Goal: Task Accomplishment & Management: Use online tool/utility

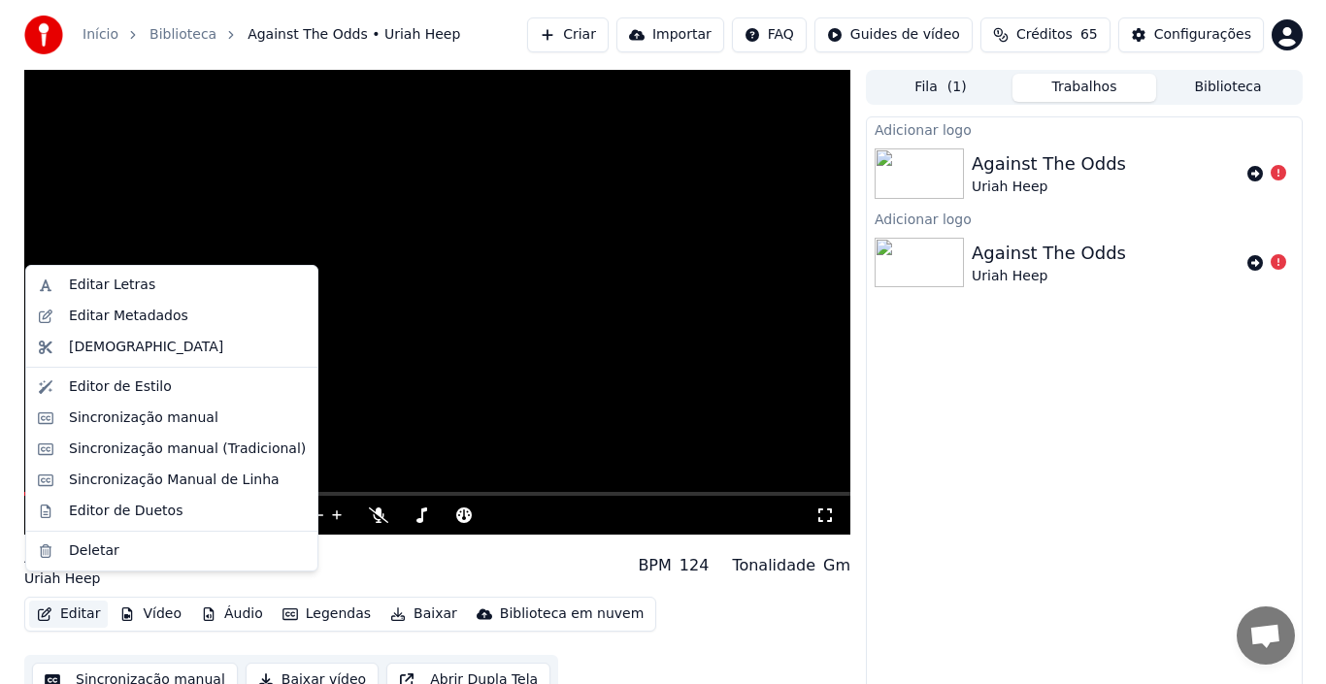
scroll to position [21, 0]
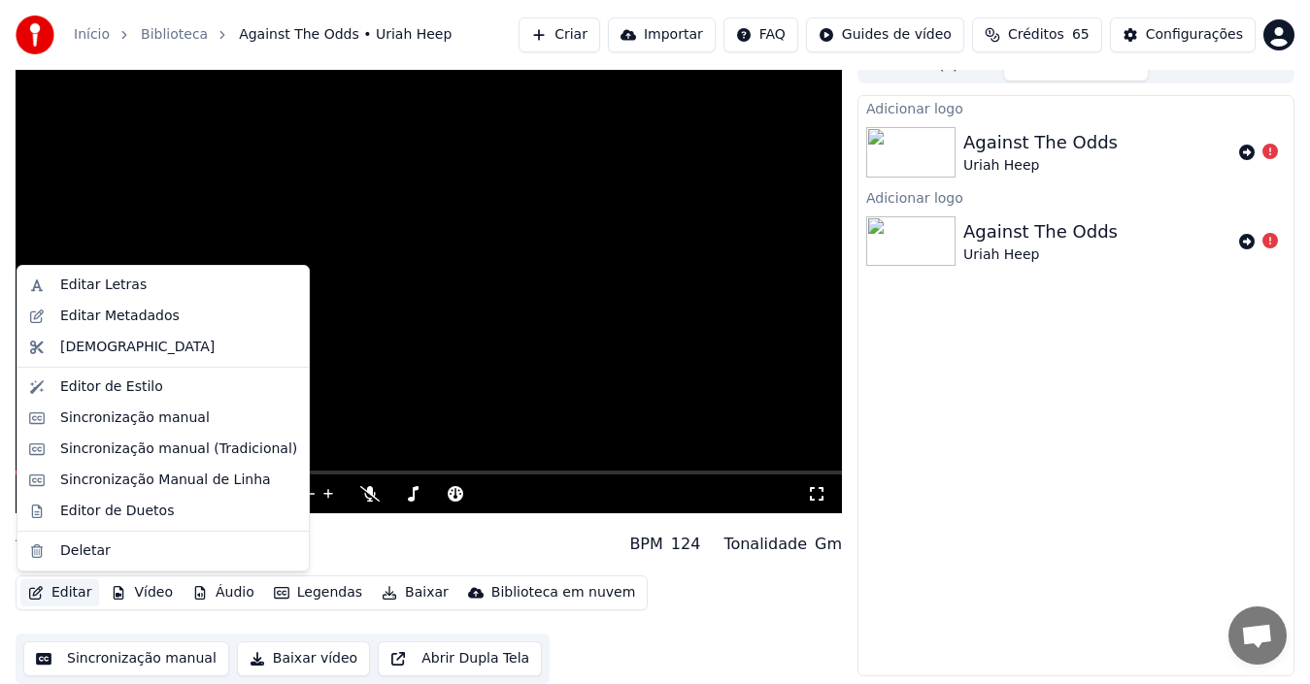
click at [882, 473] on div "Adicionar logo Against The Odds Uriah Heep Adicionar logo Against The Odds Uria…" at bounding box center [1075, 385] width 437 height 581
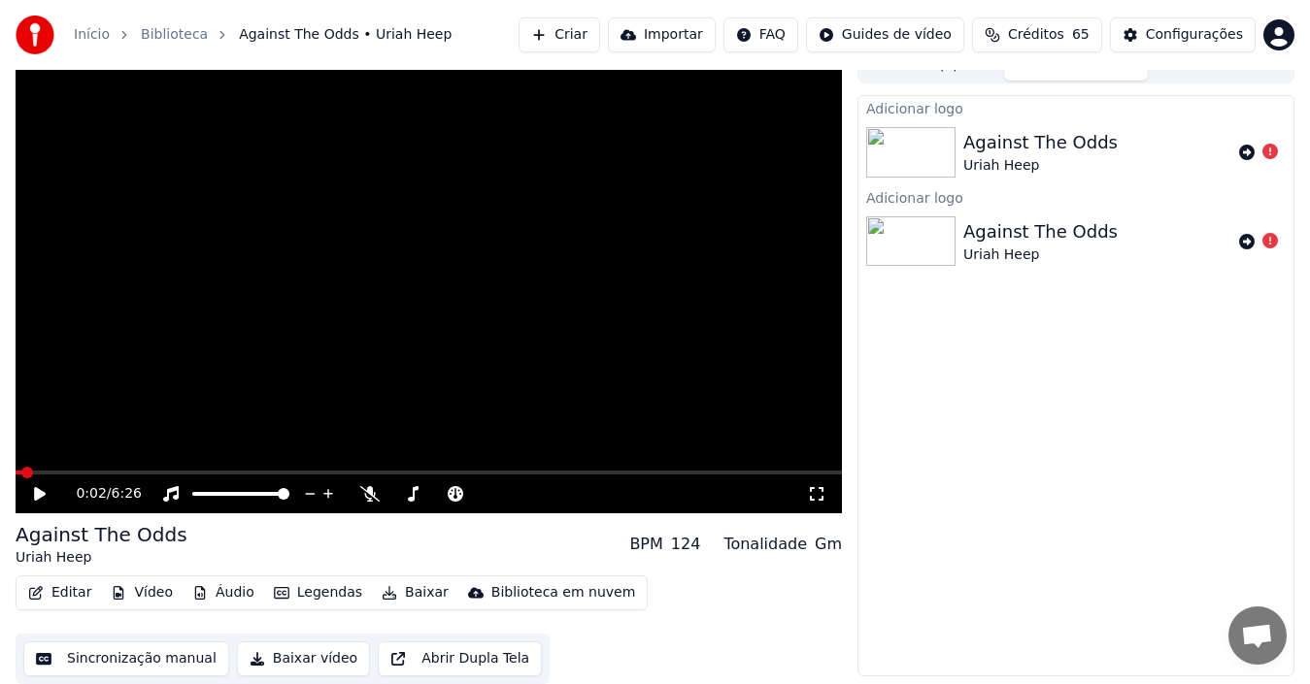
click at [66, 588] on button "Editar" at bounding box center [59, 593] width 79 height 27
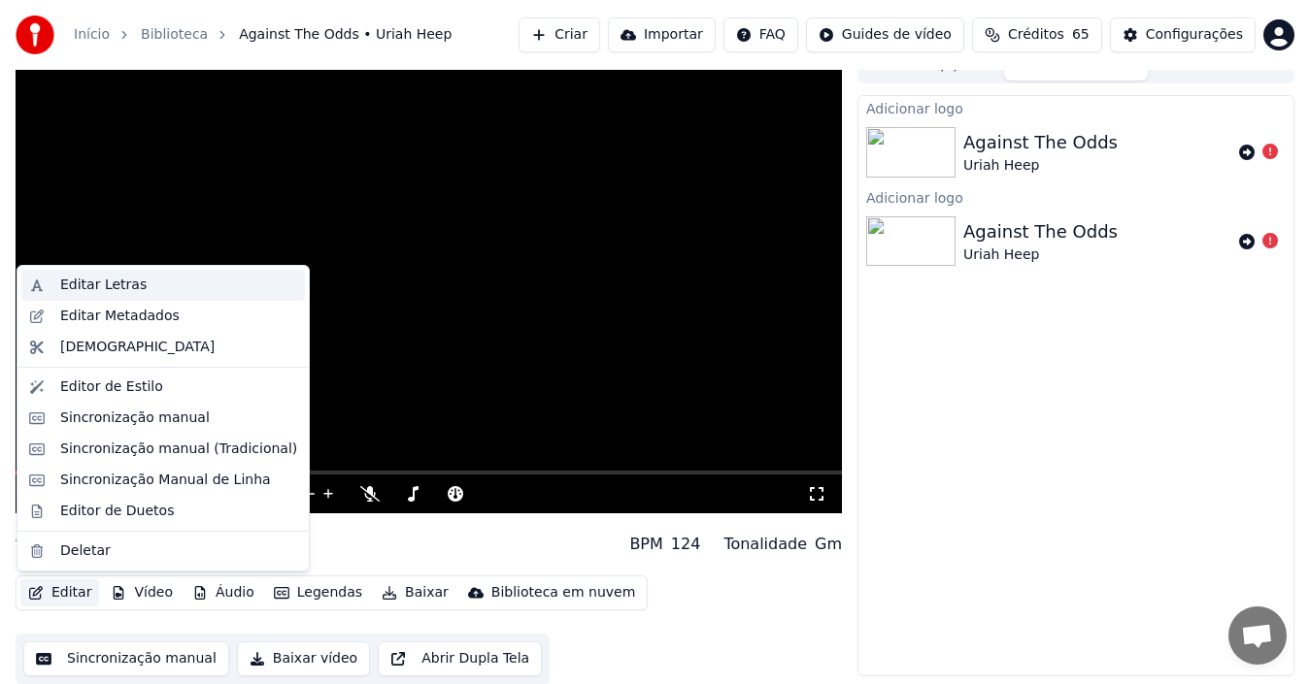
click at [104, 293] on div "Editar Letras" at bounding box center [103, 285] width 86 height 19
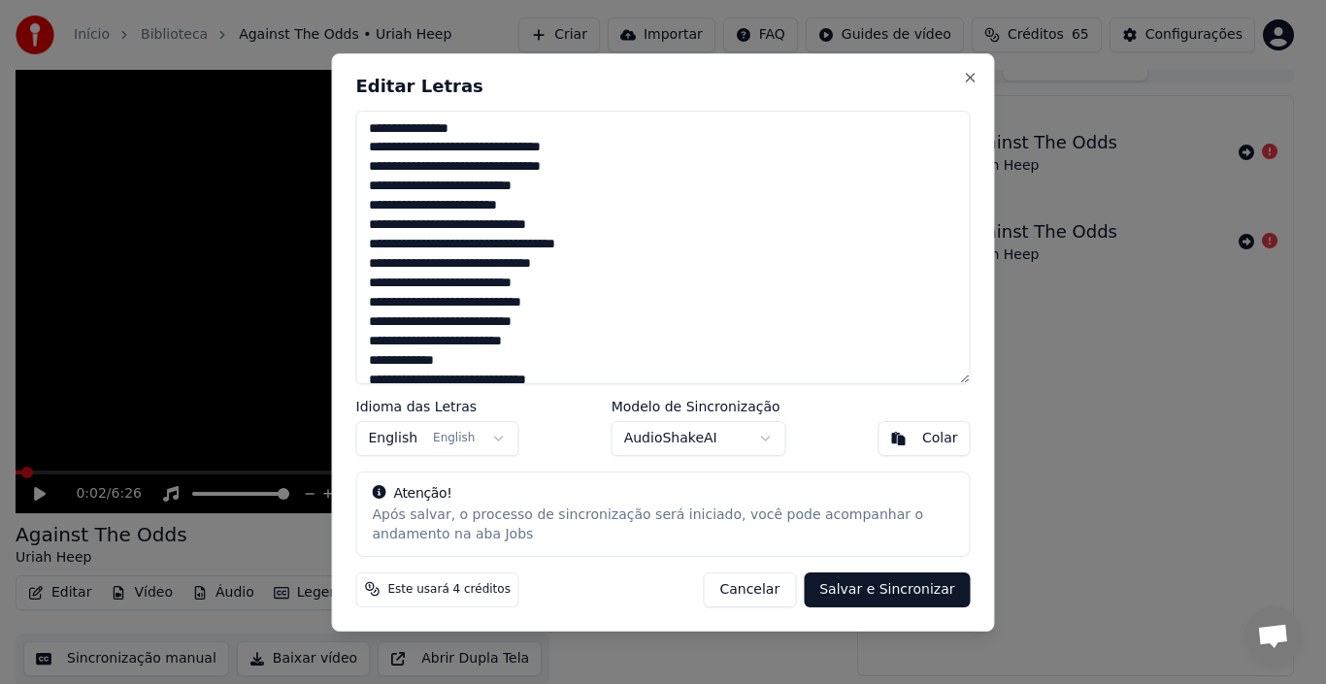
click at [769, 585] on button "Cancelar" at bounding box center [749, 589] width 93 height 35
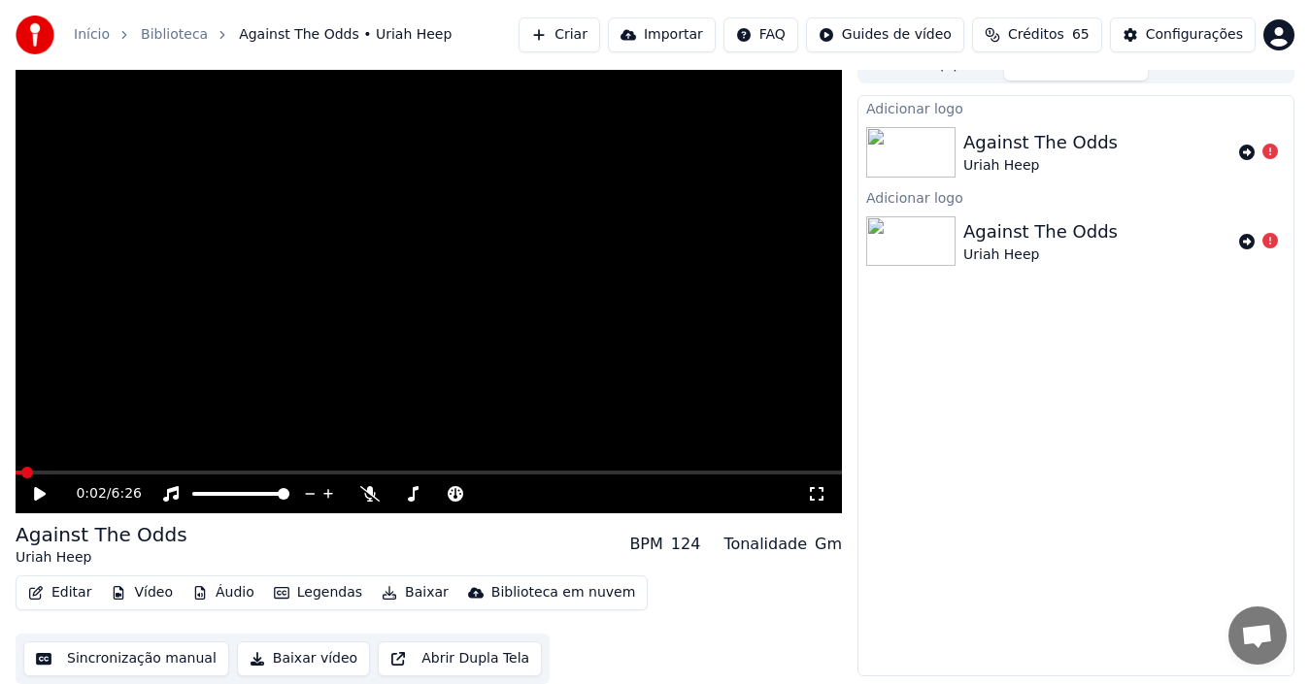
click at [37, 490] on icon at bounding box center [40, 494] width 12 height 14
click at [37, 490] on icon at bounding box center [40, 494] width 10 height 12
click at [901, 156] on img at bounding box center [910, 152] width 89 height 50
click at [1246, 152] on icon at bounding box center [1247, 153] width 16 height 16
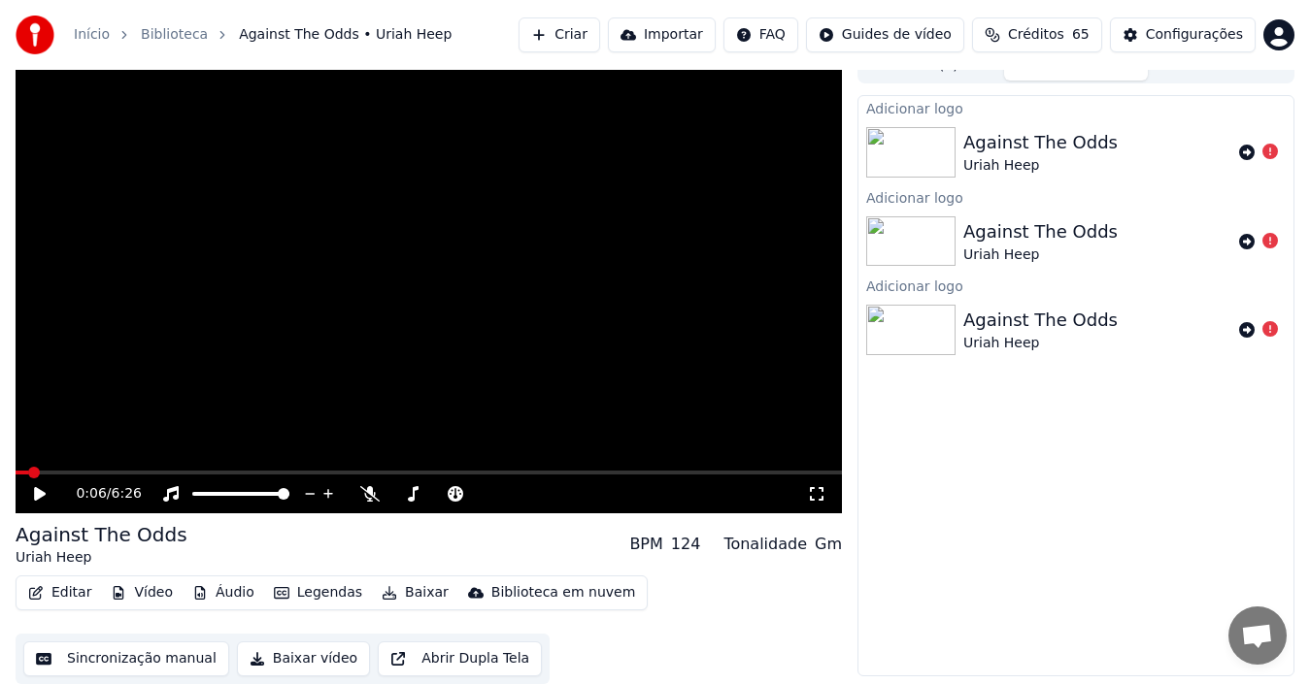
click at [881, 325] on img at bounding box center [910, 330] width 89 height 50
click at [40, 491] on icon at bounding box center [40, 494] width 12 height 14
click at [670, 317] on video at bounding box center [429, 281] width 826 height 465
click at [1272, 155] on icon at bounding box center [1270, 152] width 16 height 16
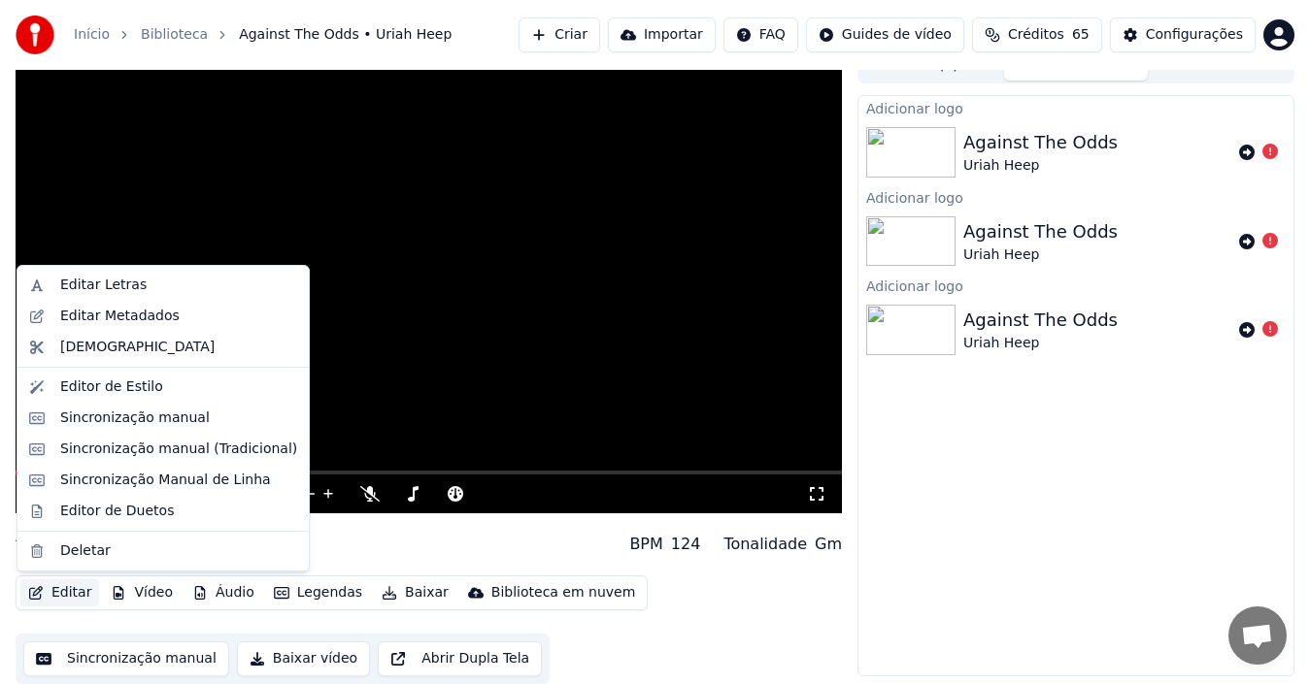
click at [60, 597] on button "Editar" at bounding box center [59, 593] width 79 height 27
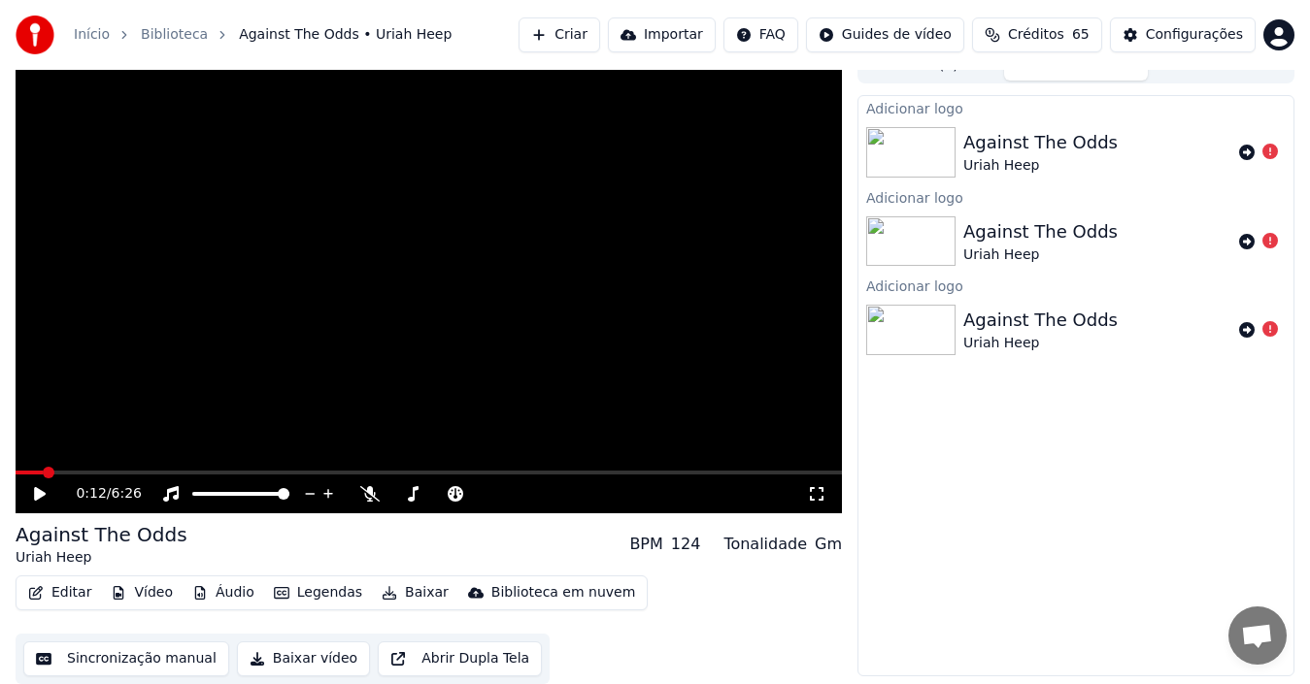
click at [543, 533] on div "Against The Odds Uriah Heep BPM 124 Tonalidade Gm" at bounding box center [429, 544] width 826 height 47
click at [150, 592] on button "Vídeo" at bounding box center [142, 593] width 78 height 27
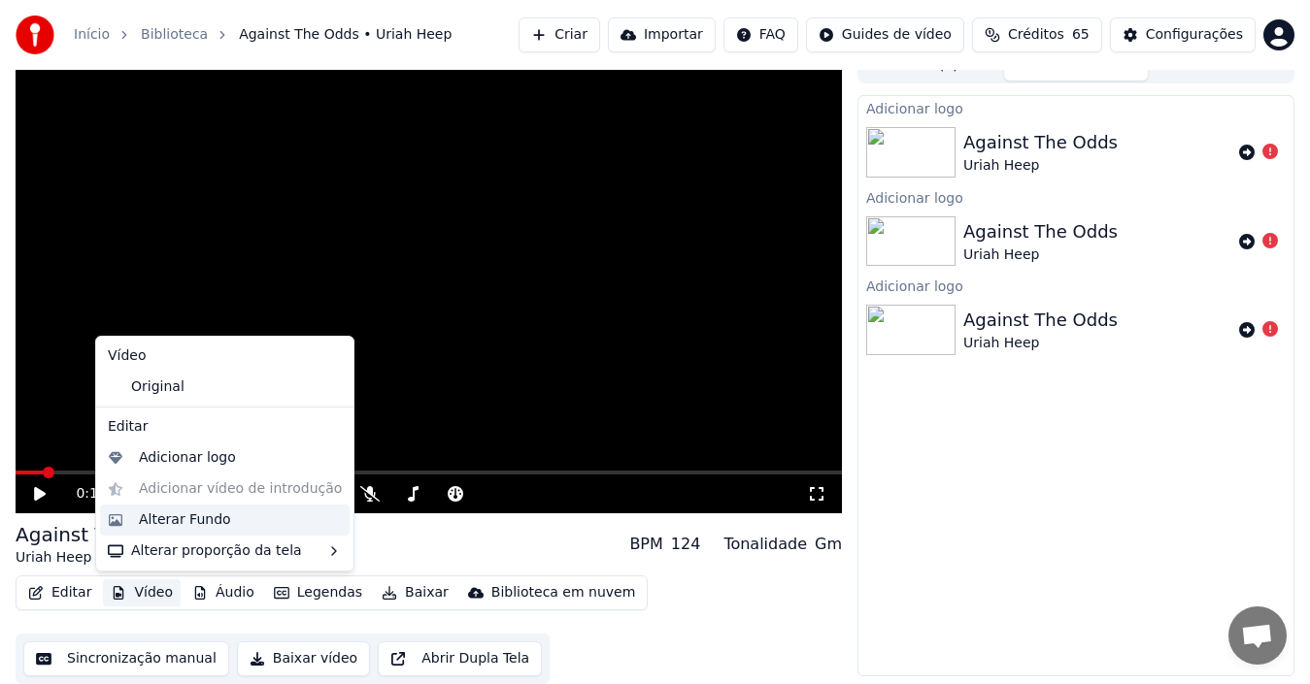
click at [148, 517] on div "Alterar Fundo" at bounding box center [185, 520] width 92 height 19
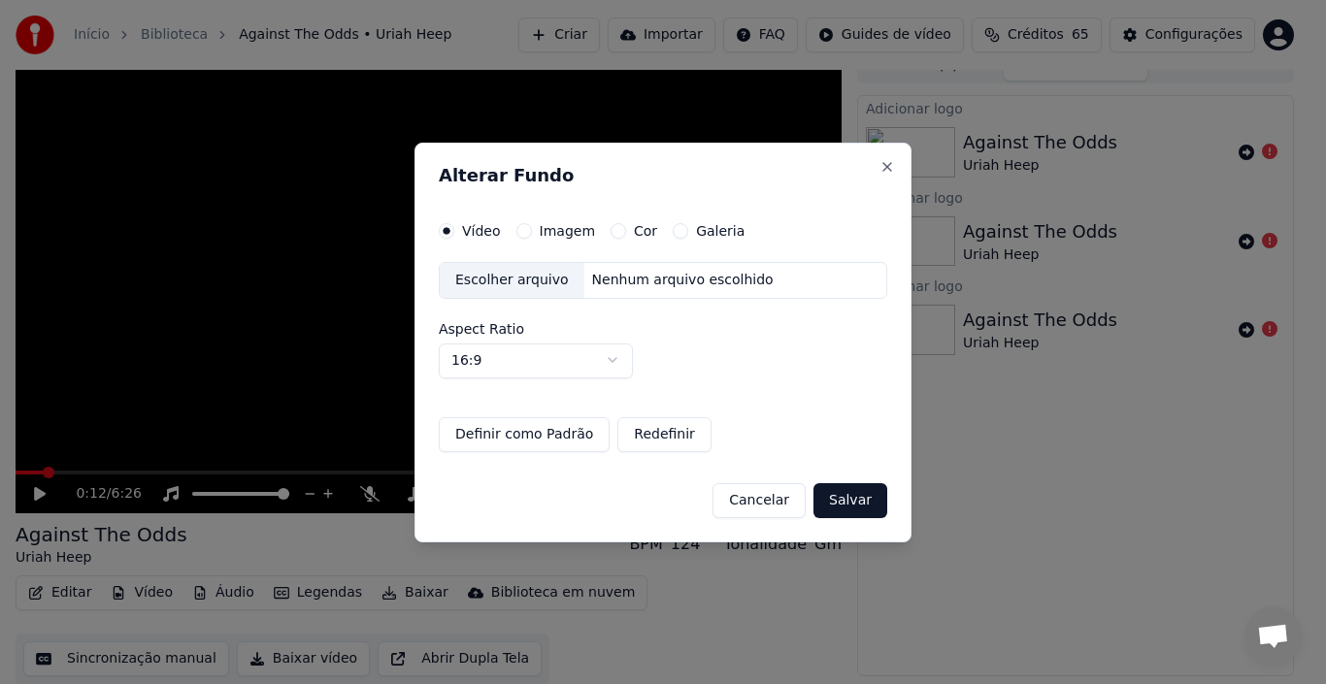
click at [562, 238] on label "Imagem" at bounding box center [567, 231] width 55 height 14
click at [532, 239] on button "Imagem" at bounding box center [524, 231] width 16 height 16
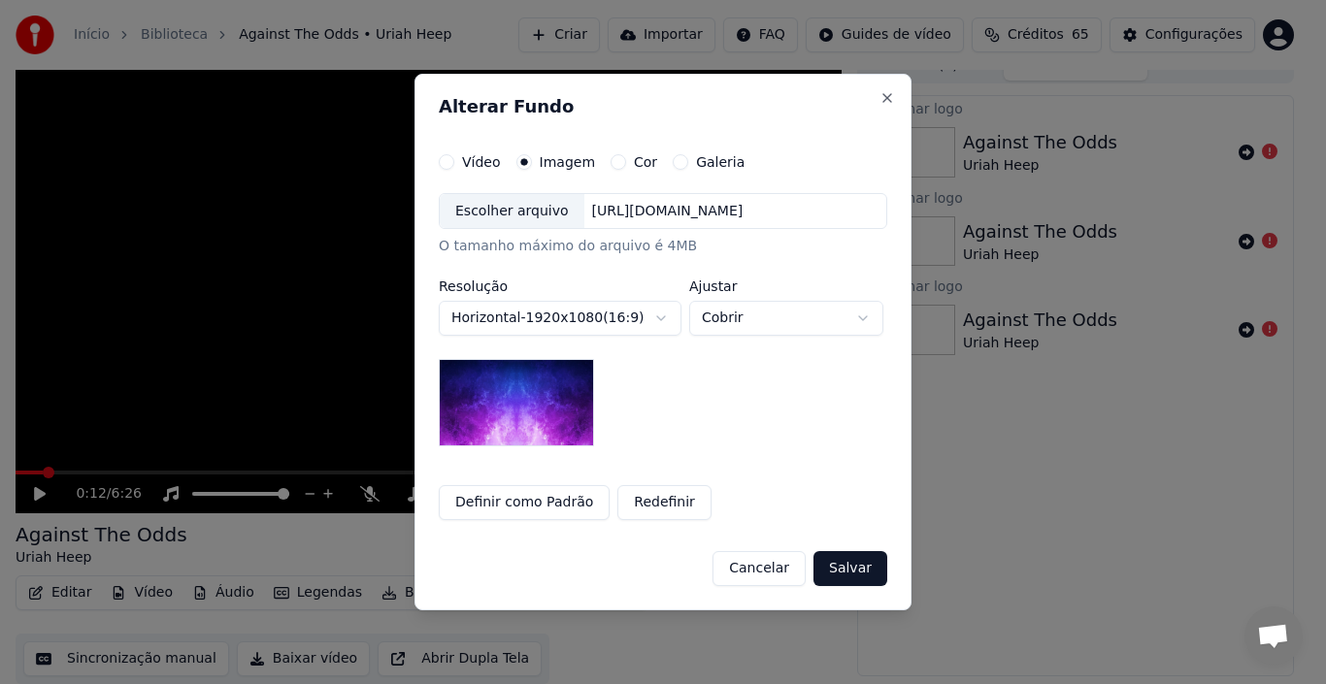
click at [499, 213] on div "Escolher arquivo" at bounding box center [512, 211] width 145 height 35
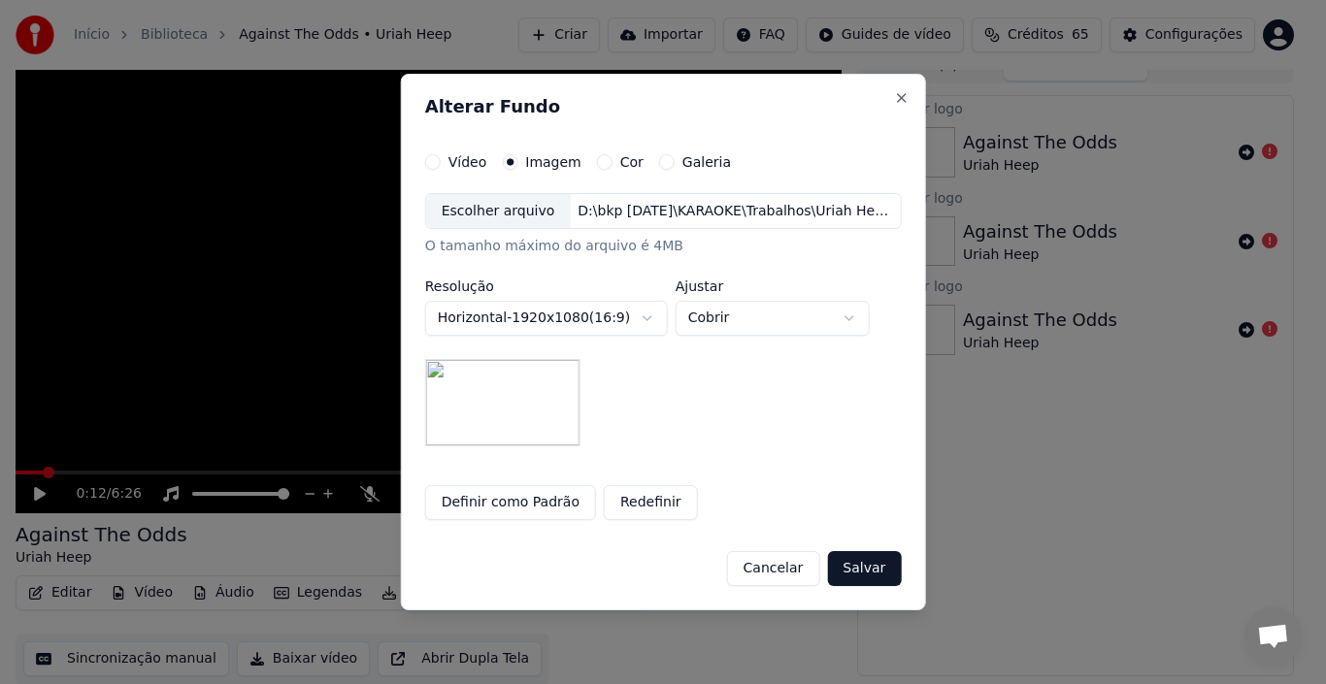
click at [859, 574] on button "Salvar" at bounding box center [864, 568] width 74 height 35
click at [884, 98] on h2 "Alterar Fundo" at bounding box center [663, 106] width 477 height 17
click at [893, 100] on button "Close" at bounding box center [901, 98] width 16 height 16
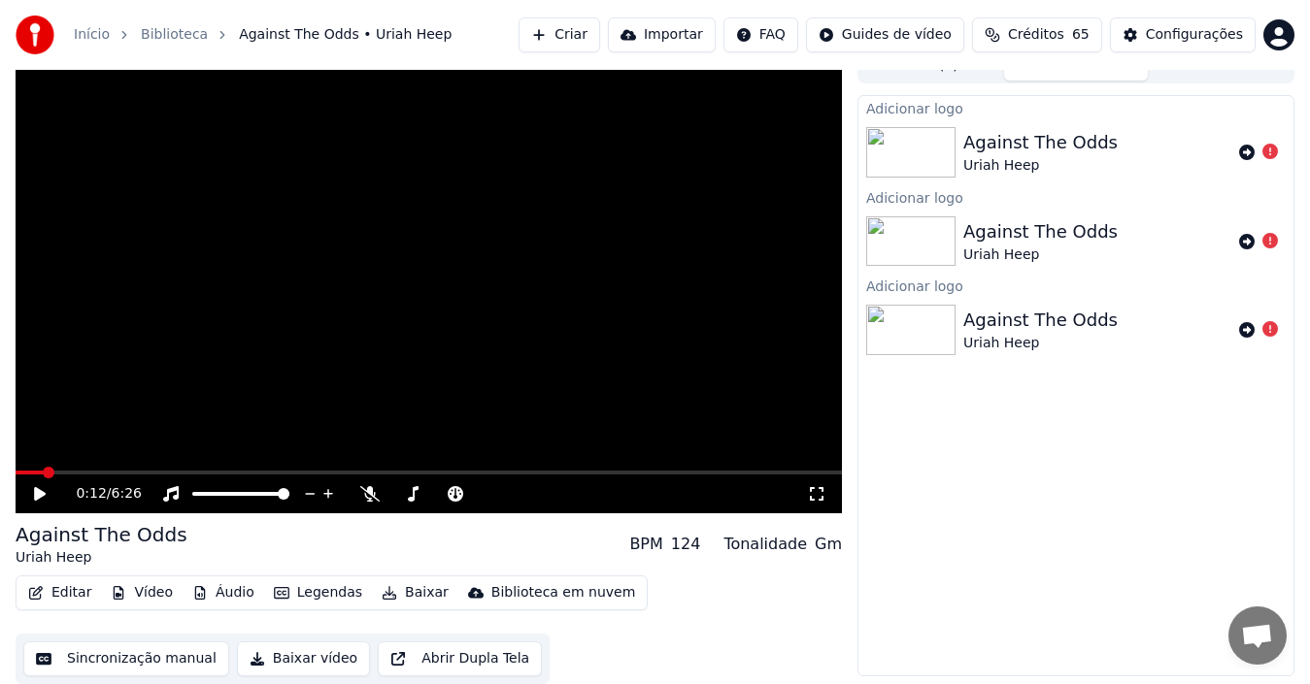
click at [914, 340] on img at bounding box center [910, 330] width 89 height 50
click at [901, 148] on img at bounding box center [910, 152] width 89 height 50
click at [1241, 150] on icon at bounding box center [1247, 153] width 16 height 16
click at [912, 431] on img at bounding box center [910, 419] width 89 height 50
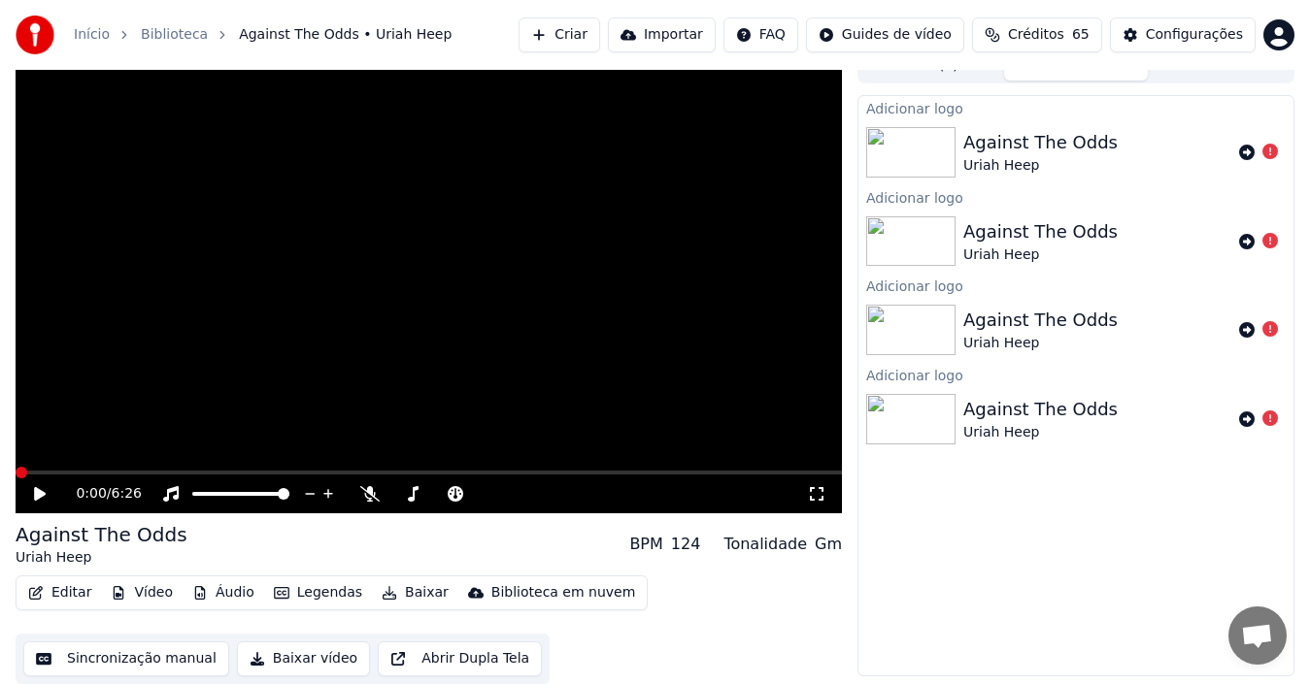
click at [16, 479] on span at bounding box center [22, 473] width 12 height 12
click at [42, 493] on icon at bounding box center [40, 494] width 12 height 14
click at [42, 493] on icon at bounding box center [40, 494] width 10 height 12
click at [151, 595] on button "Vídeo" at bounding box center [142, 593] width 78 height 27
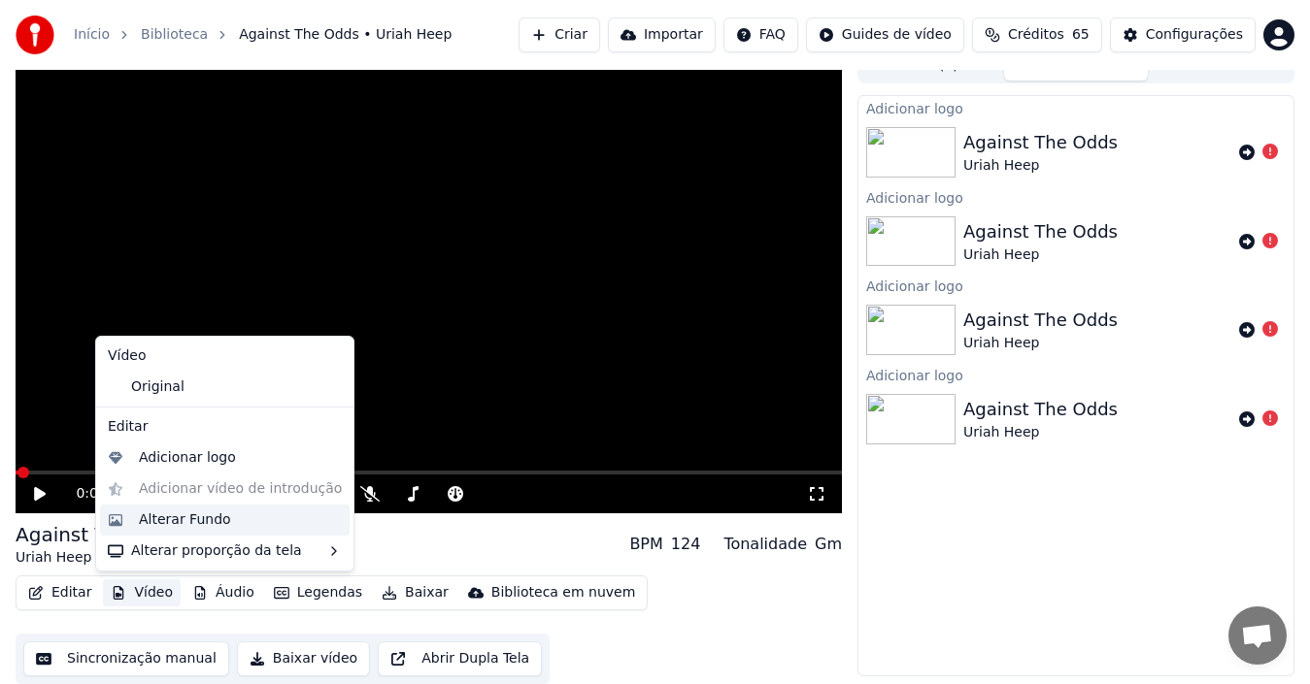
click at [183, 523] on div "Alterar Fundo" at bounding box center [185, 520] width 92 height 19
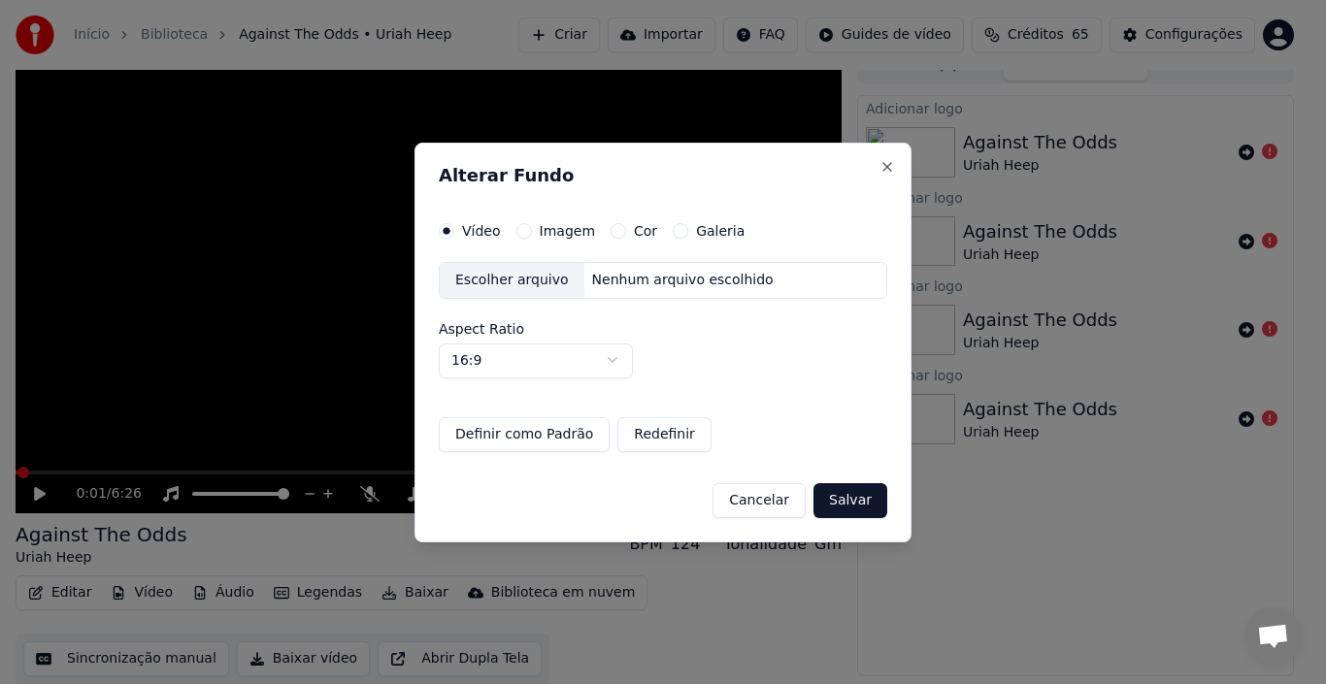
click at [713, 232] on label "Galeria" at bounding box center [720, 231] width 49 height 14
click at [688, 232] on button "Galeria" at bounding box center [681, 231] width 16 height 16
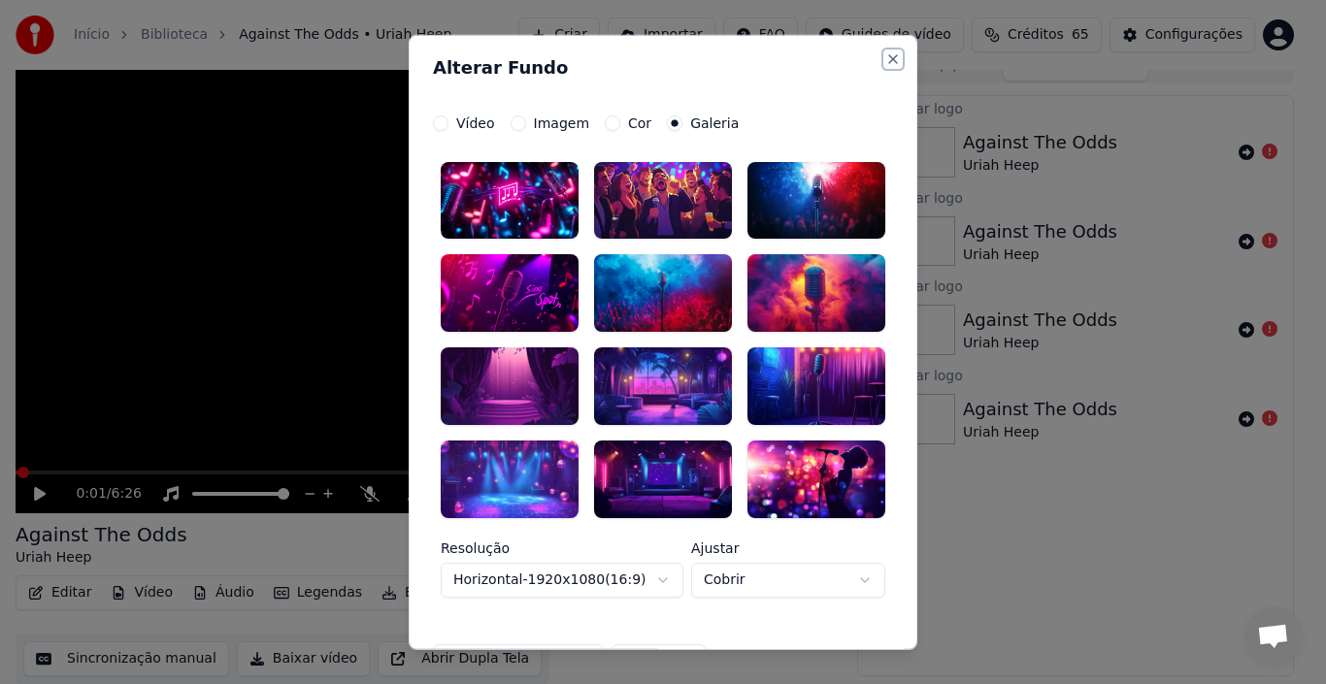
click at [888, 60] on button "Close" at bounding box center [893, 58] width 16 height 16
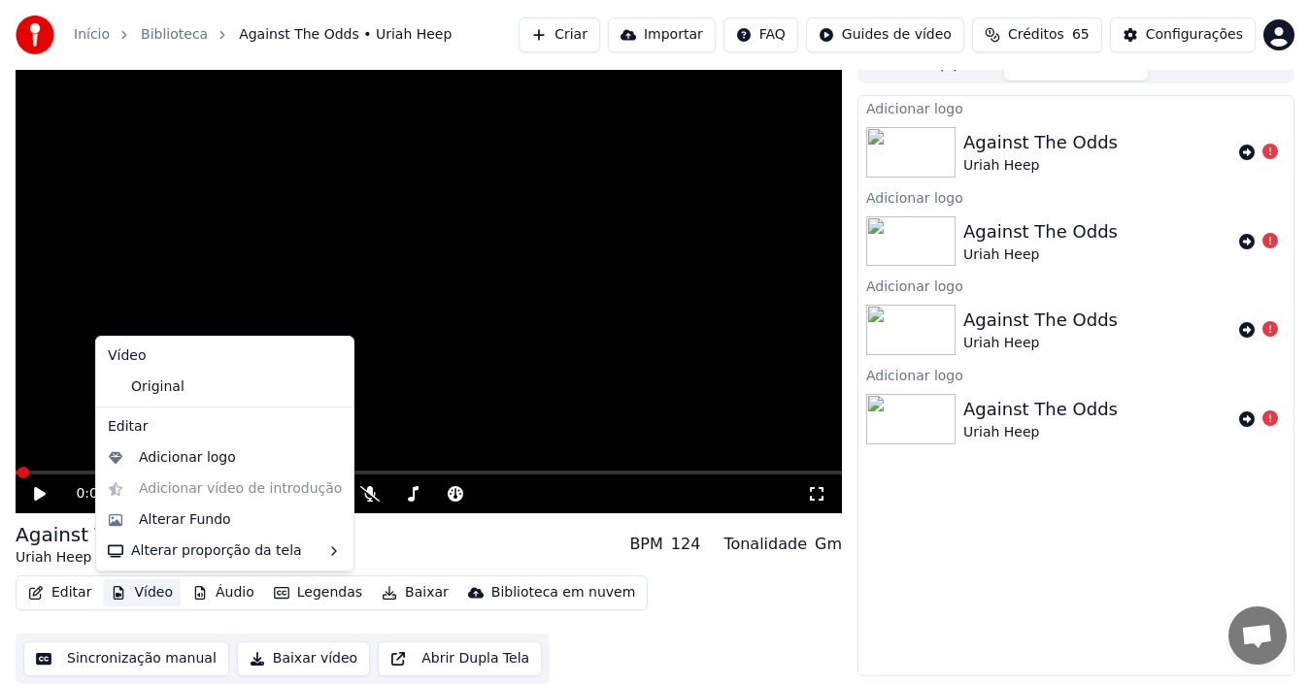
click at [146, 590] on button "Vídeo" at bounding box center [142, 593] width 78 height 27
click at [143, 514] on div "Alterar Fundo" at bounding box center [185, 520] width 92 height 19
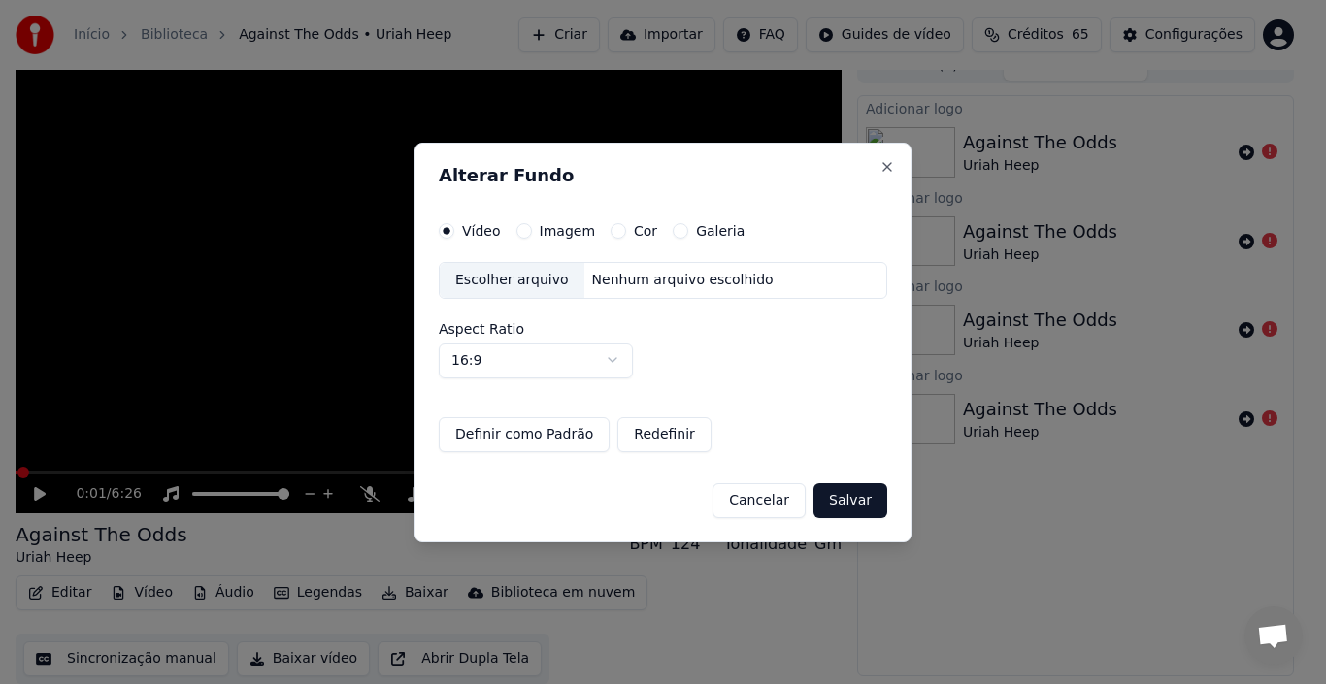
click at [525, 282] on div "Escolher arquivo" at bounding box center [512, 280] width 145 height 35
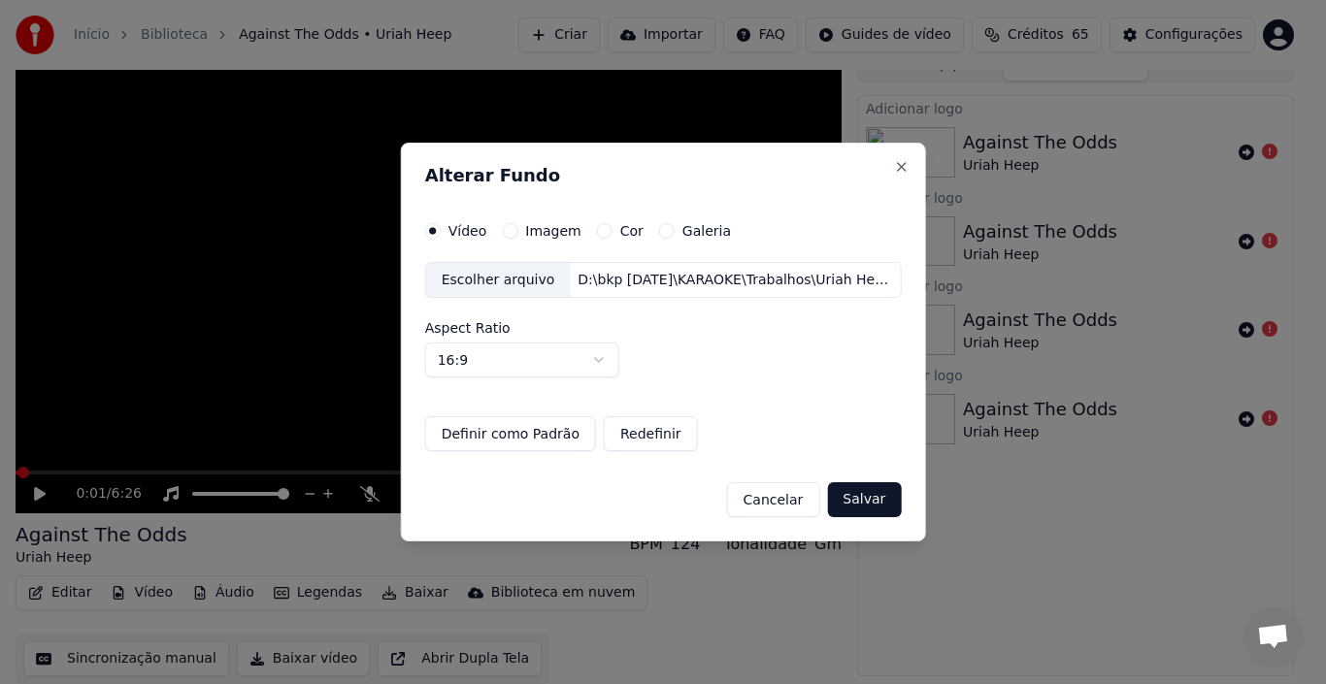
click at [556, 439] on button "Definir como Padrão" at bounding box center [510, 433] width 171 height 35
click at [654, 439] on button "Redefinir" at bounding box center [651, 433] width 94 height 35
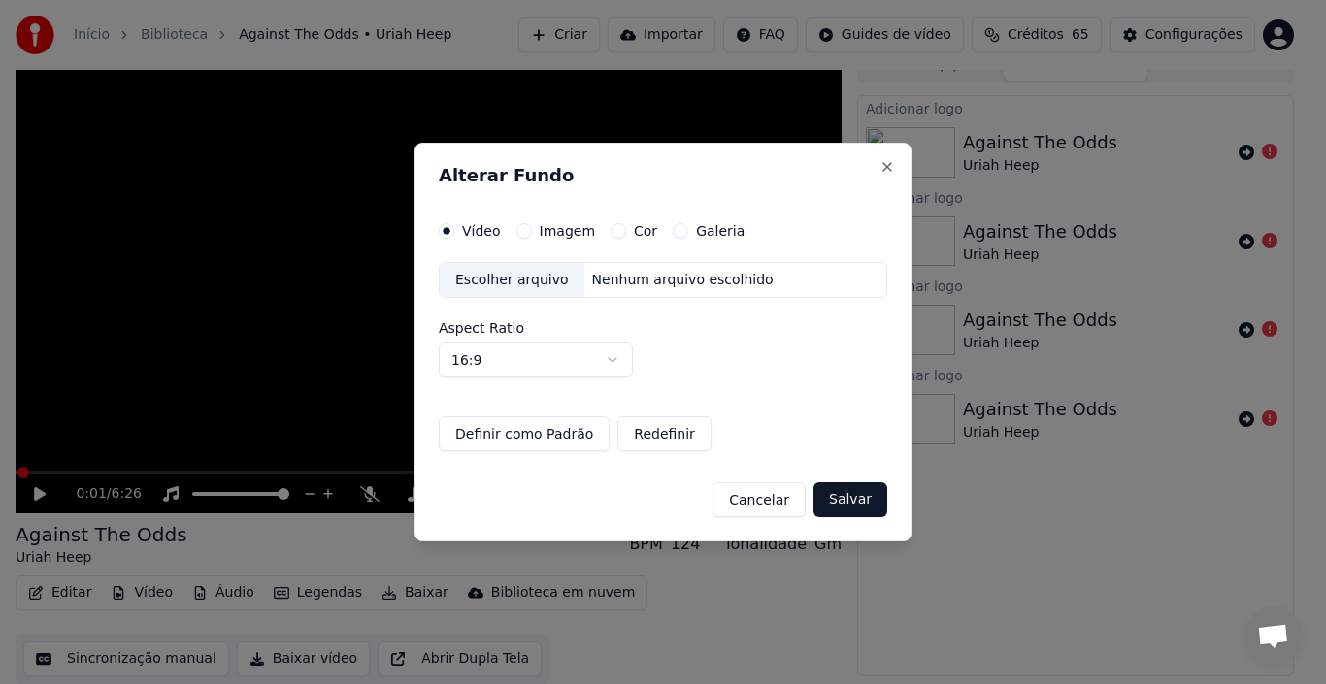
click at [520, 281] on div "Escolher arquivo" at bounding box center [512, 280] width 145 height 35
click at [531, 283] on div "Escolher arquivo" at bounding box center [512, 280] width 145 height 35
click at [769, 496] on button "Cancelar" at bounding box center [759, 499] width 93 height 35
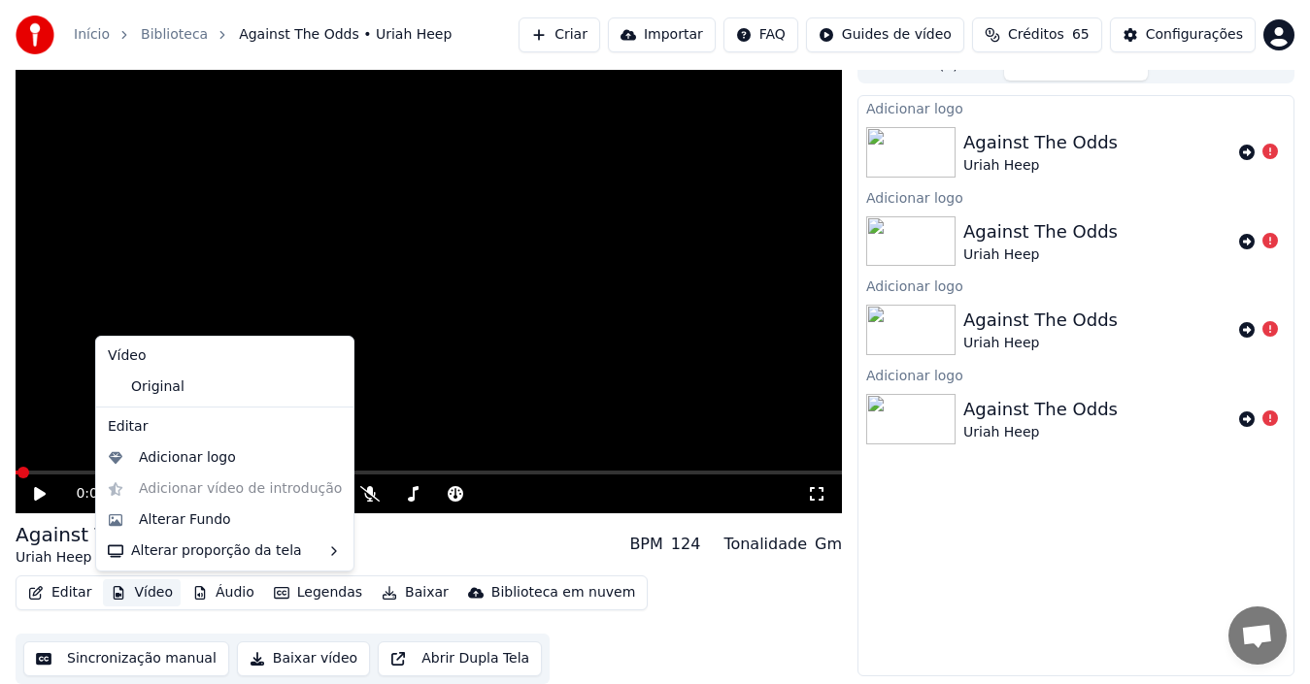
click at [146, 589] on button "Vídeo" at bounding box center [142, 593] width 78 height 27
click at [168, 517] on div "Alterar Fundo" at bounding box center [185, 520] width 92 height 19
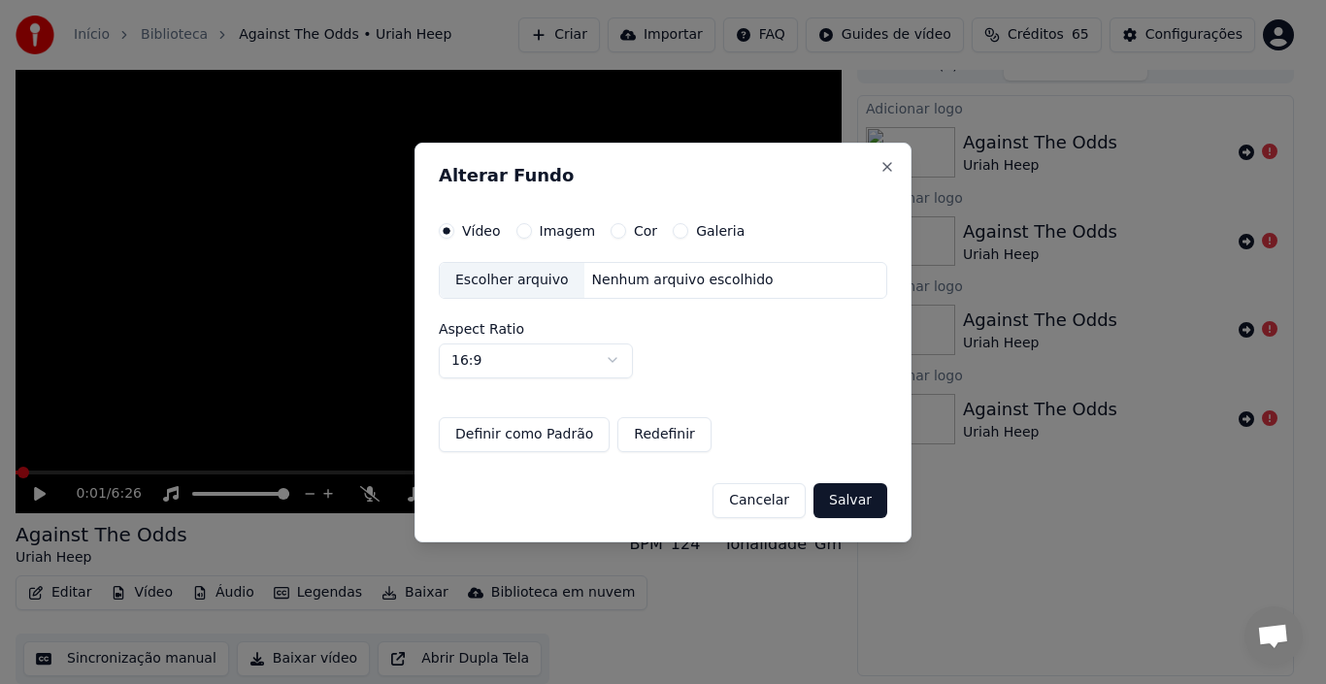
click at [568, 235] on label "Imagem" at bounding box center [567, 231] width 55 height 14
click at [532, 235] on button "Imagem" at bounding box center [524, 231] width 16 height 16
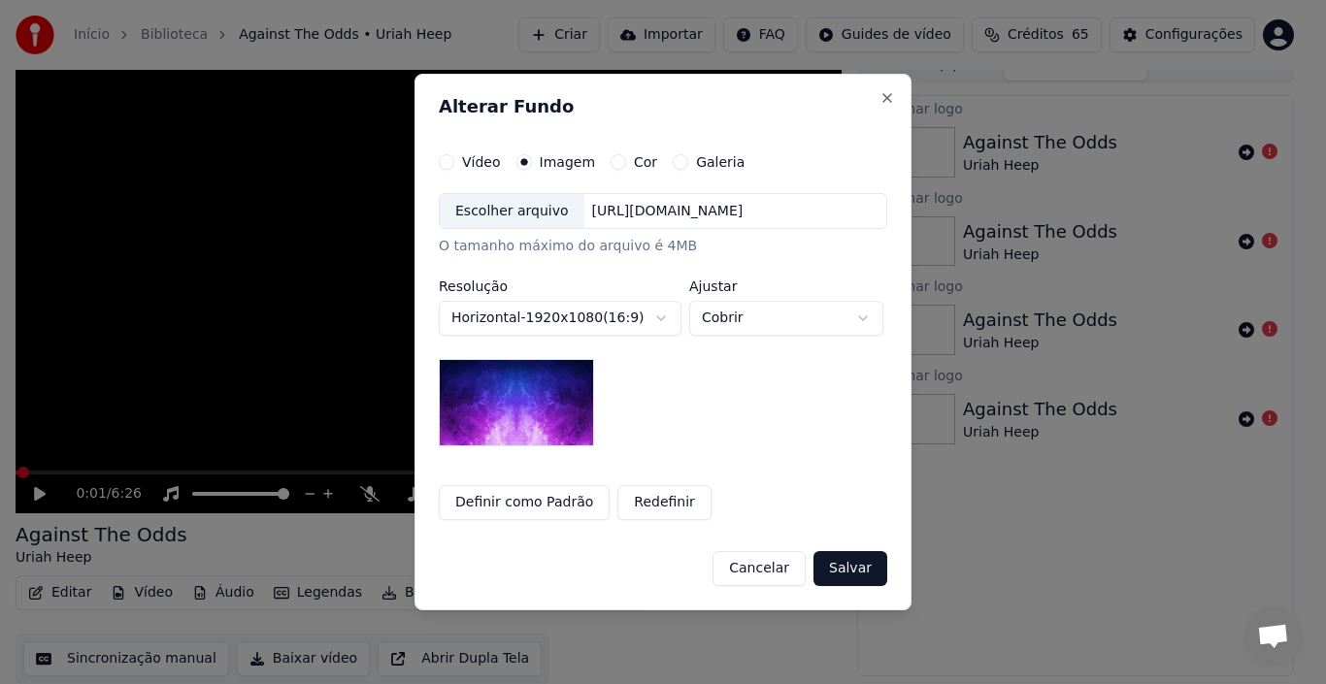
click at [513, 214] on div "Escolher arquivo" at bounding box center [512, 211] width 145 height 35
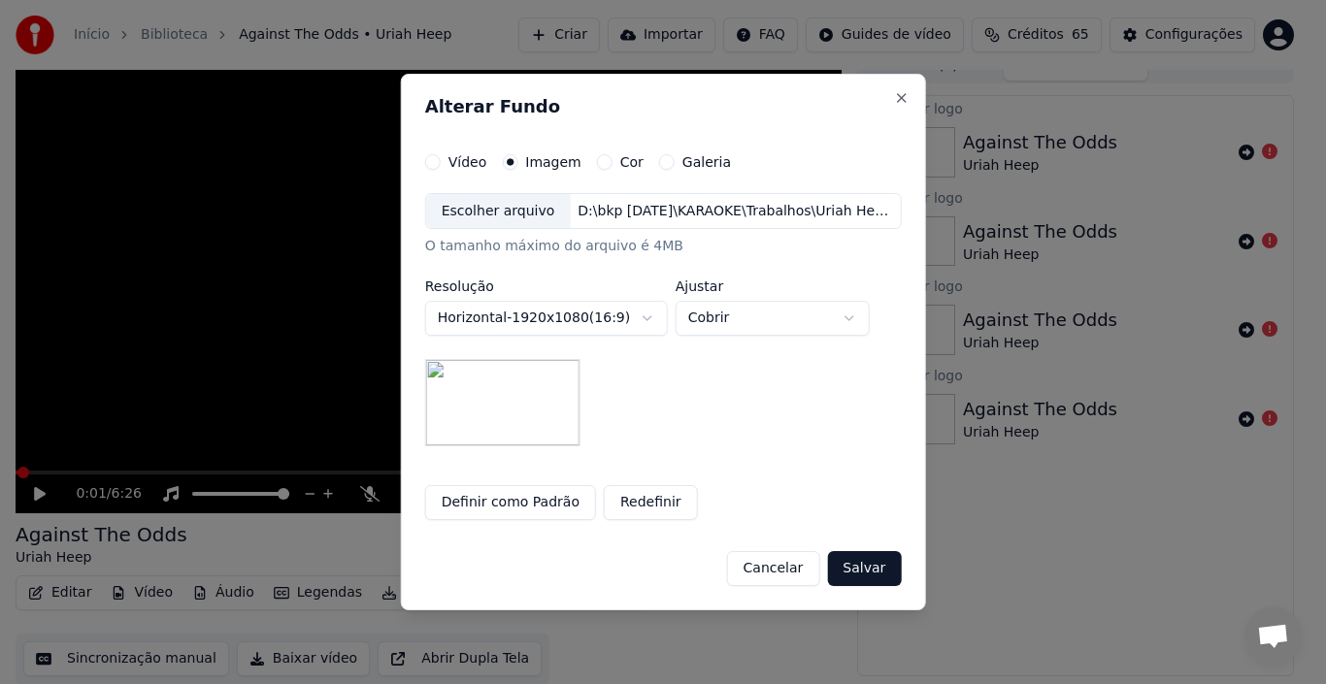
click at [516, 504] on button "Definir como Padrão" at bounding box center [510, 502] width 171 height 35
click at [866, 574] on button "Salvar" at bounding box center [864, 568] width 74 height 35
click at [894, 104] on button "Close" at bounding box center [901, 98] width 16 height 16
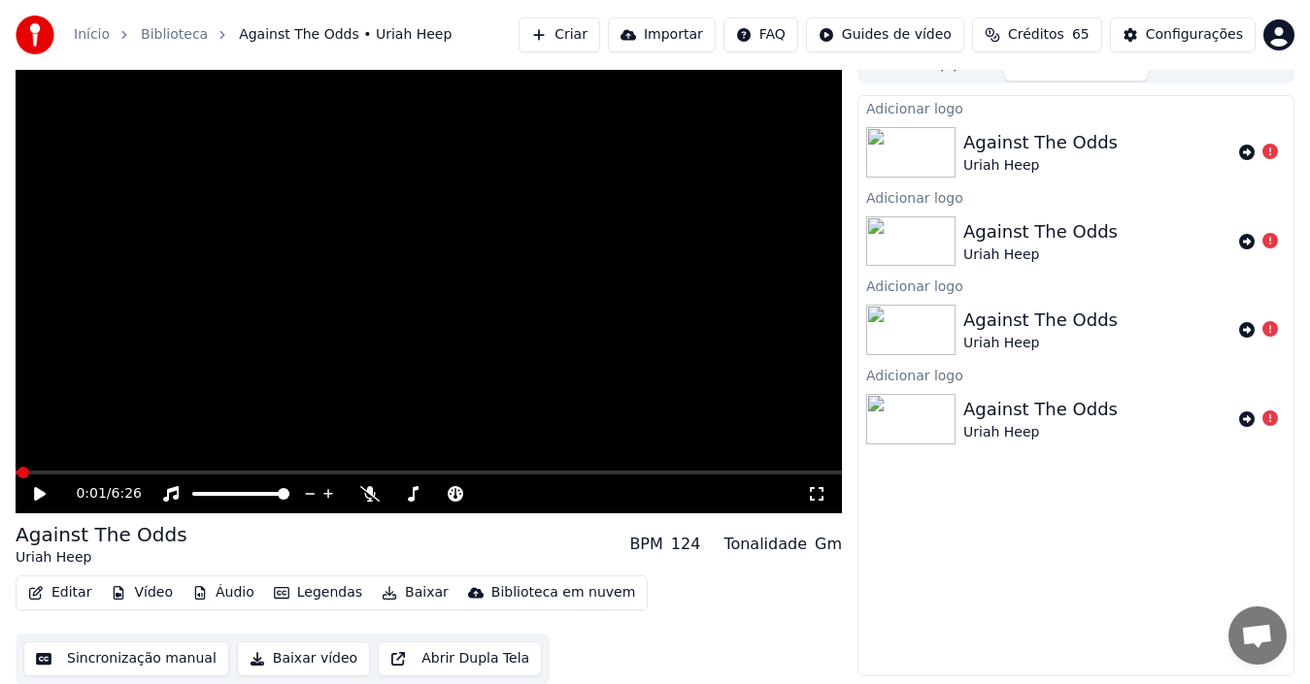
click at [42, 492] on icon at bounding box center [40, 494] width 12 height 14
click at [58, 467] on video at bounding box center [429, 281] width 826 height 465
click at [24, 470] on span at bounding box center [28, 473] width 12 height 12
click at [34, 491] on icon at bounding box center [53, 494] width 45 height 16
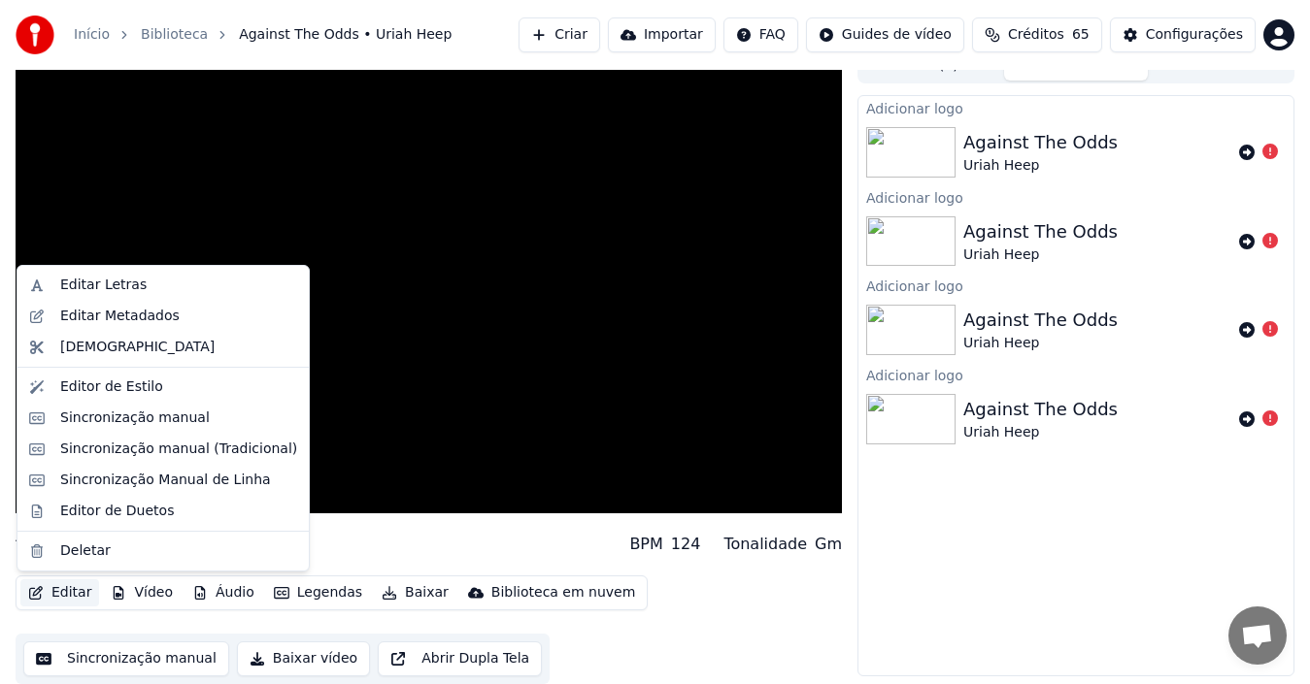
click at [35, 593] on icon "button" at bounding box center [36, 593] width 16 height 14
click at [93, 314] on div "Editar Metadados" at bounding box center [119, 316] width 119 height 19
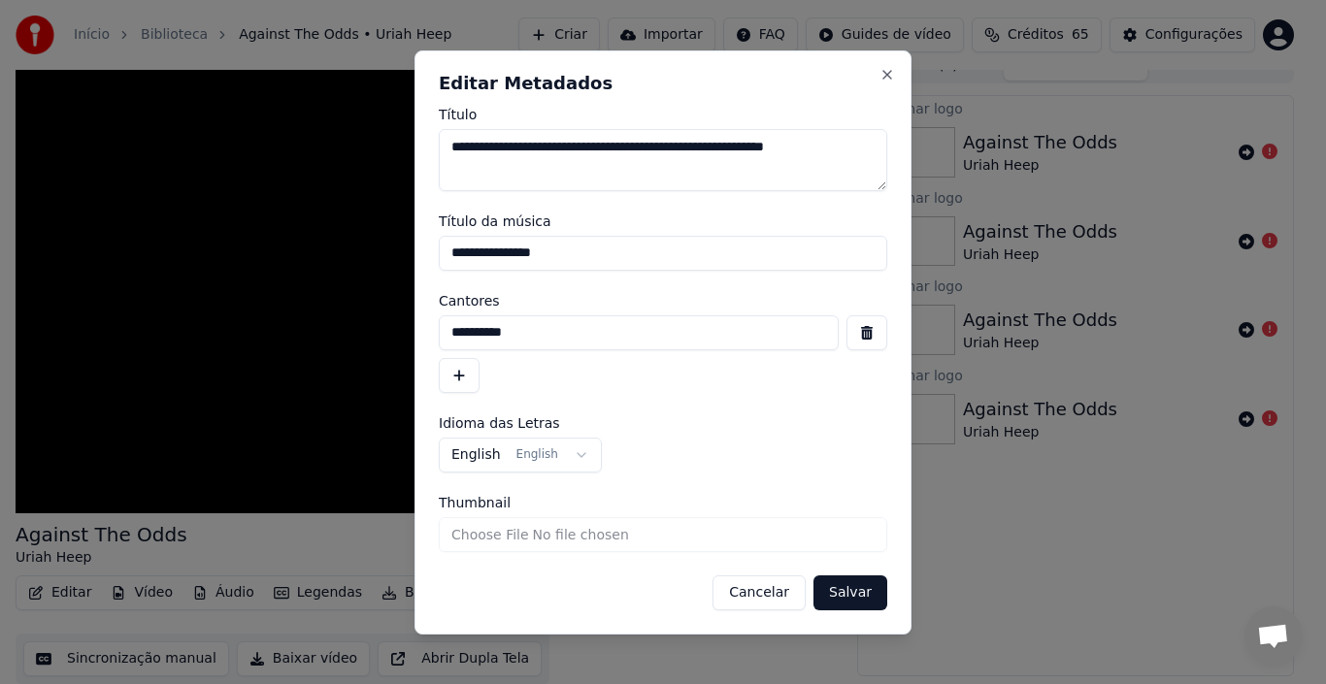
click at [523, 541] on input "Thumbnail" at bounding box center [663, 534] width 448 height 35
type input "**********"
click at [448, 377] on button "button" at bounding box center [459, 375] width 41 height 35
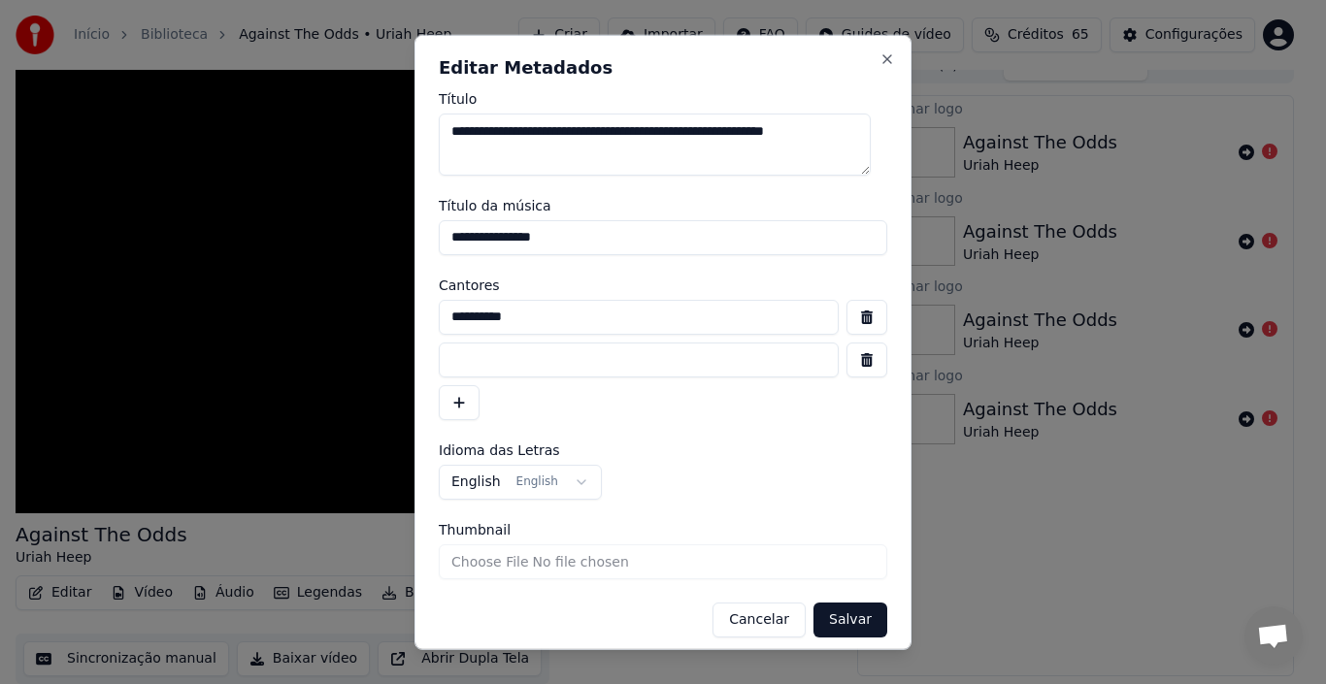
click at [849, 359] on button "button" at bounding box center [866, 359] width 41 height 35
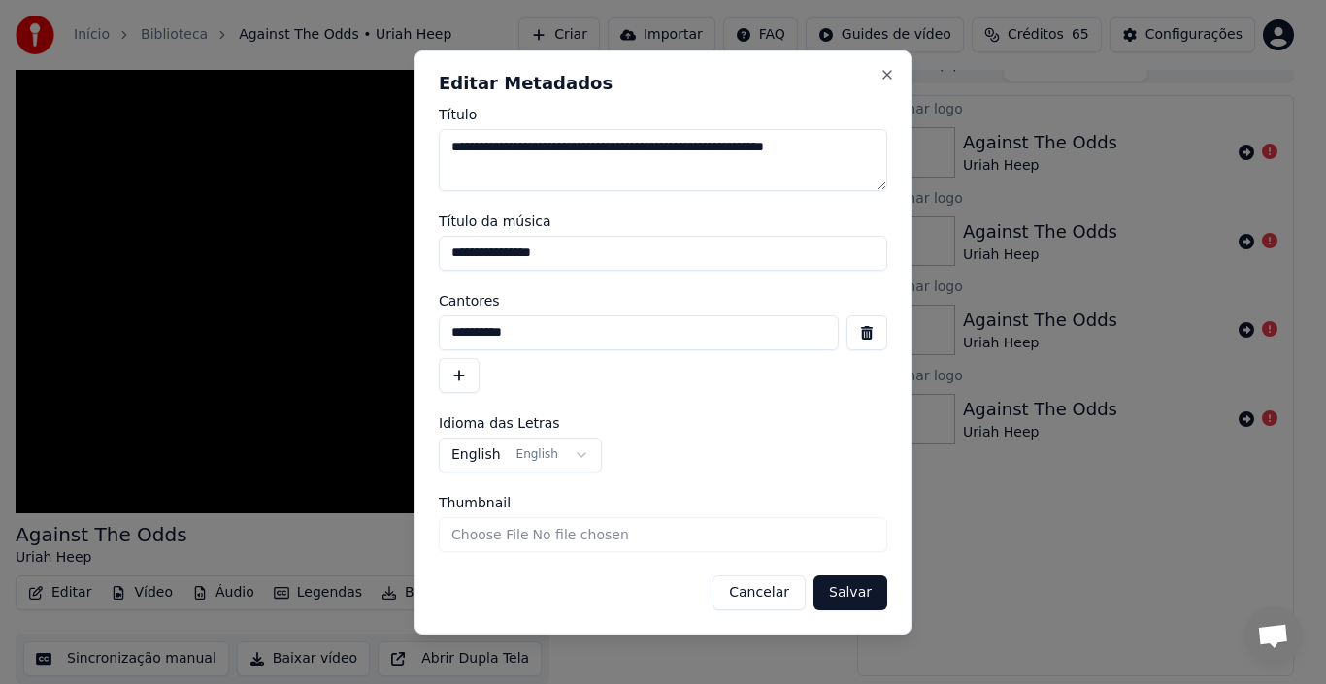
click at [772, 595] on button "Cancelar" at bounding box center [759, 593] width 93 height 35
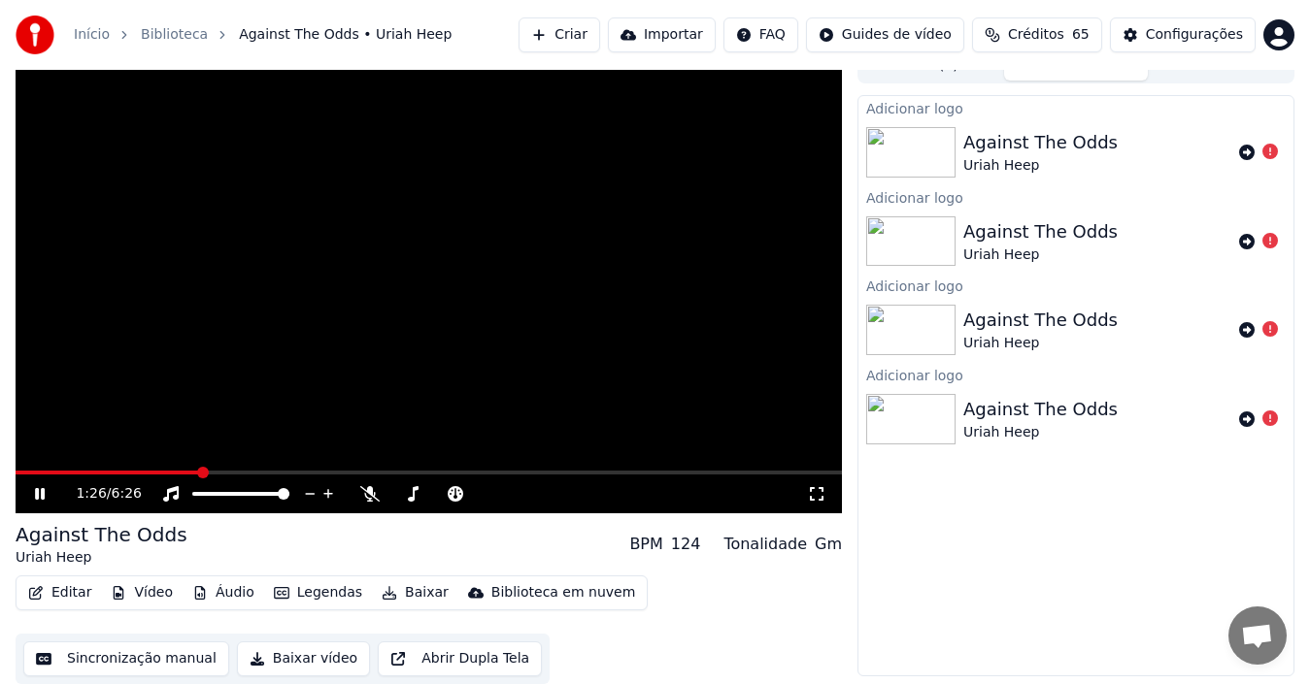
click at [156, 596] on button "Vídeo" at bounding box center [142, 593] width 78 height 27
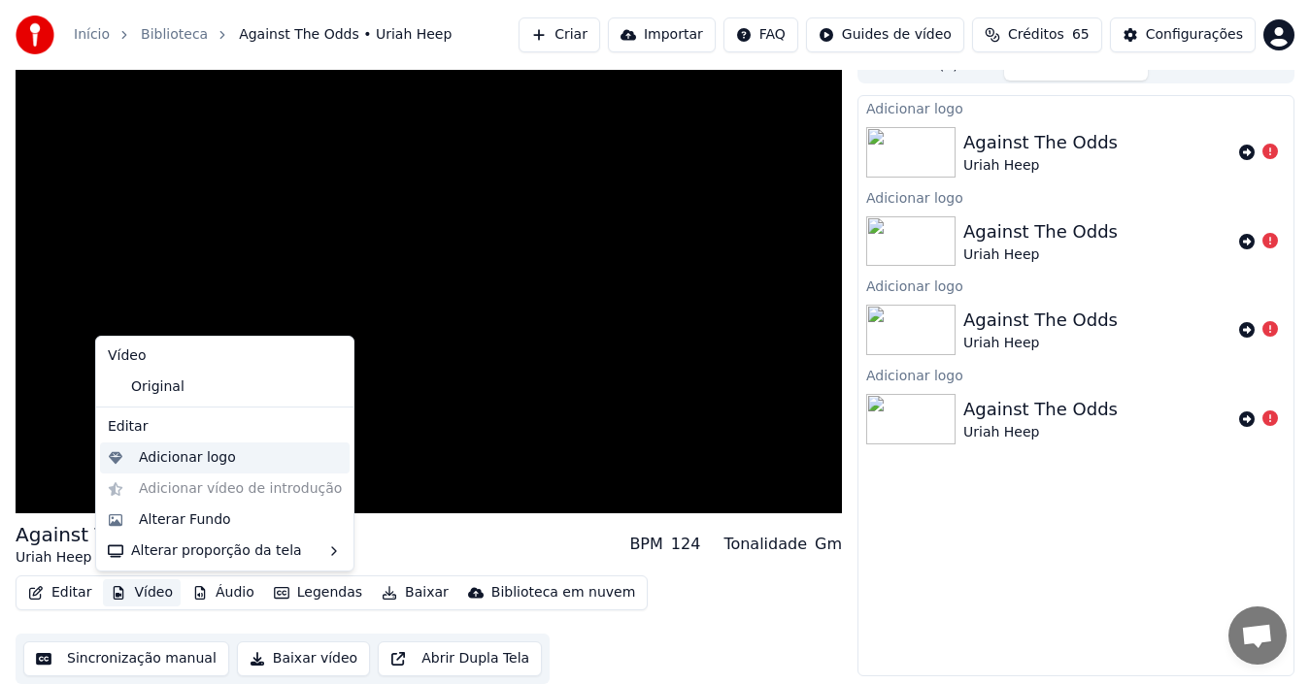
click at [149, 452] on div "Adicionar logo" at bounding box center [187, 457] width 97 height 19
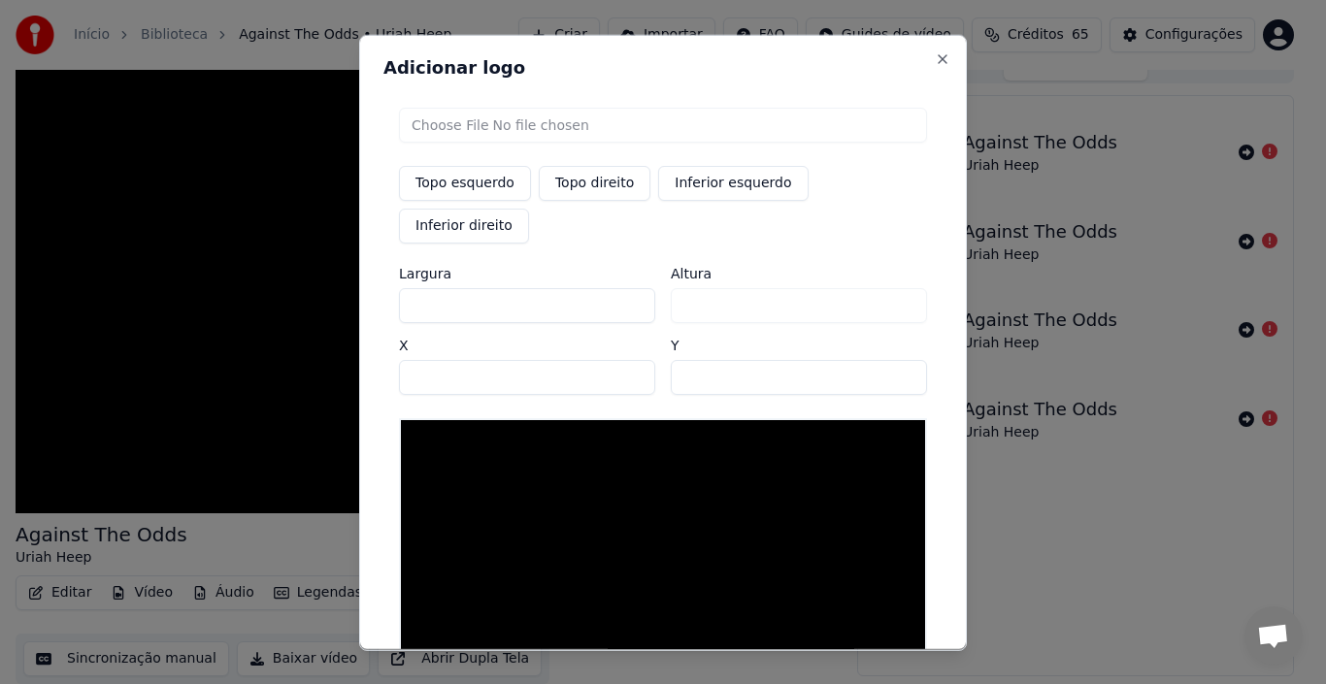
click at [438, 131] on input "file" at bounding box center [663, 124] width 528 height 35
type input "**********"
click at [429, 287] on input "***" at bounding box center [527, 304] width 256 height 35
type input "****"
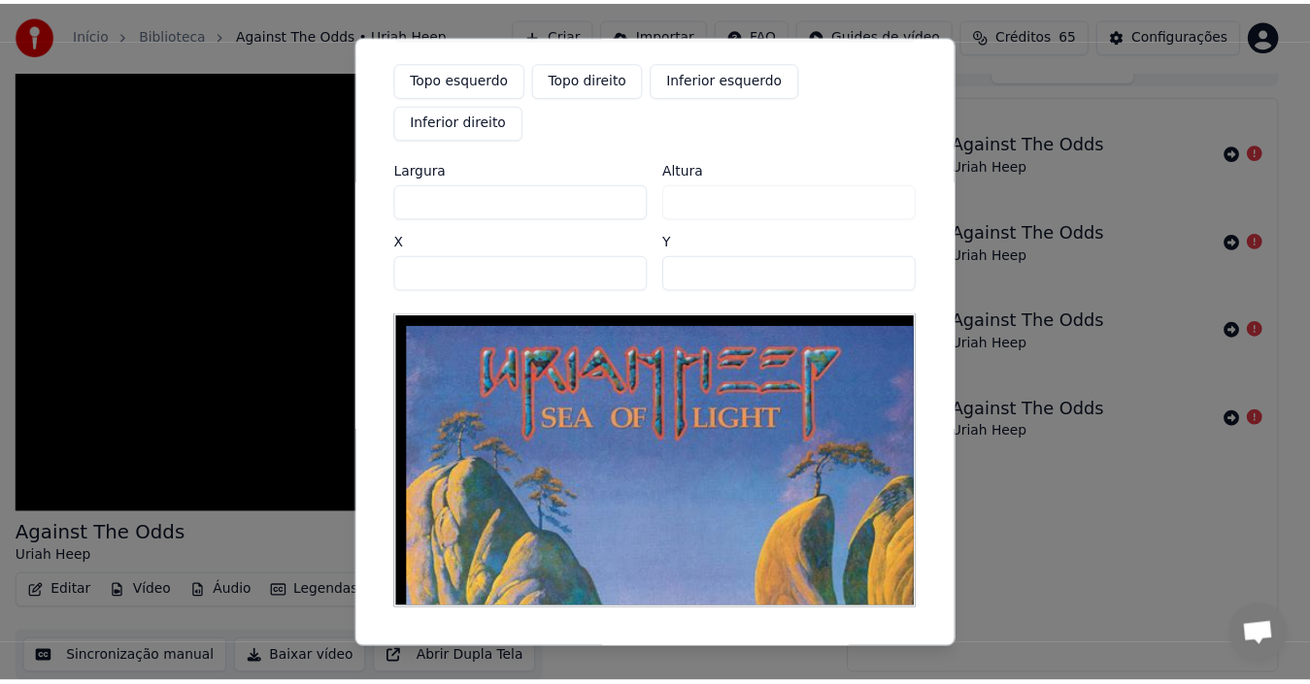
scroll to position [121, 0]
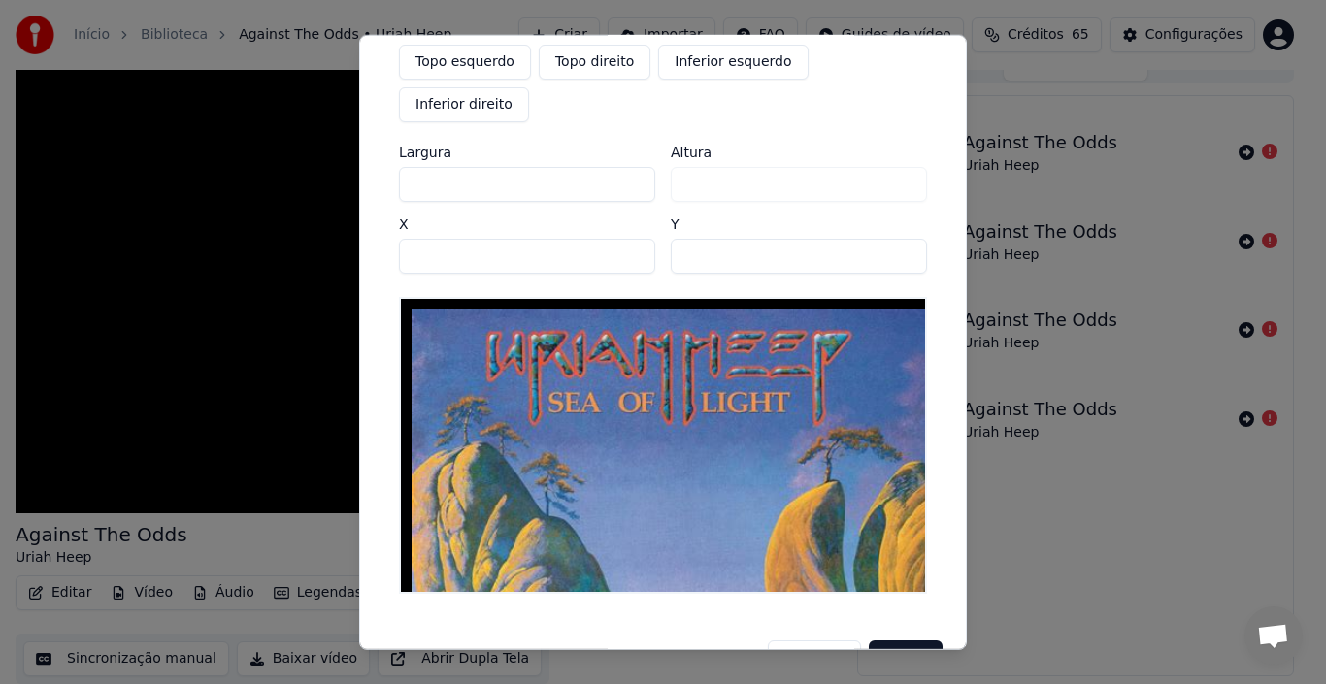
drag, startPoint x: 441, startPoint y: 141, endPoint x: 399, endPoint y: 145, distance: 41.9
click at [399, 166] on input "****" at bounding box center [527, 183] width 256 height 35
type input "*"
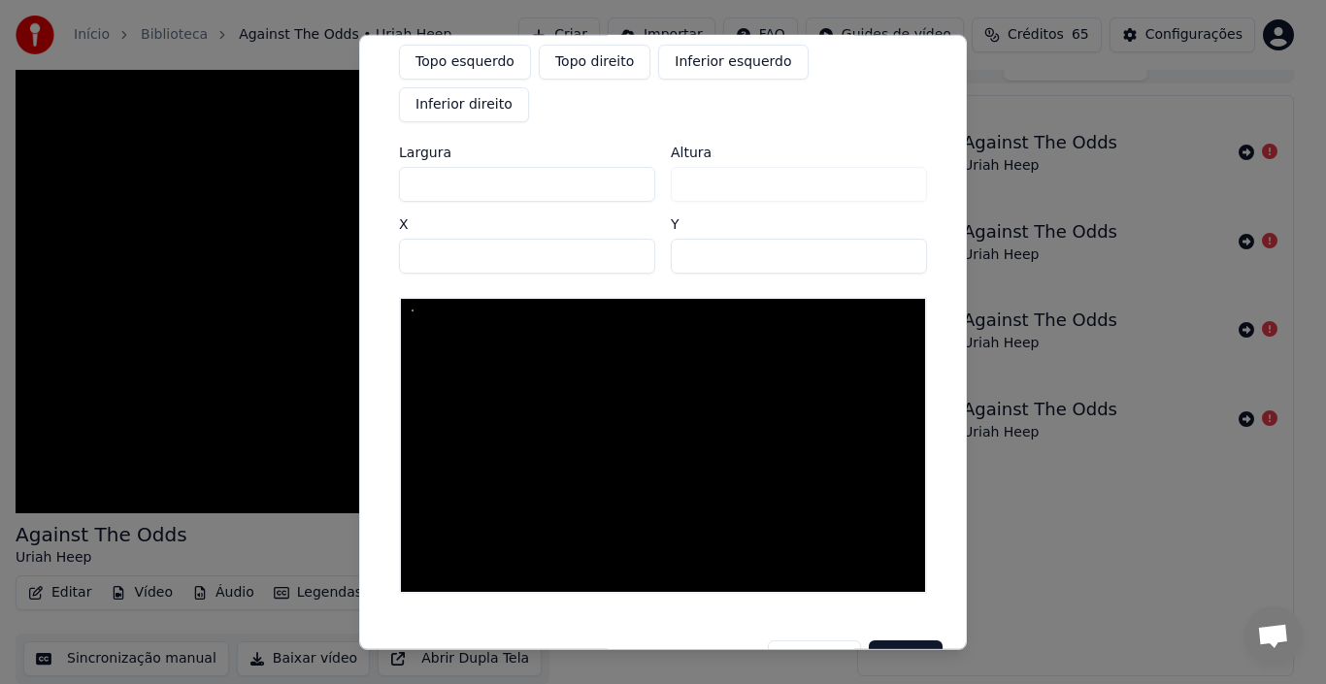
type input "**"
type input "***"
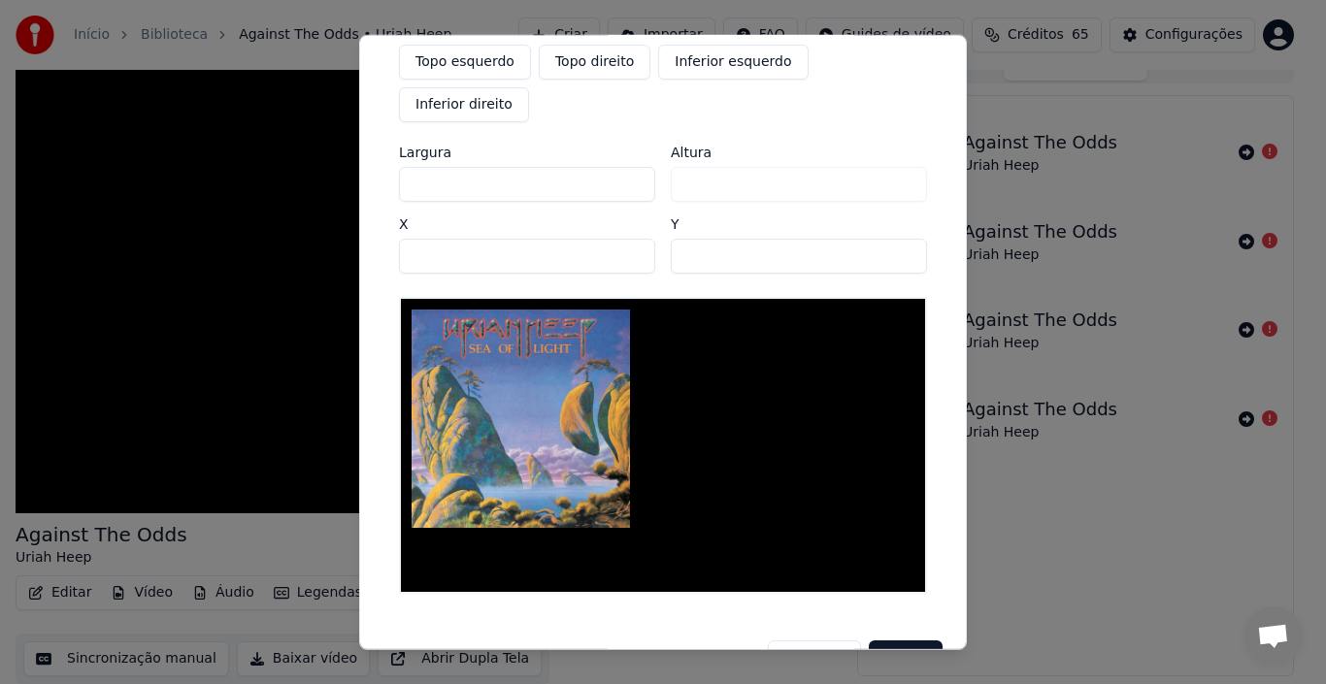
type input "**"
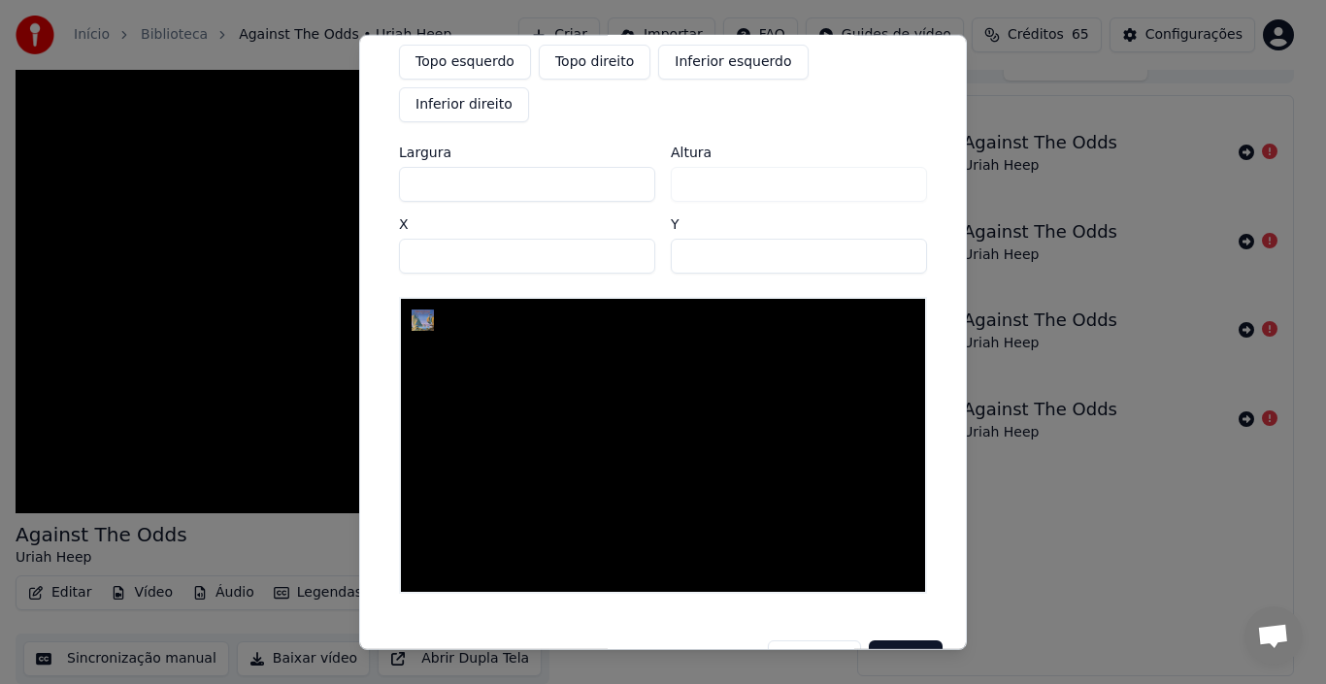
type input "*"
type input "**"
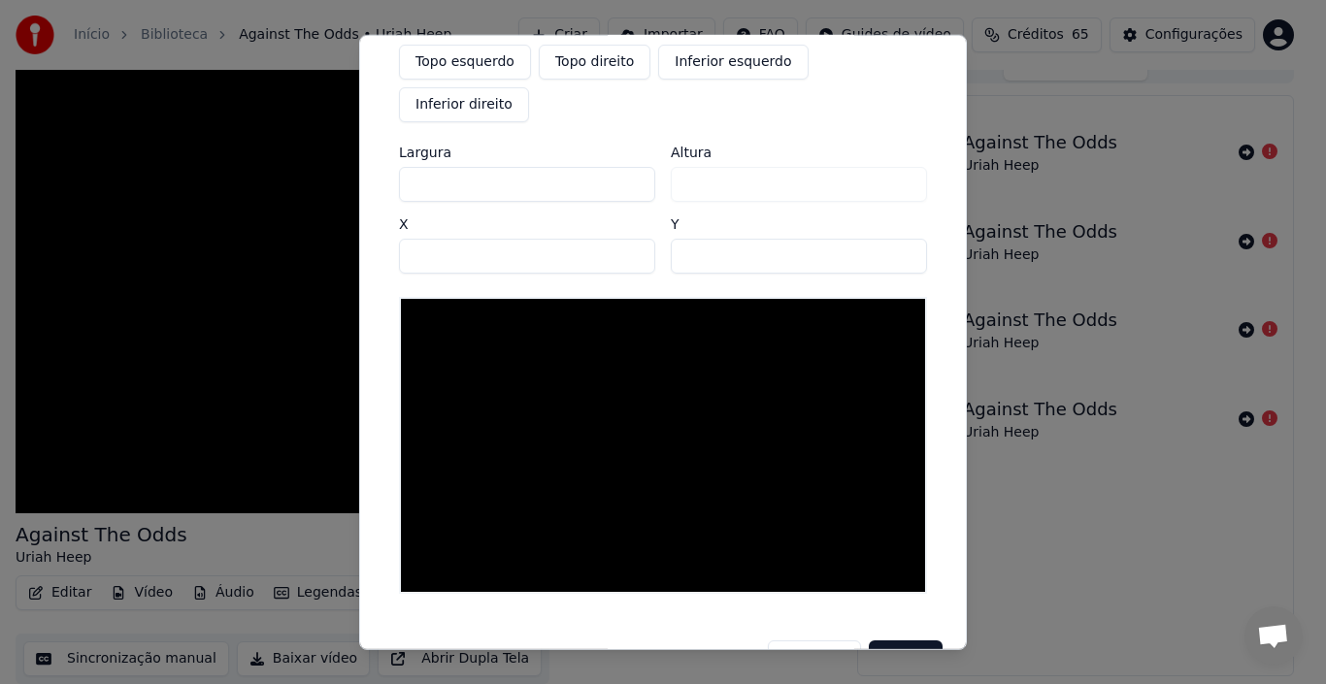
type input "*"
type input "***"
type input "**"
type input "****"
type input "***"
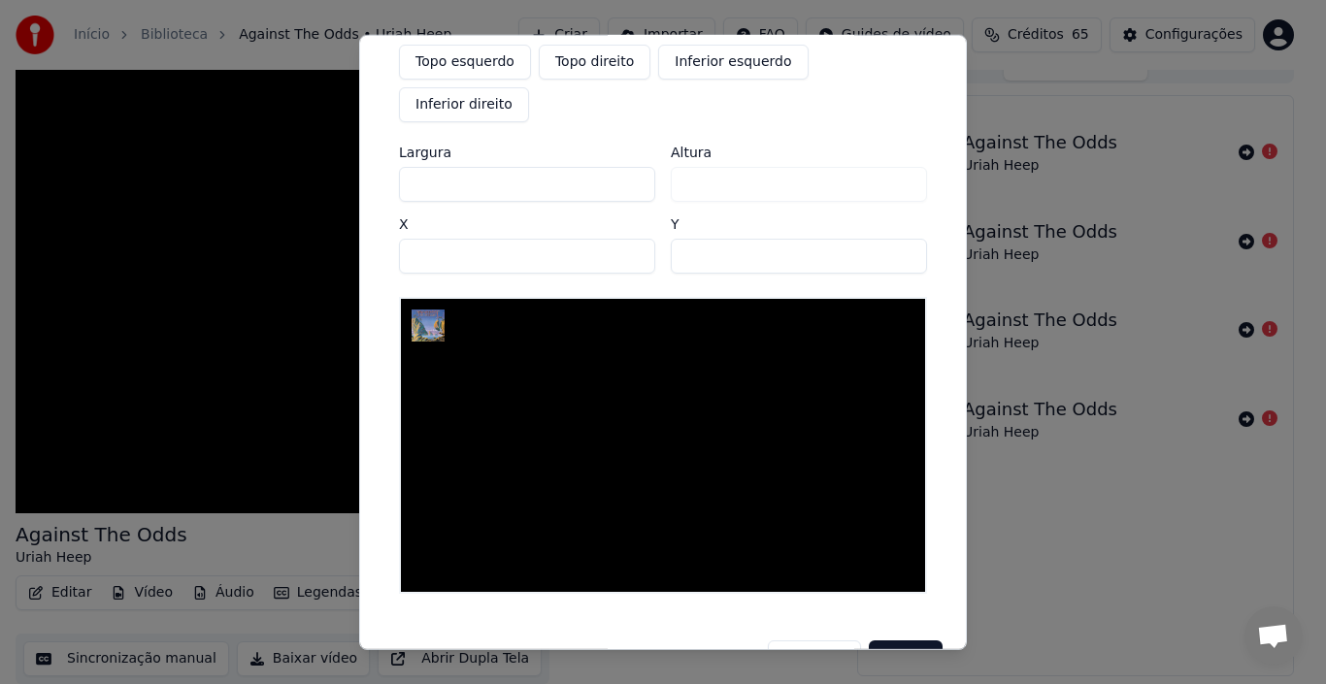
type input "*****"
type input "****"
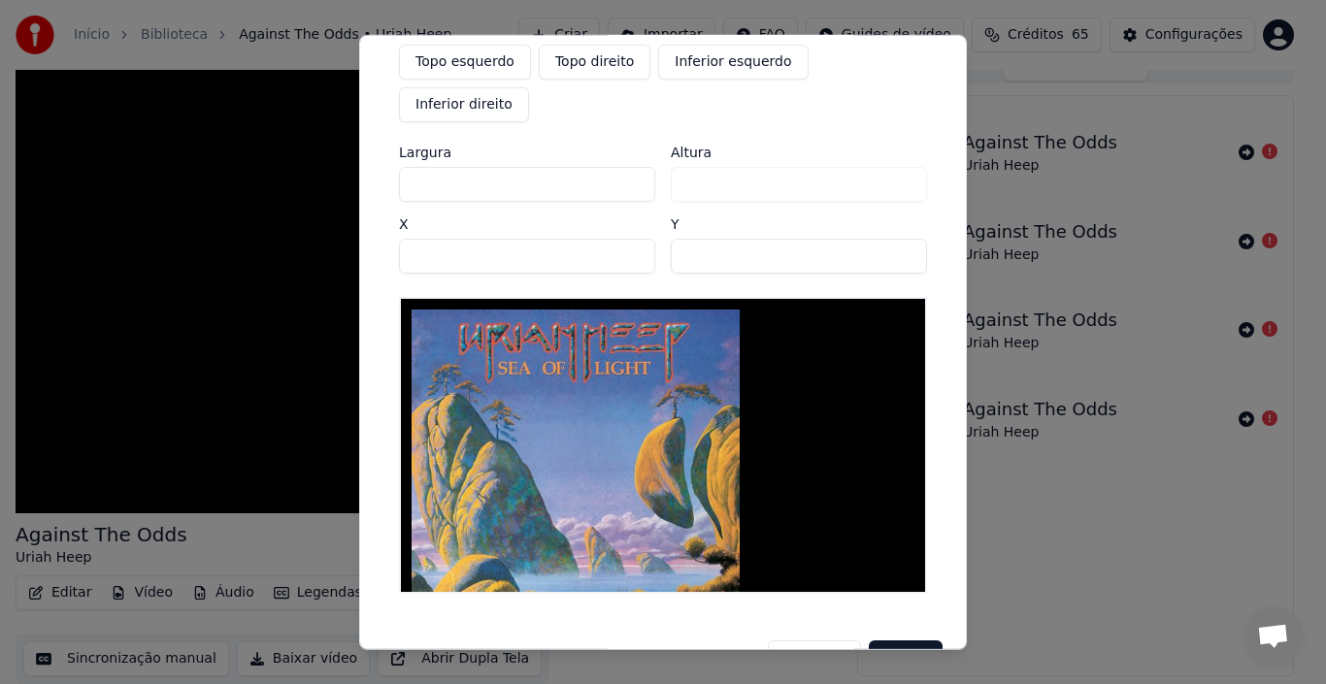
type input "*****"
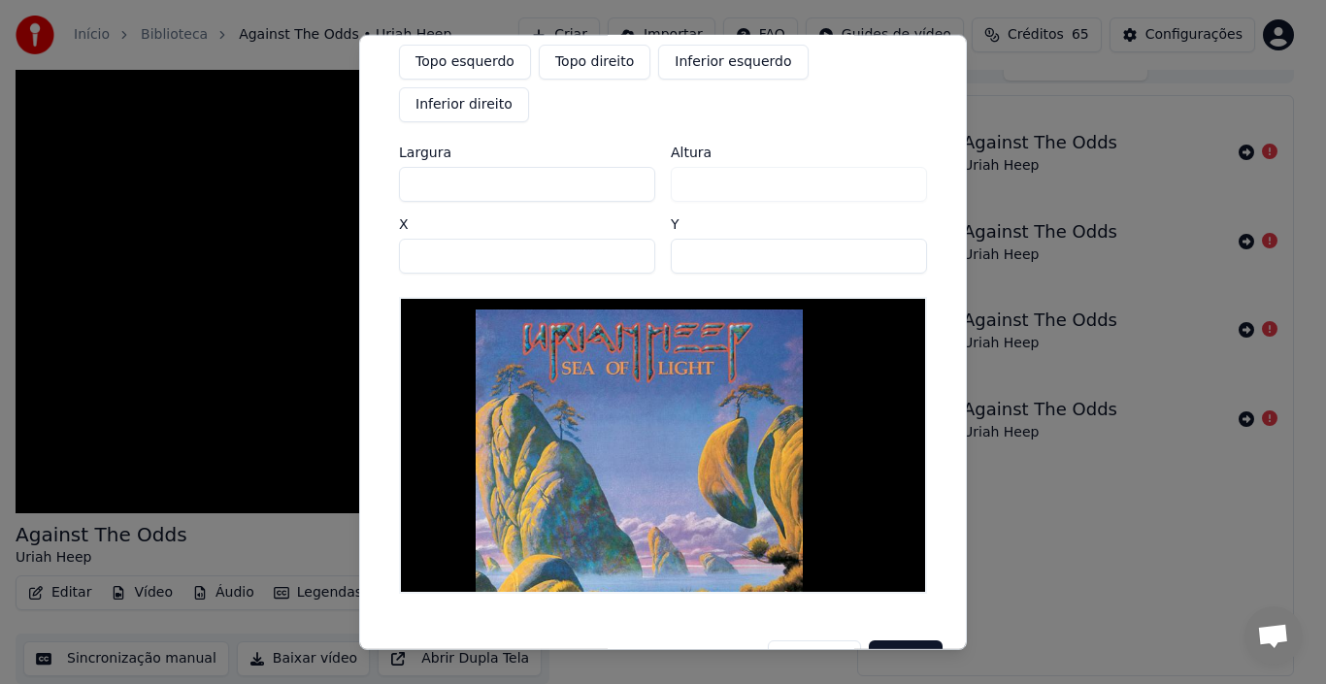
click at [627, 238] on input "***" at bounding box center [527, 255] width 256 height 35
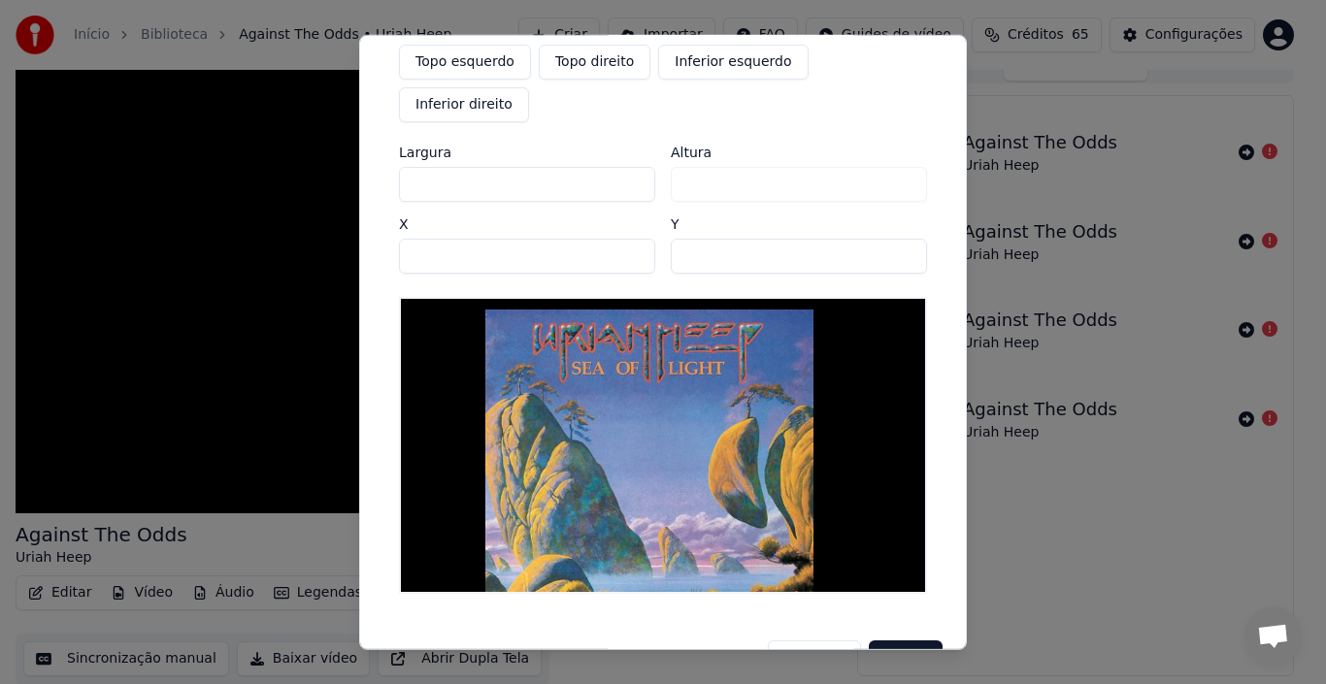
click at [627, 238] on input "***" at bounding box center [527, 255] width 256 height 35
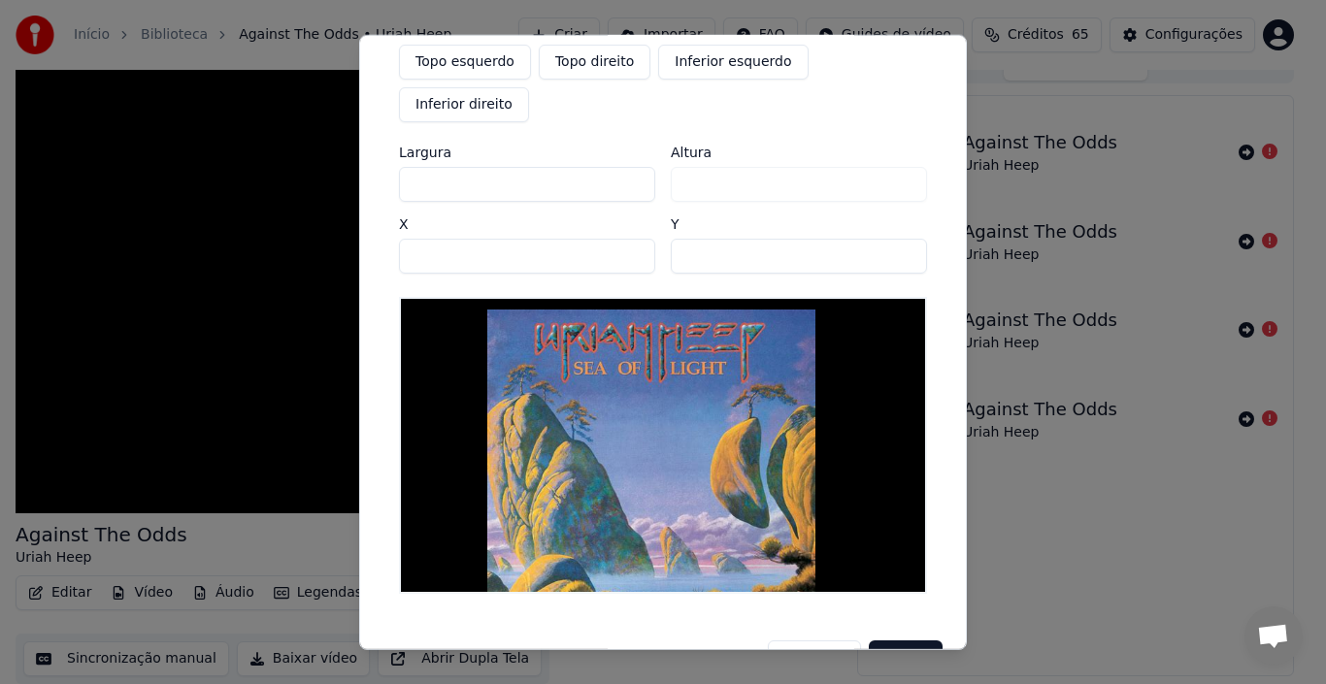
type input "***"
click at [627, 238] on input "***" at bounding box center [527, 255] width 256 height 35
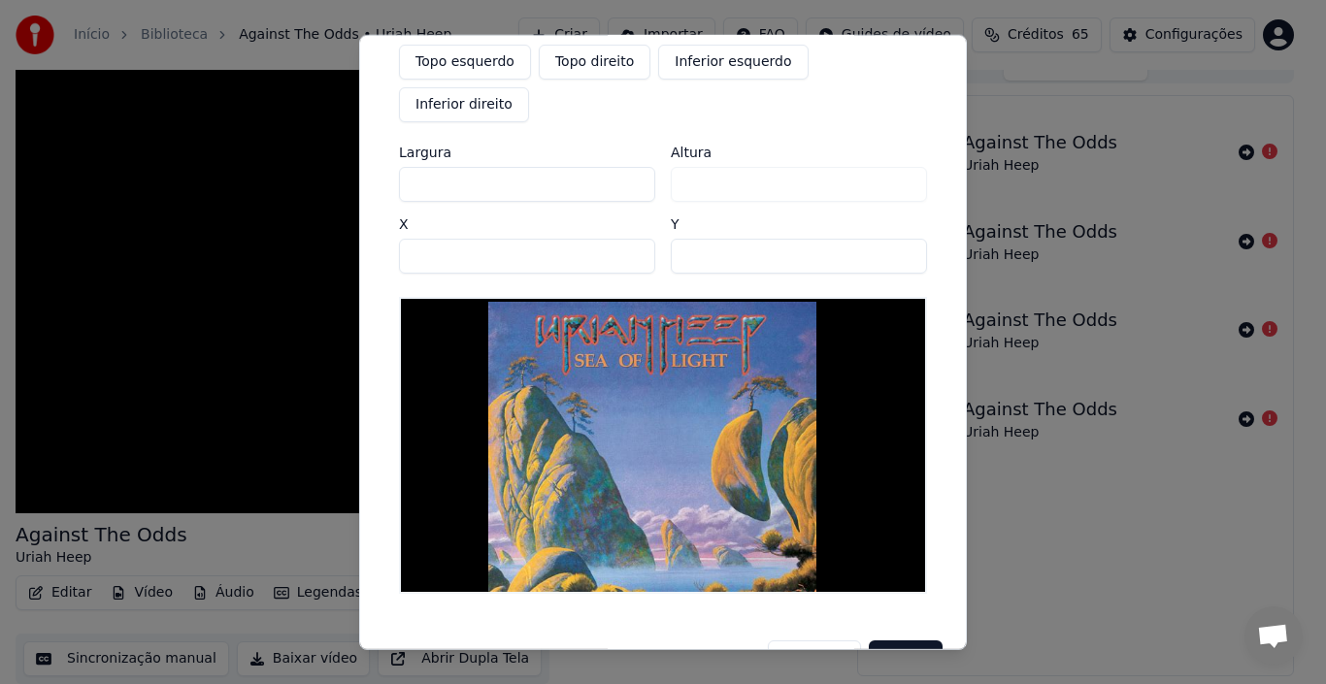
click at [891, 238] on input "**" at bounding box center [799, 255] width 256 height 35
click at [891, 238] on input "*" at bounding box center [799, 255] width 256 height 35
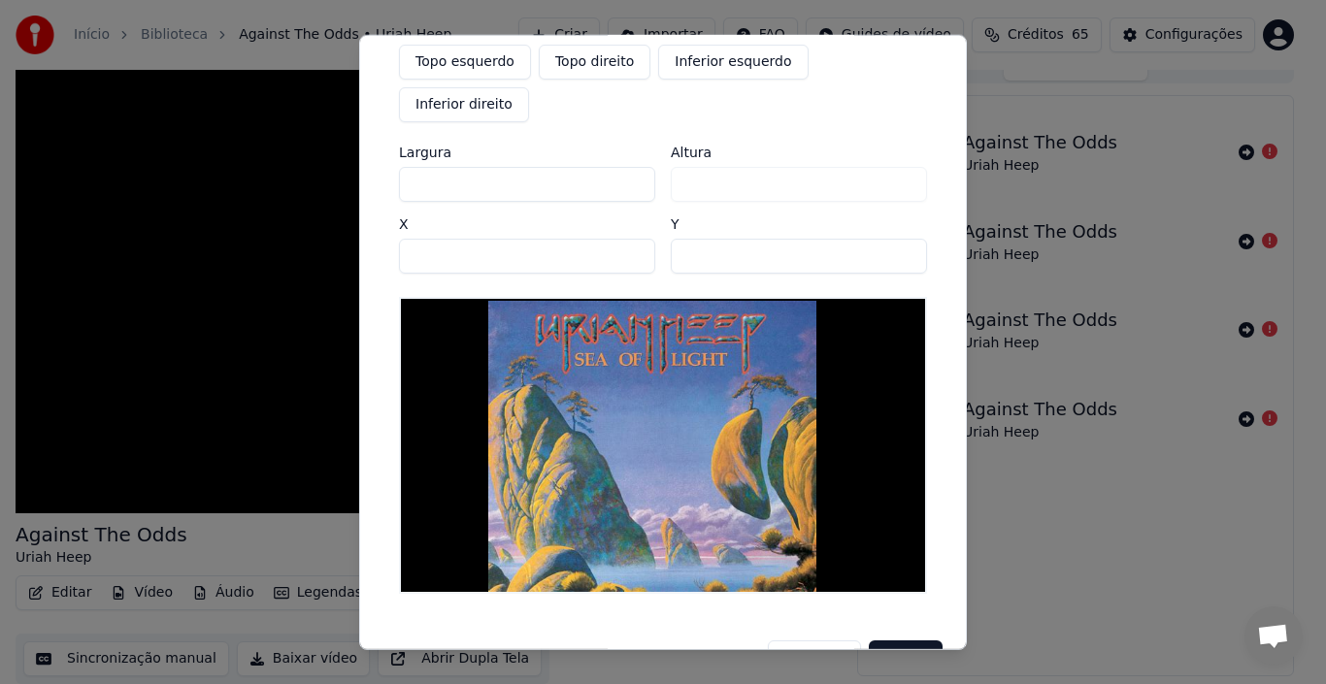
type input "*"
click at [891, 238] on input "*" at bounding box center [799, 255] width 256 height 35
type input "****"
click at [627, 166] on input "****" at bounding box center [527, 183] width 256 height 35
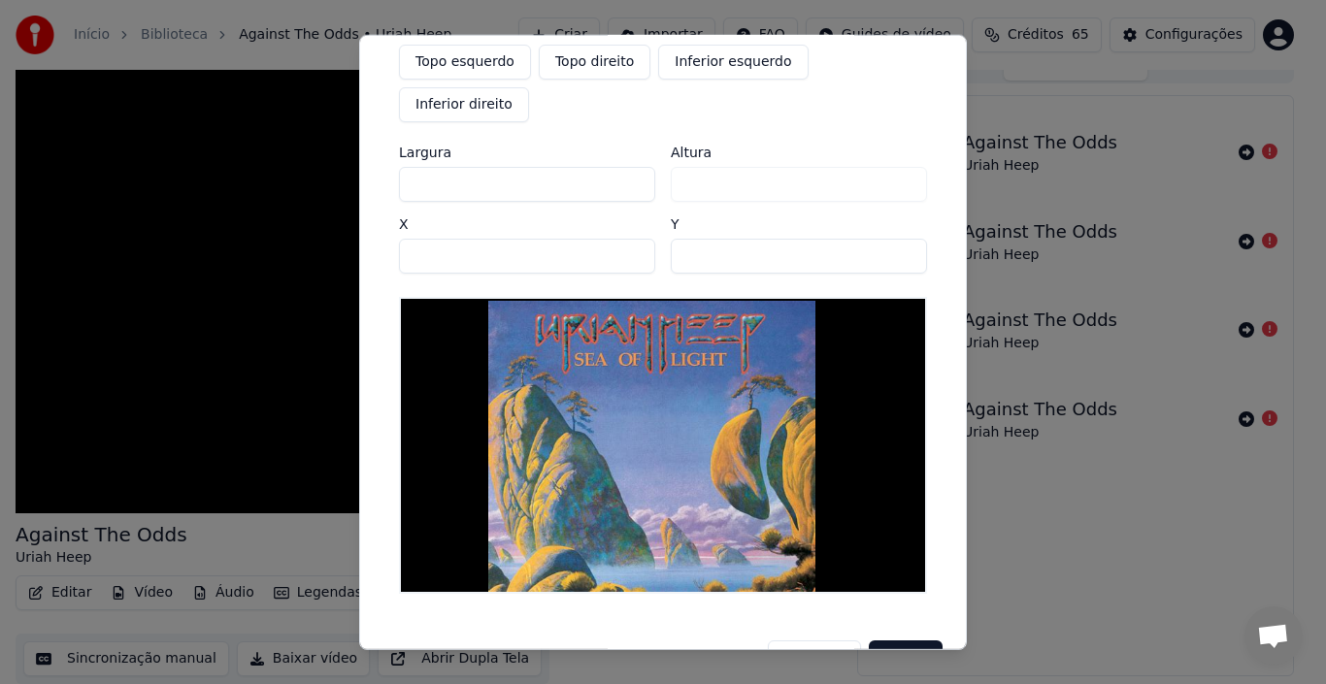
type input "****"
click at [627, 166] on input "****" at bounding box center [527, 183] width 256 height 35
type input "****"
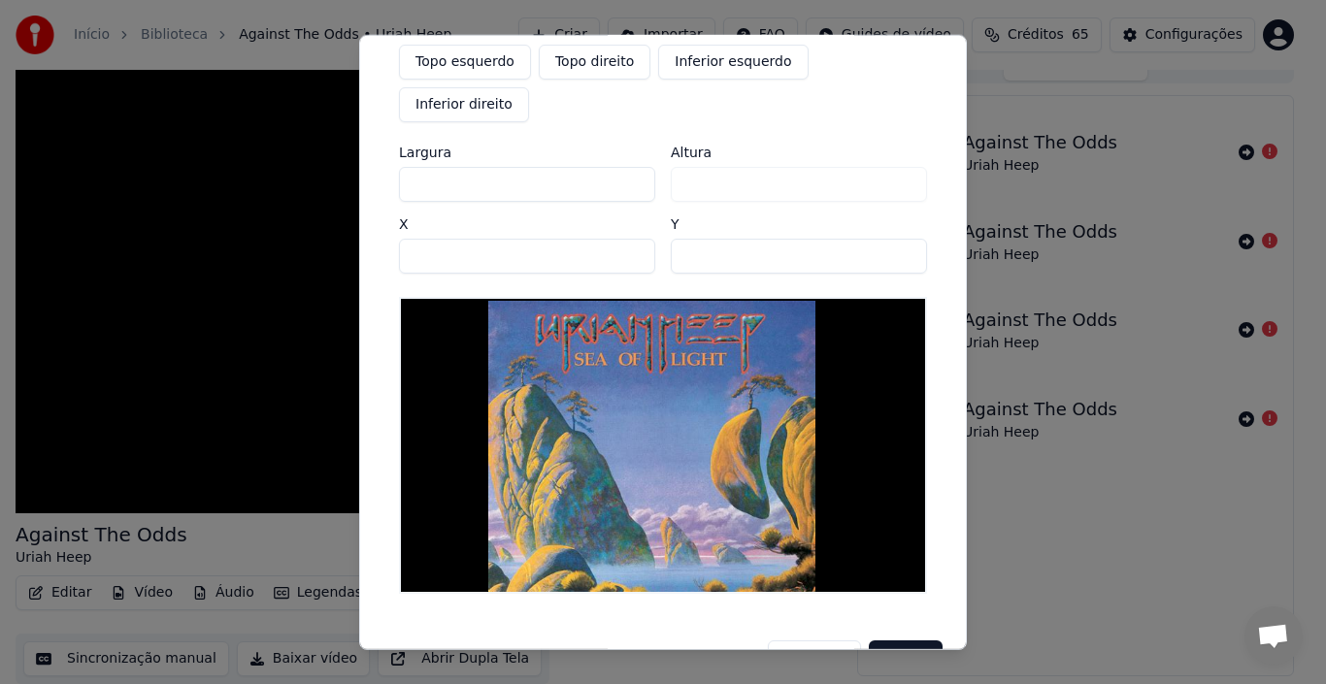
click at [627, 166] on input "****" at bounding box center [527, 183] width 256 height 35
type input "****"
click at [627, 166] on input "****" at bounding box center [527, 183] width 256 height 35
type input "****"
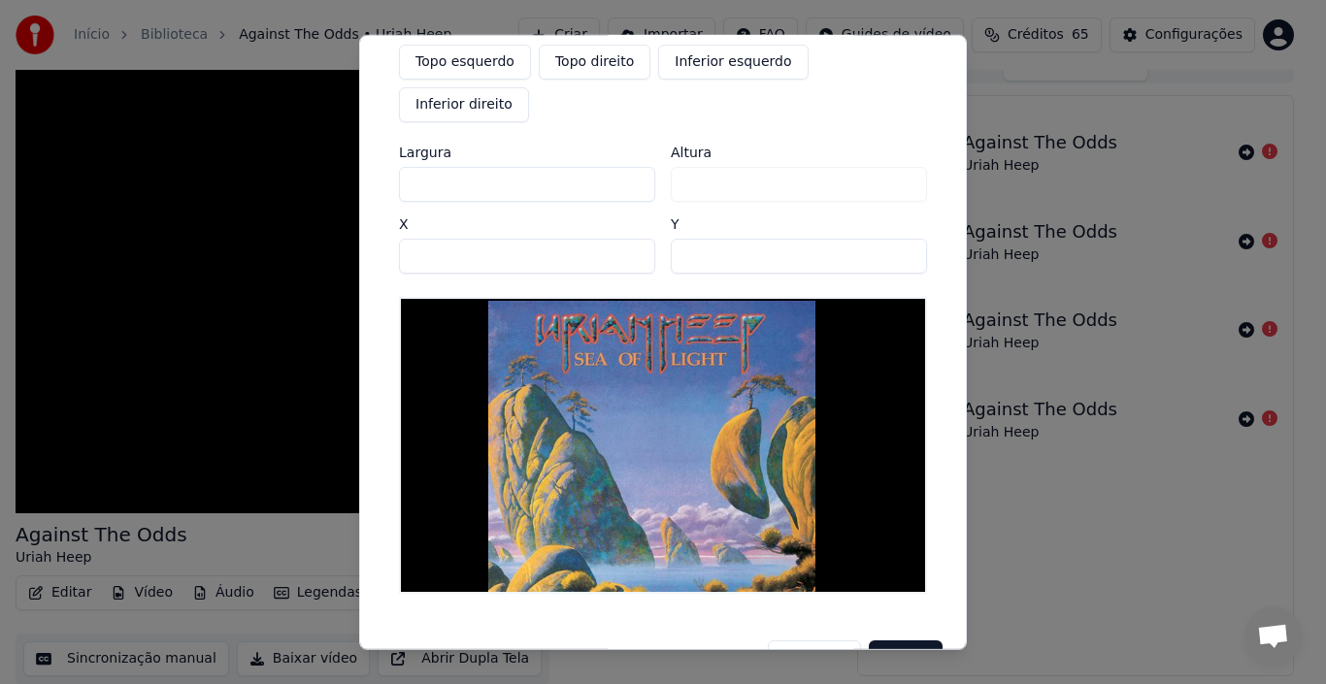
type input "****"
click at [627, 166] on input "****" at bounding box center [527, 183] width 256 height 35
type input "****"
click at [627, 166] on input "****" at bounding box center [527, 183] width 256 height 35
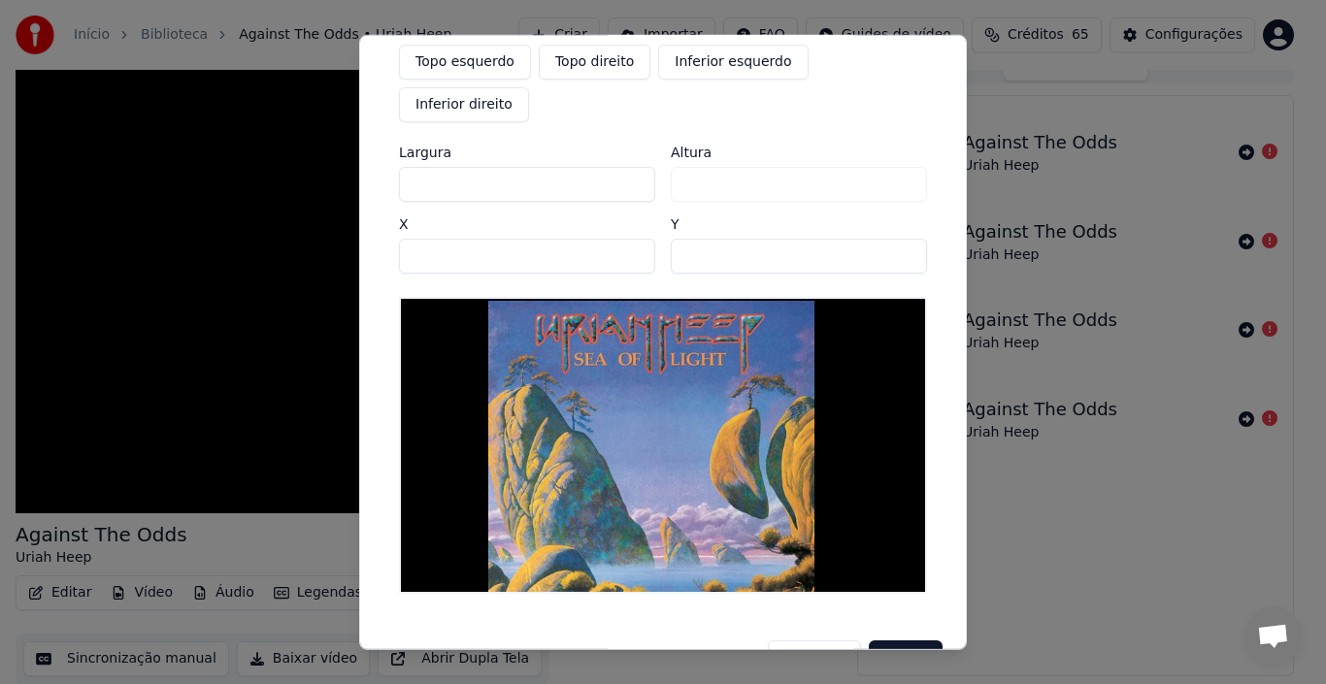
type input "****"
click at [627, 166] on input "****" at bounding box center [527, 183] width 256 height 35
type input "****"
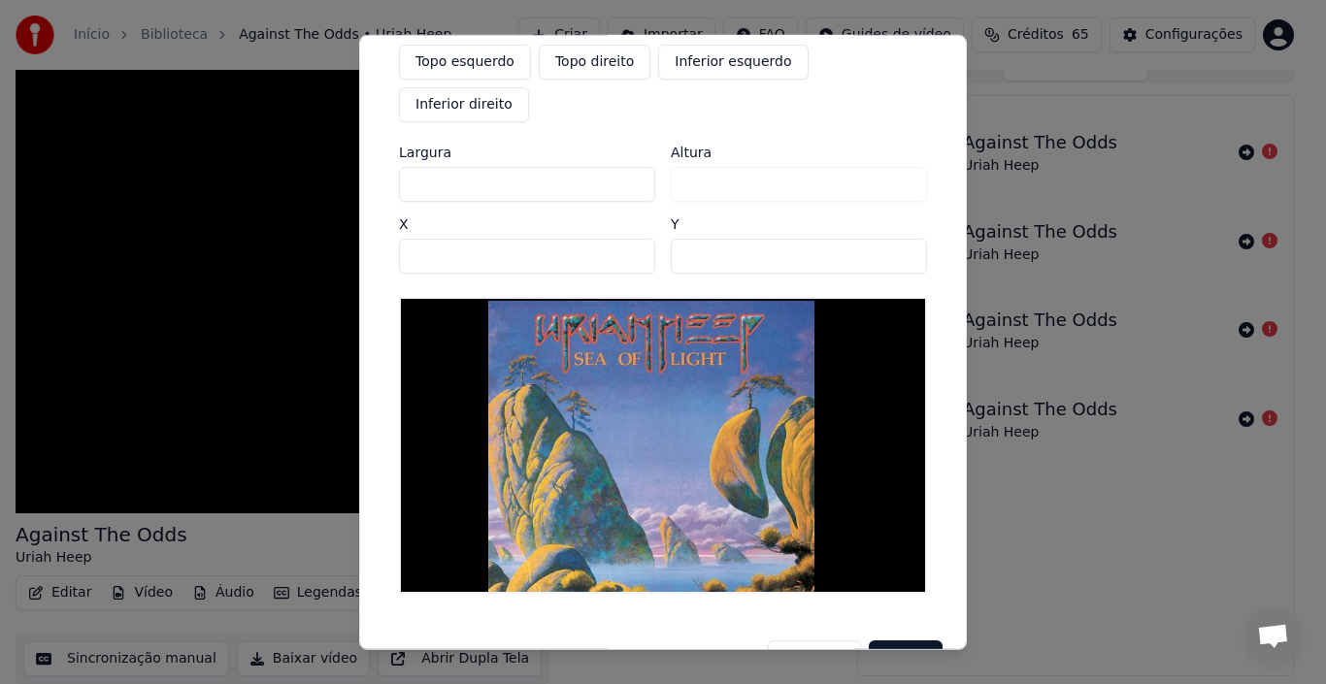
type input "****"
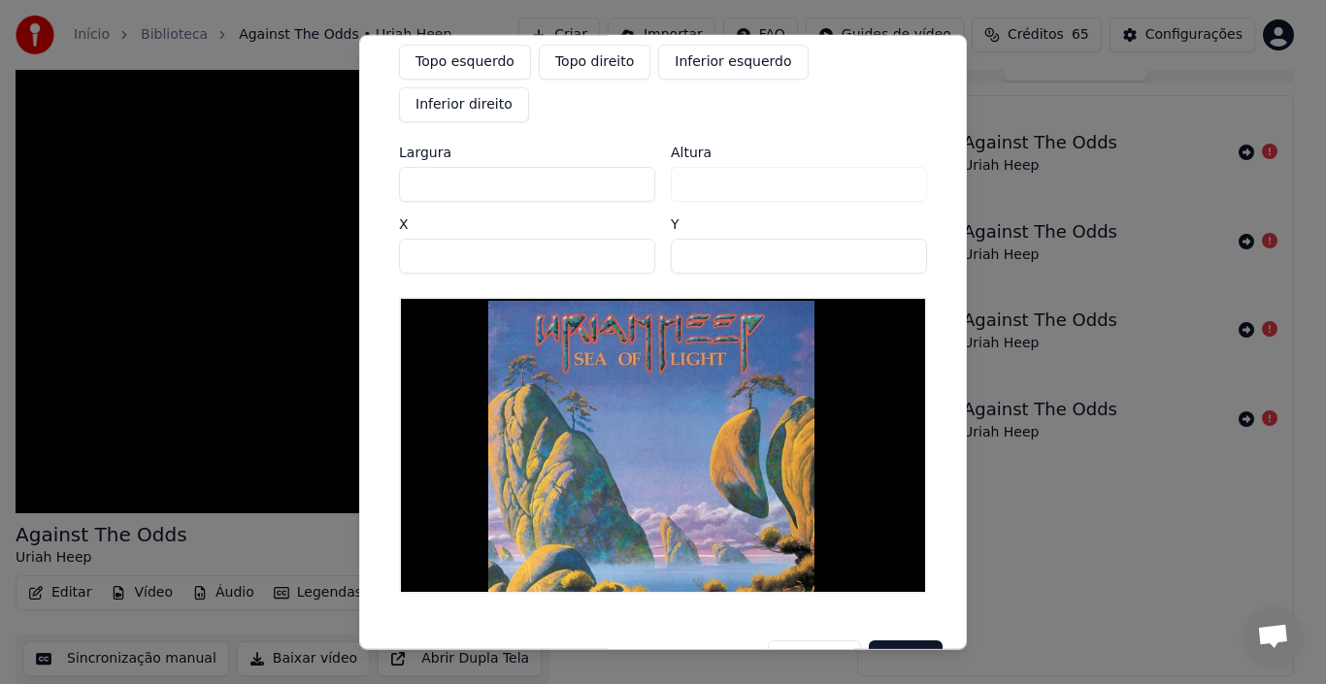
type input "****"
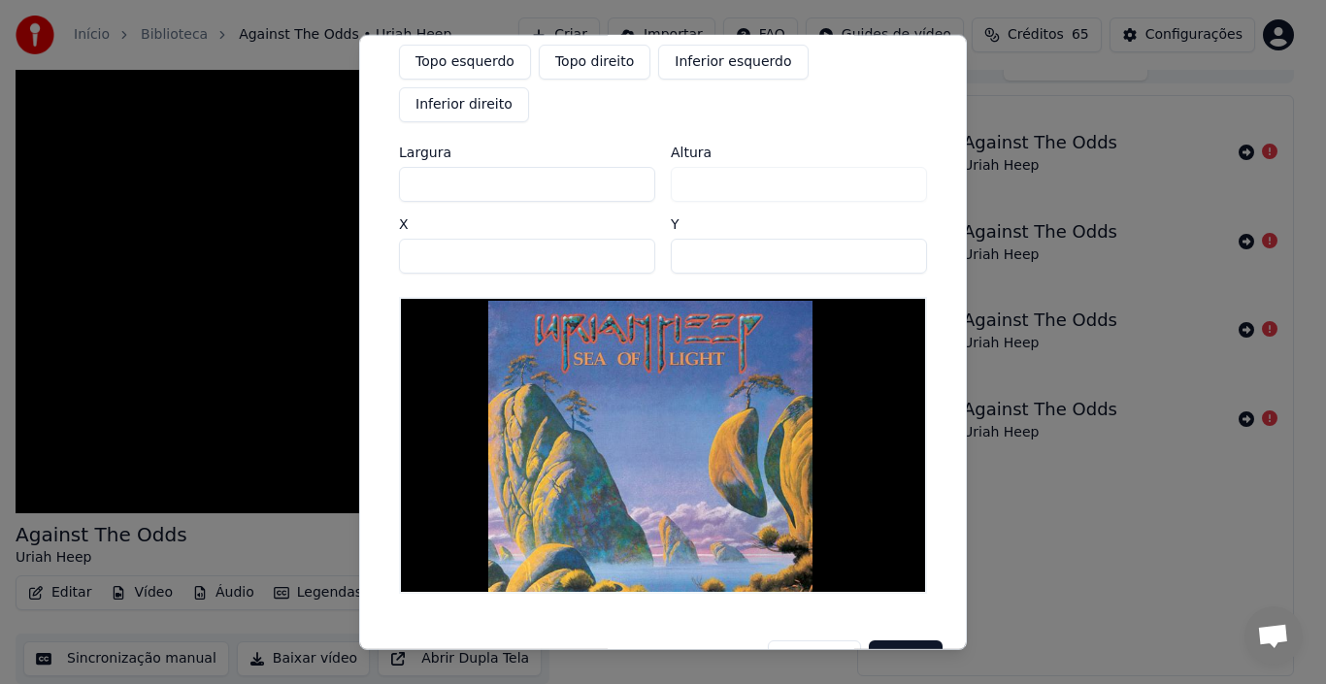
type input "****"
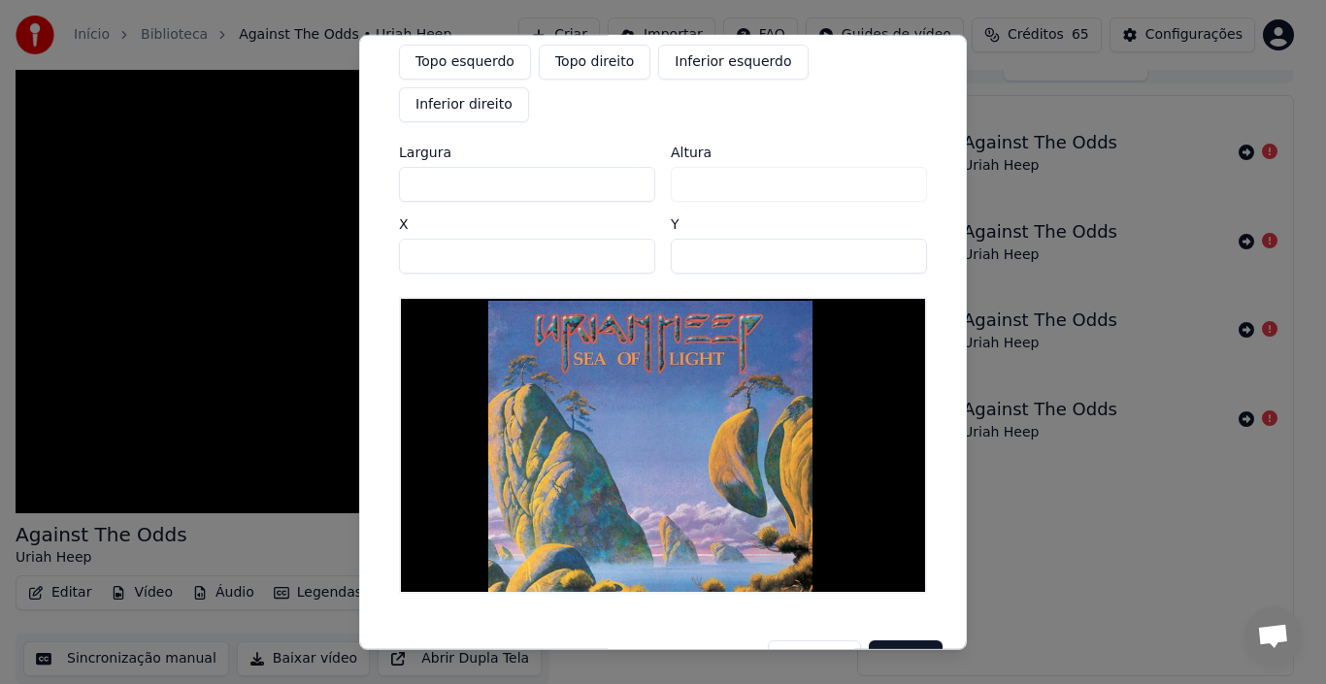
type input "****"
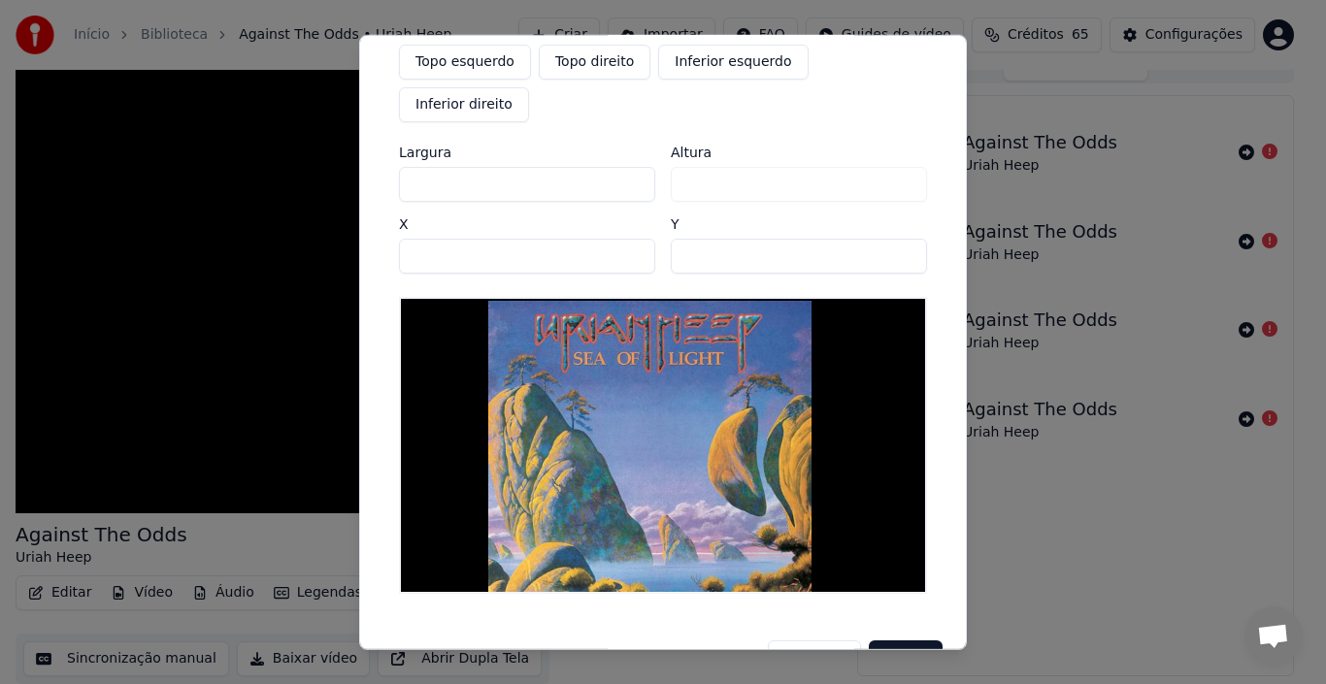
type input "****"
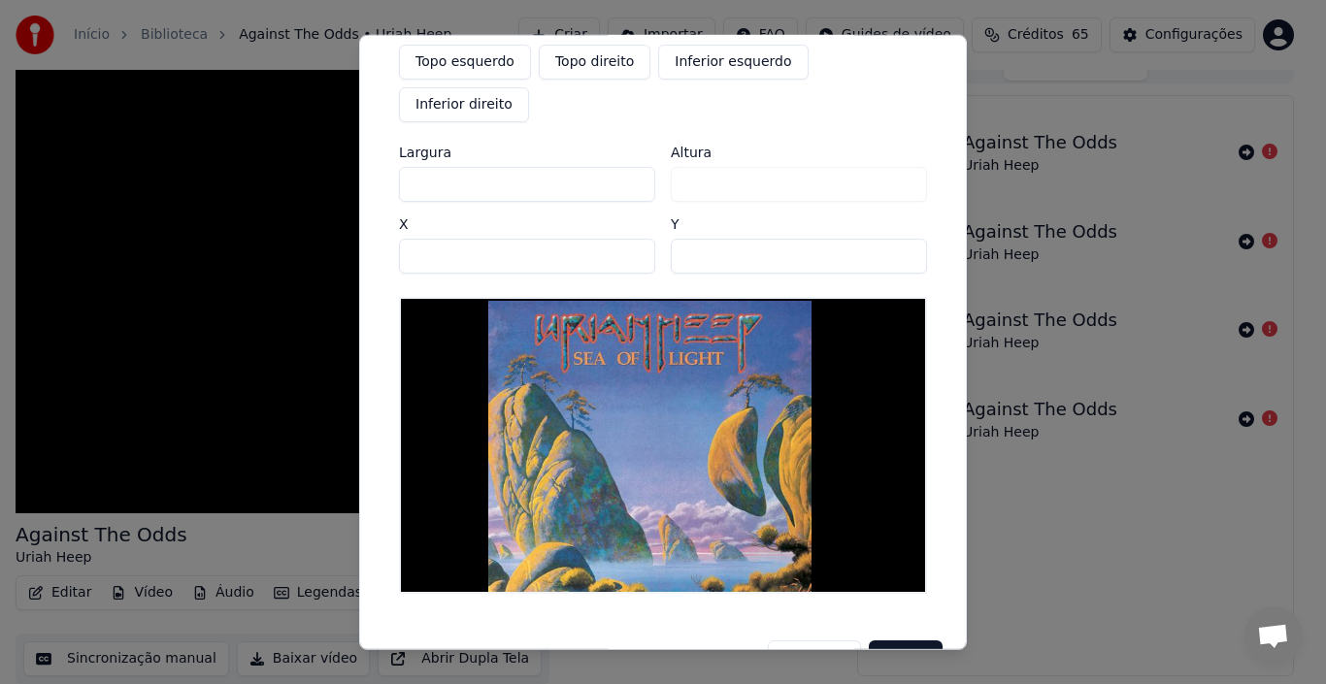
type input "****"
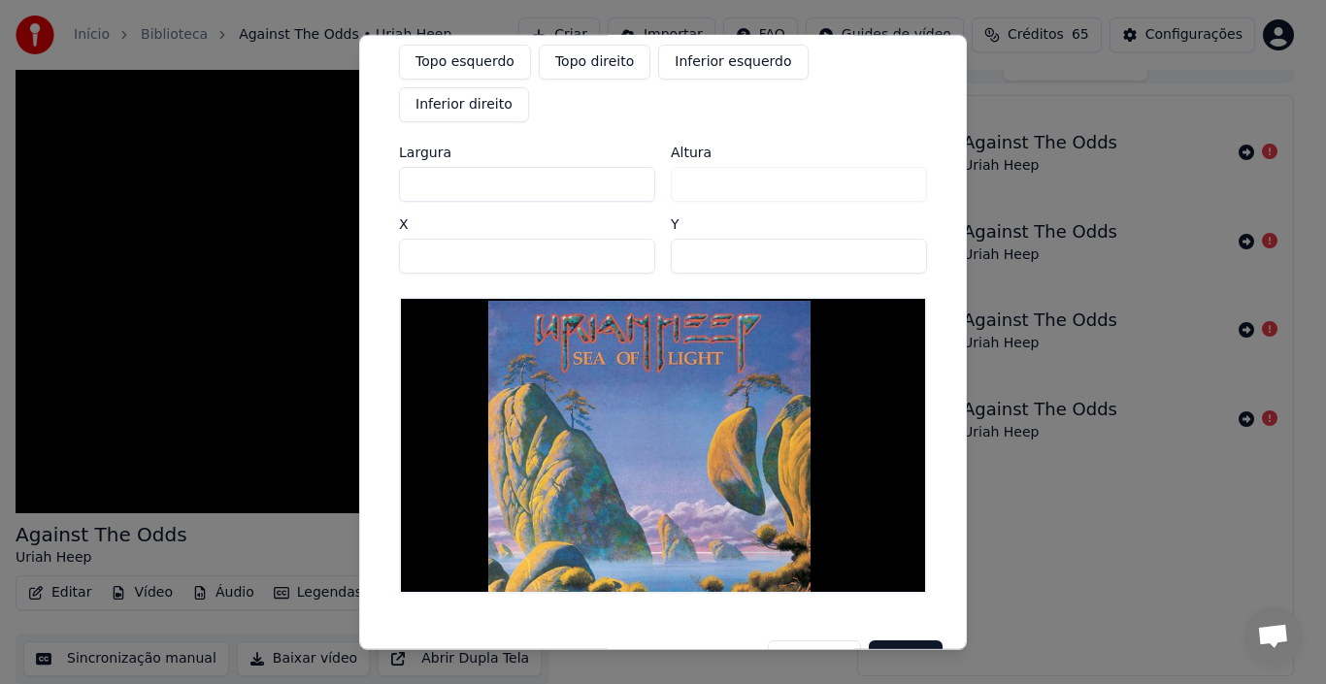
type input "****"
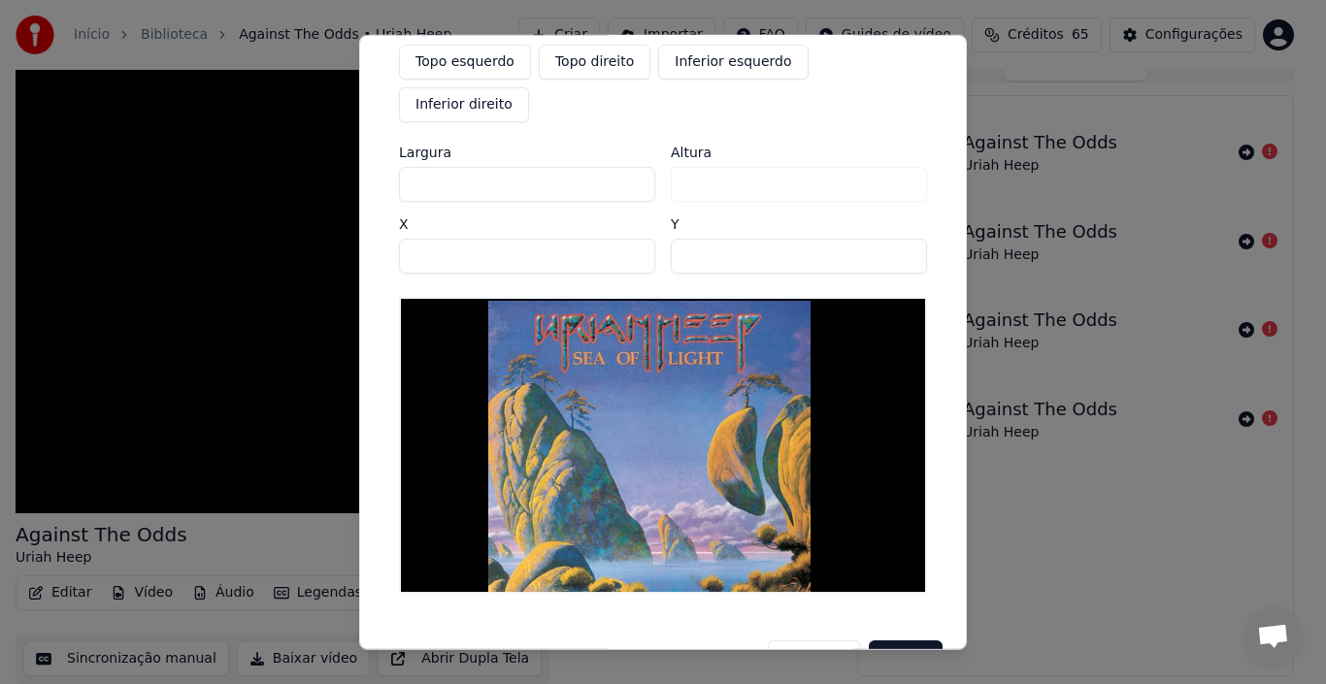
type input "****"
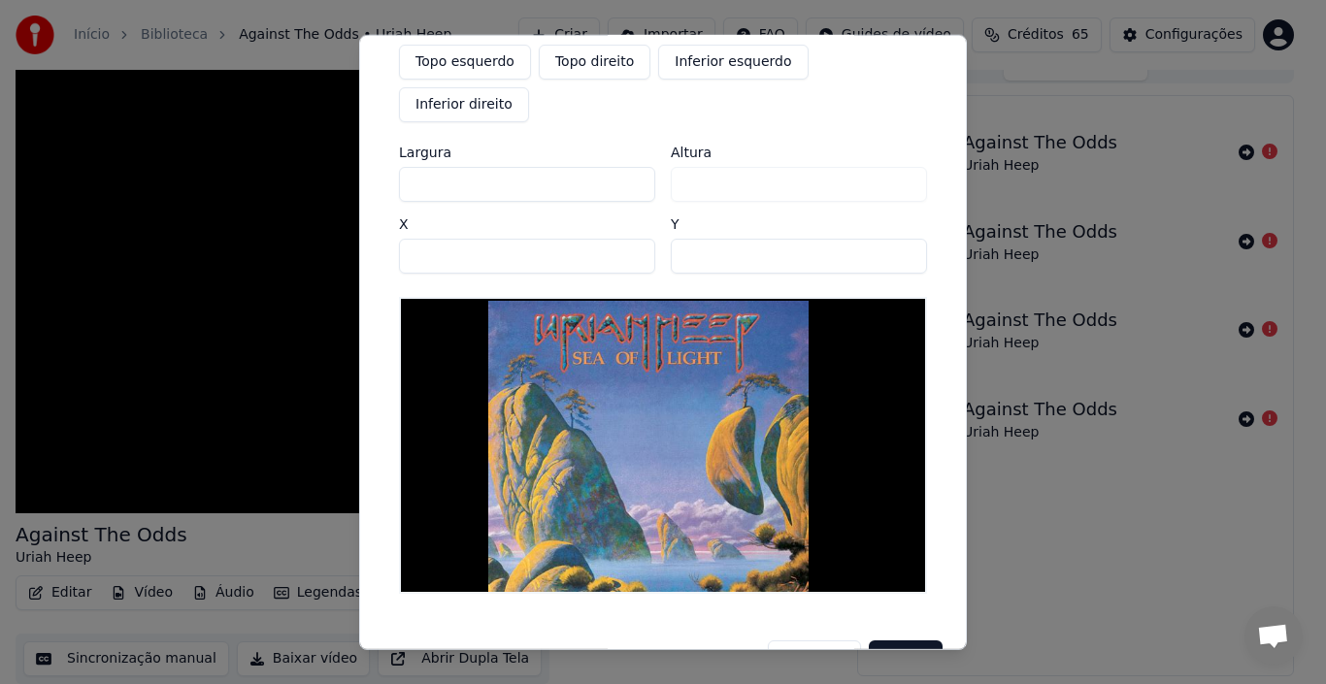
type input "****"
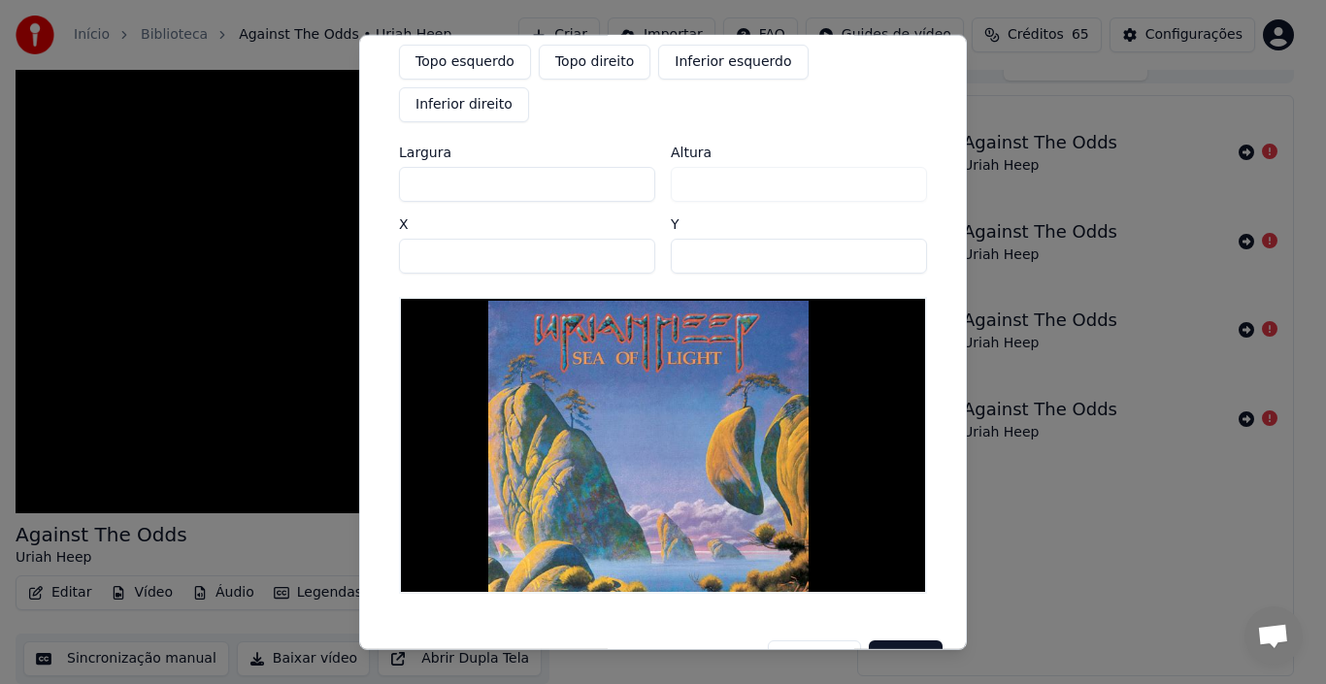
type input "****"
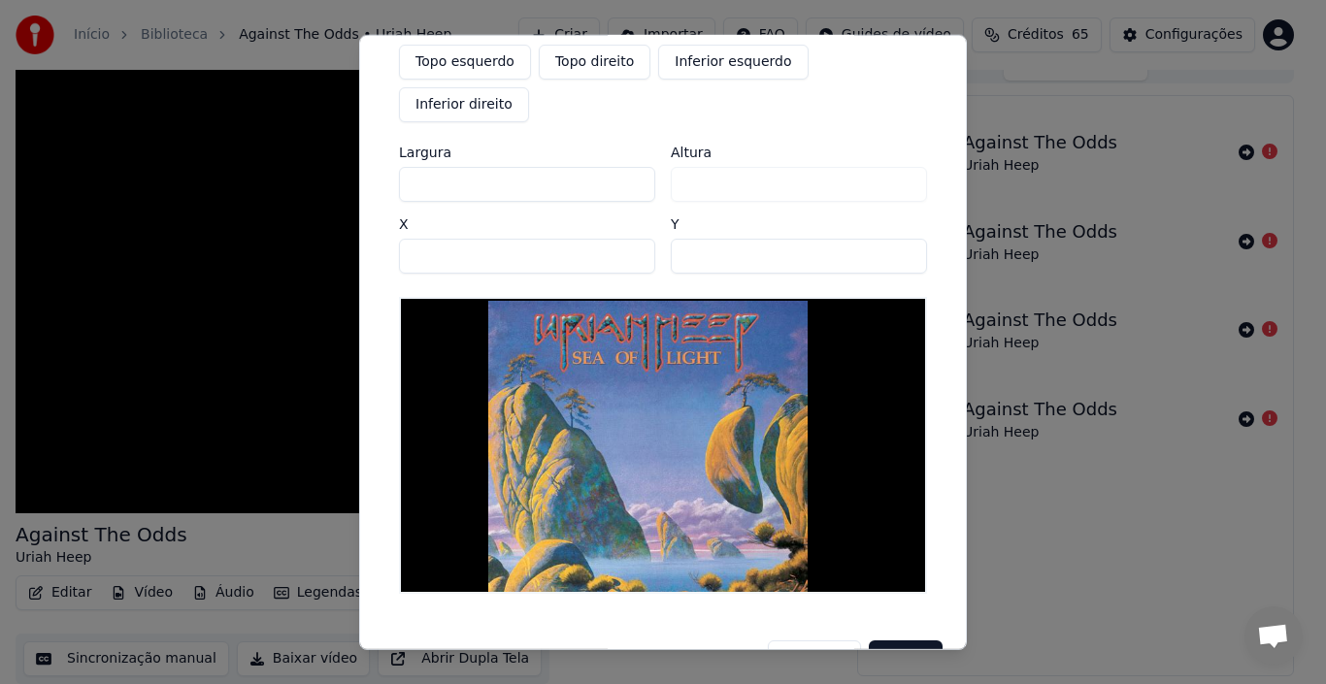
type input "****"
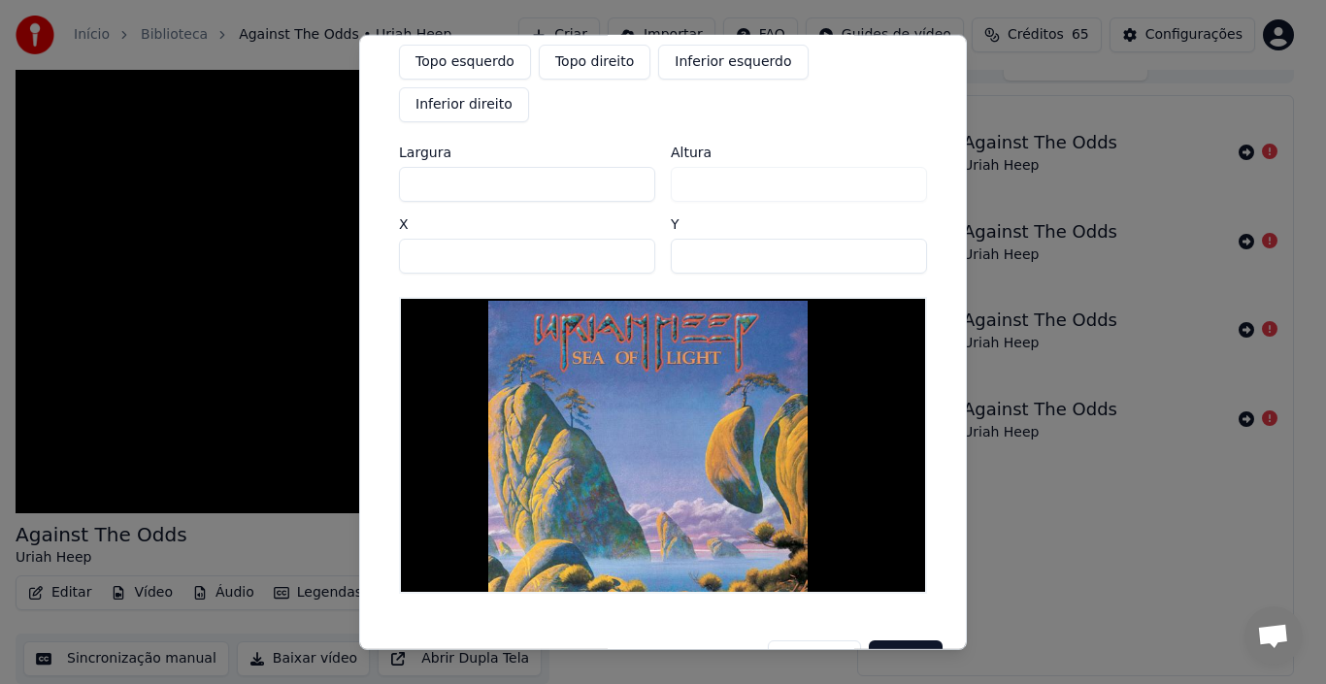
type input "****"
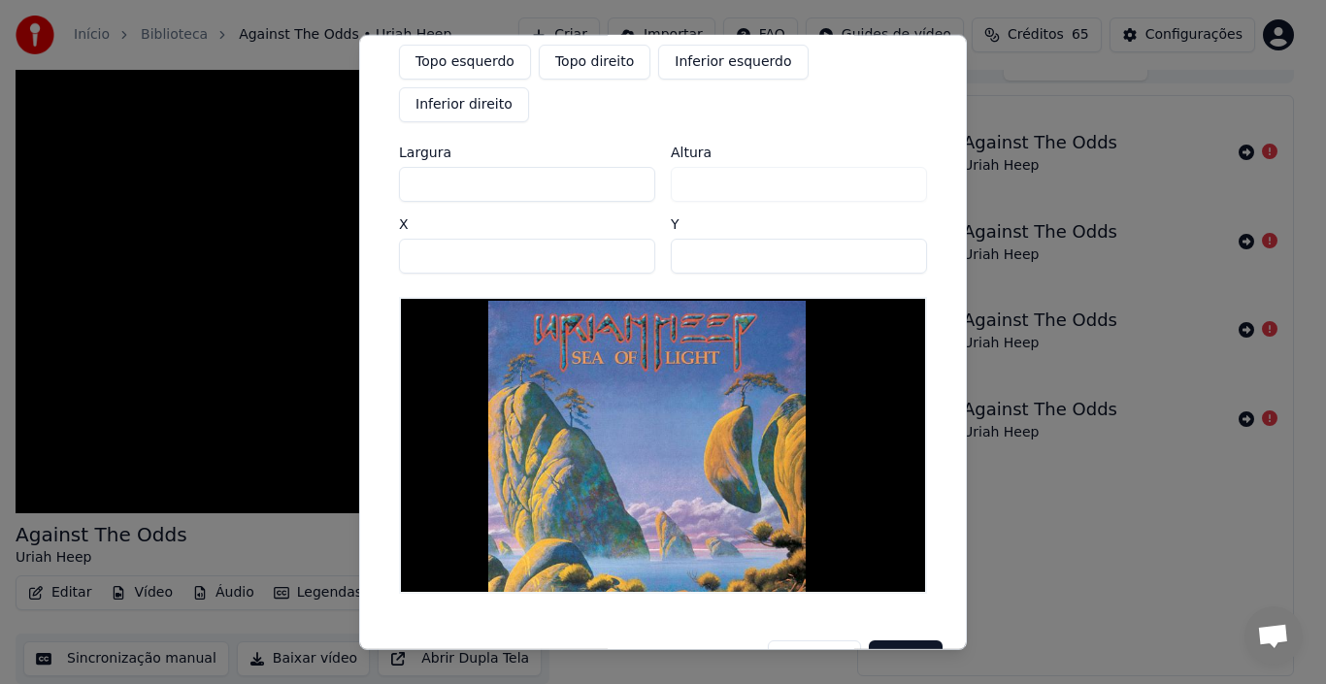
type input "****"
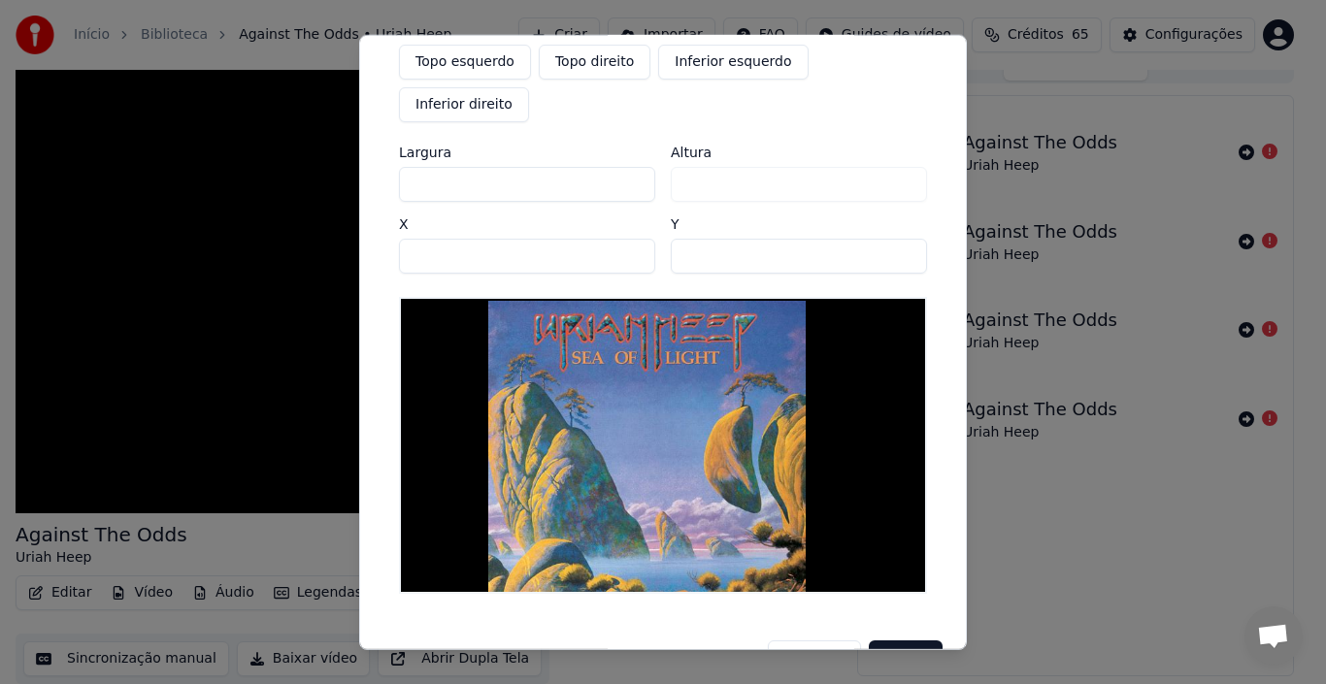
type input "****"
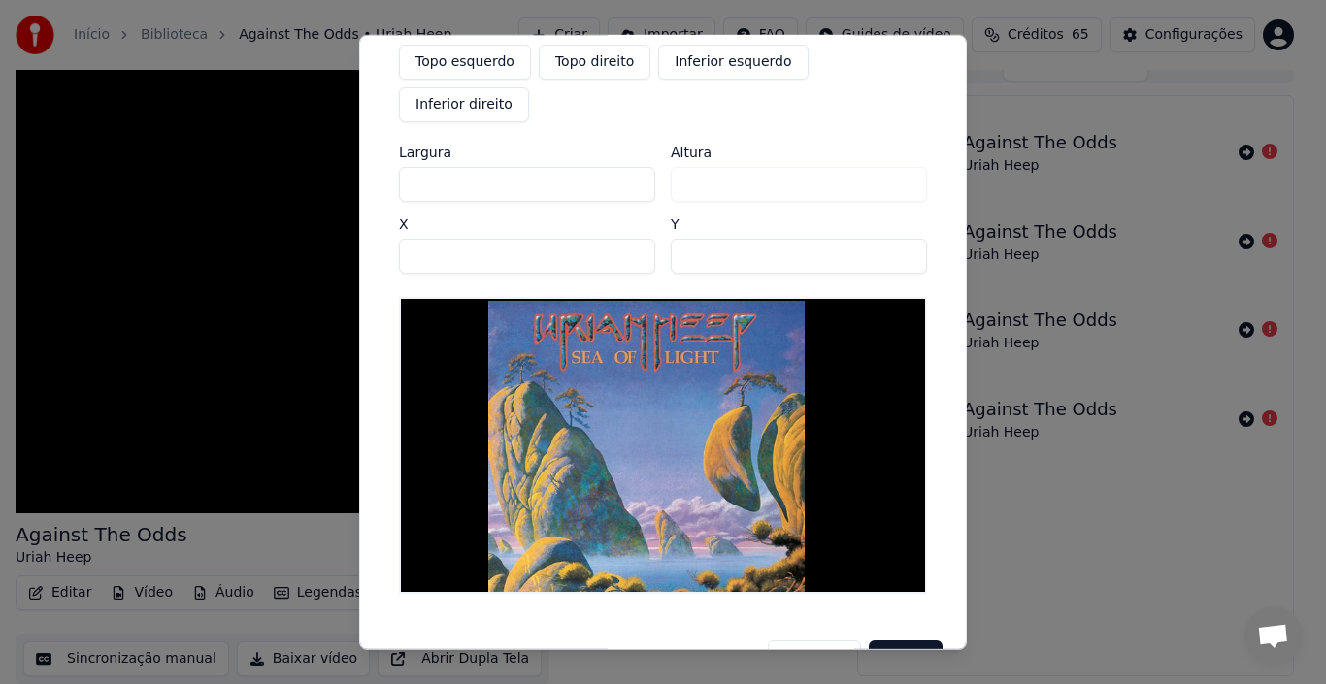
type input "****"
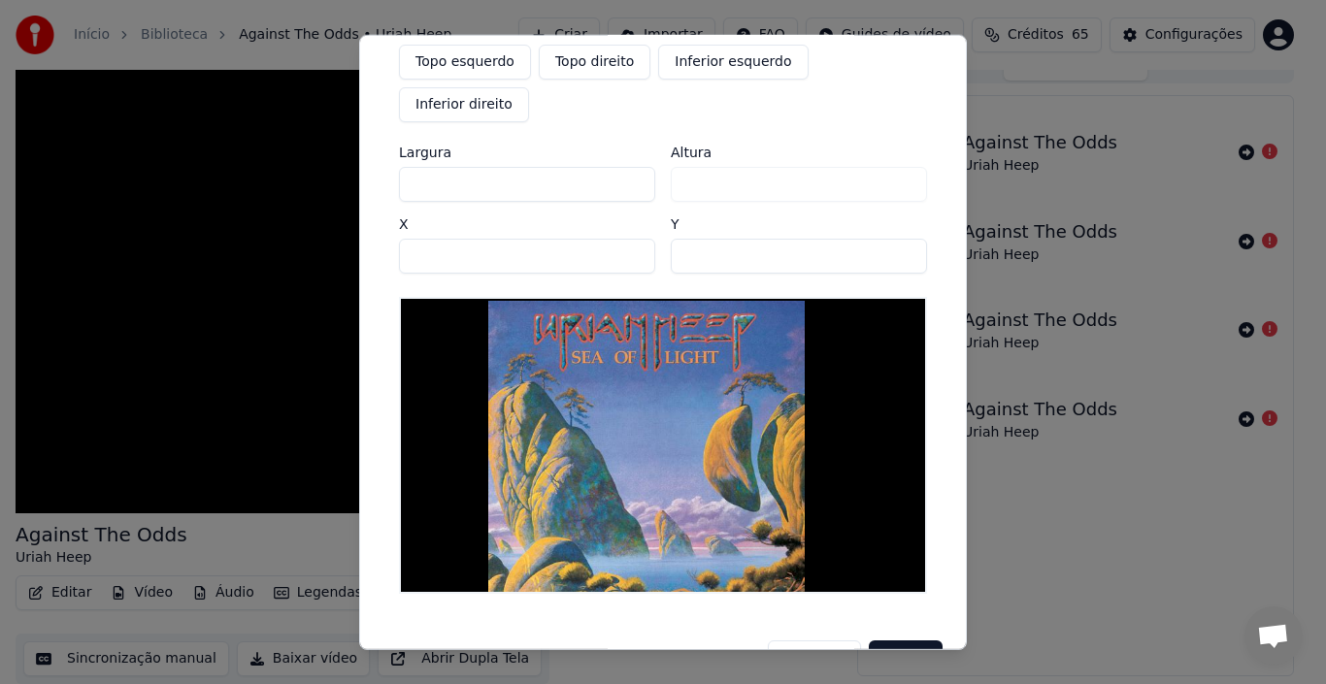
type input "****"
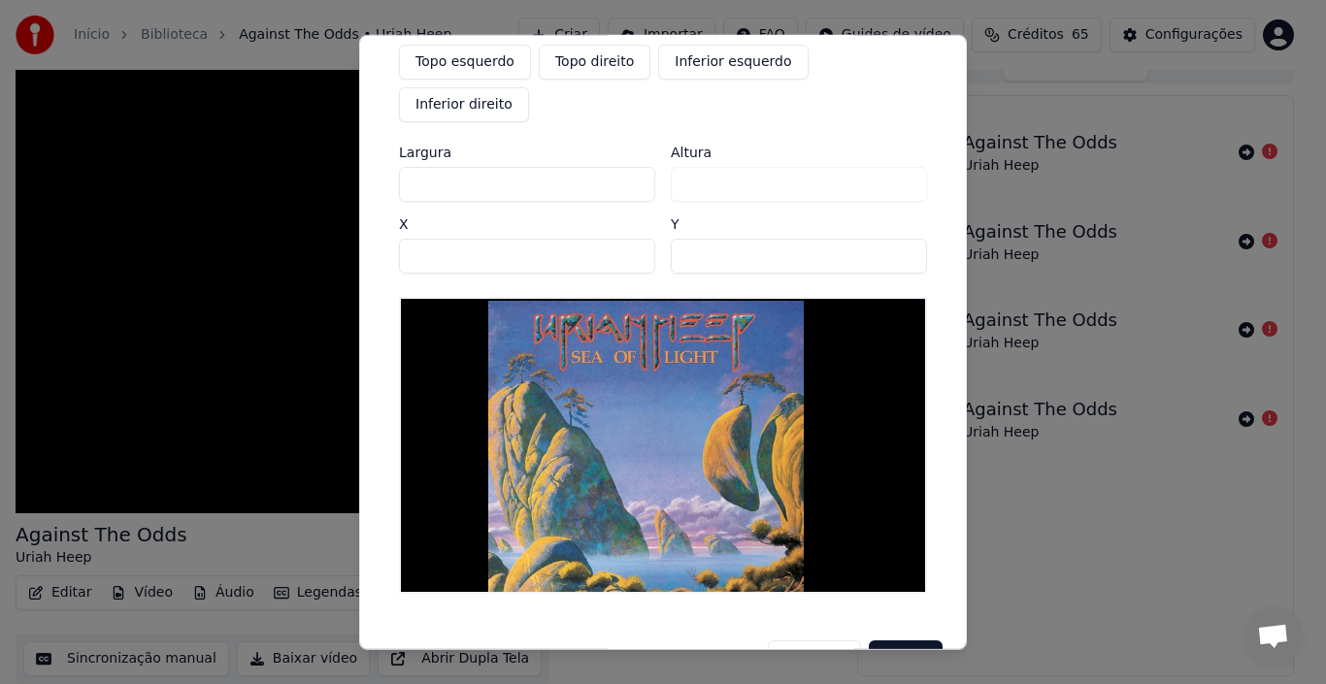
type input "****"
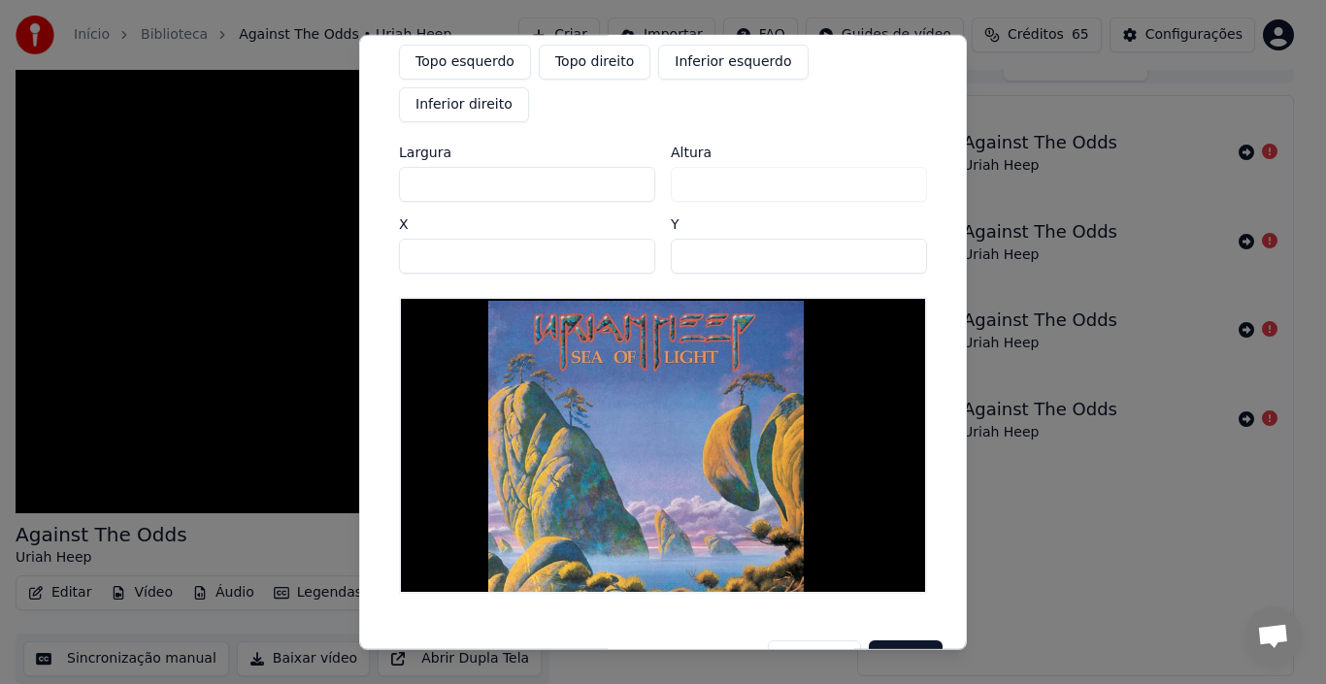
type input "****"
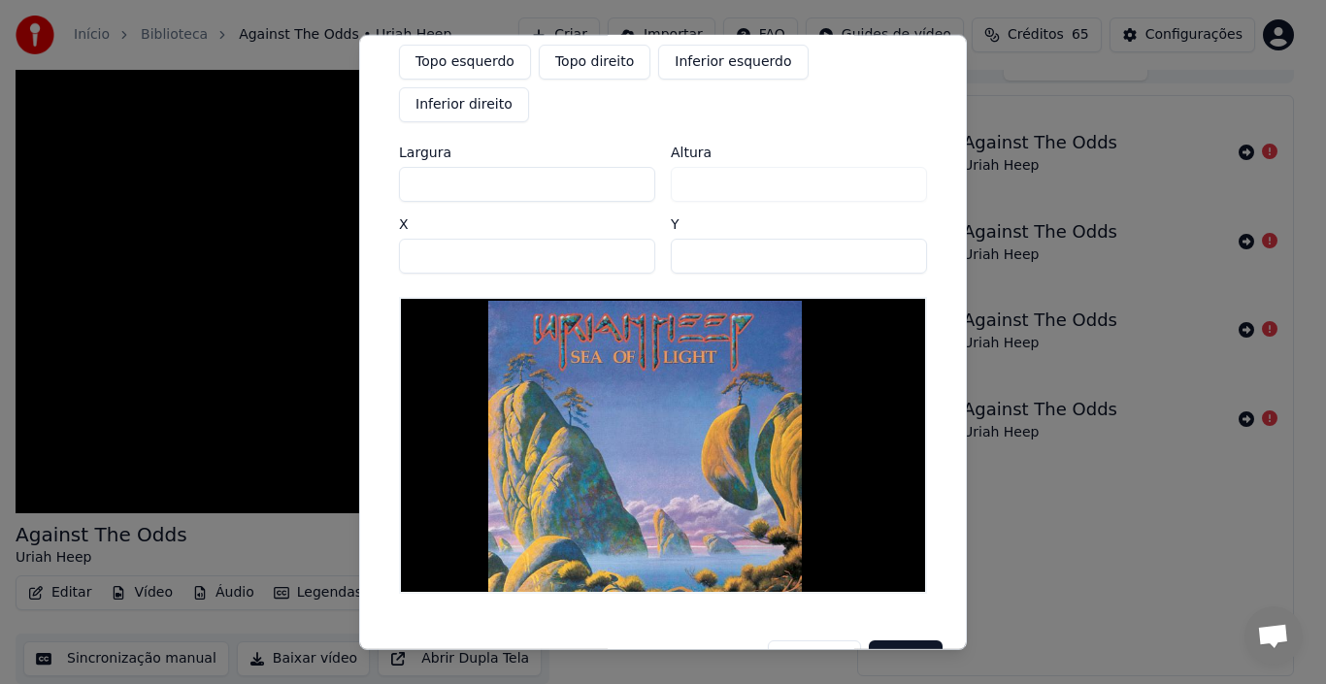
type input "****"
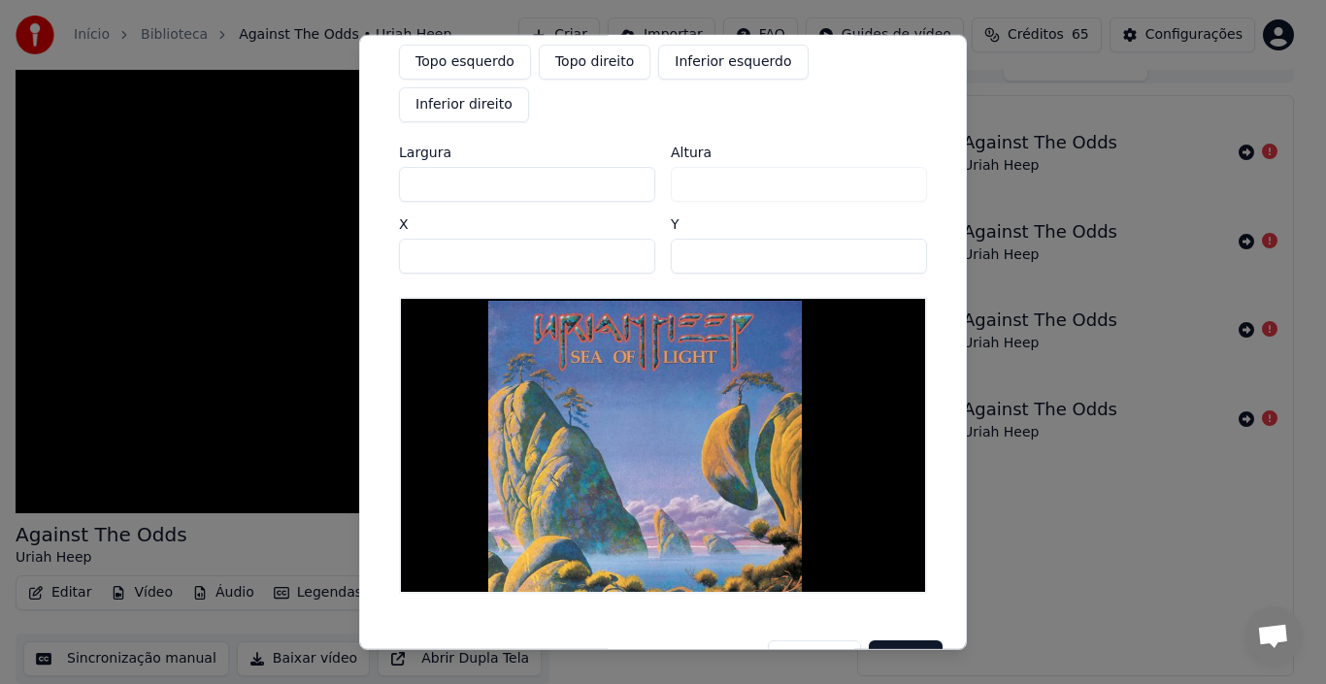
type input "****"
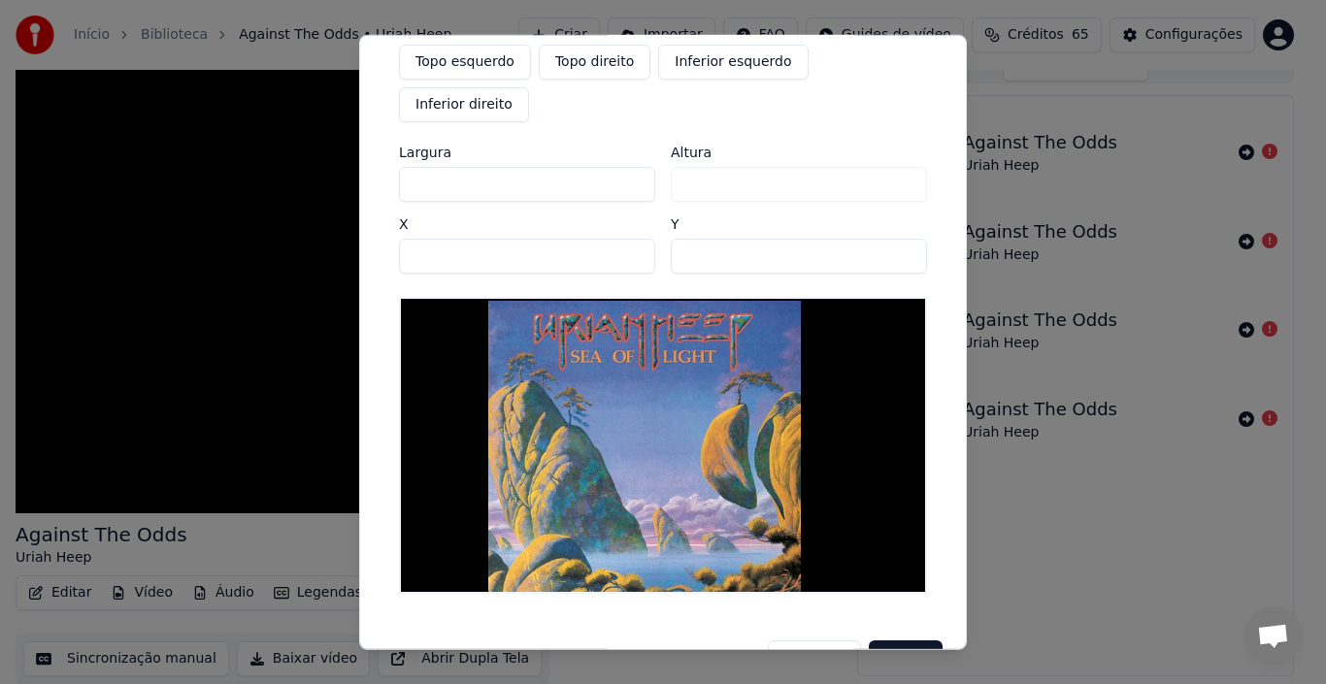
type input "****"
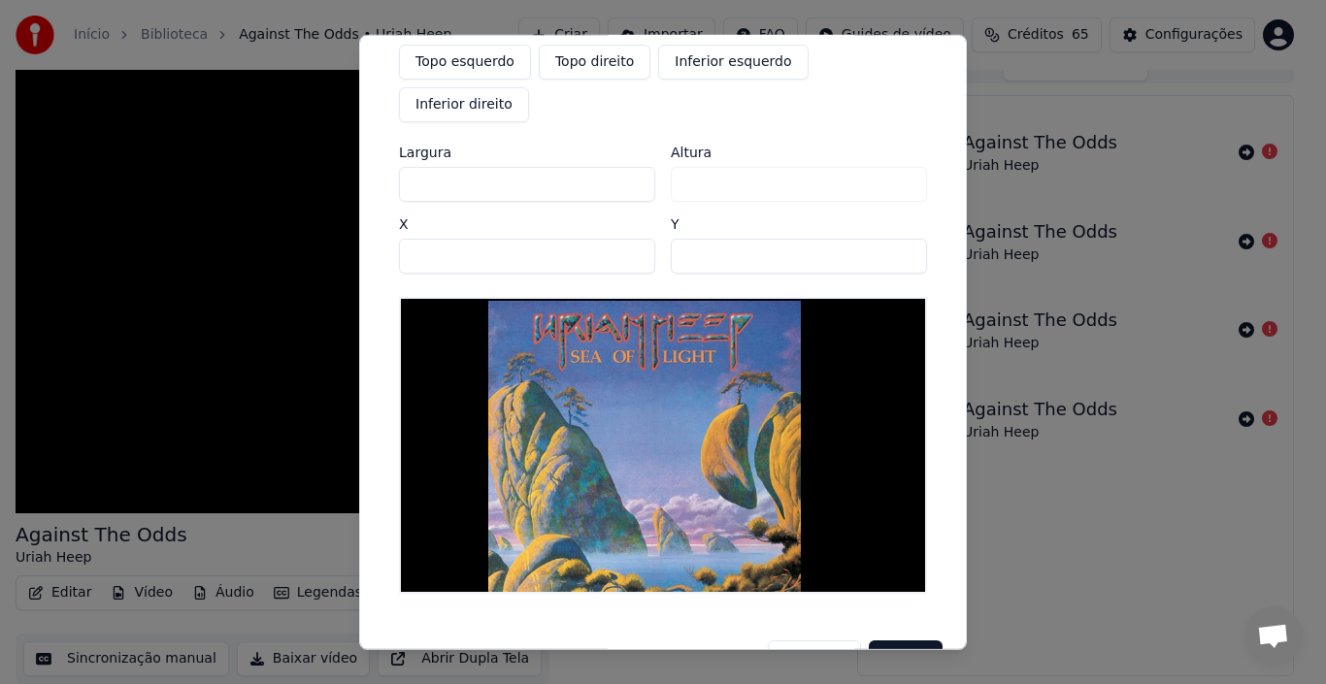
type input "****"
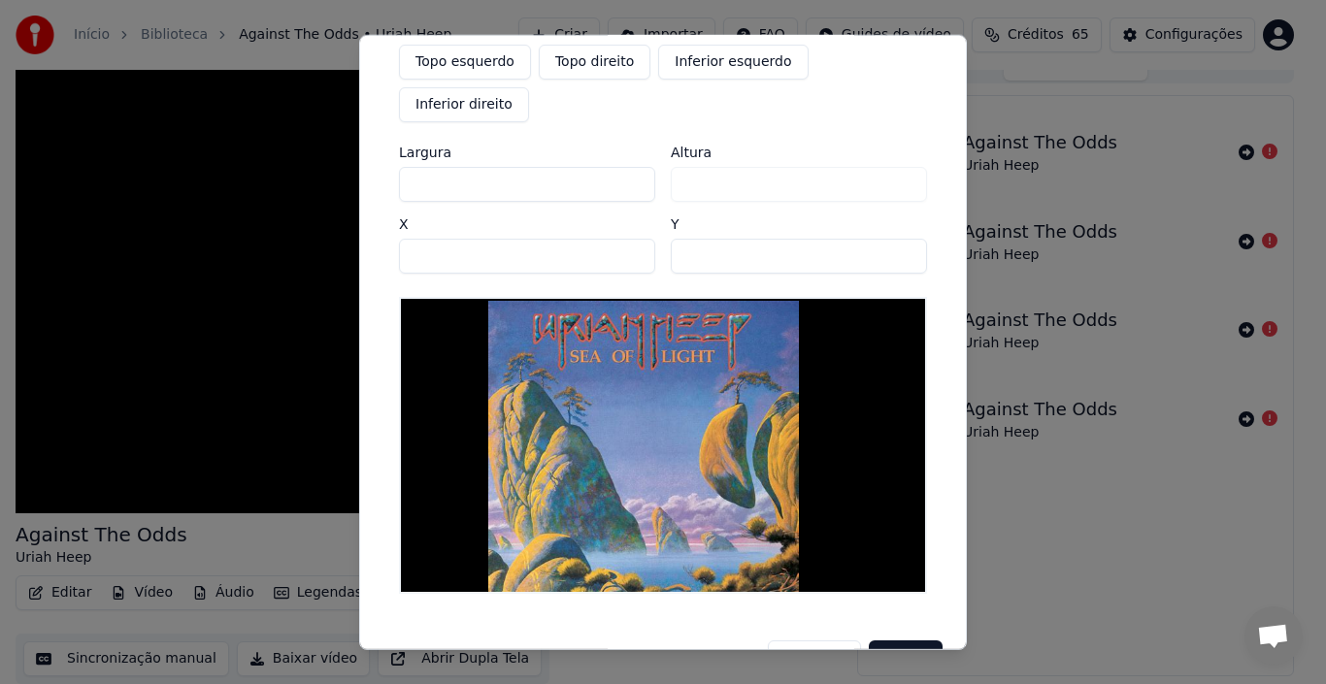
type input "****"
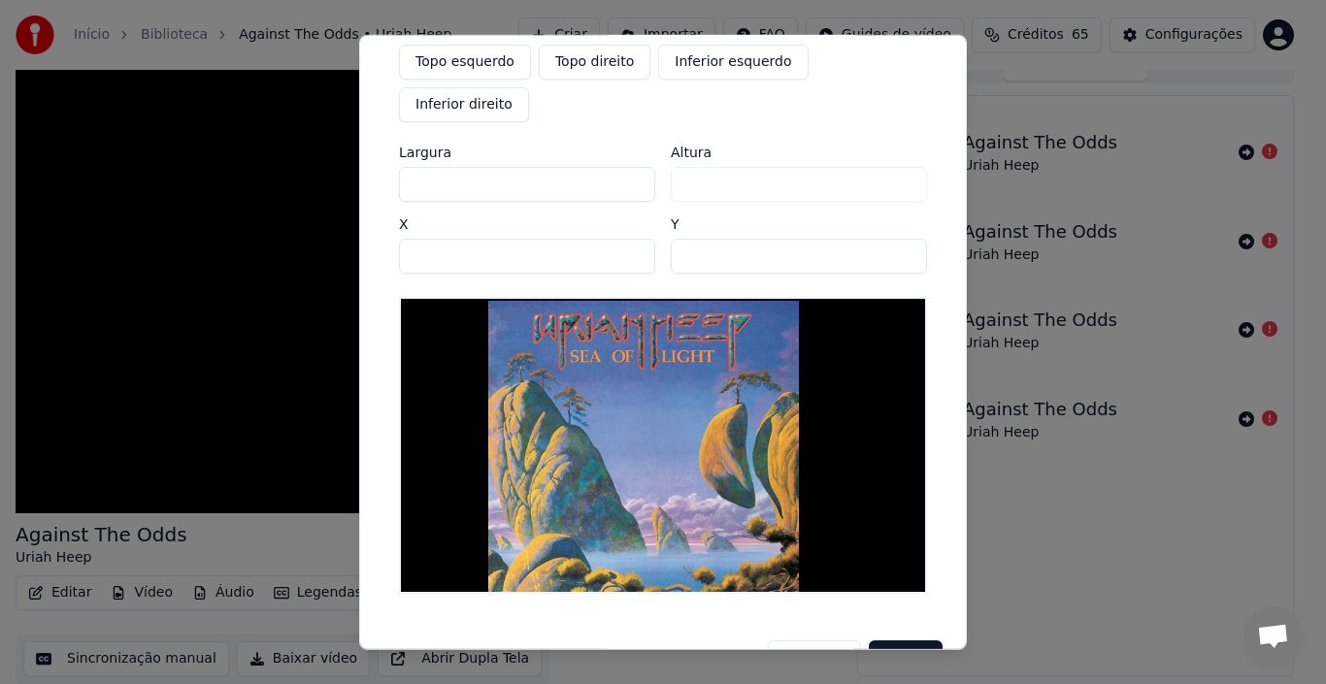
type input "****"
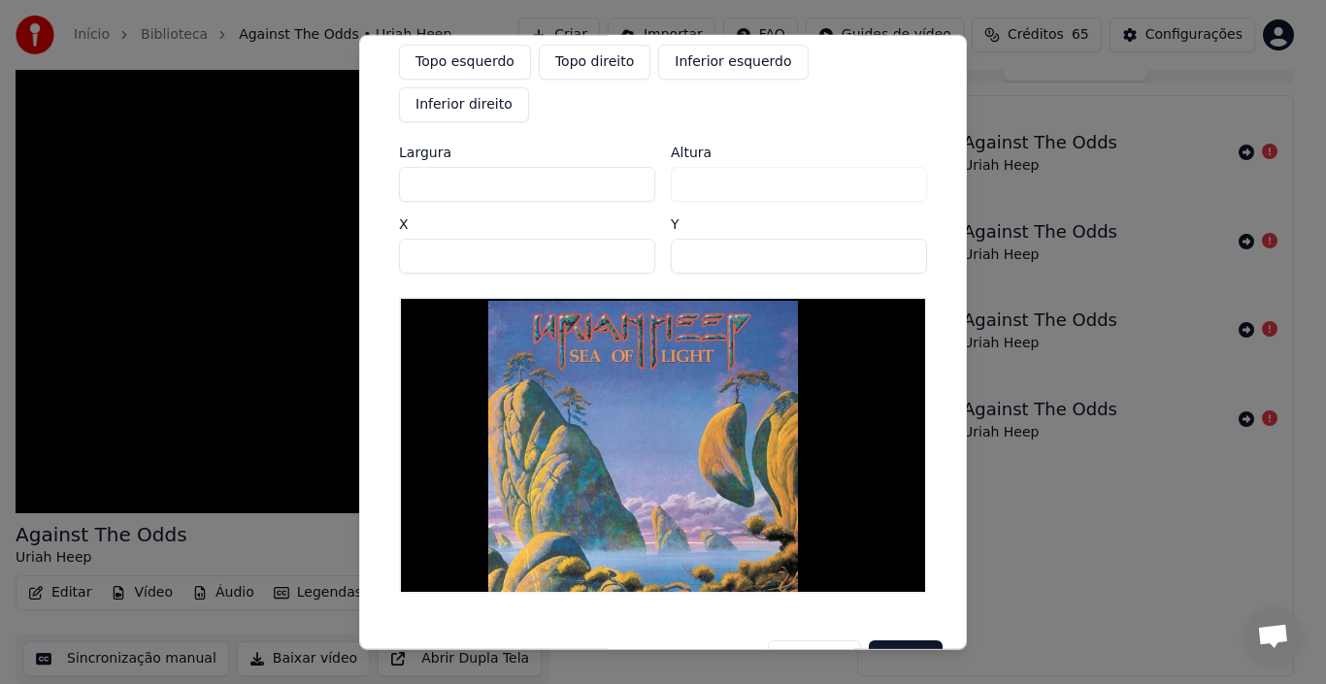
type input "****"
click at [627, 166] on input "****" at bounding box center [527, 183] width 256 height 35
type input "****"
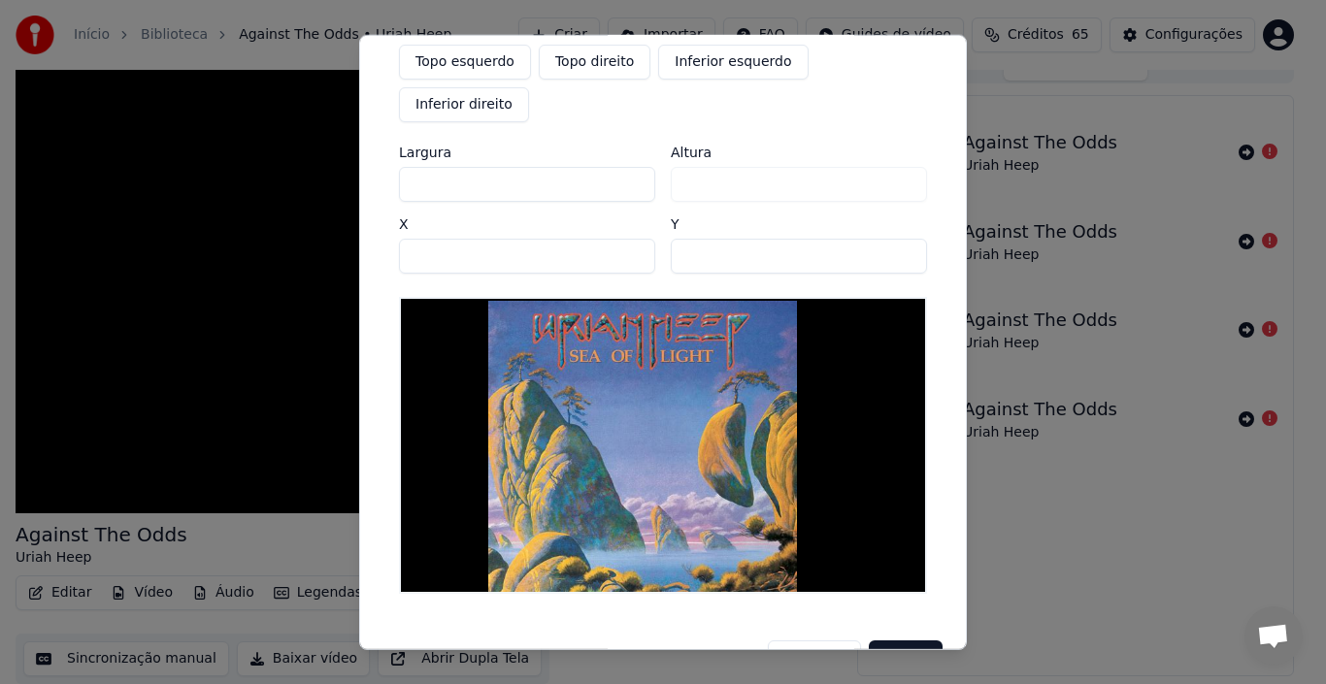
type input "****"
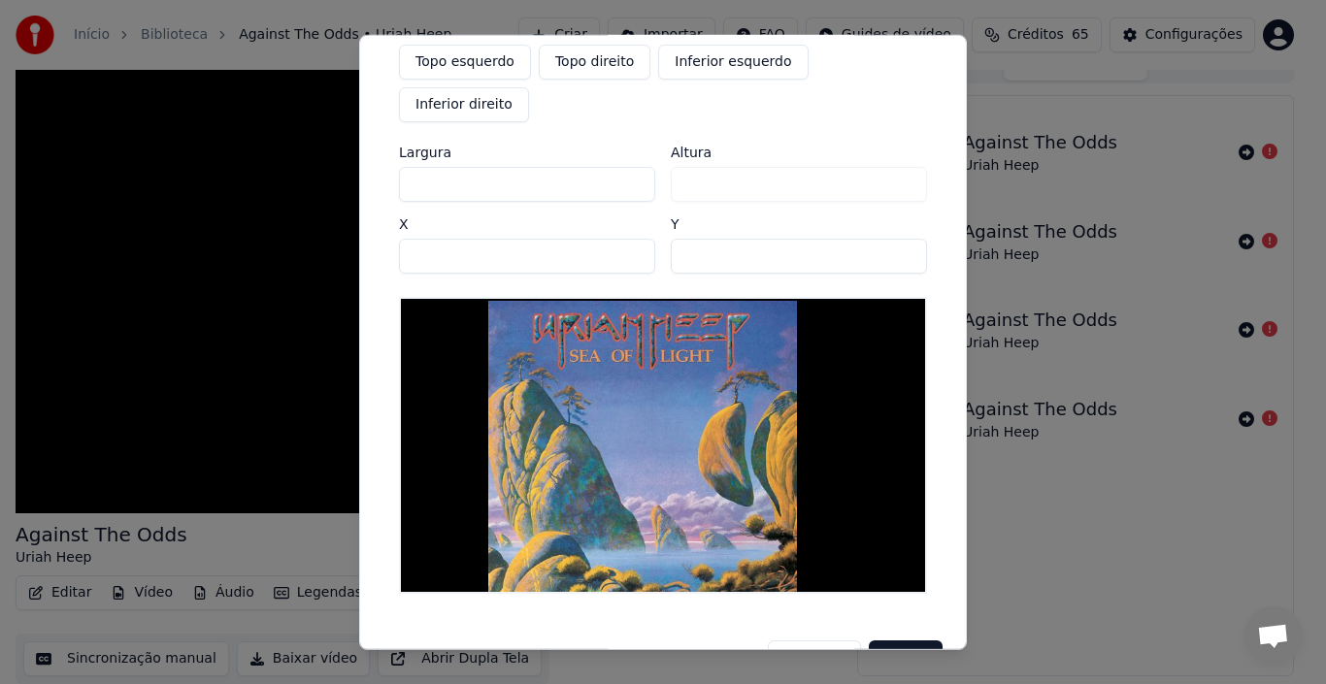
type input "****"
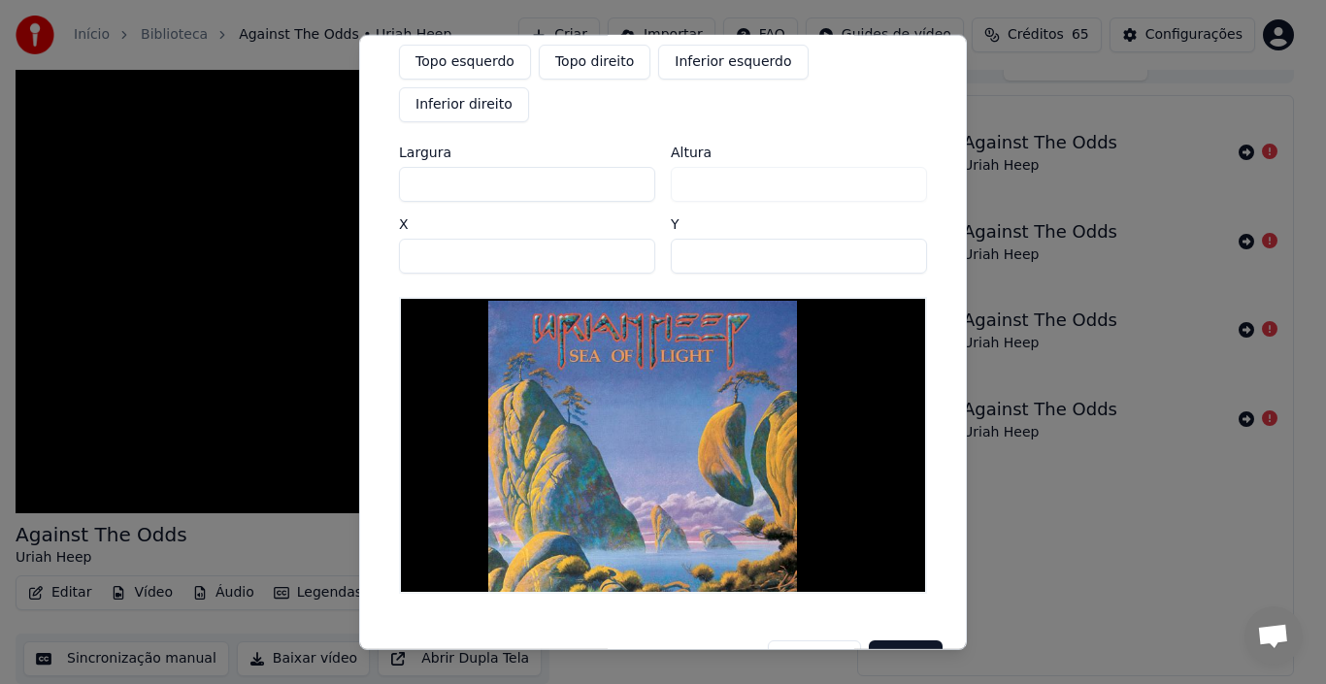
type input "****"
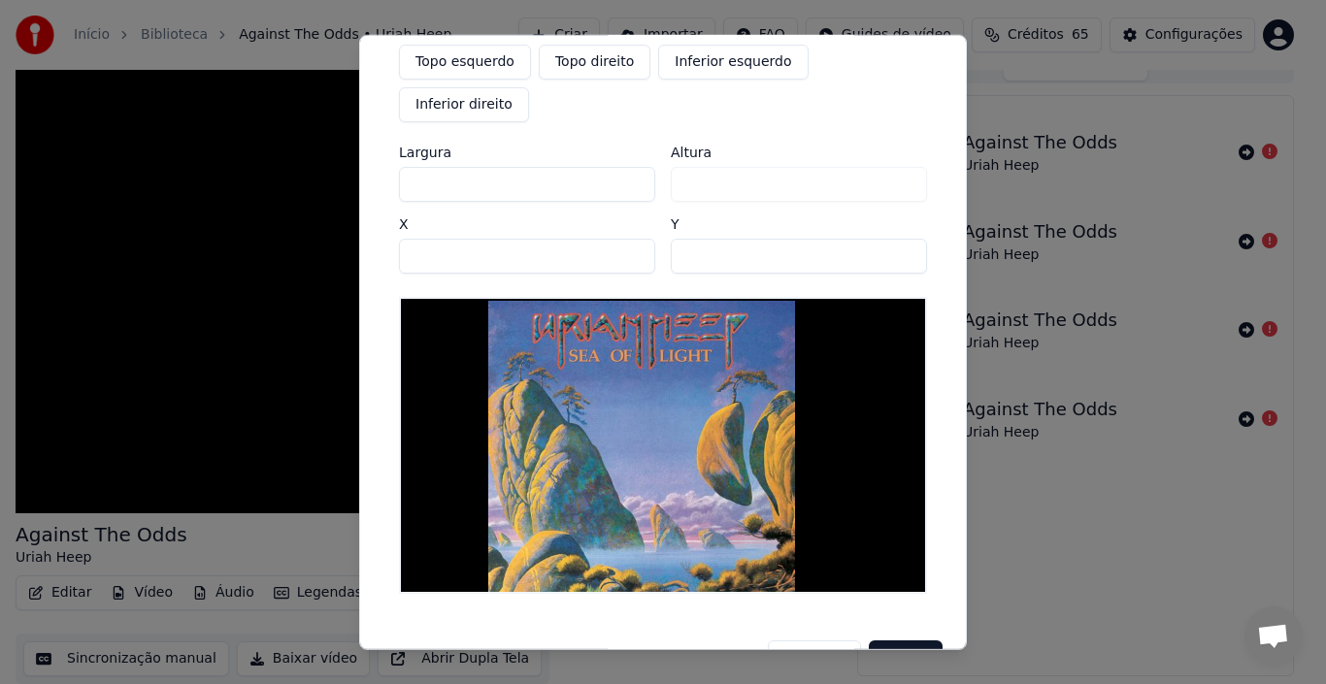
type input "****"
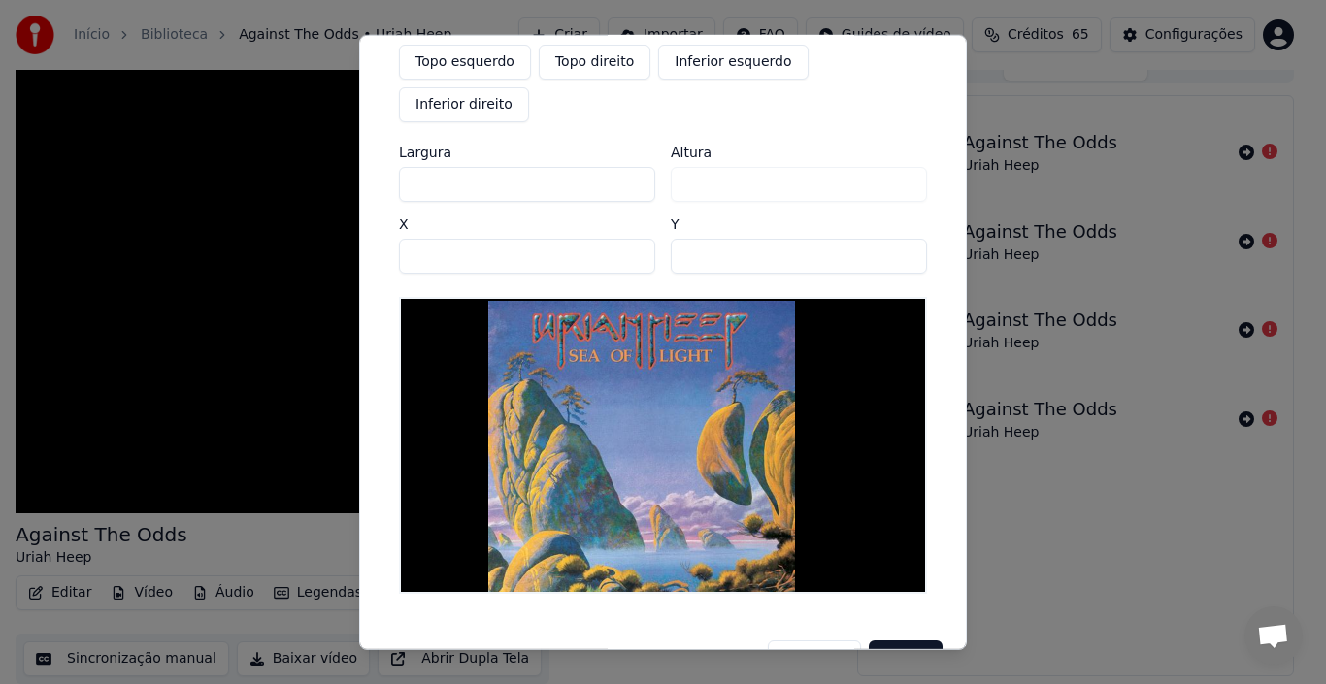
type input "****"
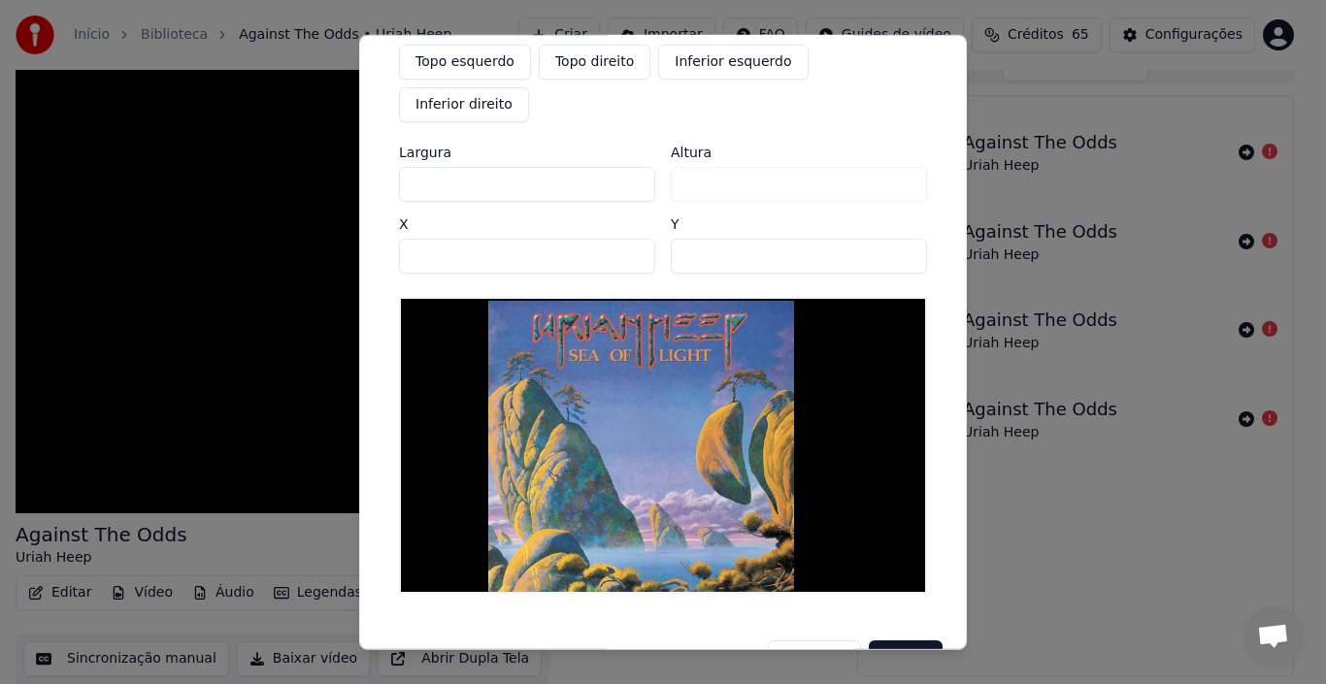
type input "****"
click at [627, 166] on input "****" at bounding box center [527, 183] width 256 height 35
type input "****"
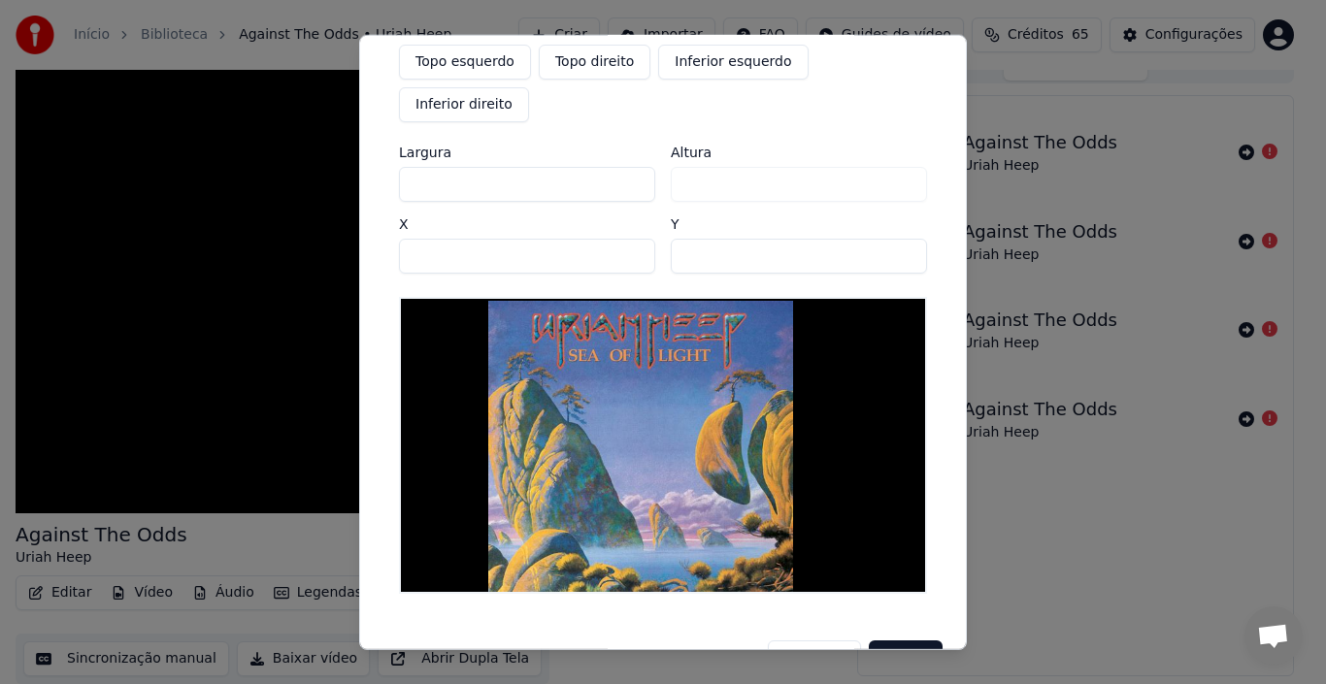
type input "****"
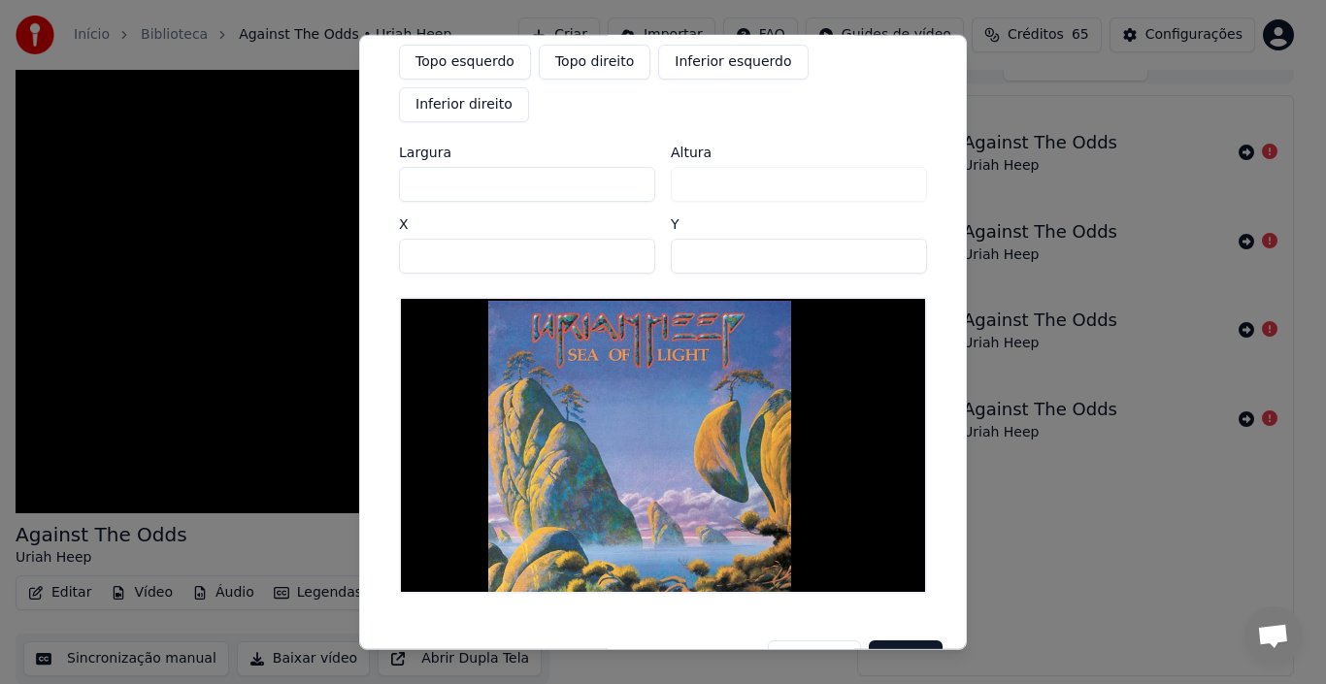
click at [627, 166] on input "****" at bounding box center [527, 183] width 256 height 35
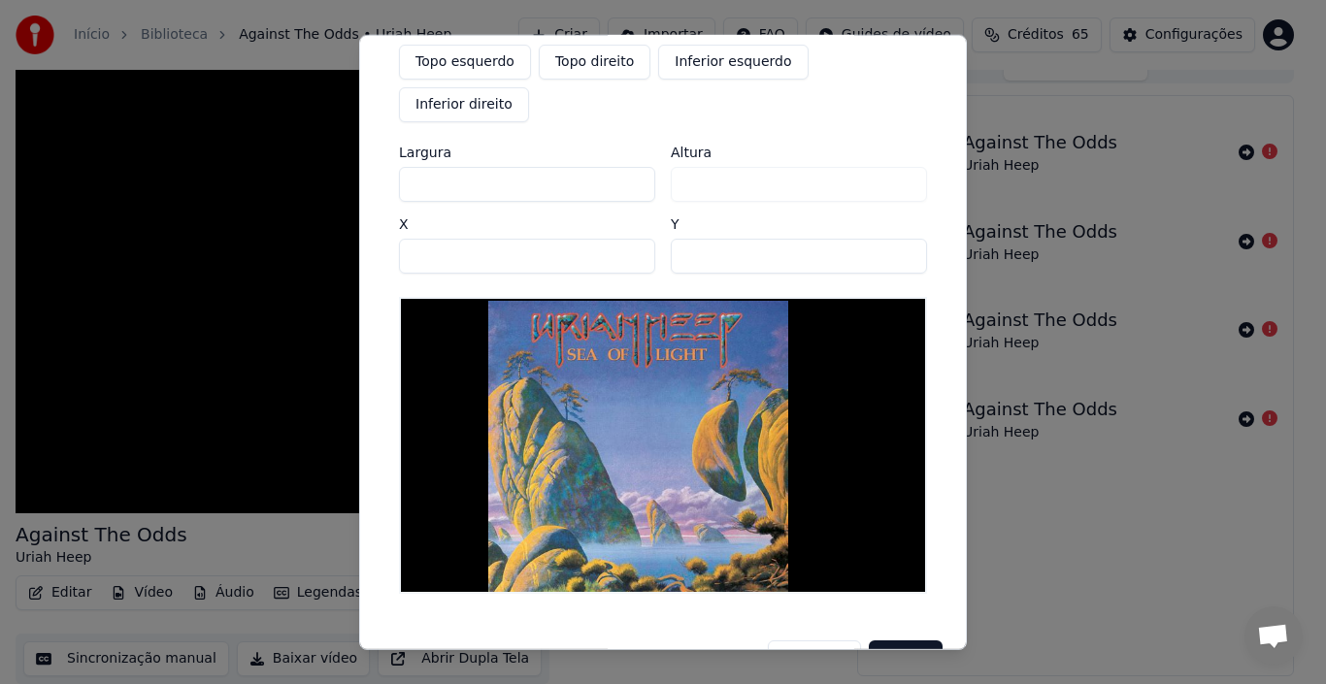
click at [627, 166] on input "****" at bounding box center [527, 183] width 256 height 35
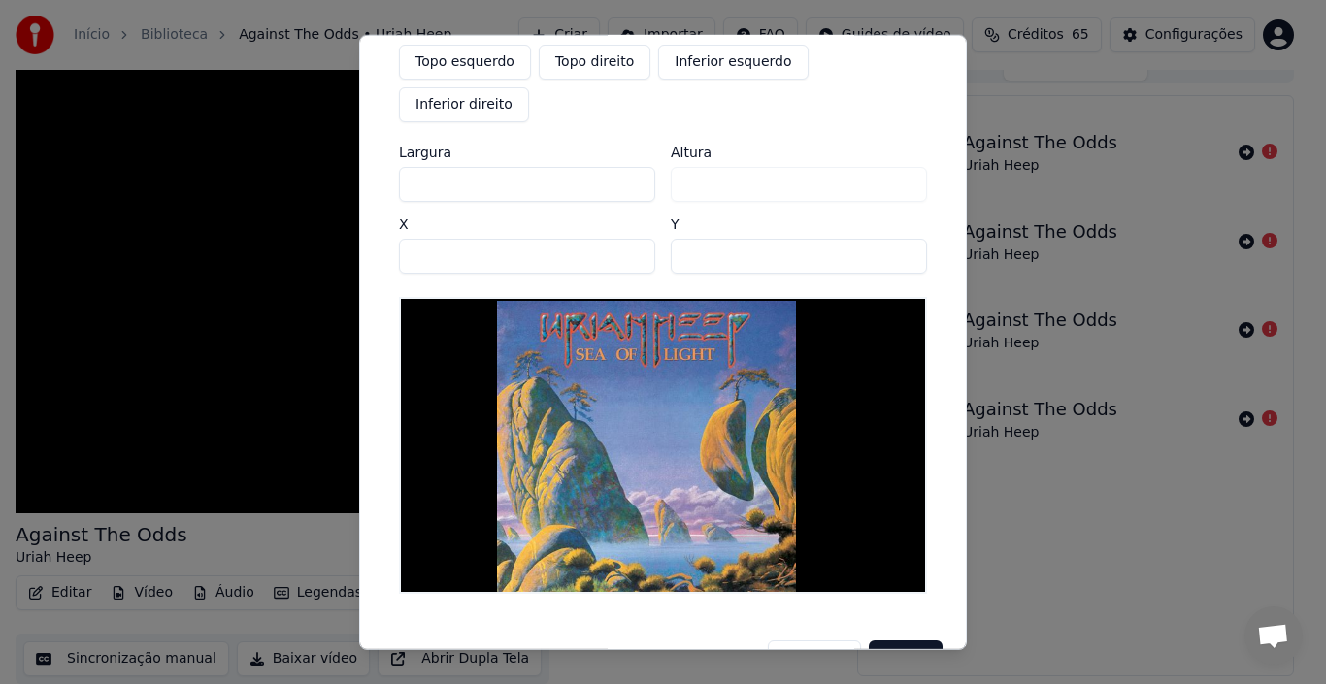
click at [624, 238] on input "***" at bounding box center [527, 255] width 256 height 35
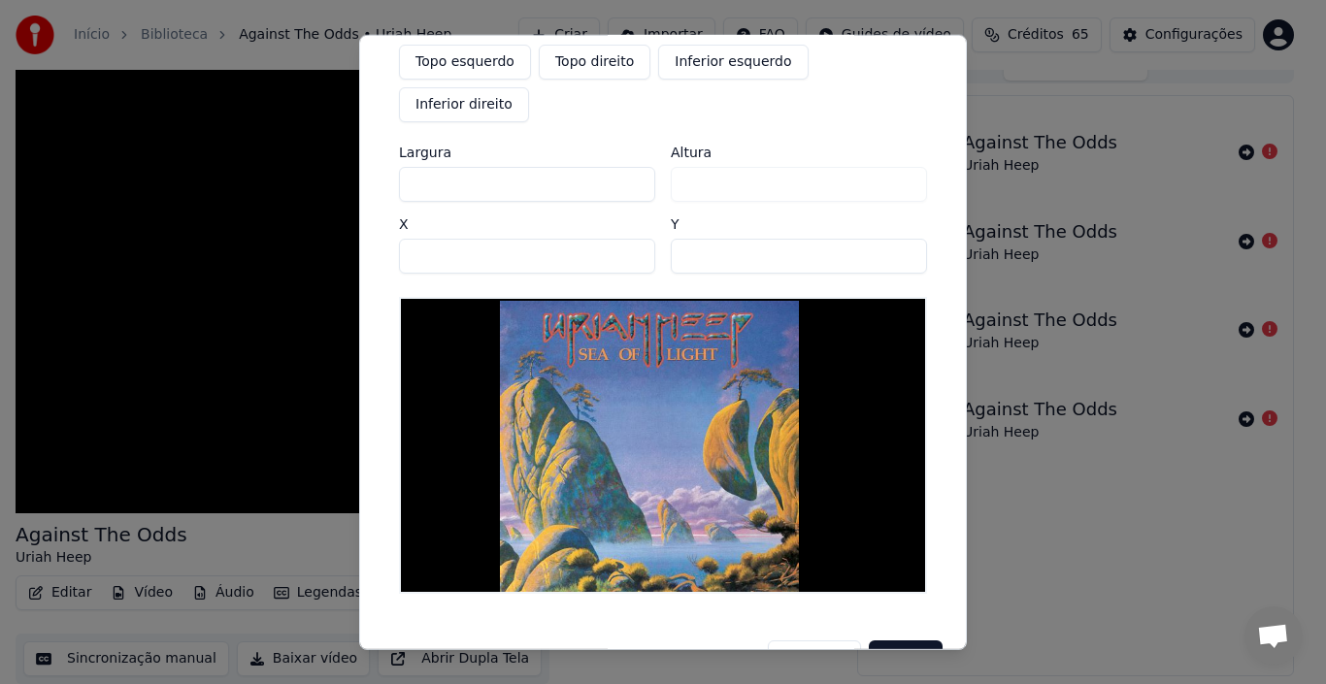
click at [624, 238] on input "***" at bounding box center [527, 255] width 256 height 35
click at [622, 238] on input "***" at bounding box center [527, 255] width 256 height 35
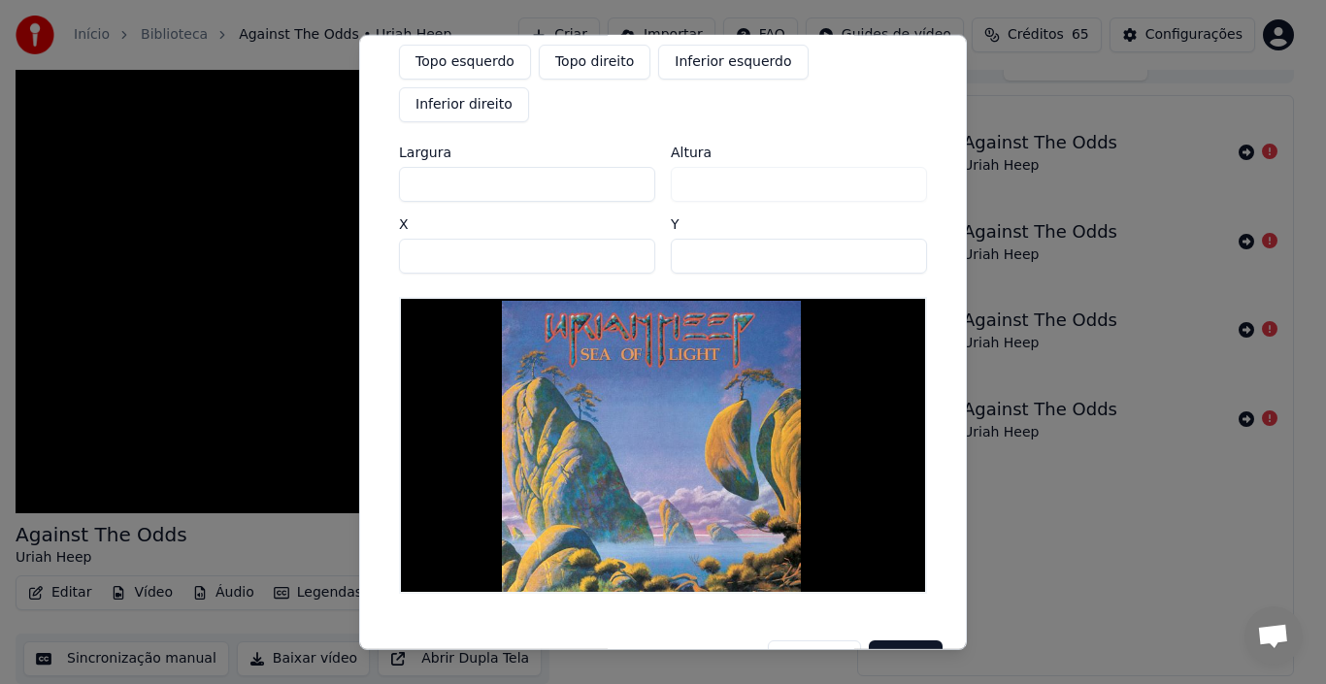
click at [622, 238] on input "***" at bounding box center [527, 255] width 256 height 35
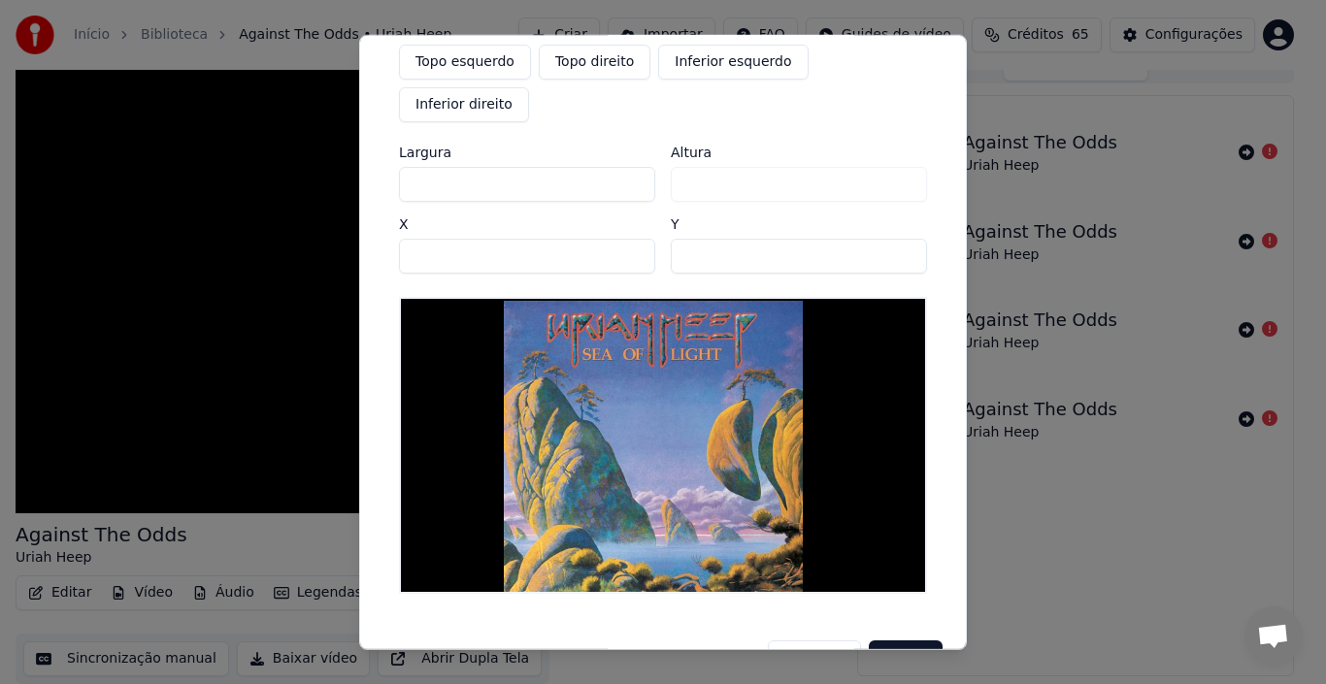
click at [622, 238] on input "***" at bounding box center [527, 255] width 256 height 35
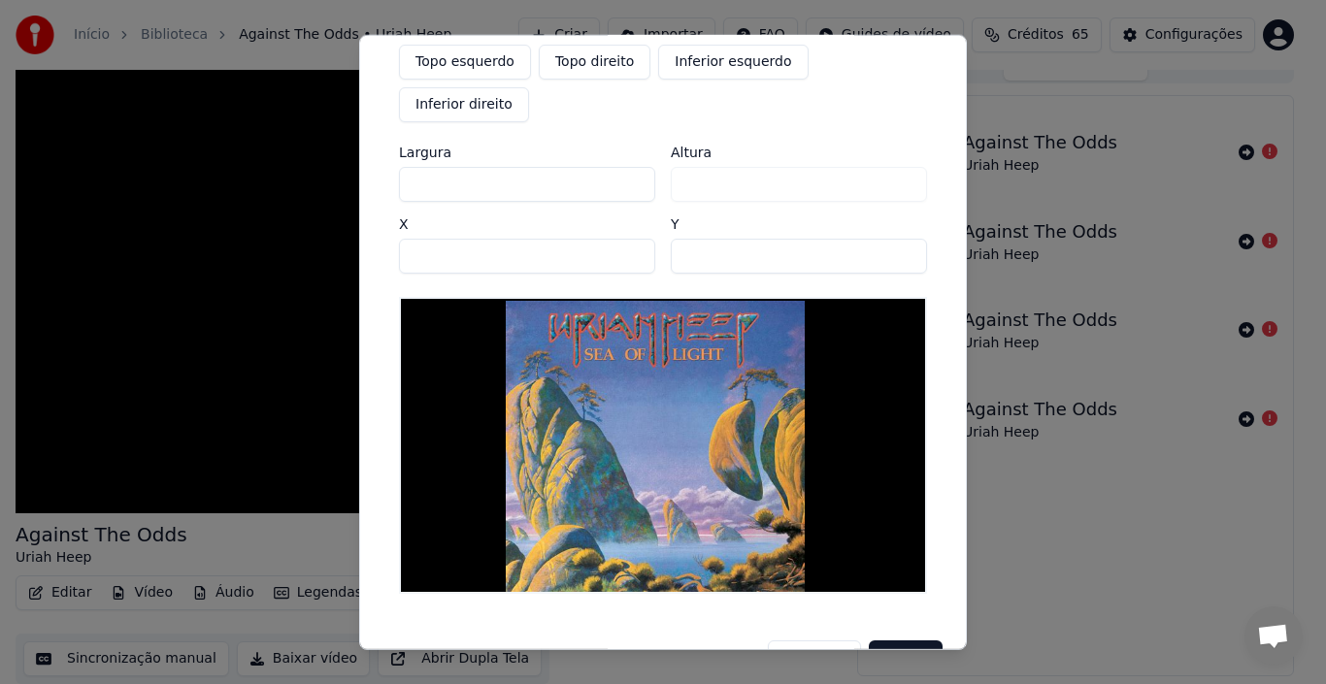
click at [622, 238] on input "***" at bounding box center [527, 255] width 256 height 35
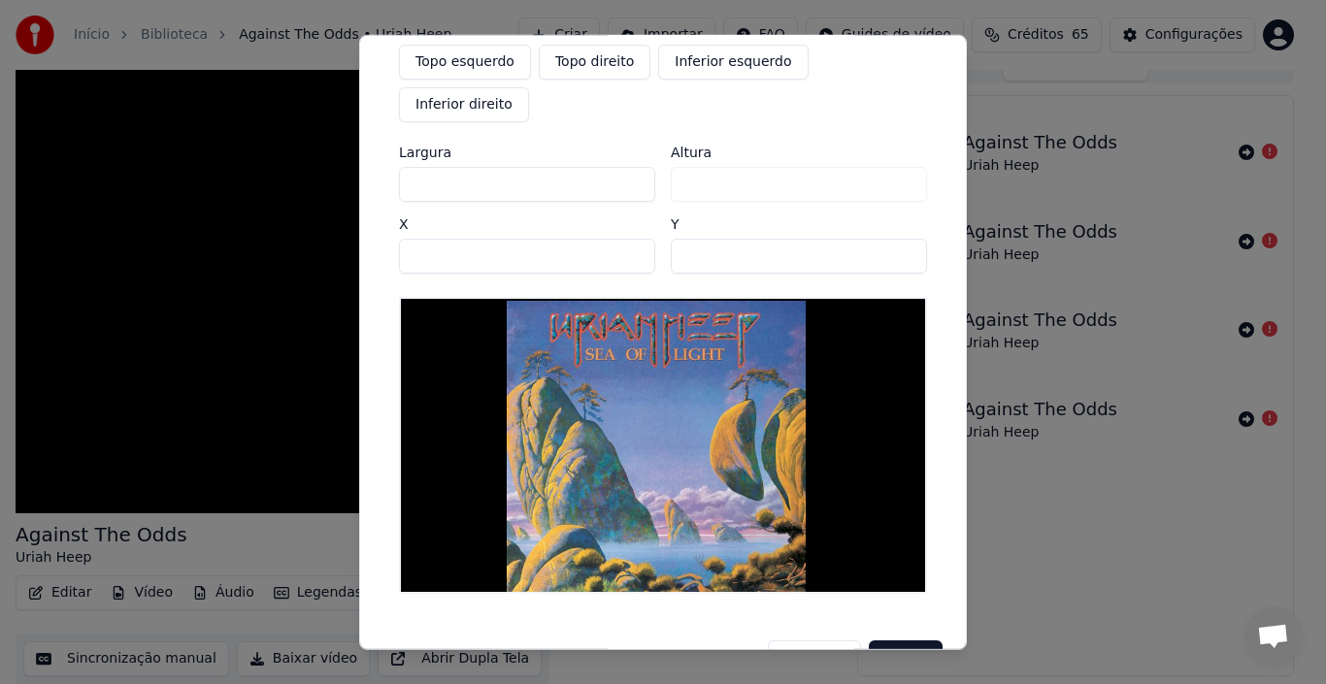
click at [622, 238] on input "***" at bounding box center [527, 255] width 256 height 35
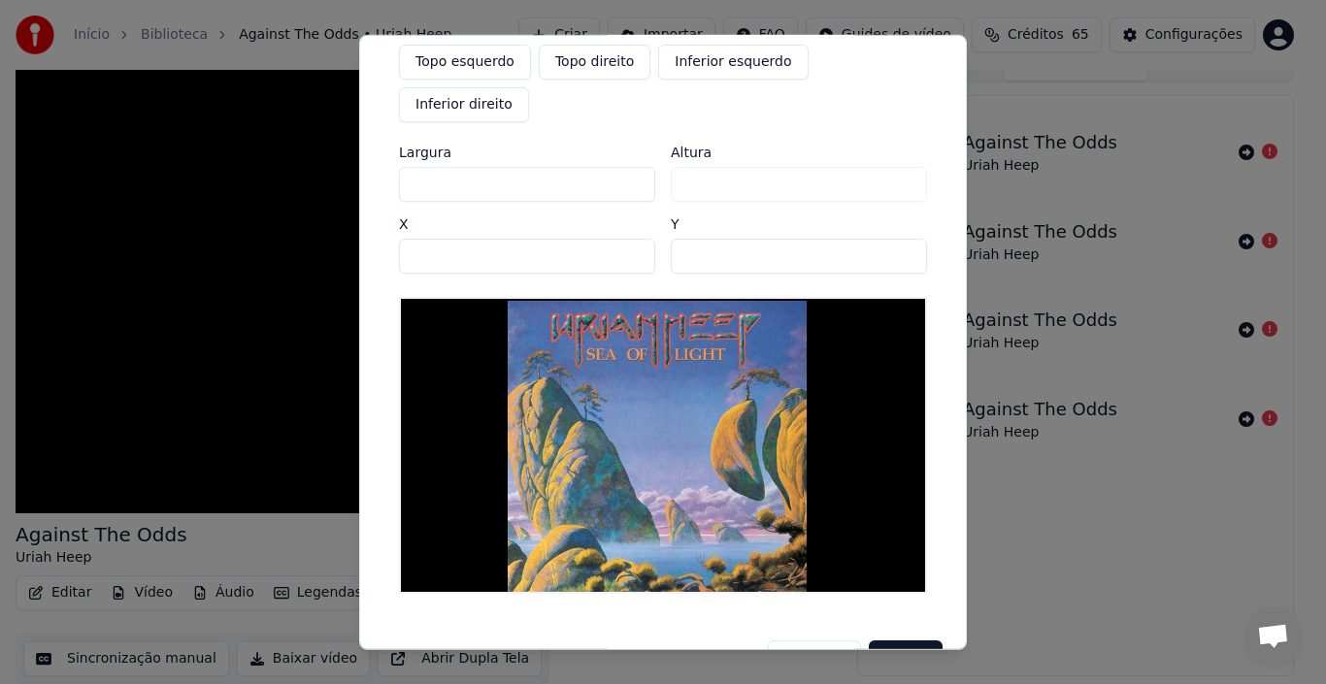
click at [622, 238] on input "***" at bounding box center [527, 255] width 256 height 35
click at [876, 640] on button "Salvar" at bounding box center [906, 657] width 74 height 35
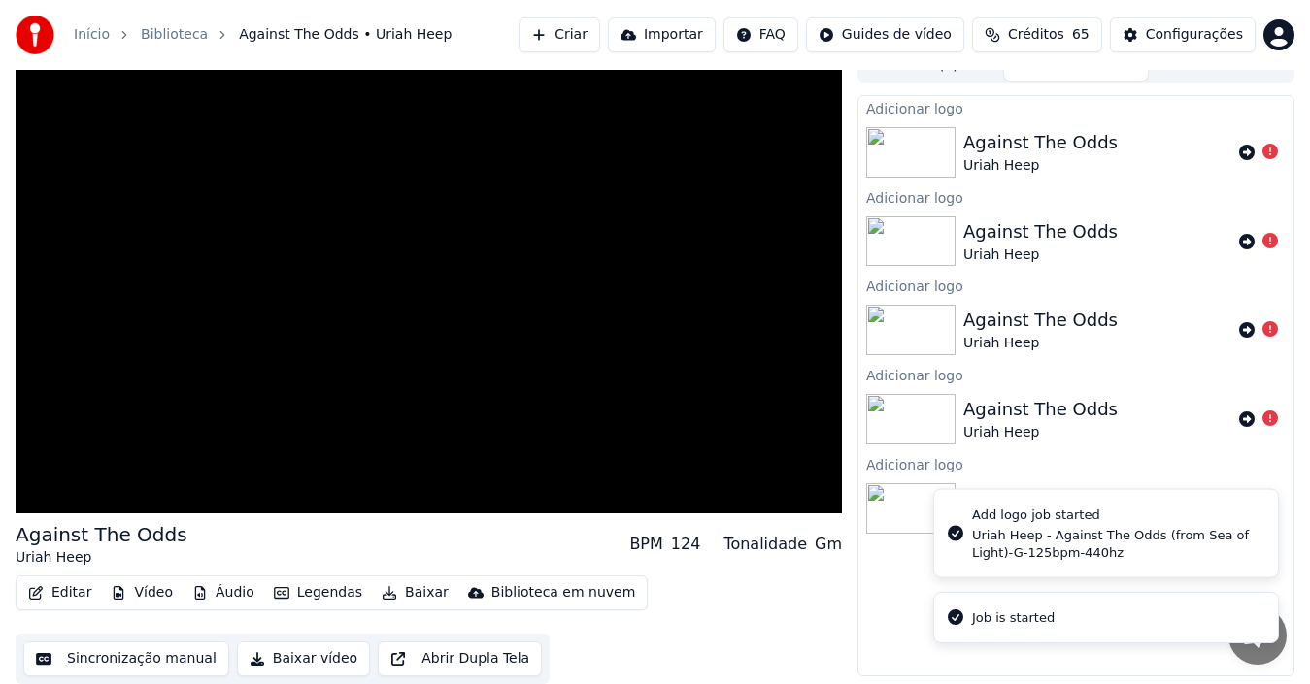
click at [1009, 615] on div "Job is started" at bounding box center [1013, 618] width 83 height 19
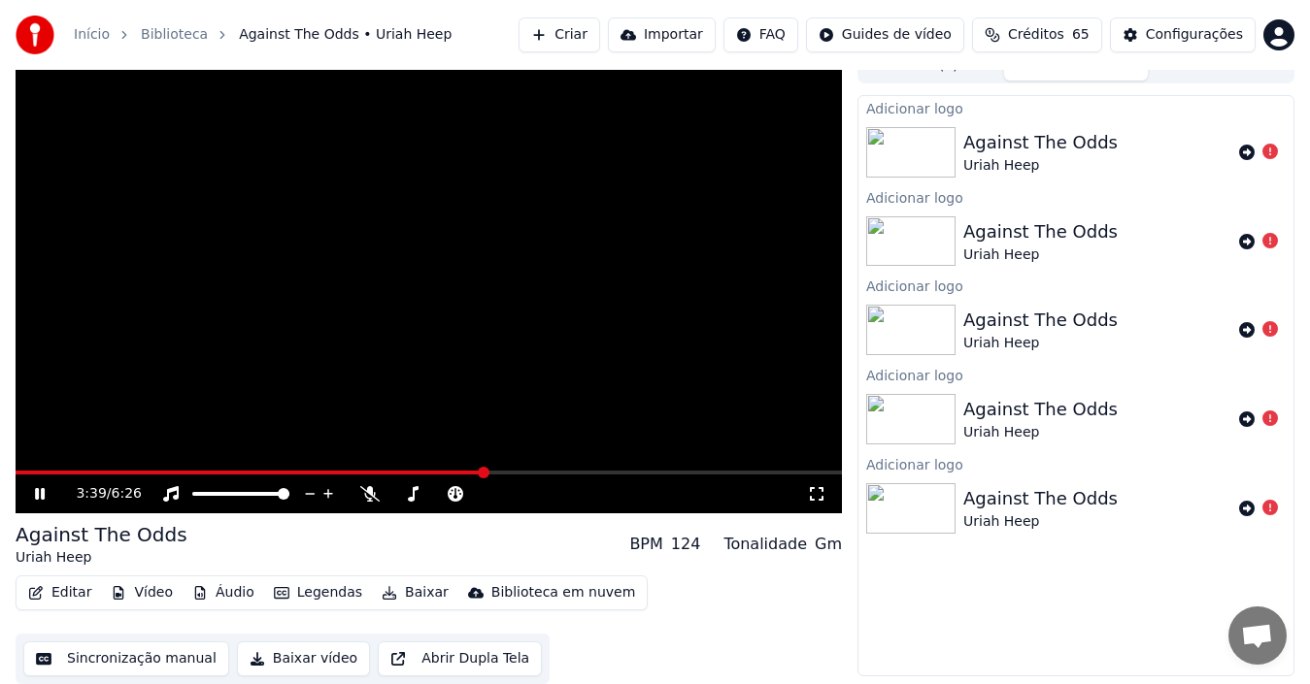
click at [41, 492] on icon at bounding box center [53, 494] width 45 height 16
click at [16, 473] on span at bounding box center [16, 473] width 0 height 4
click at [36, 492] on icon at bounding box center [40, 494] width 12 height 14
click at [38, 492] on icon at bounding box center [40, 494] width 10 height 12
click at [162, 33] on link "Biblioteca" at bounding box center [174, 34] width 67 height 19
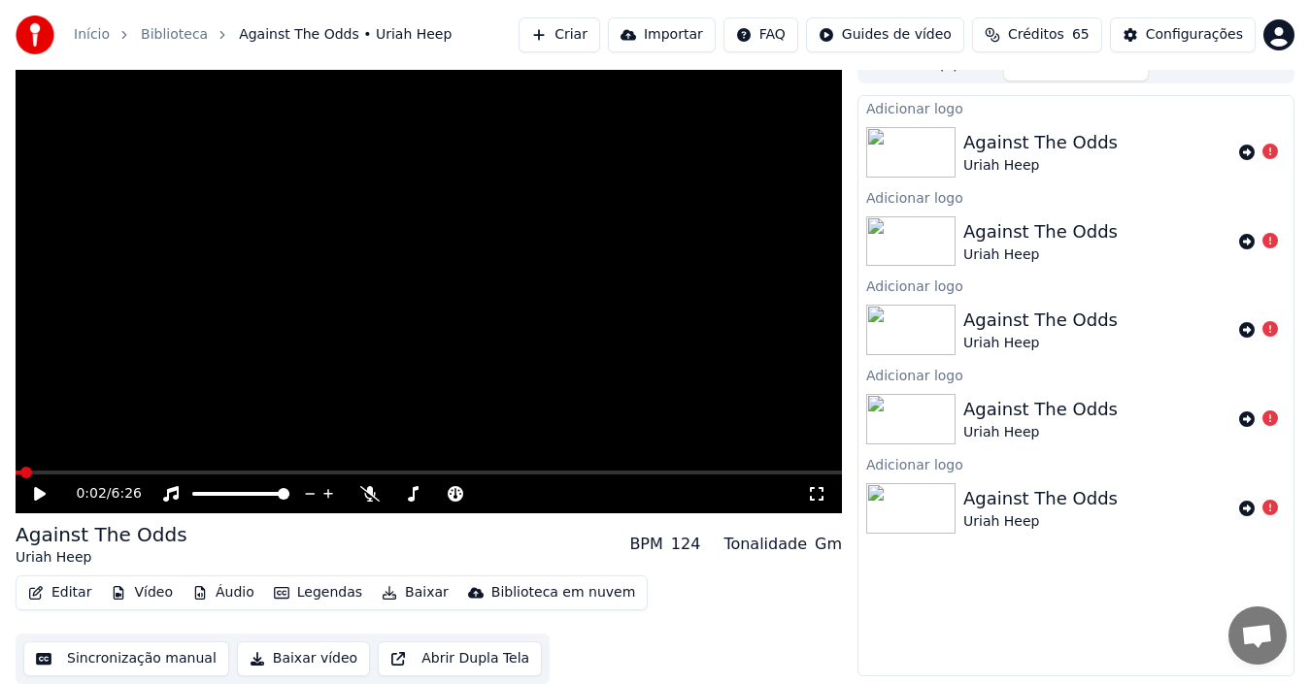
scroll to position [14, 0]
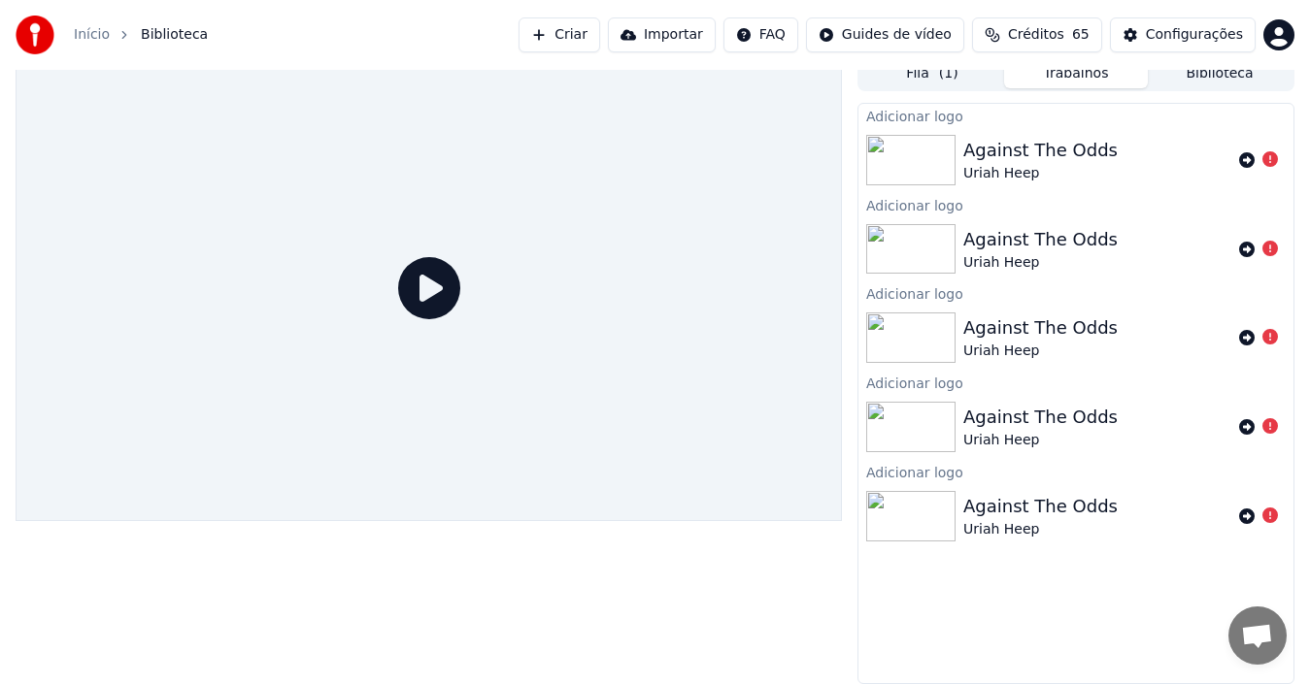
click at [92, 28] on link "Início" at bounding box center [92, 34] width 36 height 19
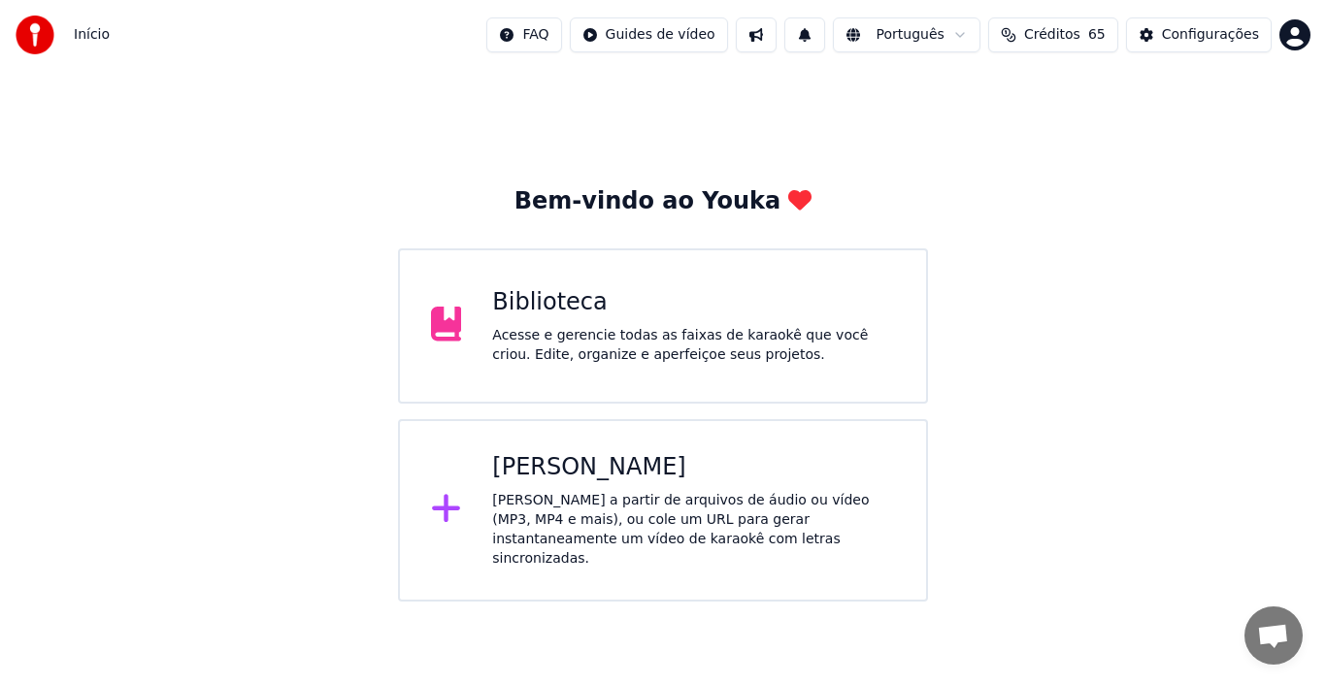
click at [662, 350] on div "Acesse e gerencie todas as faixas de karaokê que você criou. Edite, organize e …" at bounding box center [693, 345] width 403 height 39
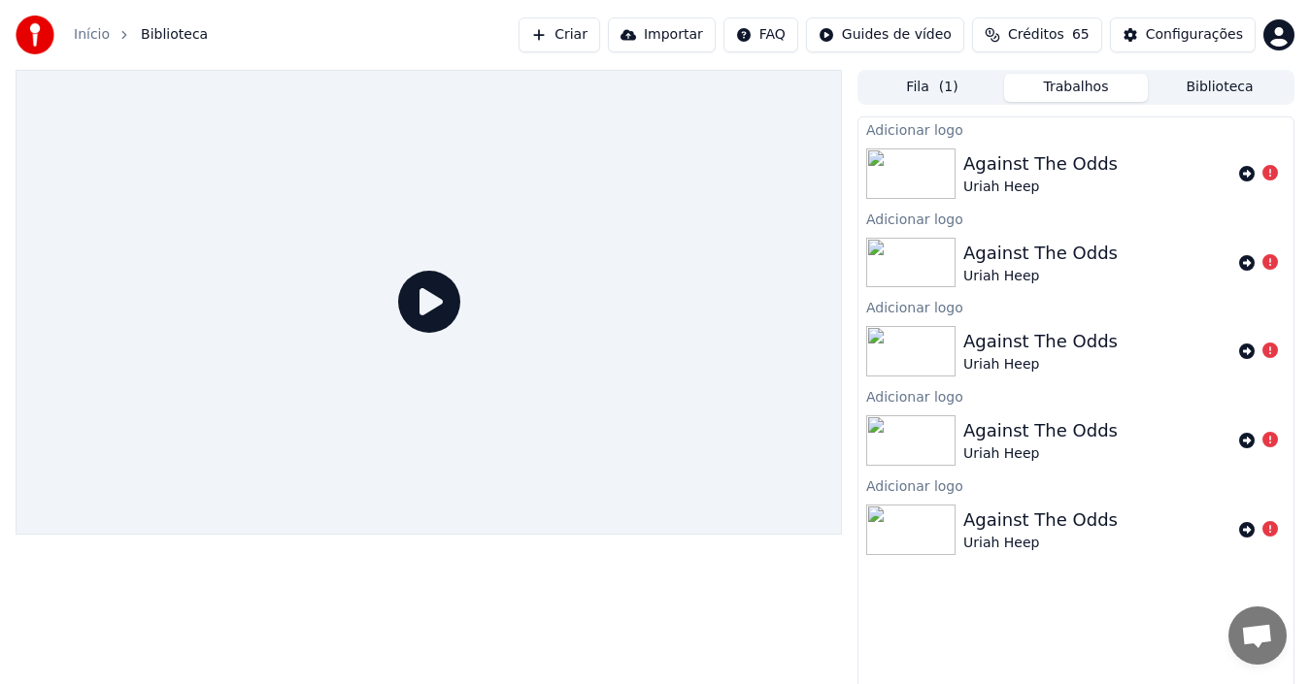
click at [75, 40] on link "Início" at bounding box center [92, 34] width 36 height 19
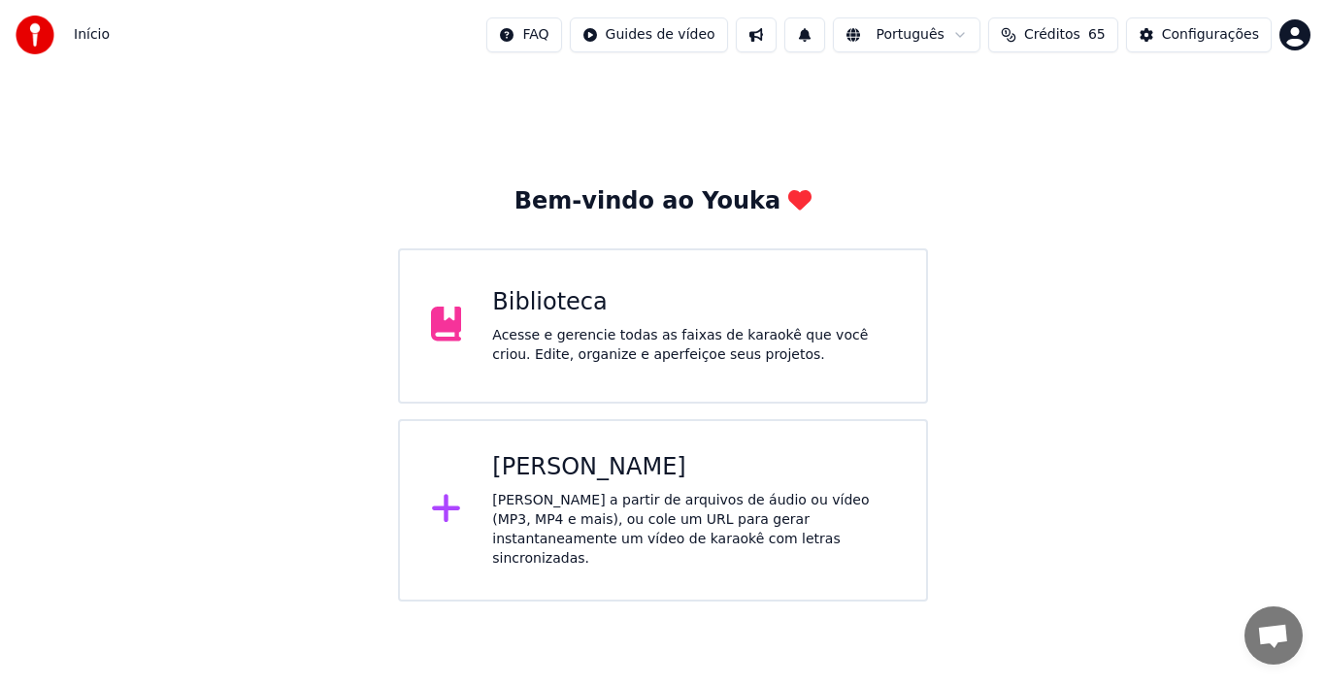
click at [532, 477] on div "[PERSON_NAME]" at bounding box center [693, 467] width 403 height 31
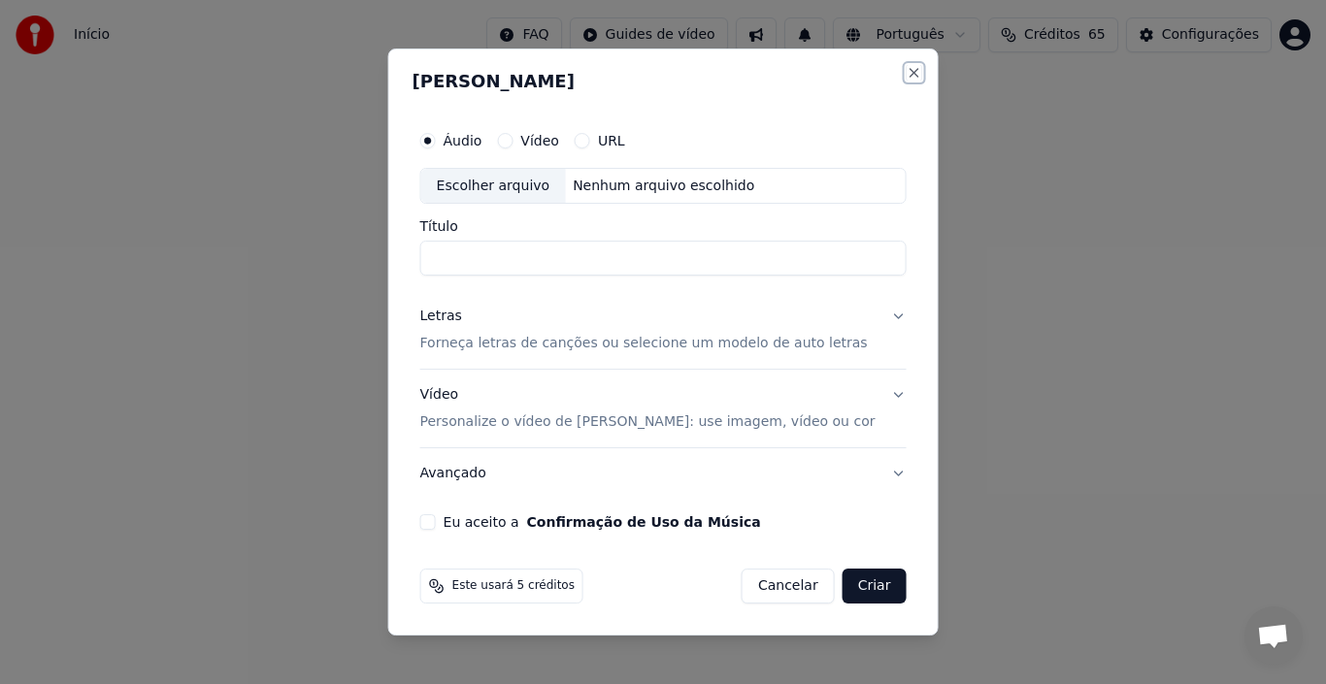
click at [906, 72] on button "Close" at bounding box center [914, 73] width 16 height 16
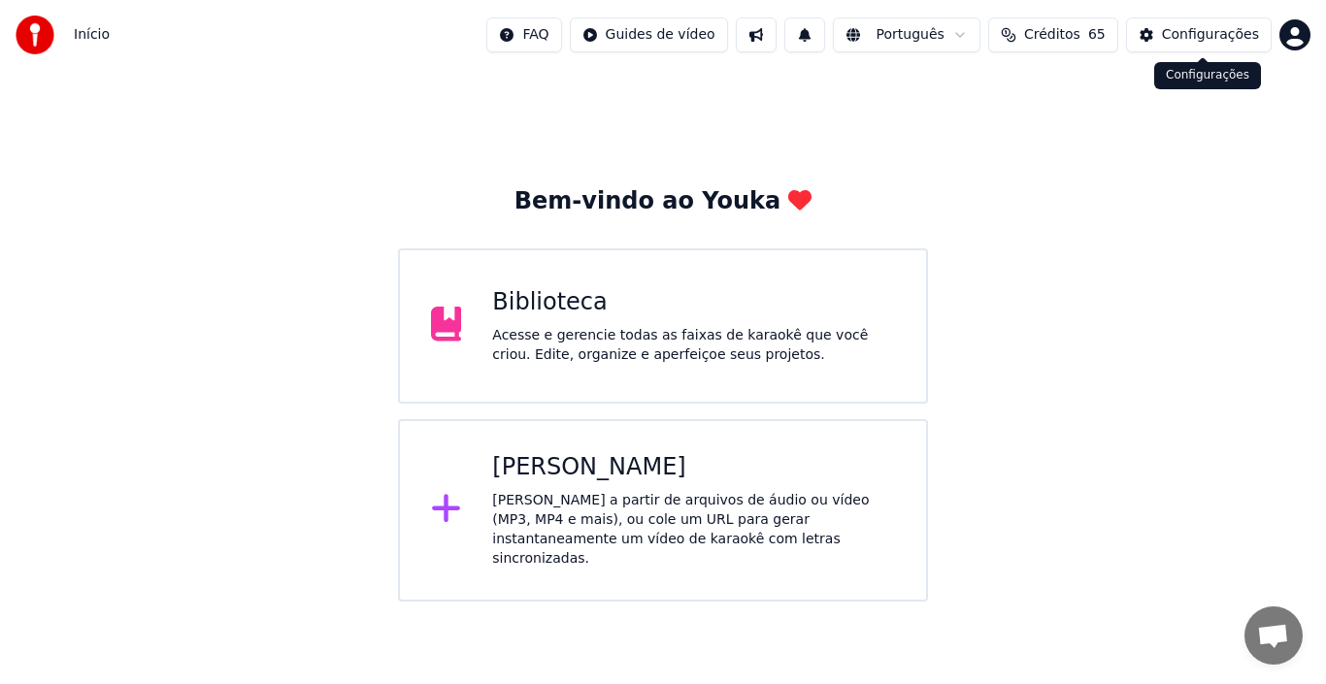
click at [1211, 35] on div "Configurações" at bounding box center [1210, 34] width 97 height 19
click at [526, 527] on div "[PERSON_NAME] a partir de arquivos de áudio ou vídeo (MP3, MP4 e mais), ou cole…" at bounding box center [693, 530] width 403 height 78
click at [490, 296] on div "Biblioteca Acesse e gerencie todas as faixas de karaokê que você criou. Edite, …" at bounding box center [663, 326] width 530 height 155
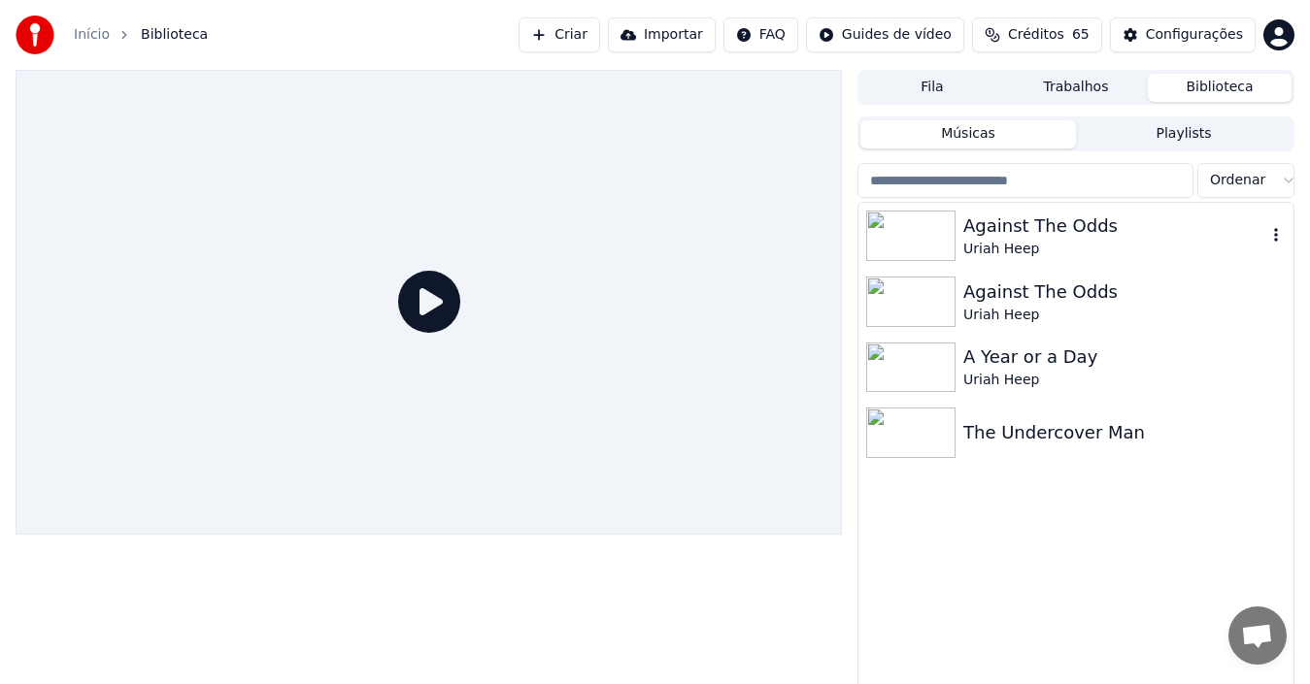
click at [950, 239] on img at bounding box center [910, 236] width 89 height 50
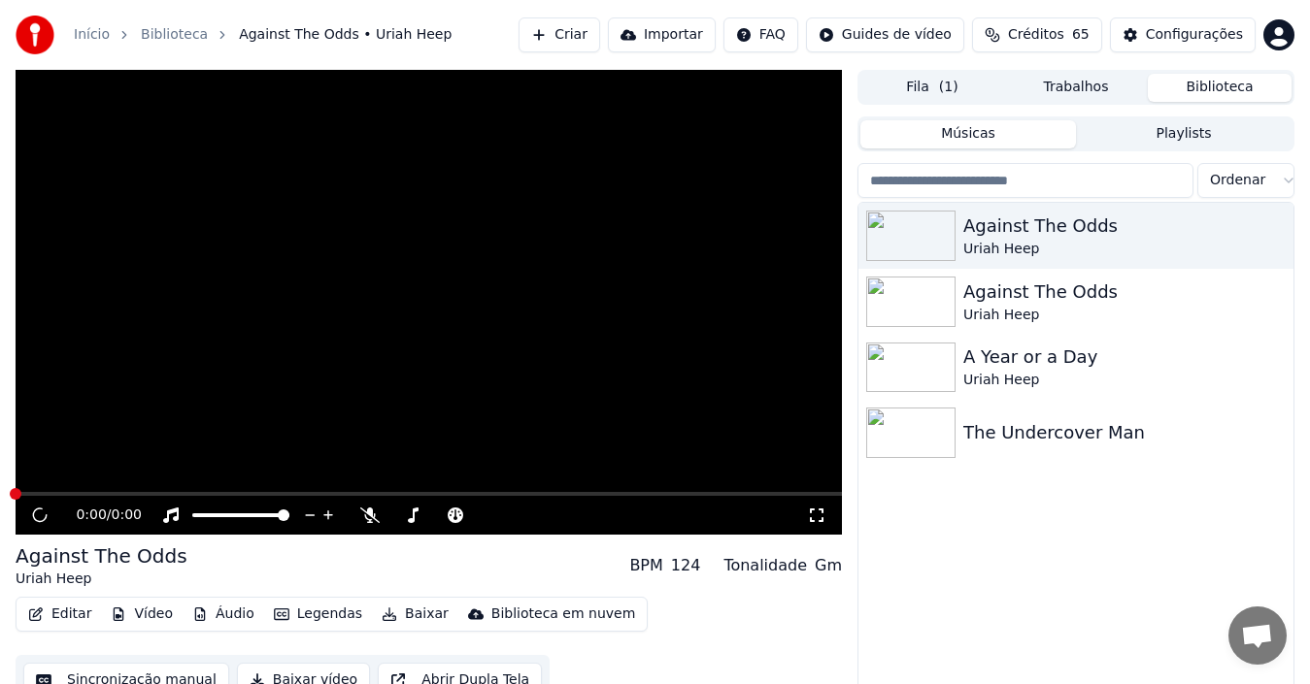
click at [233, 426] on video at bounding box center [429, 302] width 826 height 465
click at [35, 515] on icon at bounding box center [53, 516] width 45 height 16
click at [35, 515] on icon at bounding box center [40, 516] width 12 height 14
click at [190, 430] on video at bounding box center [429, 302] width 826 height 465
click at [43, 514] on icon at bounding box center [40, 516] width 12 height 14
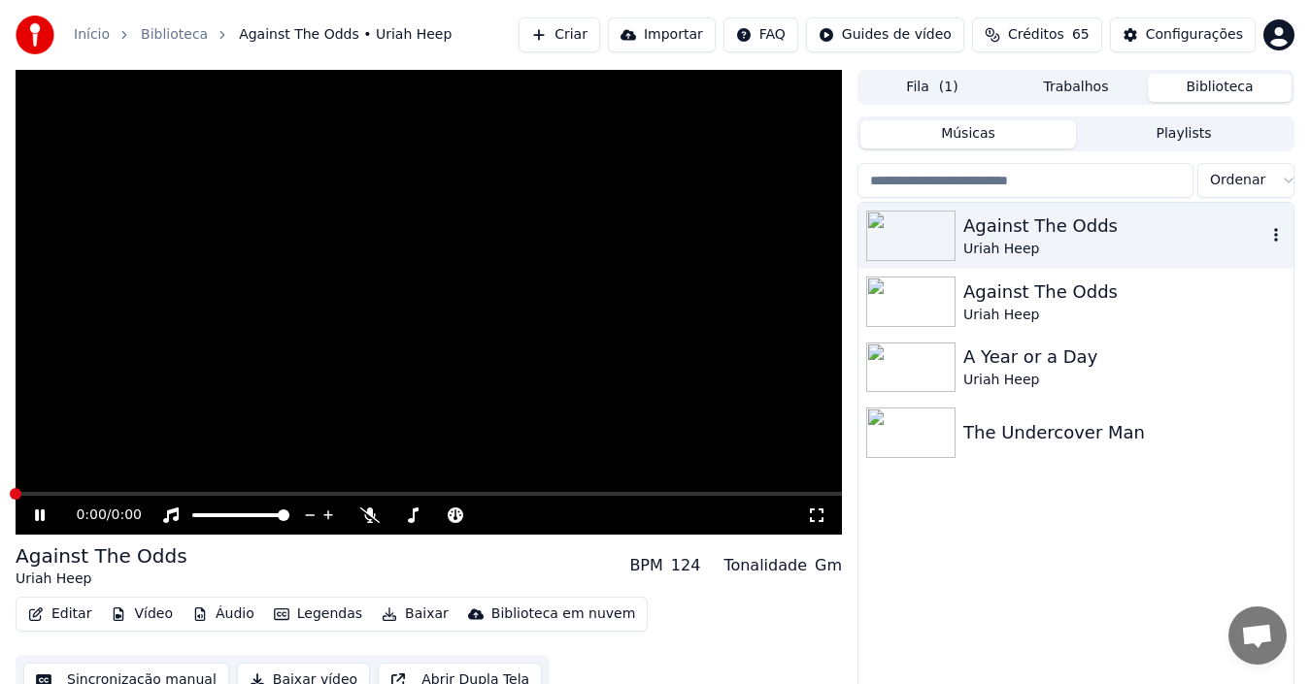
click at [920, 246] on img at bounding box center [910, 236] width 89 height 50
click at [891, 302] on img at bounding box center [910, 302] width 89 height 50
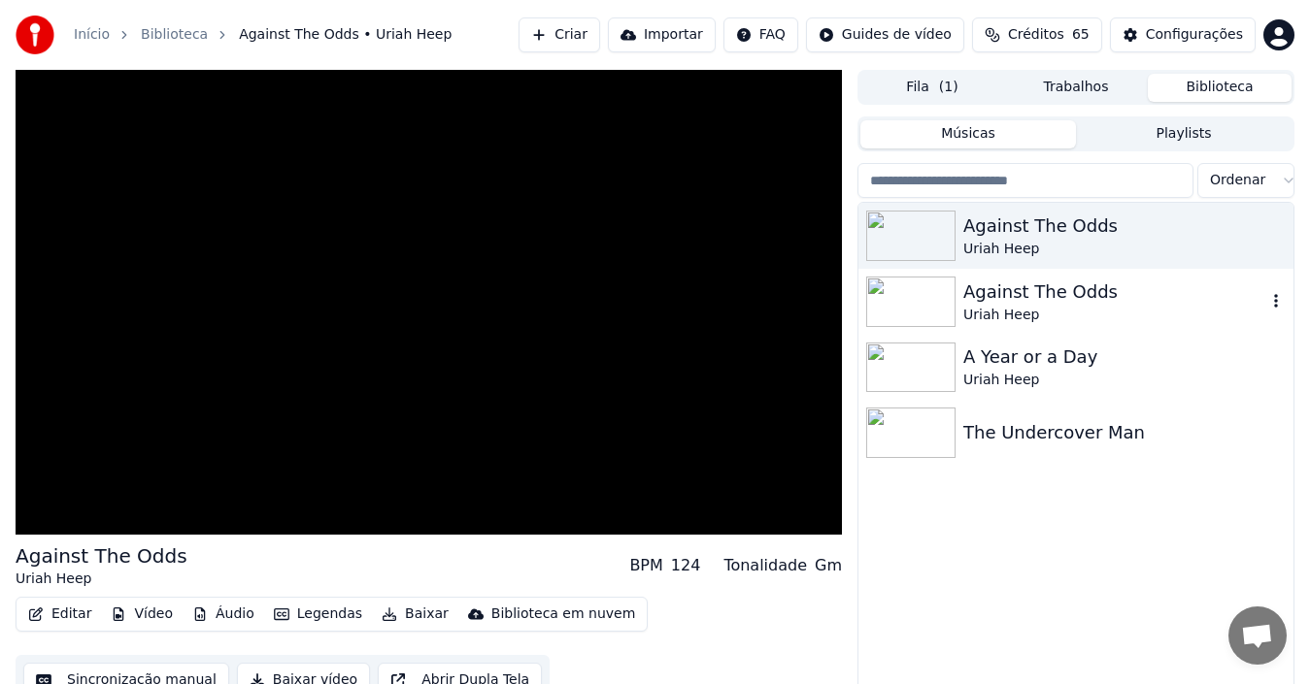
click at [891, 302] on img at bounding box center [910, 302] width 89 height 50
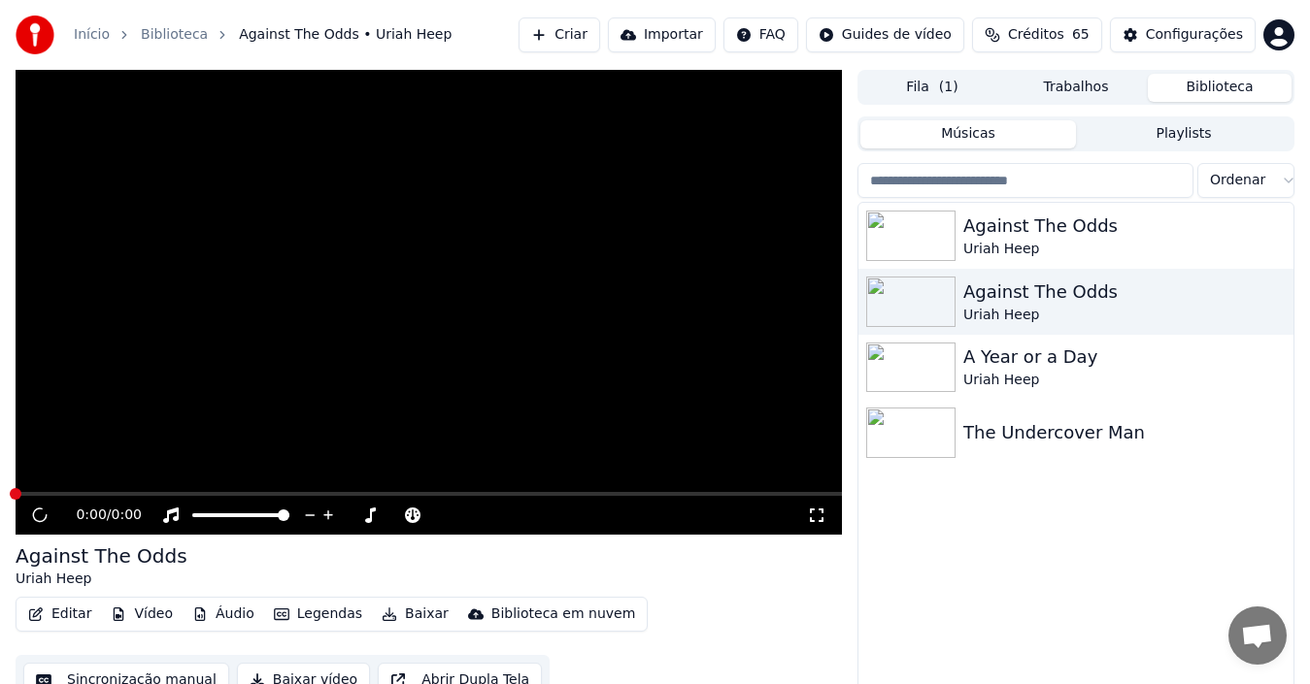
click at [71, 496] on div "0:00 / 0:00" at bounding box center [429, 515] width 826 height 39
click at [67, 492] on span at bounding box center [429, 494] width 826 height 4
click at [298, 384] on video at bounding box center [429, 302] width 826 height 465
click at [40, 514] on icon at bounding box center [53, 516] width 45 height 16
click at [40, 514] on icon at bounding box center [40, 516] width 12 height 14
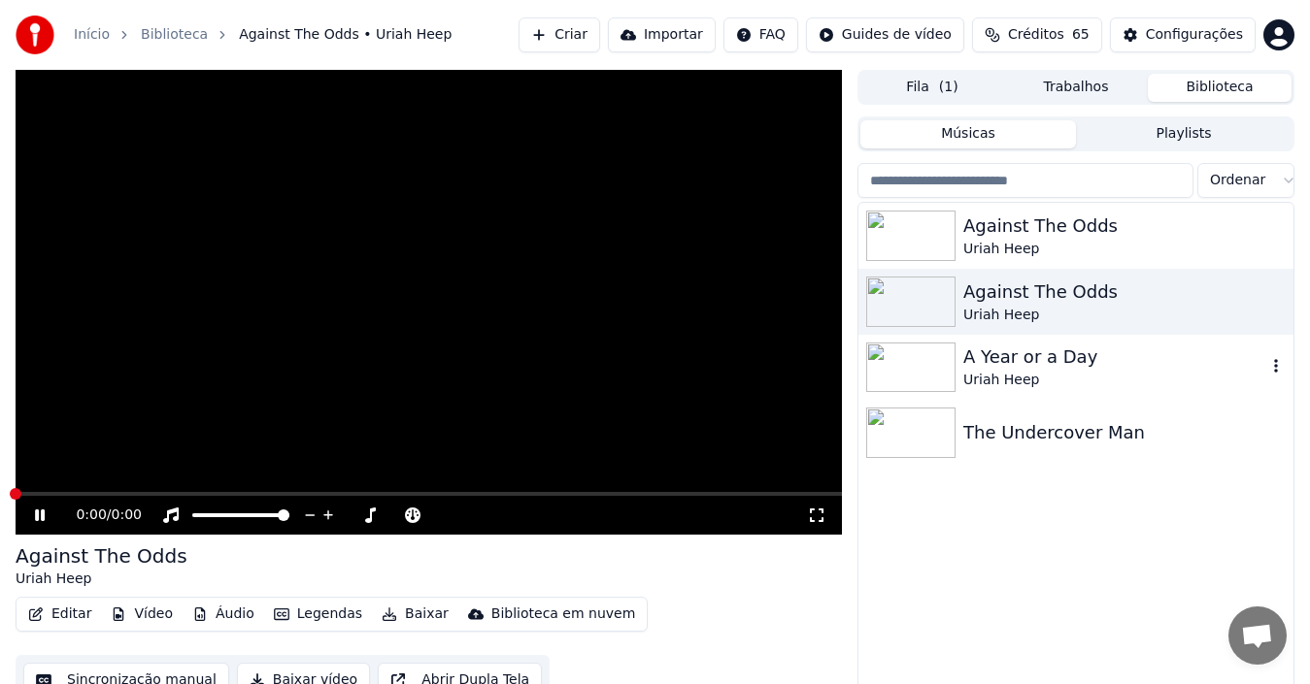
click at [890, 377] on img at bounding box center [910, 368] width 89 height 50
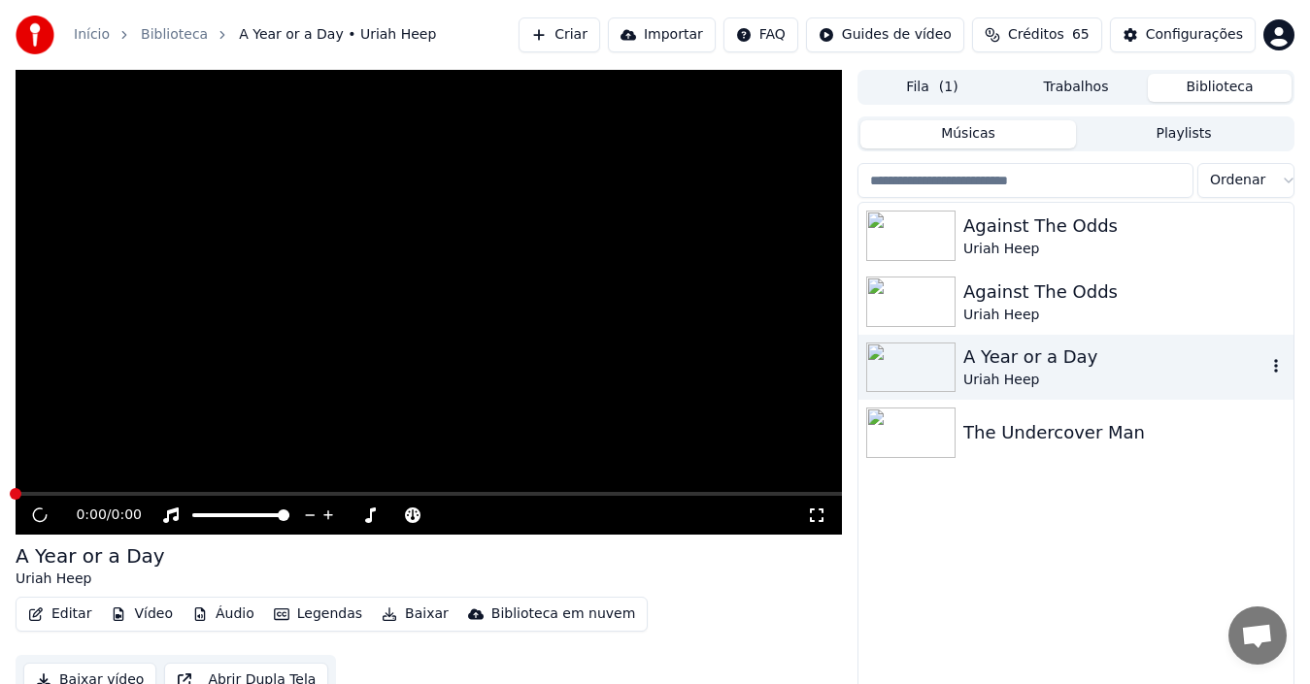
click at [890, 377] on img at bounding box center [910, 368] width 89 height 50
click at [327, 382] on video at bounding box center [429, 302] width 826 height 465
click at [901, 429] on img at bounding box center [910, 433] width 89 height 50
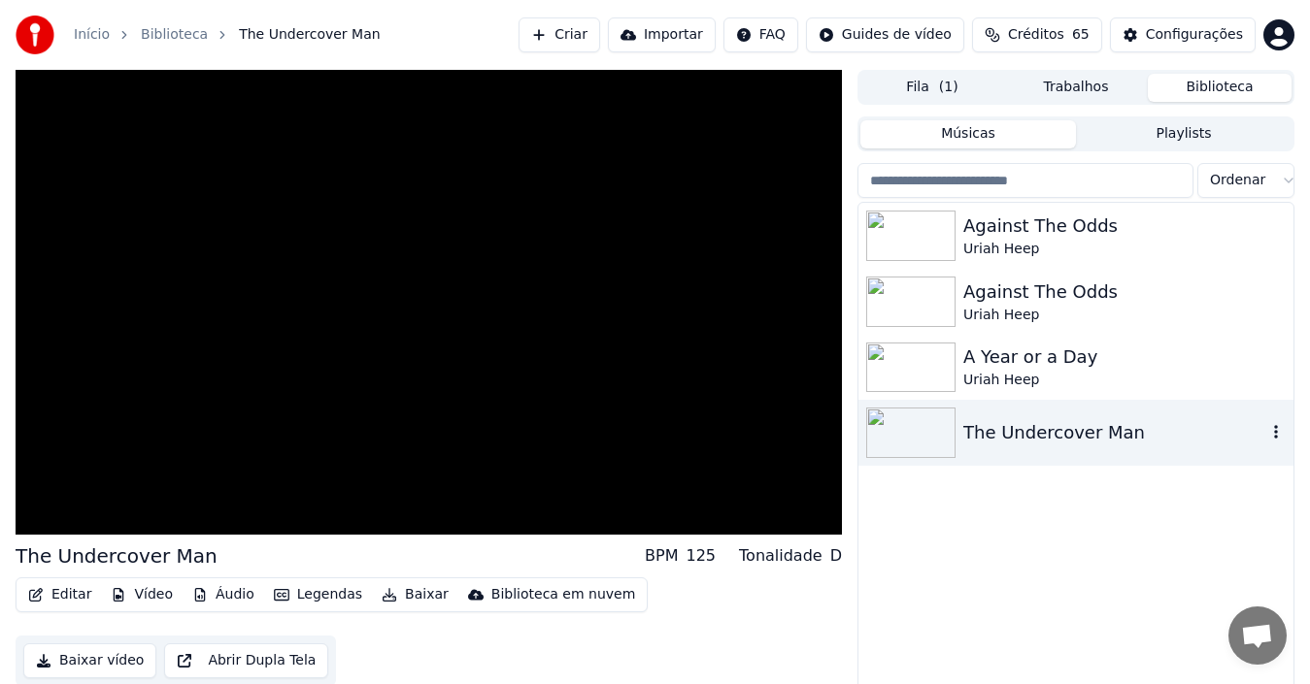
click at [901, 429] on img at bounding box center [910, 433] width 89 height 50
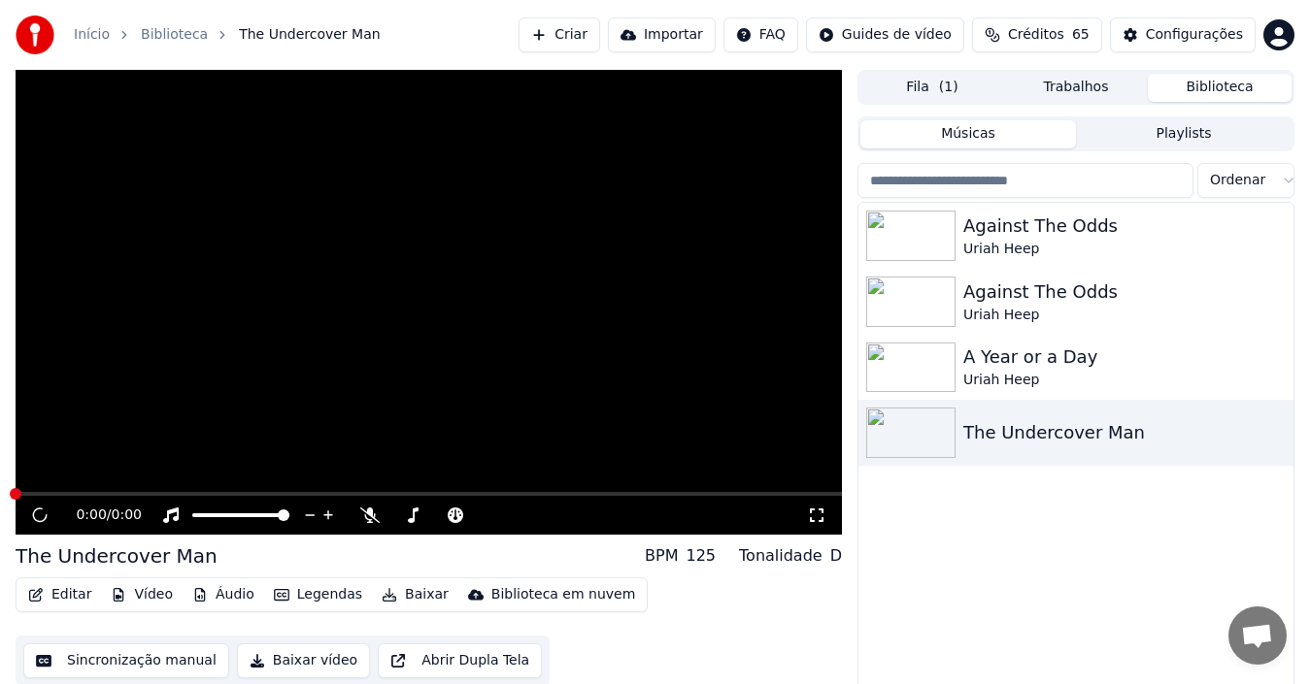
click at [366, 371] on video at bounding box center [429, 302] width 826 height 465
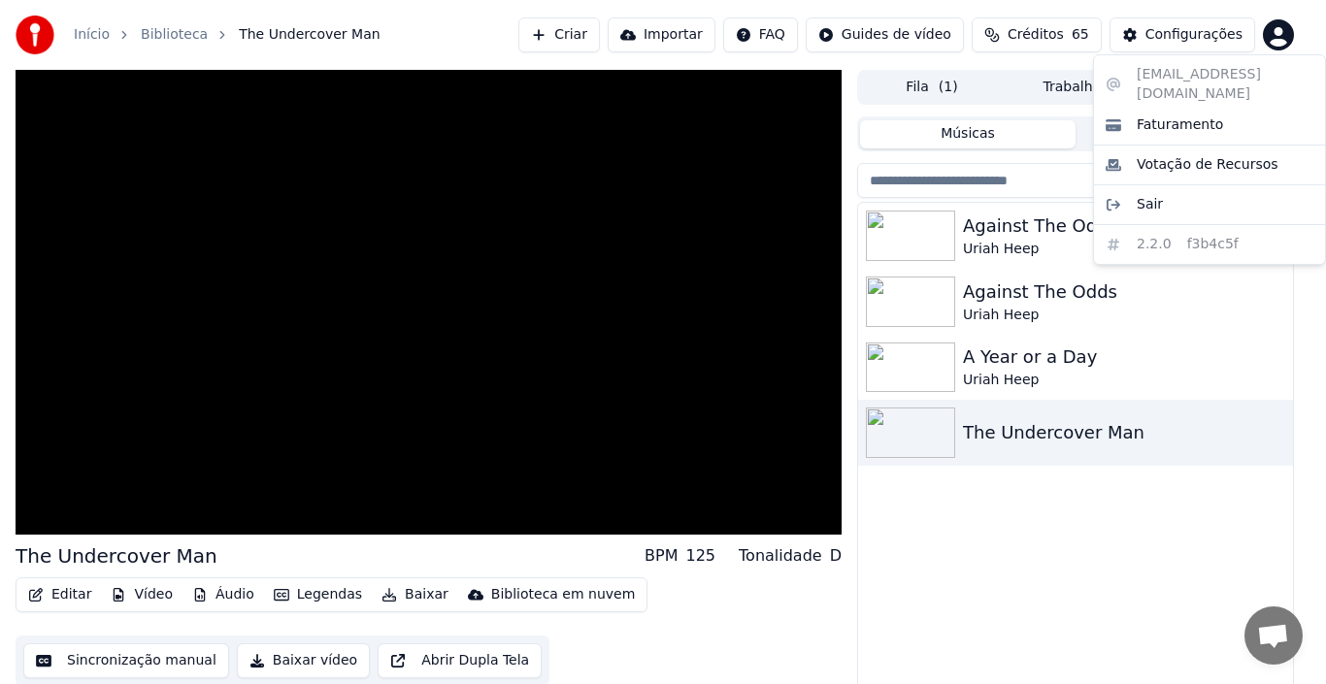
click at [1242, 34] on html "Início Biblioteca The Undercover Man Criar Importar FAQ Guides de vídeo Crédito…" at bounding box center [663, 342] width 1326 height 684
click at [1144, 195] on span "Sair" at bounding box center [1150, 204] width 26 height 19
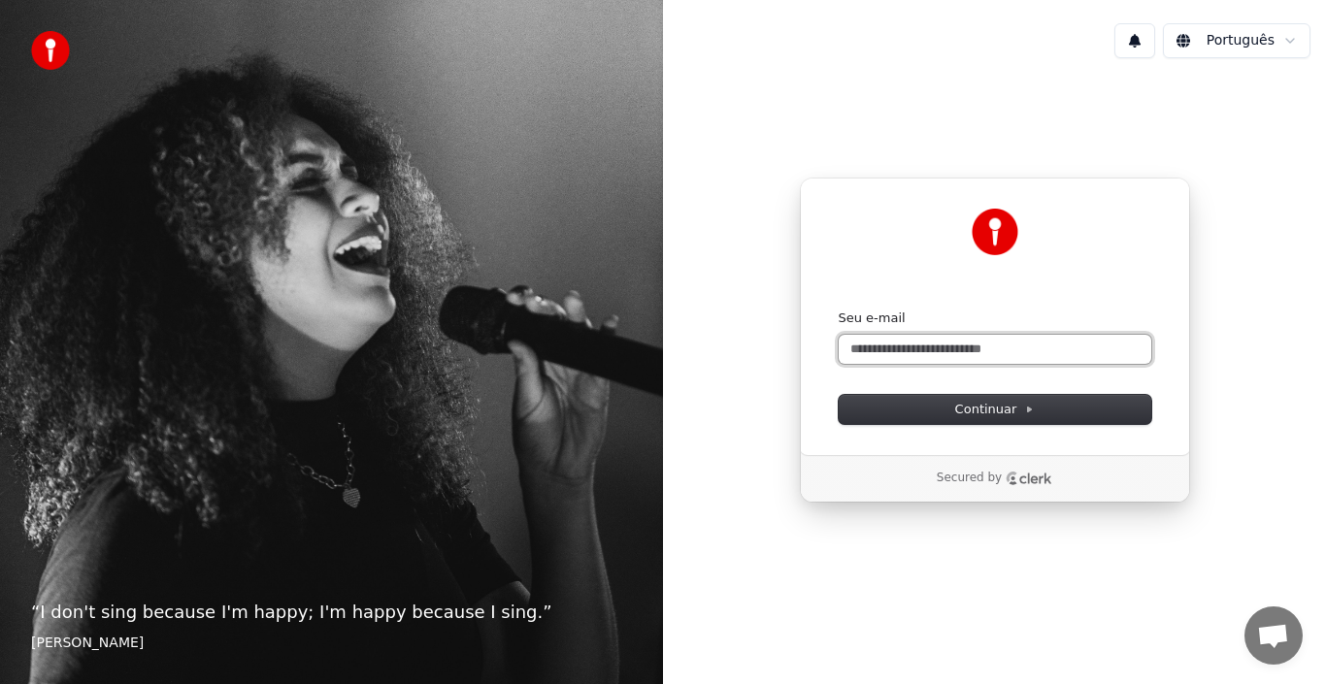
click at [856, 347] on input "Seu e-mail" at bounding box center [995, 349] width 313 height 29
type input "*"
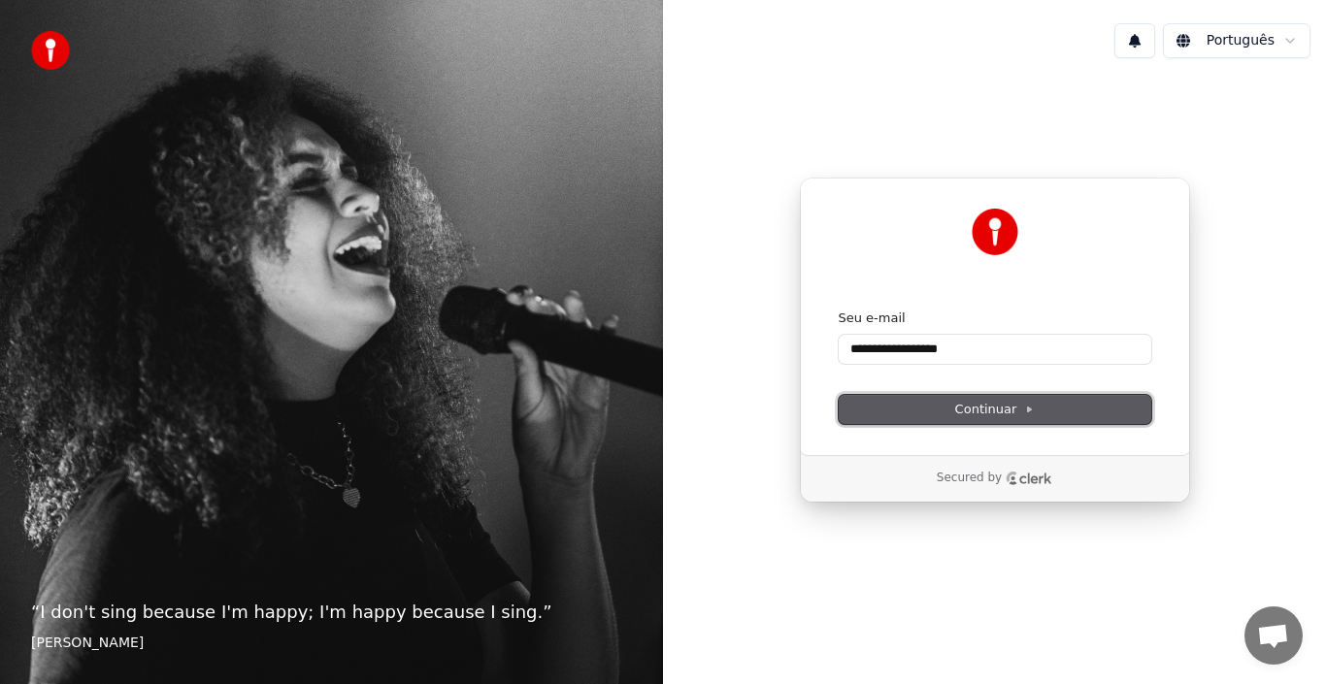
click at [1010, 410] on span "Continuar" at bounding box center [995, 409] width 80 height 17
type input "**********"
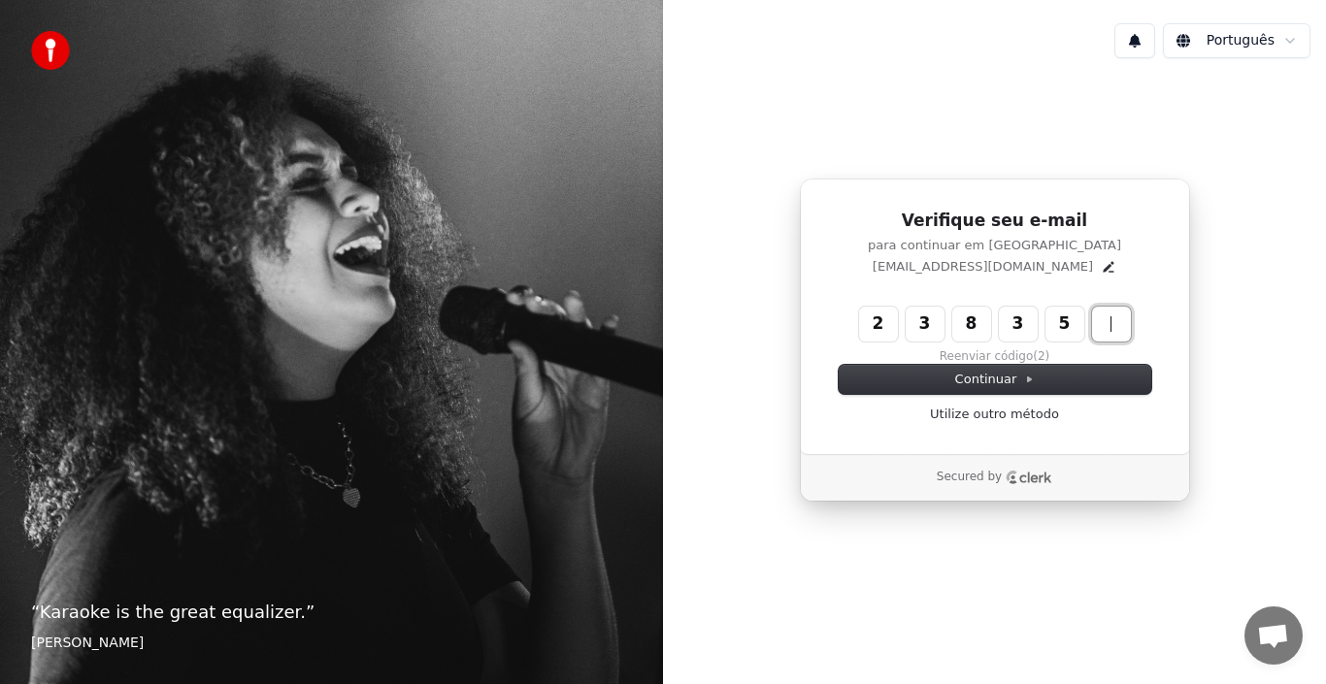
type input "******"
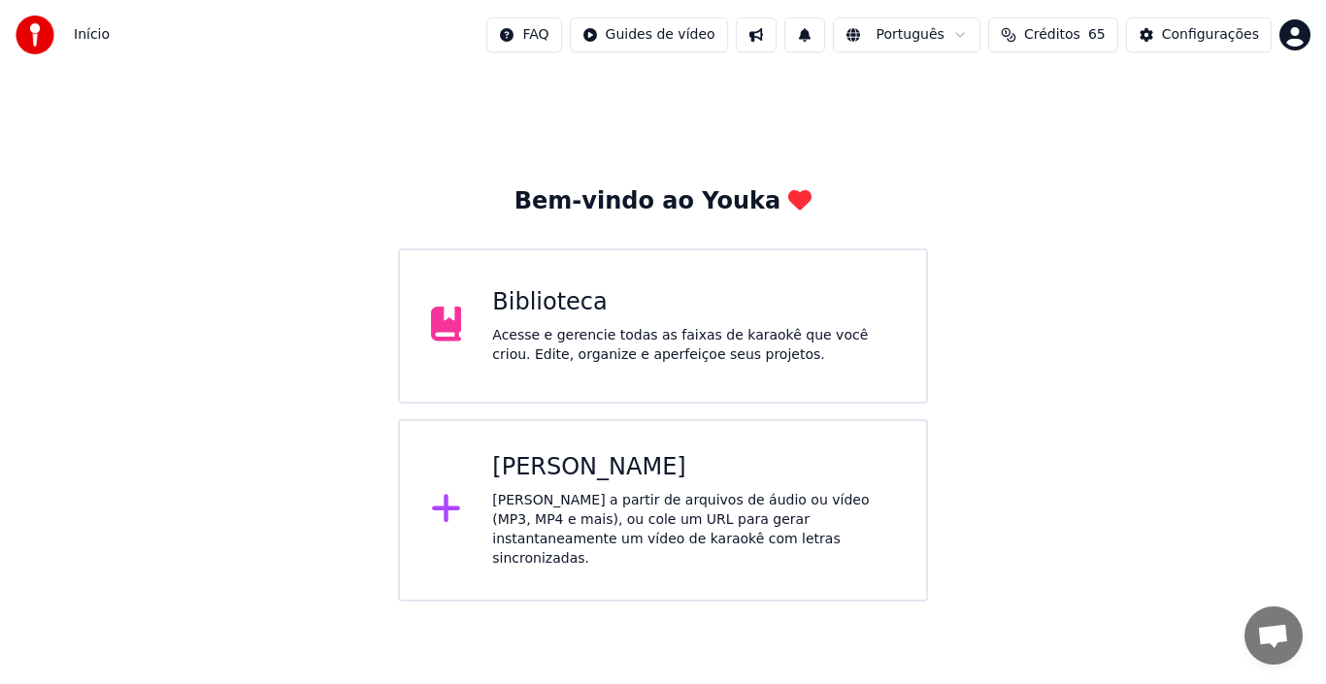
click at [639, 335] on div "Acesse e gerencie todas as faixas de karaokê que você criou. Edite, organize e …" at bounding box center [693, 345] width 403 height 39
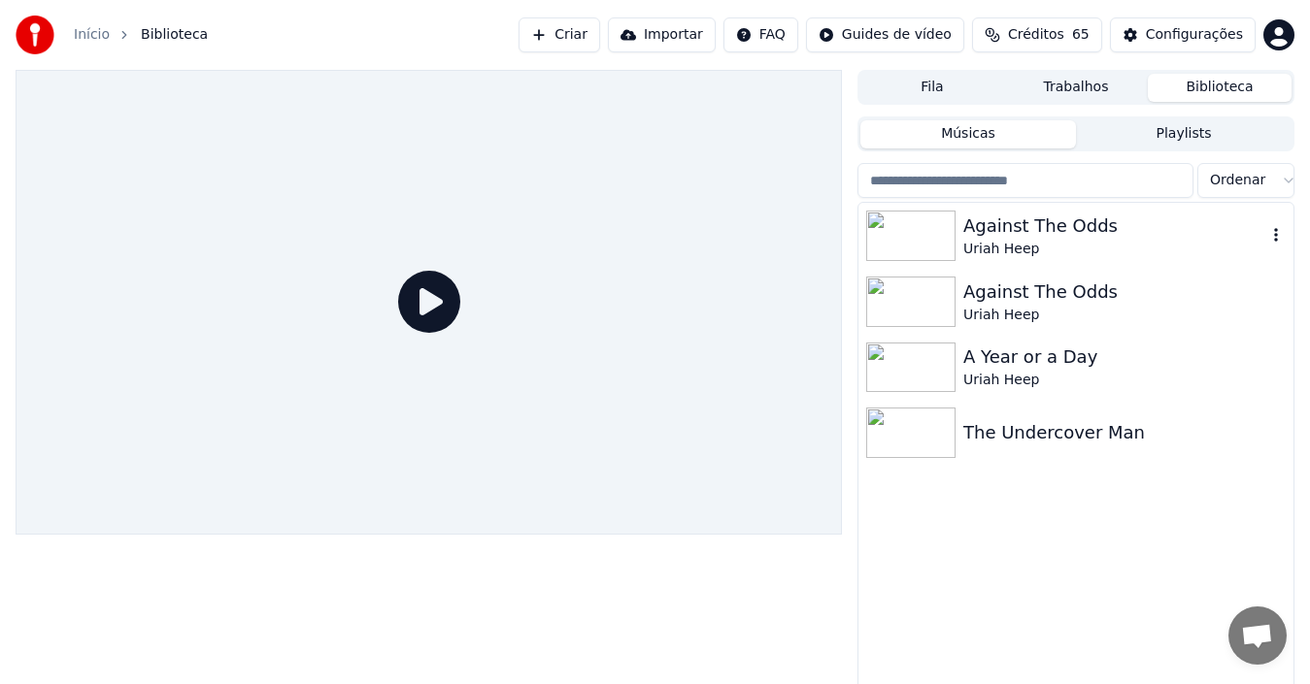
click at [922, 240] on img at bounding box center [910, 236] width 89 height 50
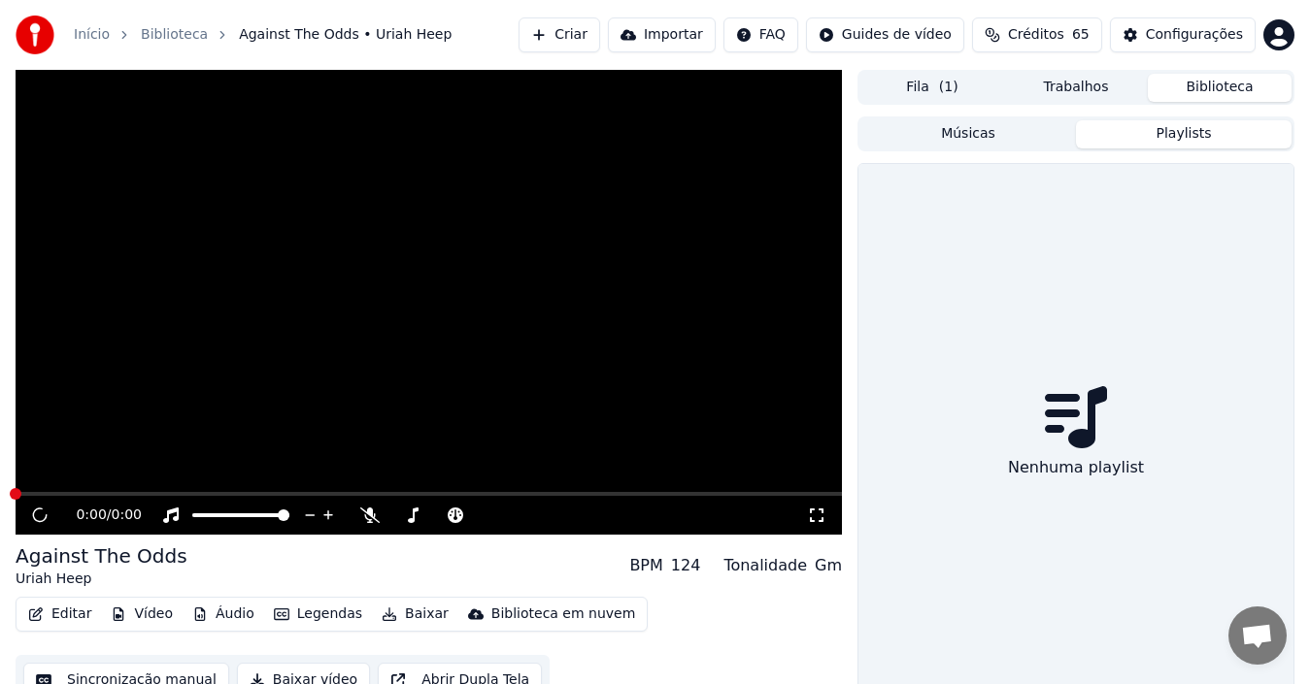
click at [1186, 139] on button "Playlists" at bounding box center [1184, 134] width 216 height 28
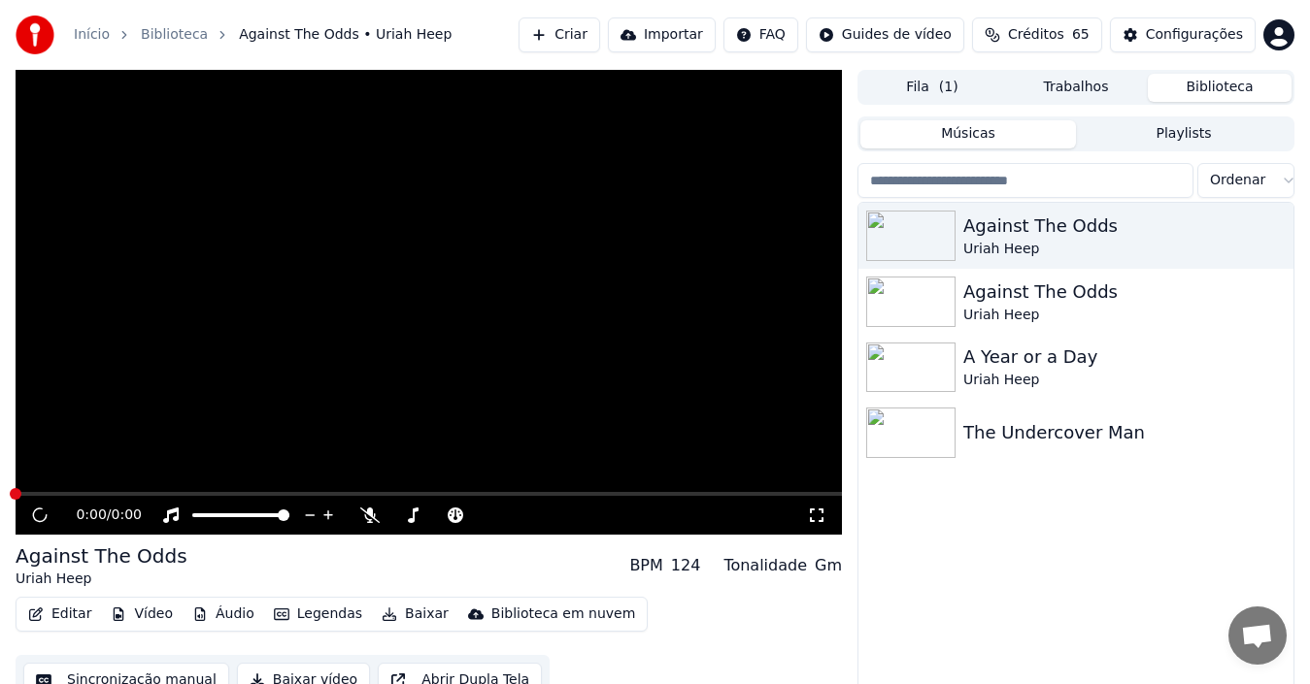
click at [965, 140] on button "Músicas" at bounding box center [968, 134] width 216 height 28
click at [917, 294] on img at bounding box center [910, 302] width 89 height 50
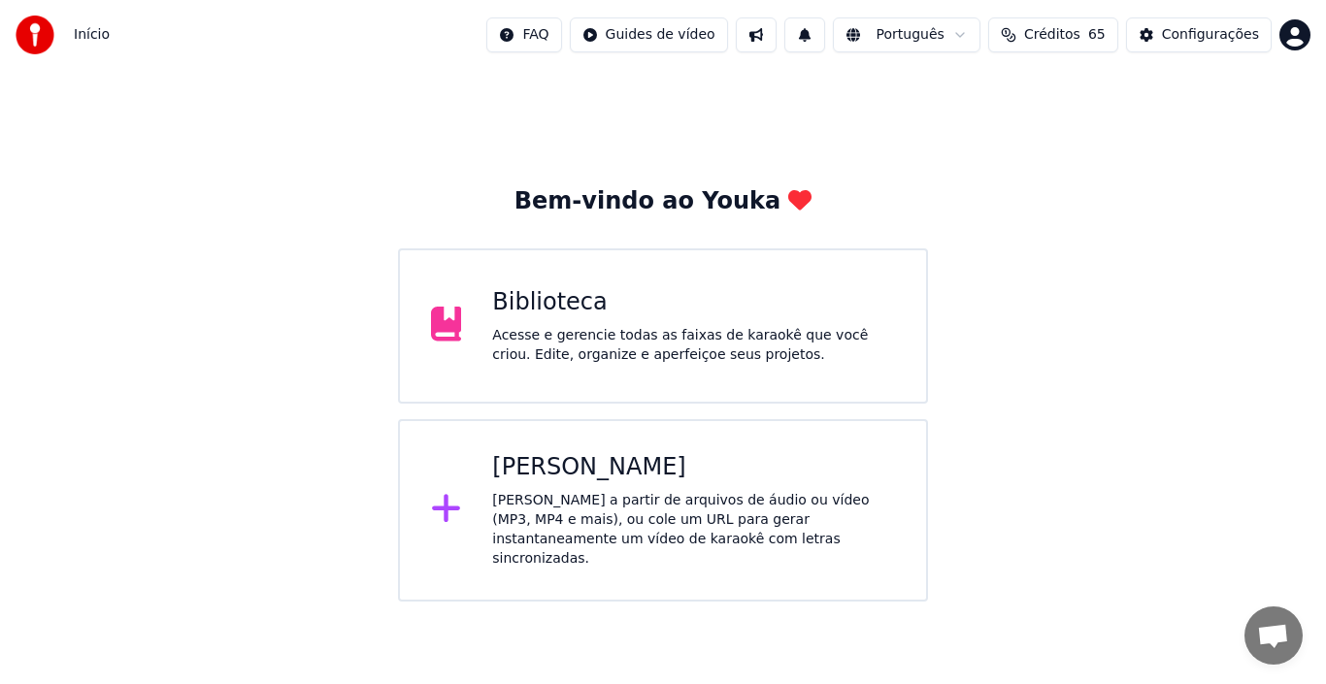
click at [677, 315] on div "Biblioteca" at bounding box center [693, 302] width 403 height 31
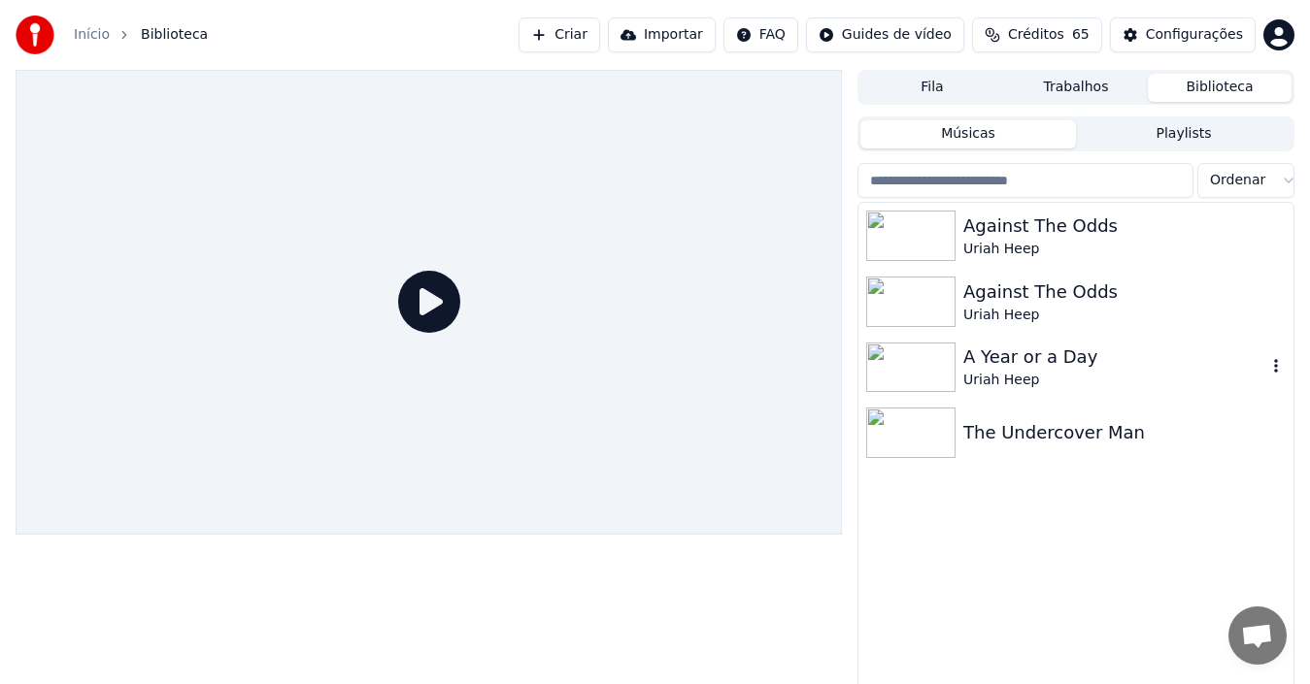
click at [911, 379] on img at bounding box center [910, 368] width 89 height 50
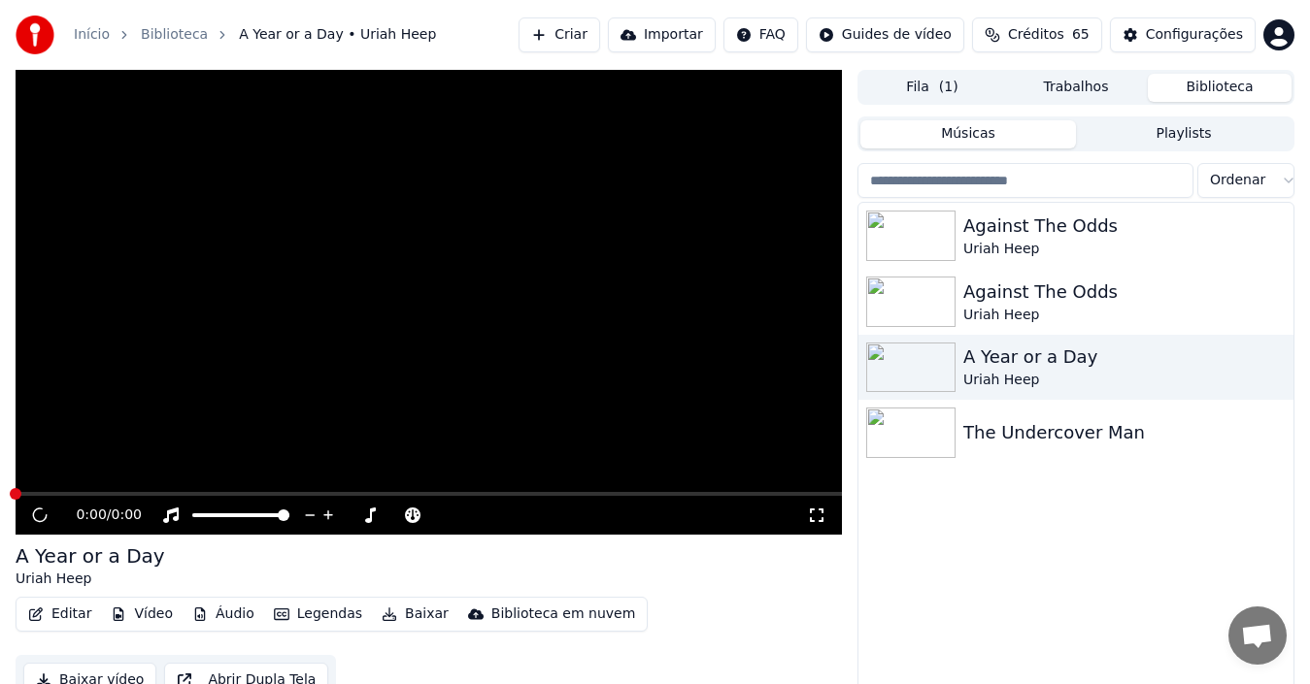
click at [426, 403] on video at bounding box center [429, 302] width 826 height 465
click at [37, 510] on icon at bounding box center [40, 516] width 10 height 12
click at [37, 517] on icon at bounding box center [40, 516] width 12 height 14
click at [1211, 313] on div "Uriah Heep" at bounding box center [1114, 315] width 303 height 19
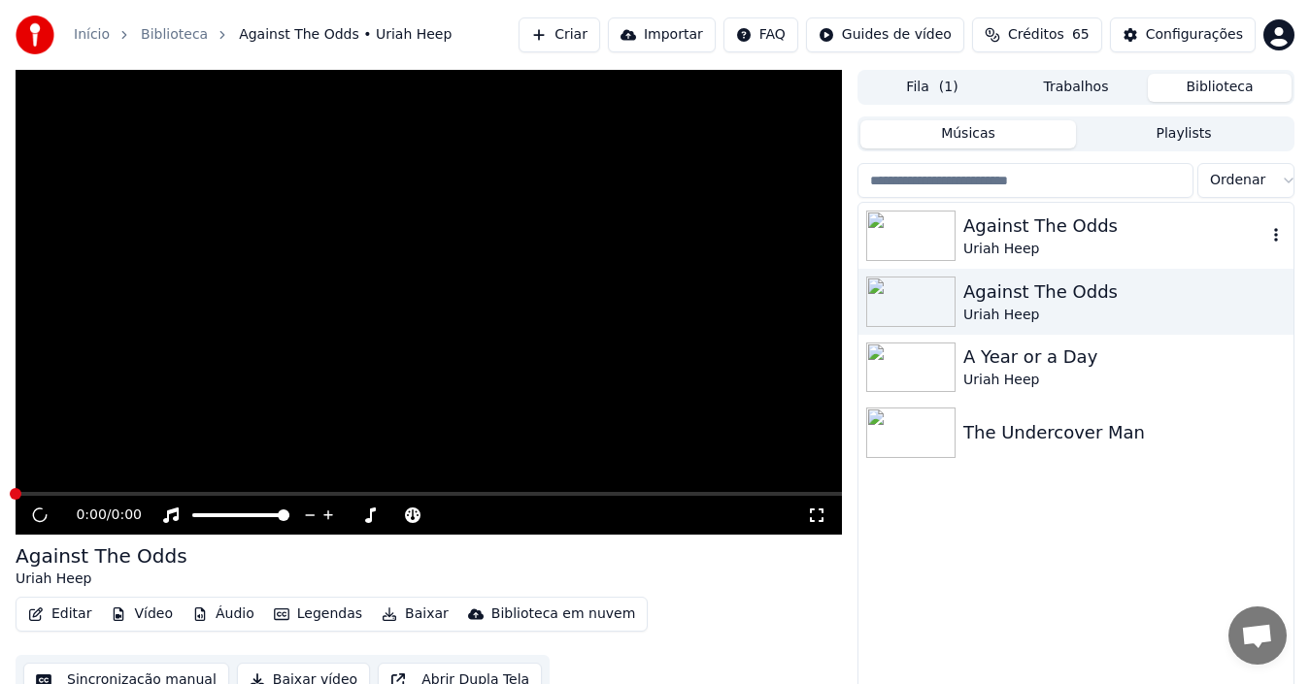
click at [1242, 236] on icon "button" at bounding box center [1275, 235] width 19 height 16
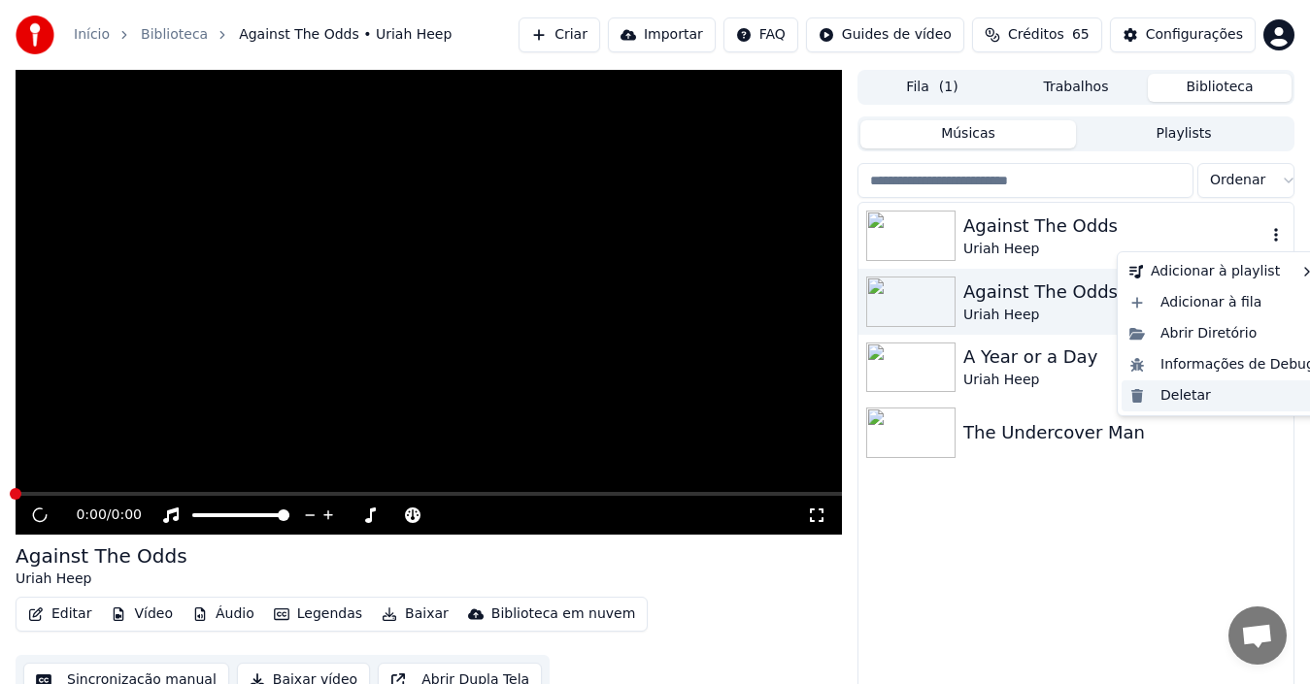
click at [1195, 395] on div "Deletar" at bounding box center [1221, 396] width 201 height 31
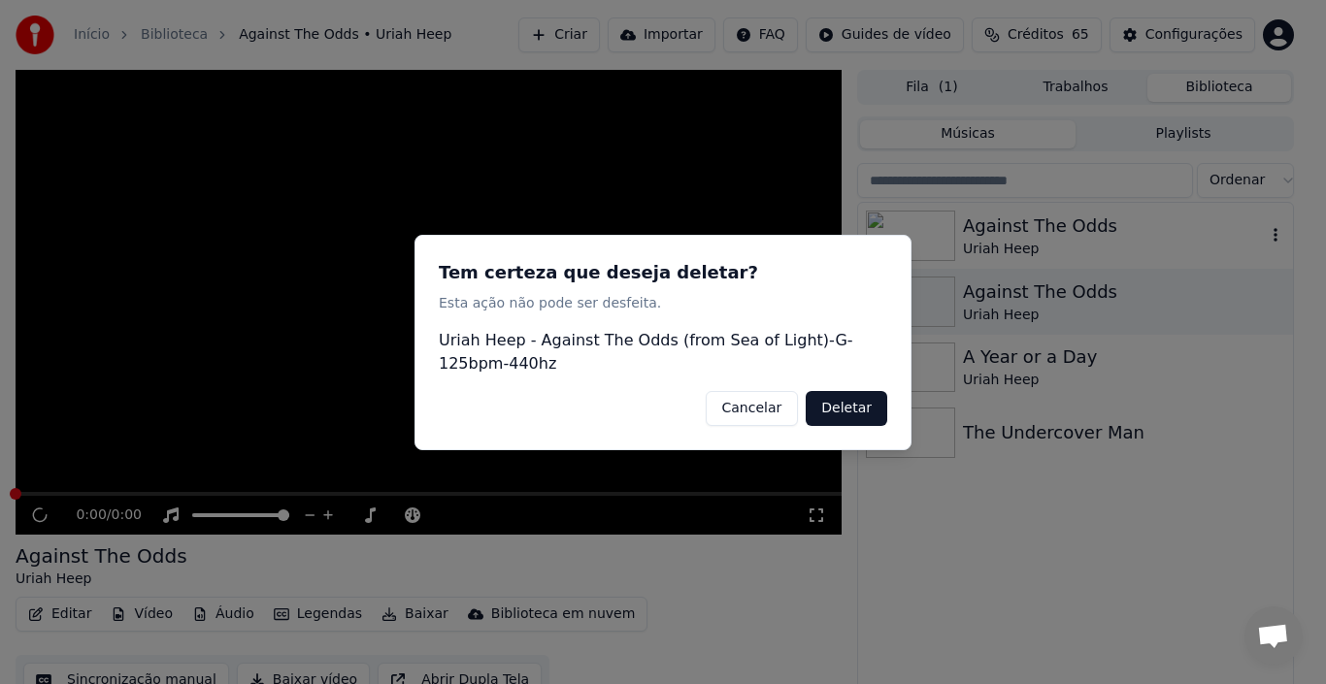
click at [839, 415] on button "Deletar" at bounding box center [847, 407] width 82 height 35
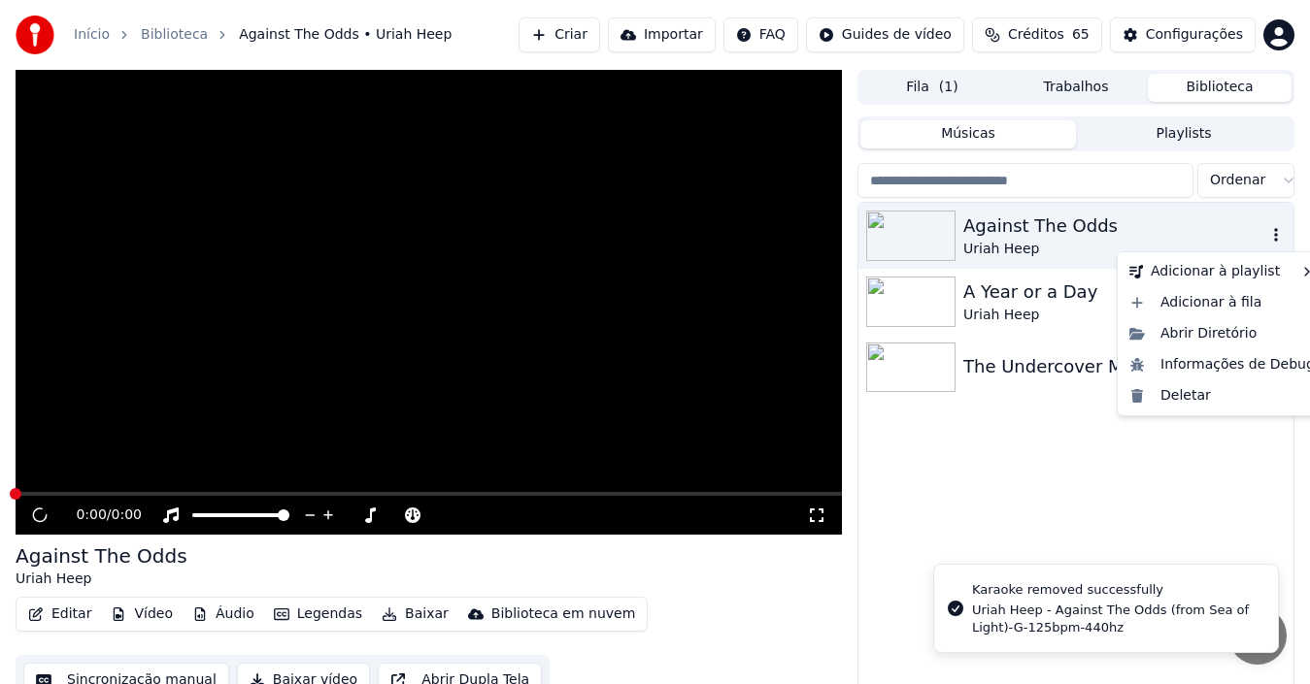
click at [1242, 240] on icon "button" at bounding box center [1276, 235] width 4 height 14
click at [1177, 400] on div "Deletar" at bounding box center [1221, 396] width 201 height 31
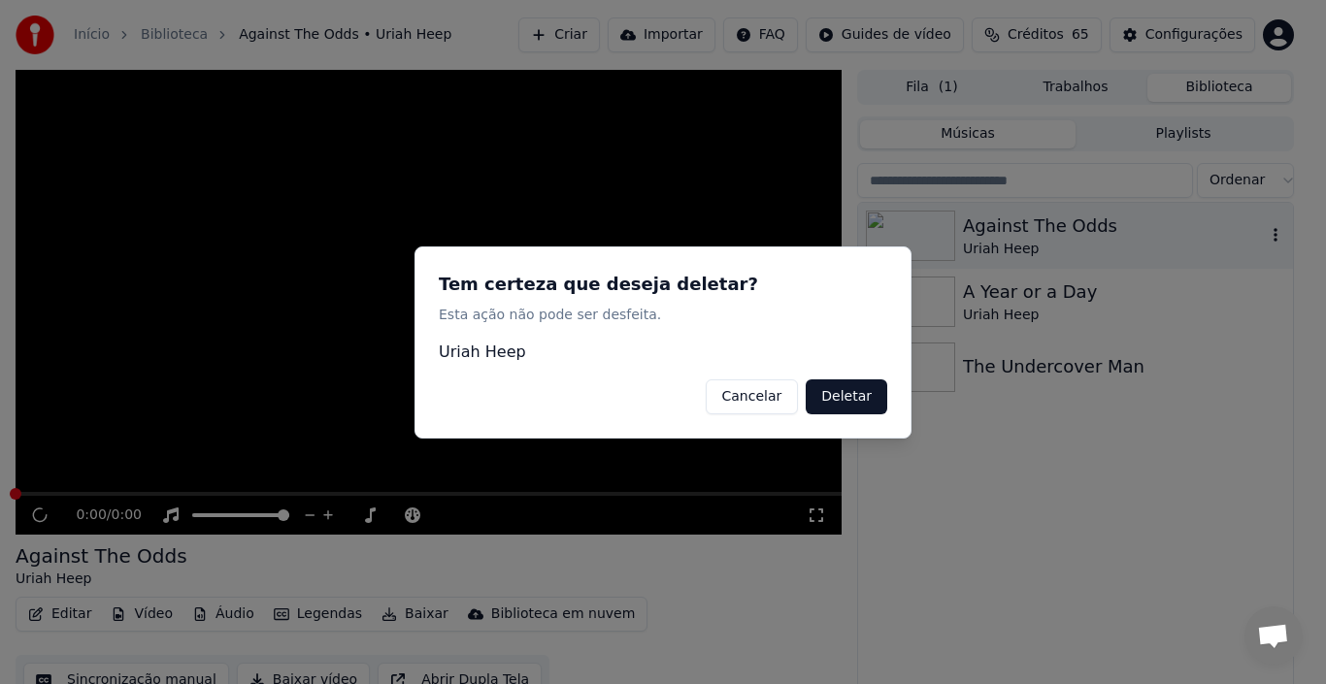
click at [829, 395] on button "Deletar" at bounding box center [847, 396] width 82 height 35
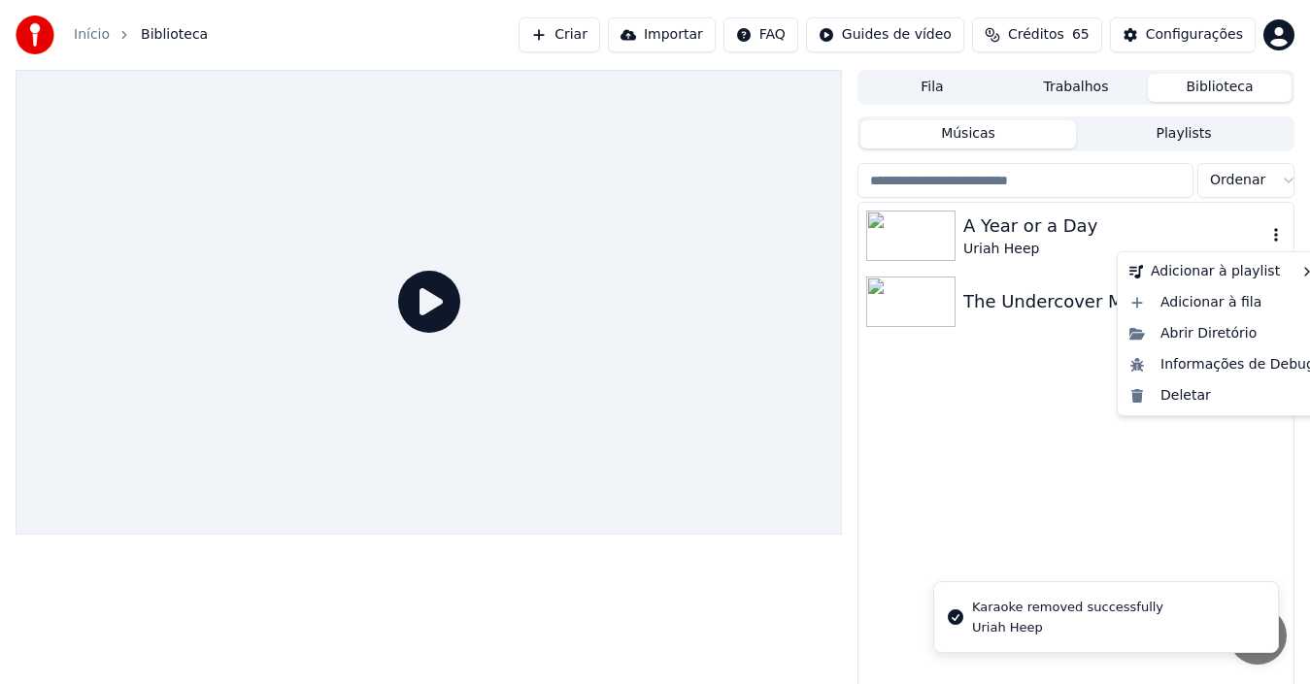
click at [1242, 236] on icon "button" at bounding box center [1275, 235] width 19 height 16
click at [1172, 399] on div "Deletar" at bounding box center [1221, 396] width 201 height 31
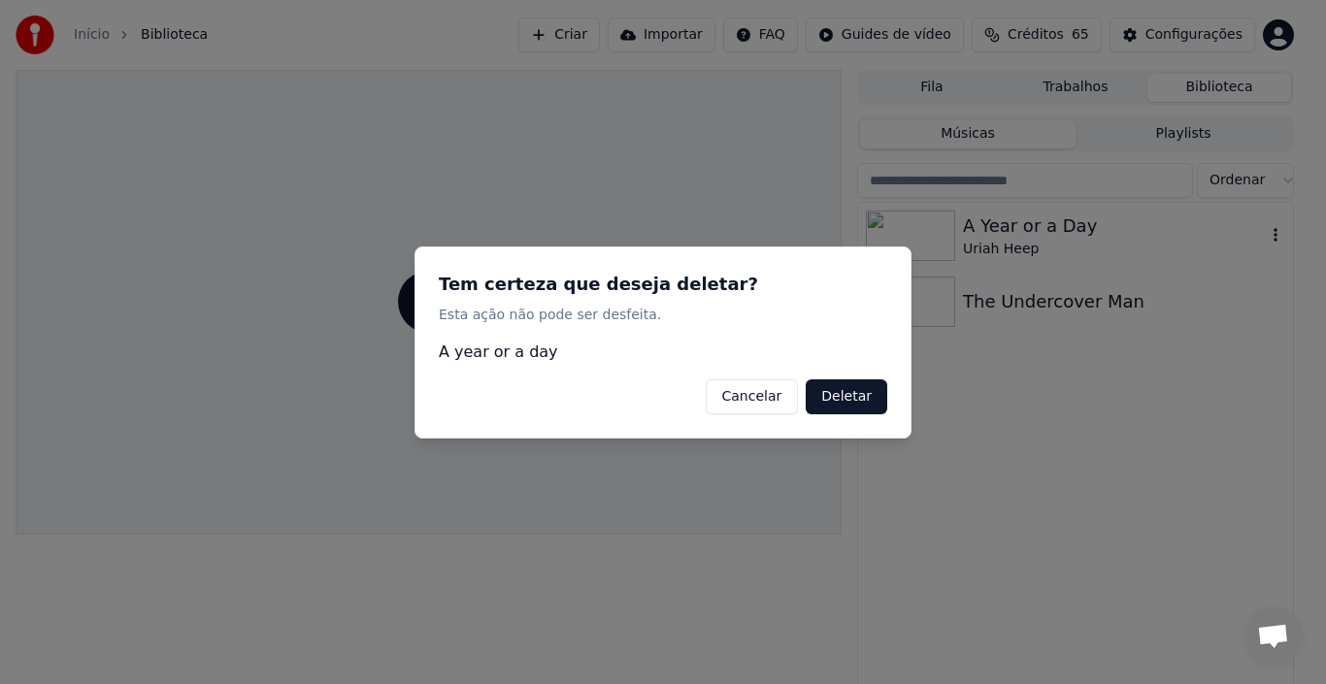
click at [844, 400] on button "Deletar" at bounding box center [847, 396] width 82 height 35
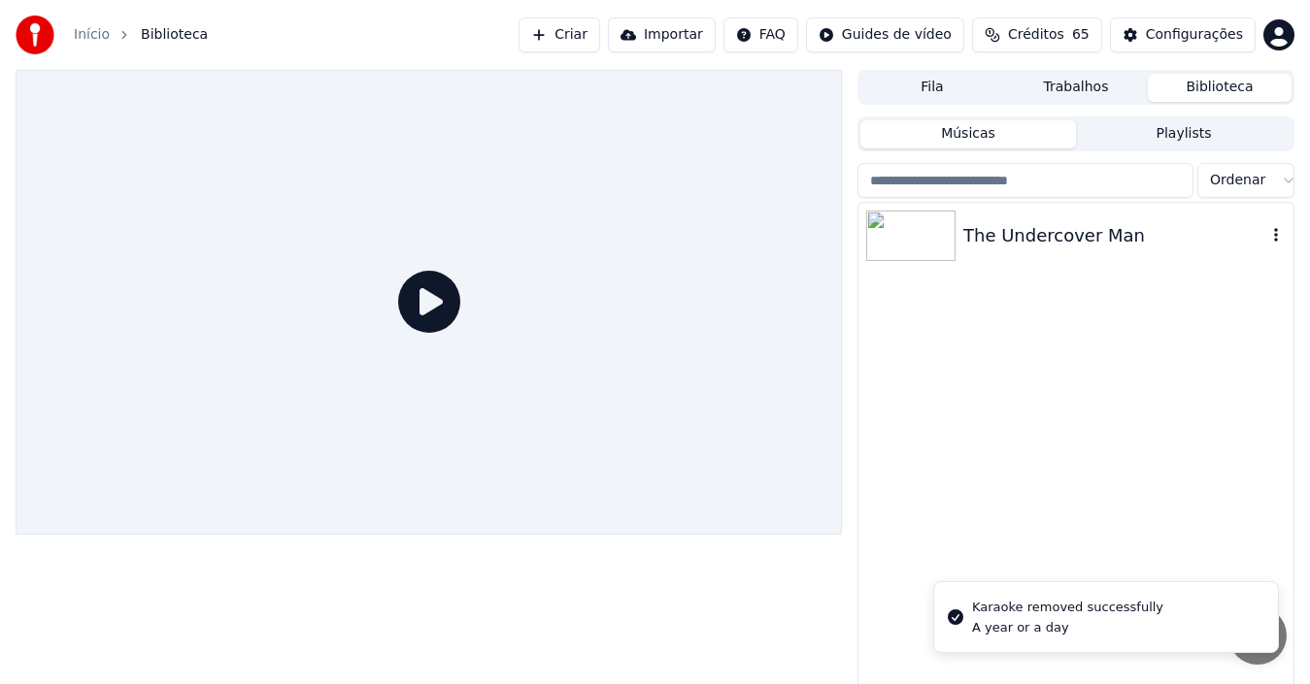
click at [1242, 238] on icon "button" at bounding box center [1275, 235] width 19 height 16
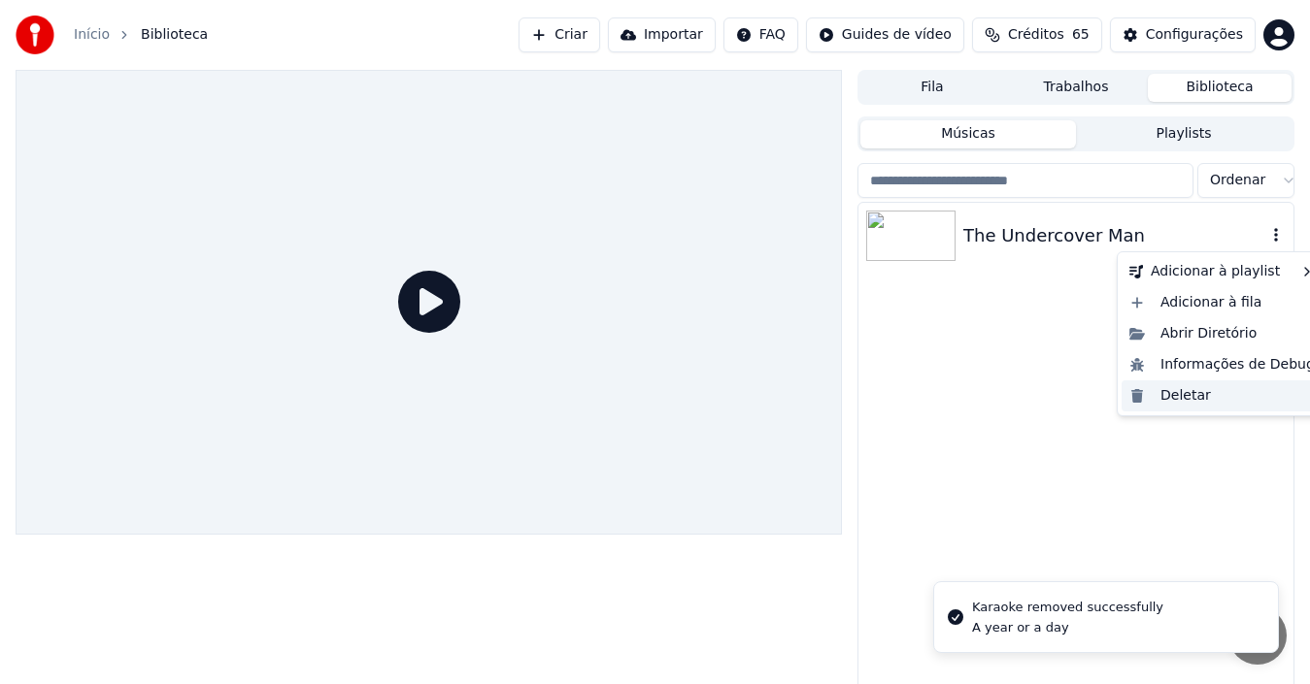
click at [1184, 389] on div "Deletar" at bounding box center [1221, 396] width 201 height 31
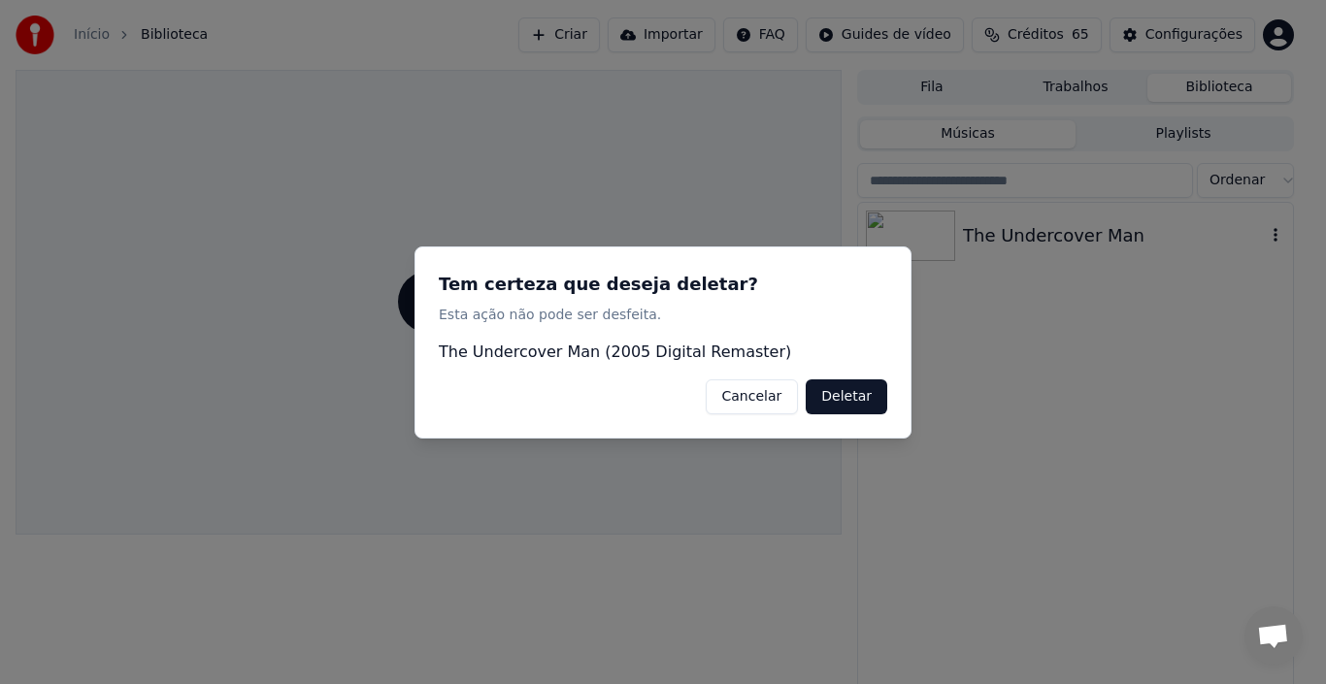
click at [846, 392] on button "Deletar" at bounding box center [847, 396] width 82 height 35
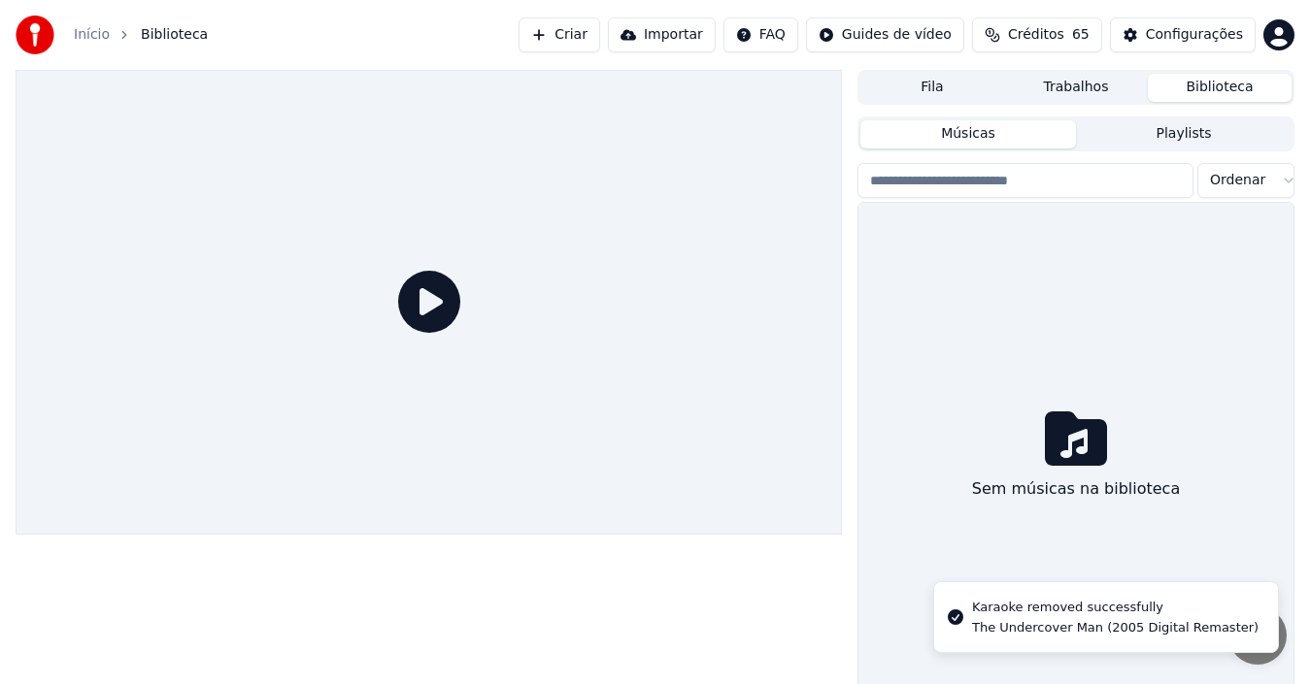
click at [1070, 95] on button "Trabalhos" at bounding box center [1076, 88] width 144 height 28
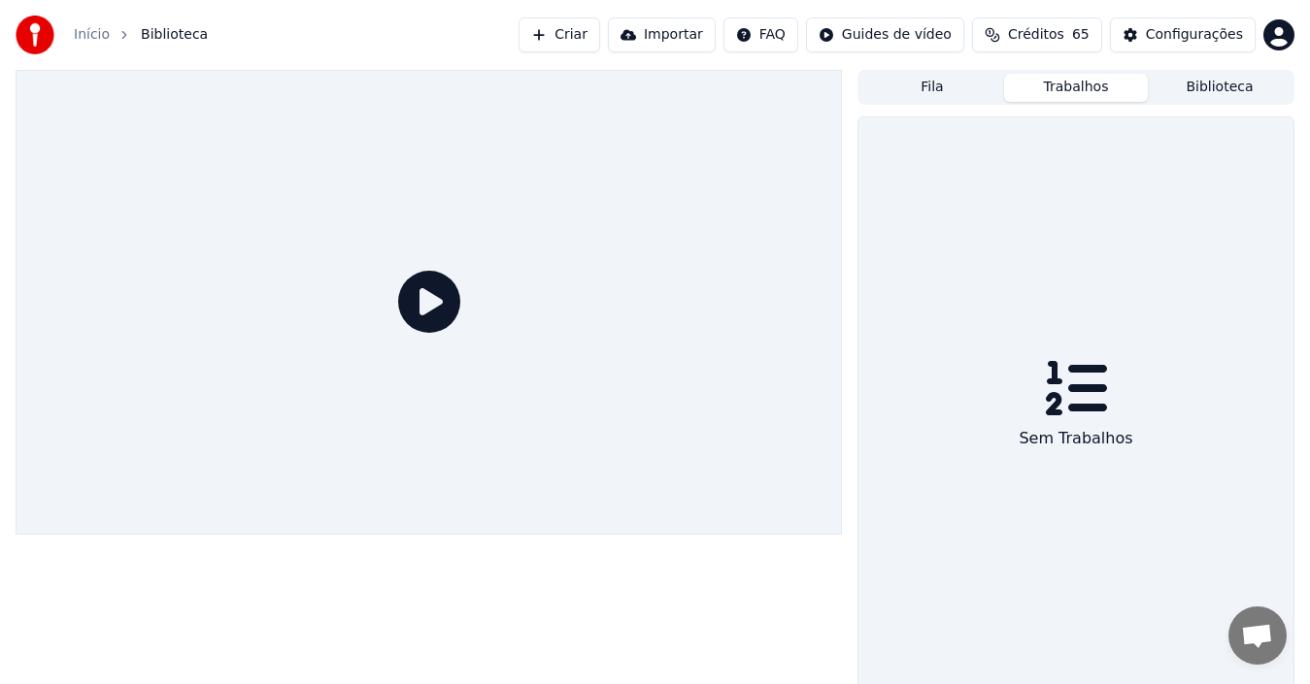
click at [942, 88] on button "Fila" at bounding box center [932, 88] width 144 height 28
click at [86, 40] on link "Início" at bounding box center [92, 34] width 36 height 19
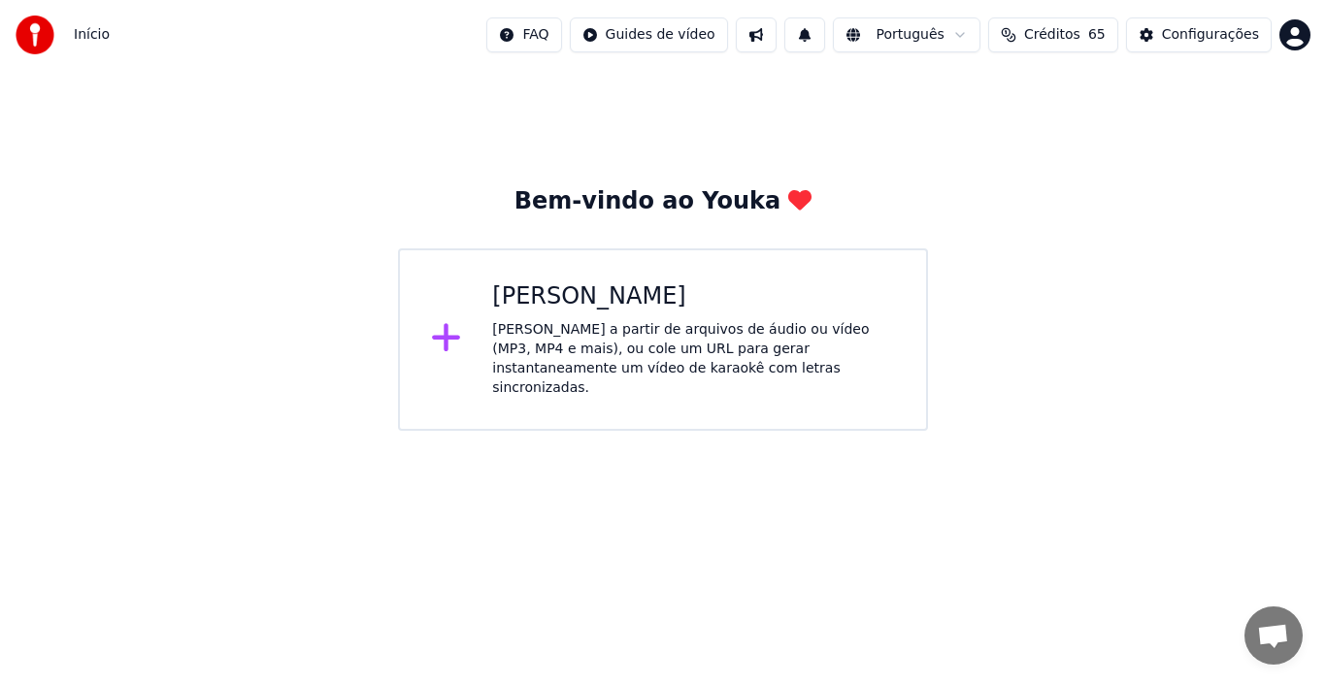
click at [449, 335] on icon at bounding box center [446, 337] width 31 height 35
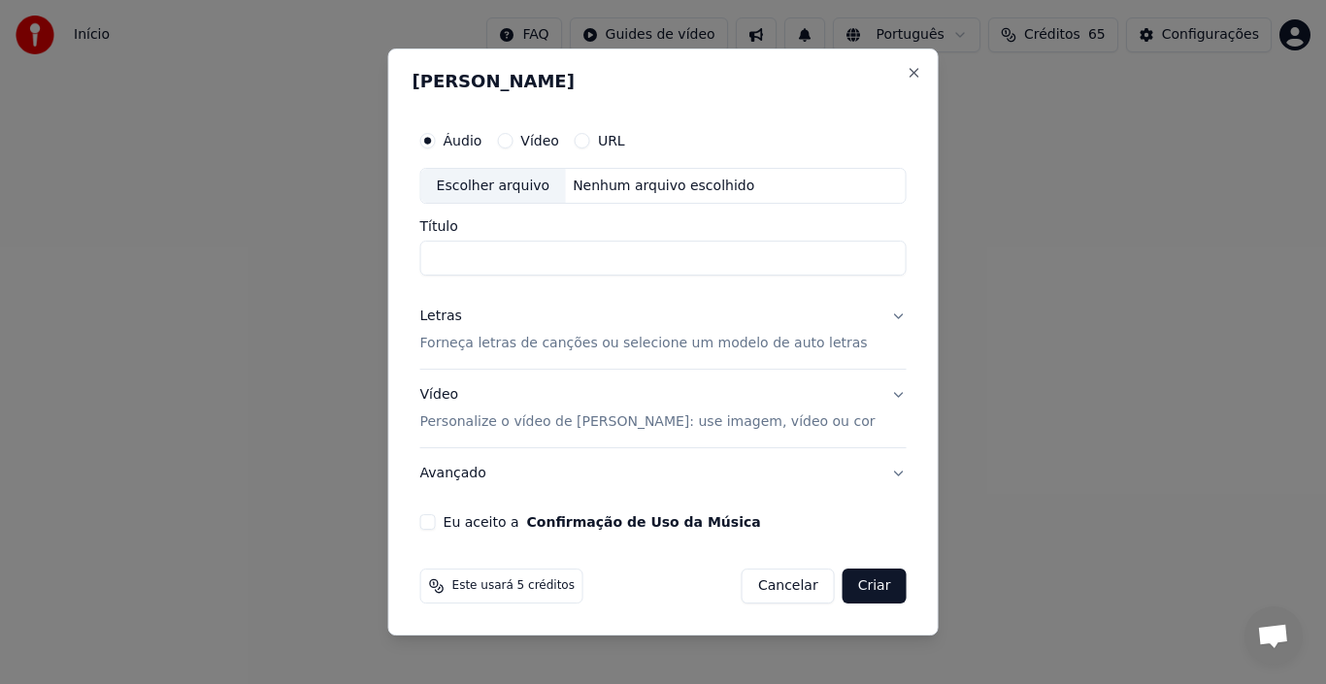
click at [504, 184] on div "Escolher arquivo" at bounding box center [493, 186] width 145 height 35
click at [632, 261] on input "**********" at bounding box center [663, 259] width 486 height 35
type input "**********"
click at [505, 345] on p "Forneça letras de canções ou selecione um modelo de auto letras" at bounding box center [644, 344] width 448 height 19
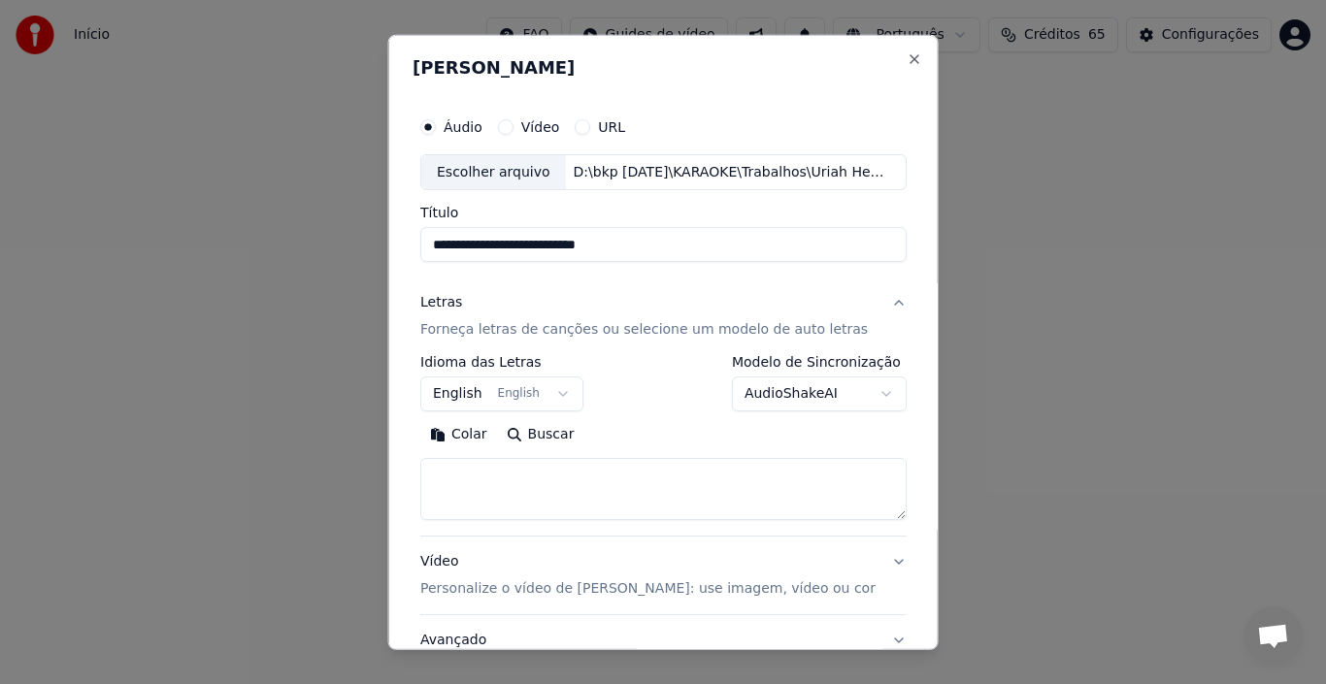
click at [549, 432] on button "Buscar" at bounding box center [539, 434] width 87 height 31
type textarea "**********"
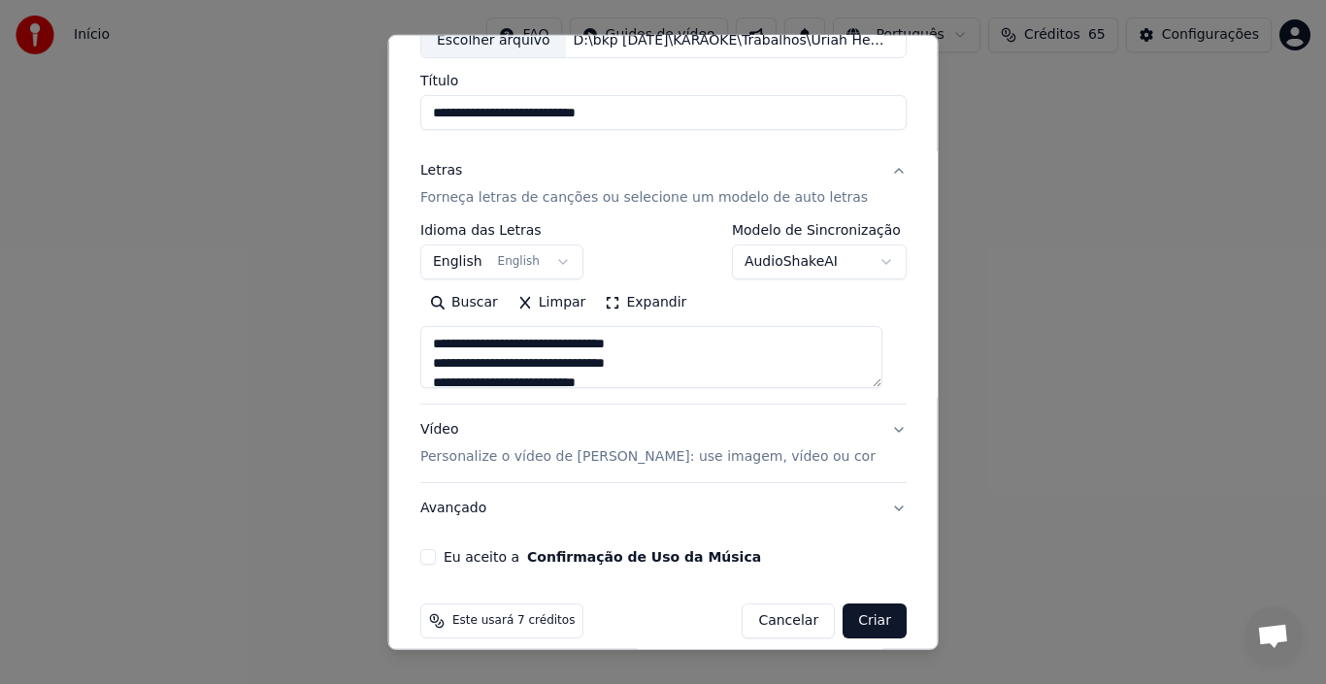
scroll to position [152, 0]
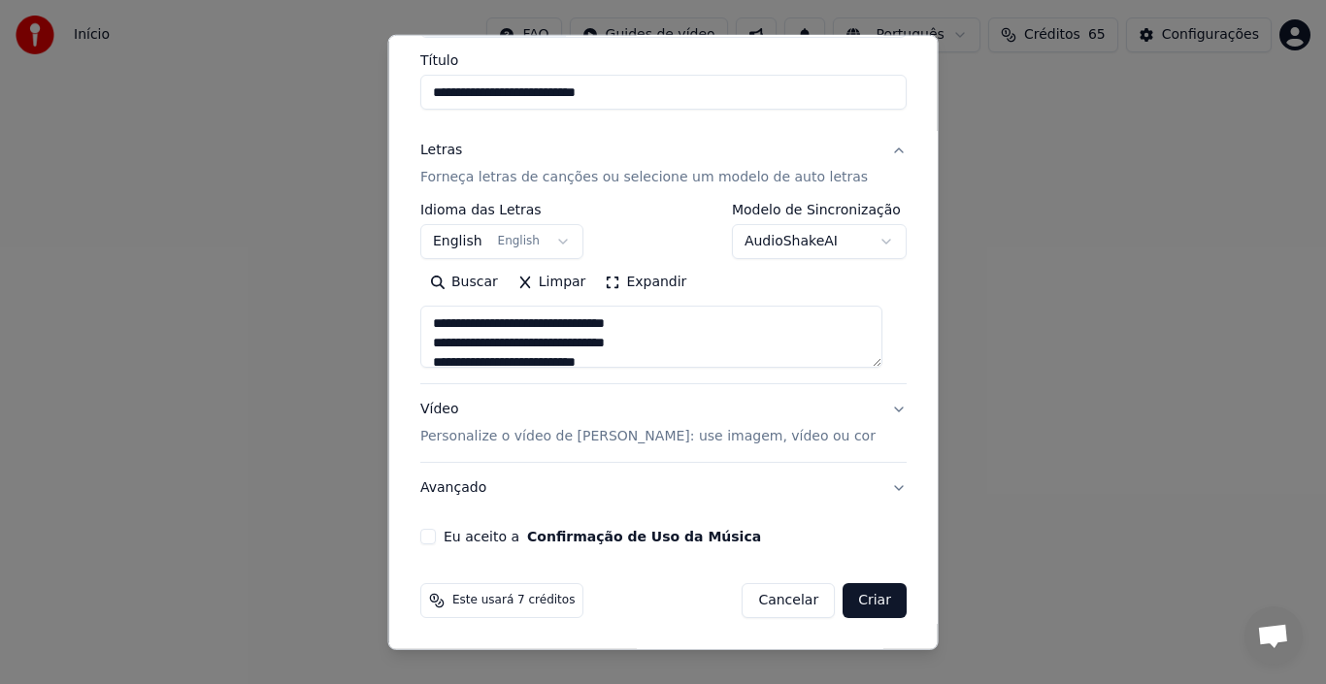
click at [475, 434] on p "Personalize o vídeo de karaokê: use imagem, vídeo ou cor" at bounding box center [647, 436] width 455 height 19
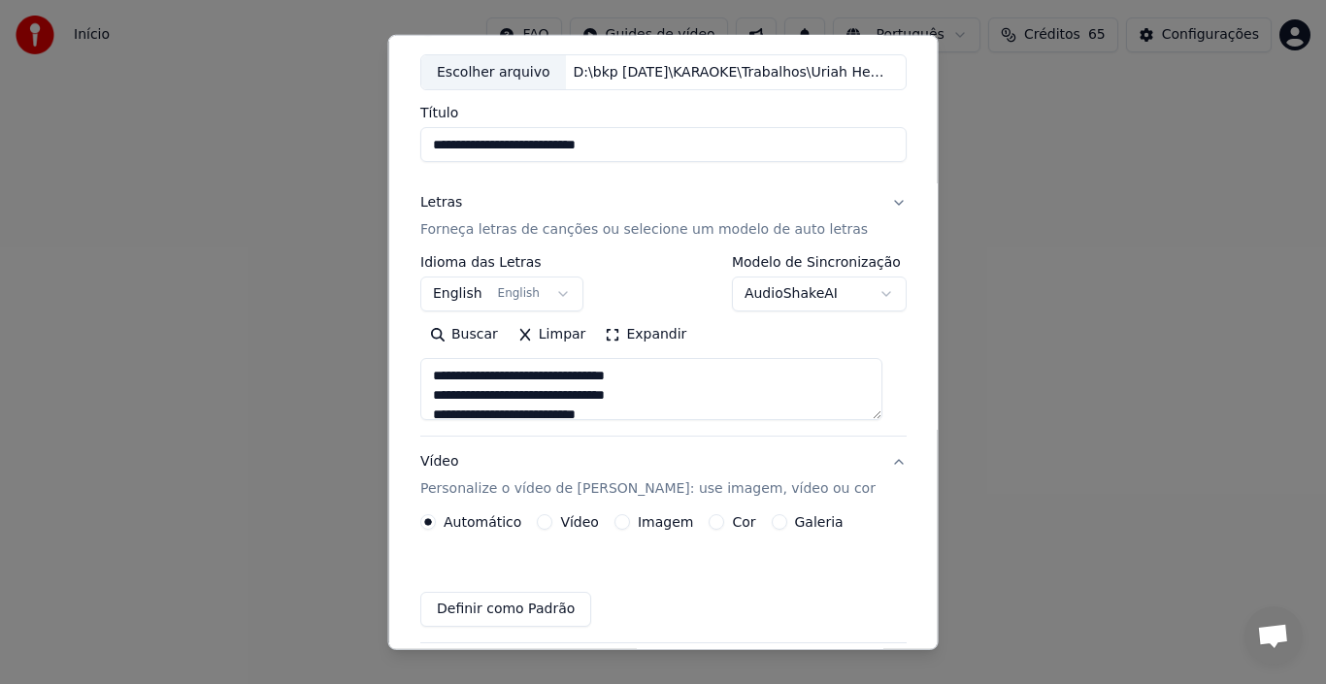
scroll to position [100, 0]
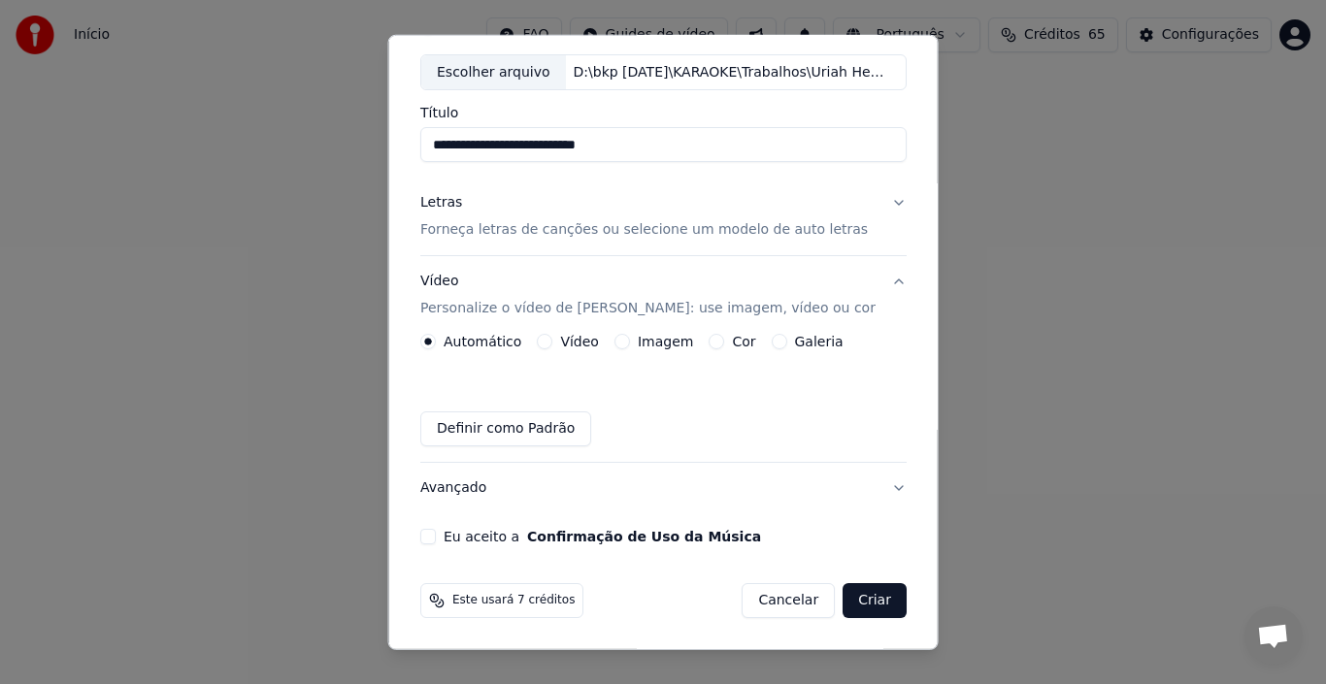
click at [659, 344] on label "Imagem" at bounding box center [664, 342] width 55 height 14
click at [629, 344] on button "Imagem" at bounding box center [622, 342] width 16 height 16
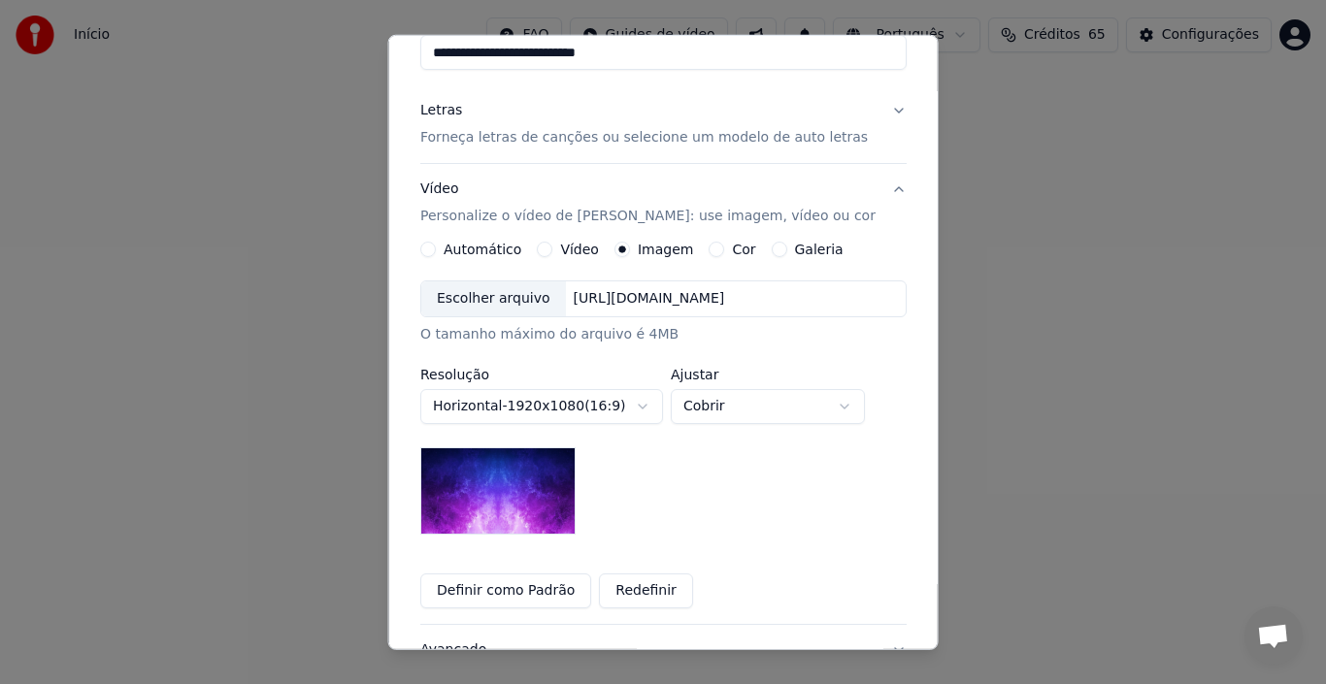
scroll to position [197, 0]
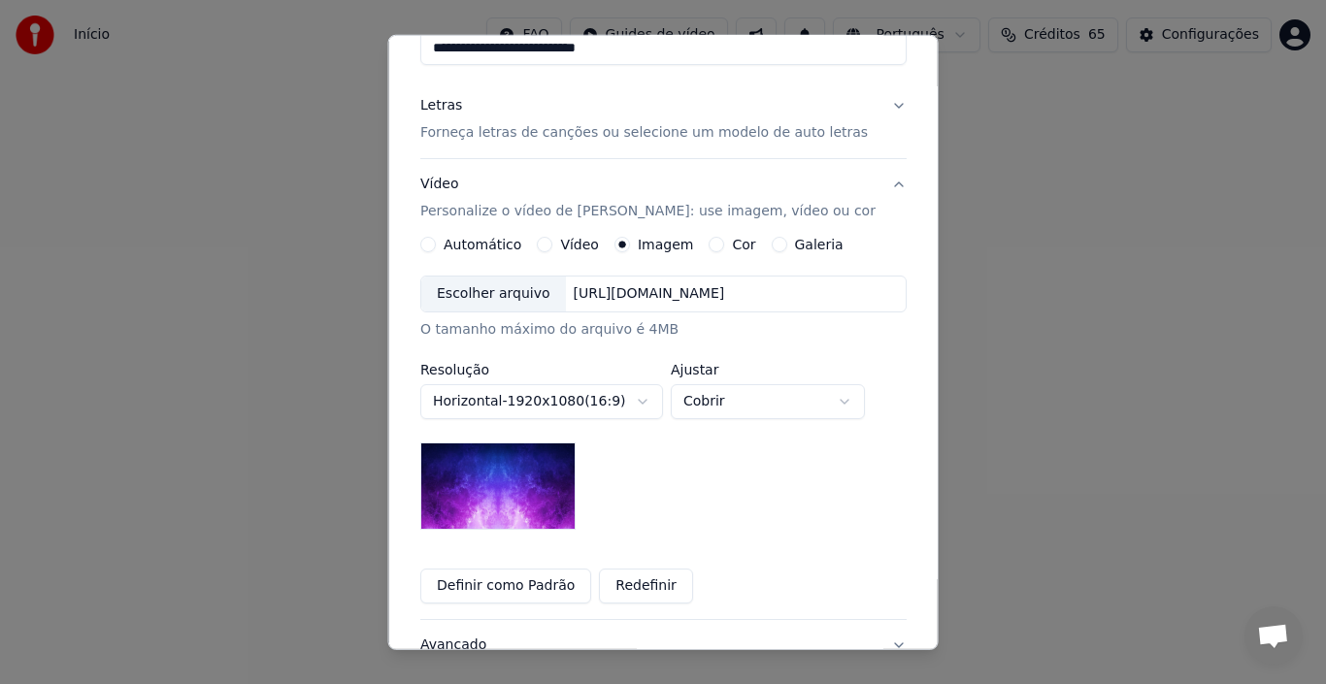
click at [509, 285] on div "Escolher arquivo" at bounding box center [493, 294] width 145 height 35
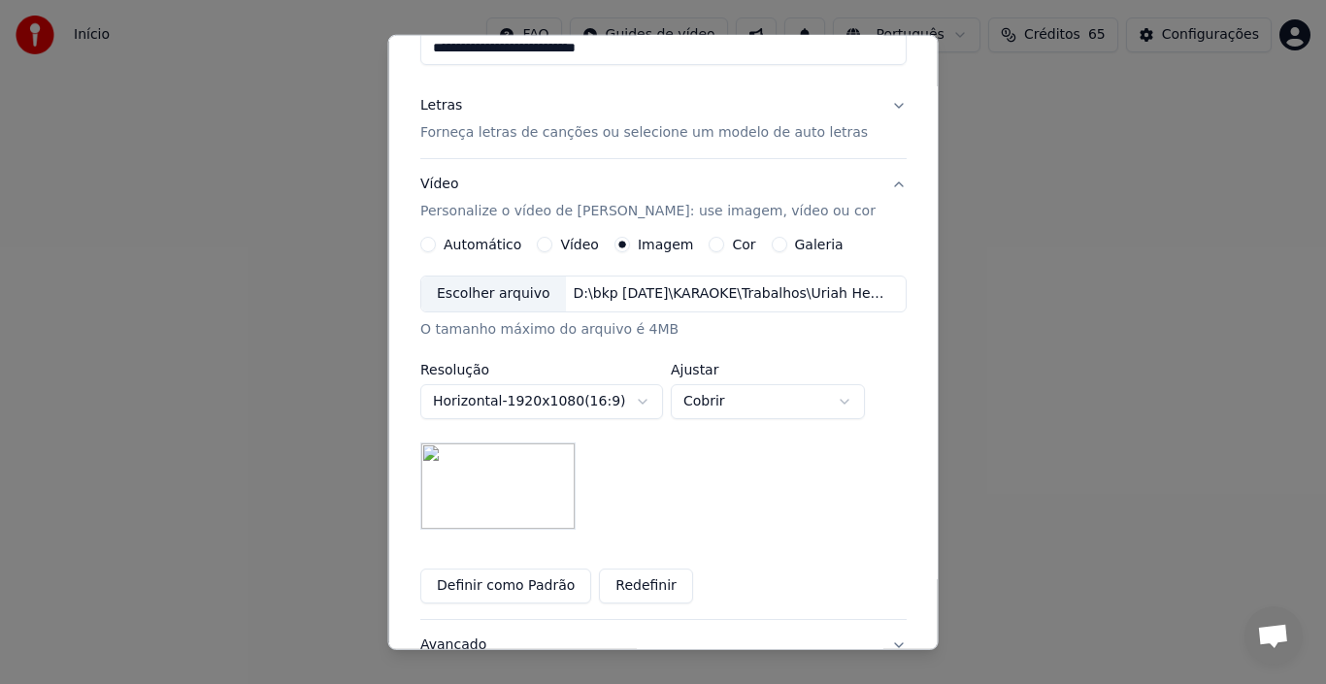
click at [494, 597] on button "Definir como Padrão" at bounding box center [505, 586] width 171 height 35
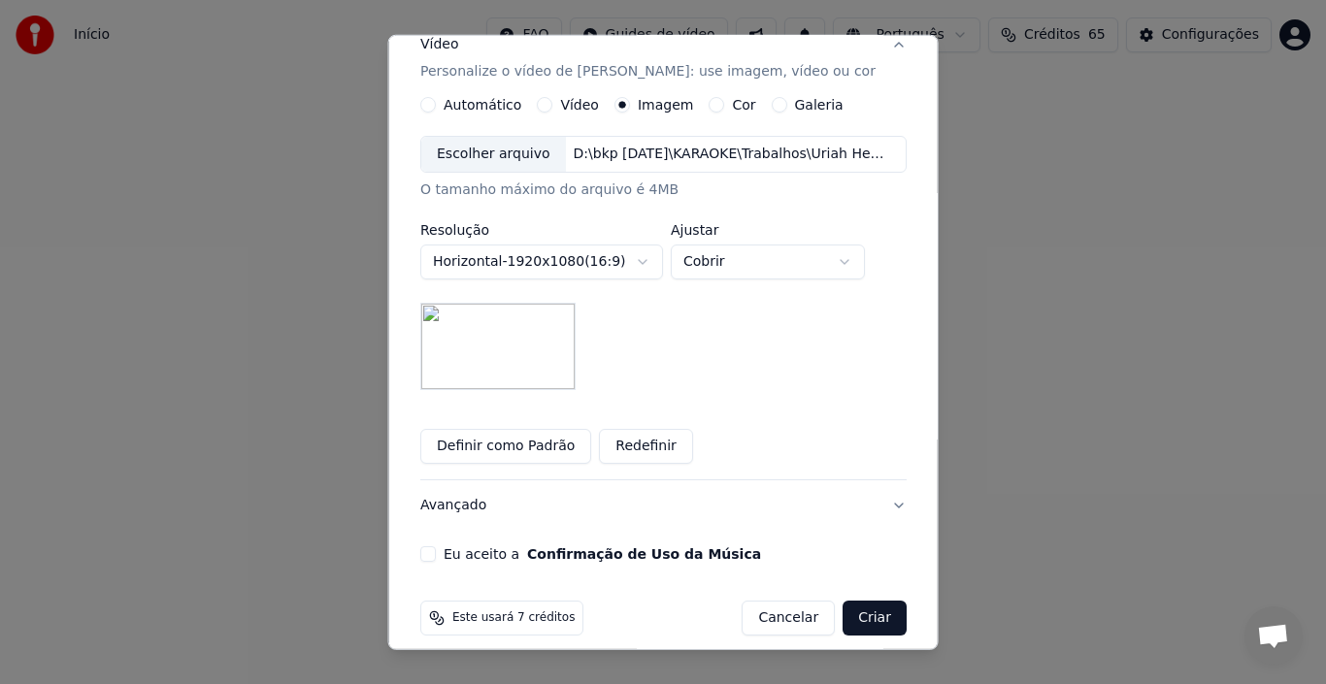
scroll to position [354, 0]
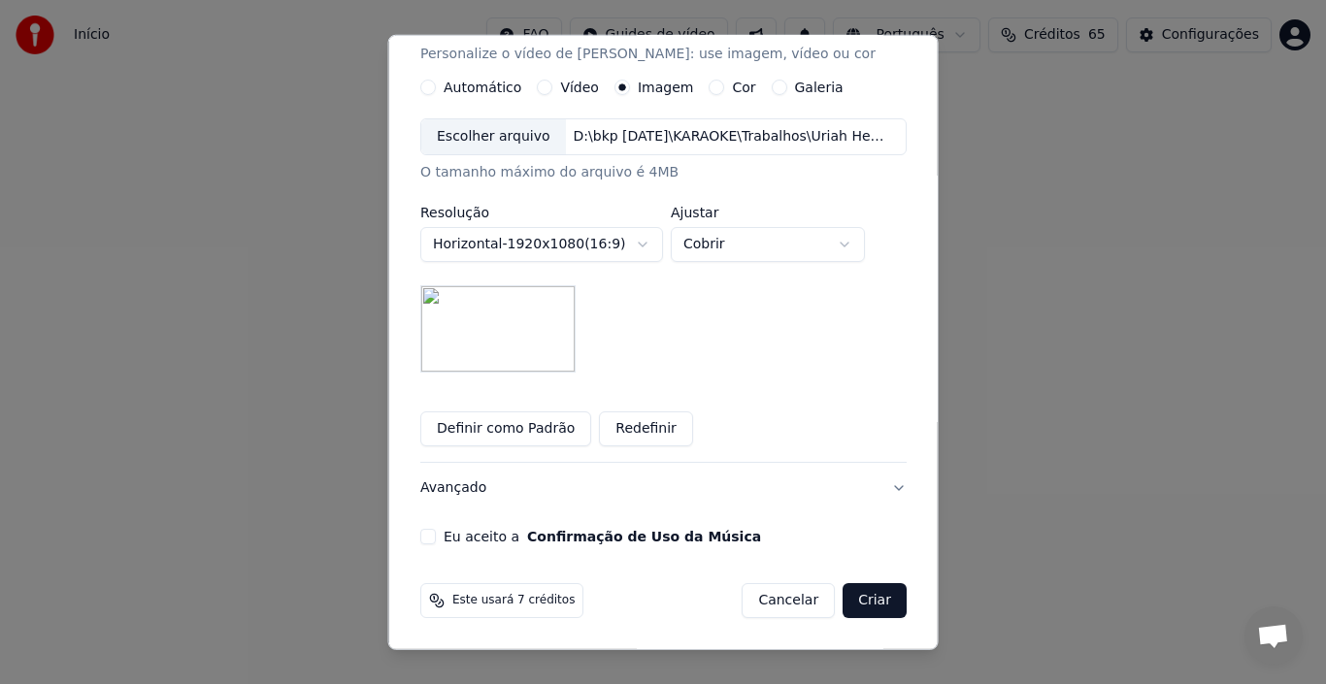
click at [433, 537] on button "Eu aceito a Confirmação de Uso da Música" at bounding box center [428, 537] width 16 height 16
click at [857, 603] on button "Criar" at bounding box center [875, 600] width 64 height 35
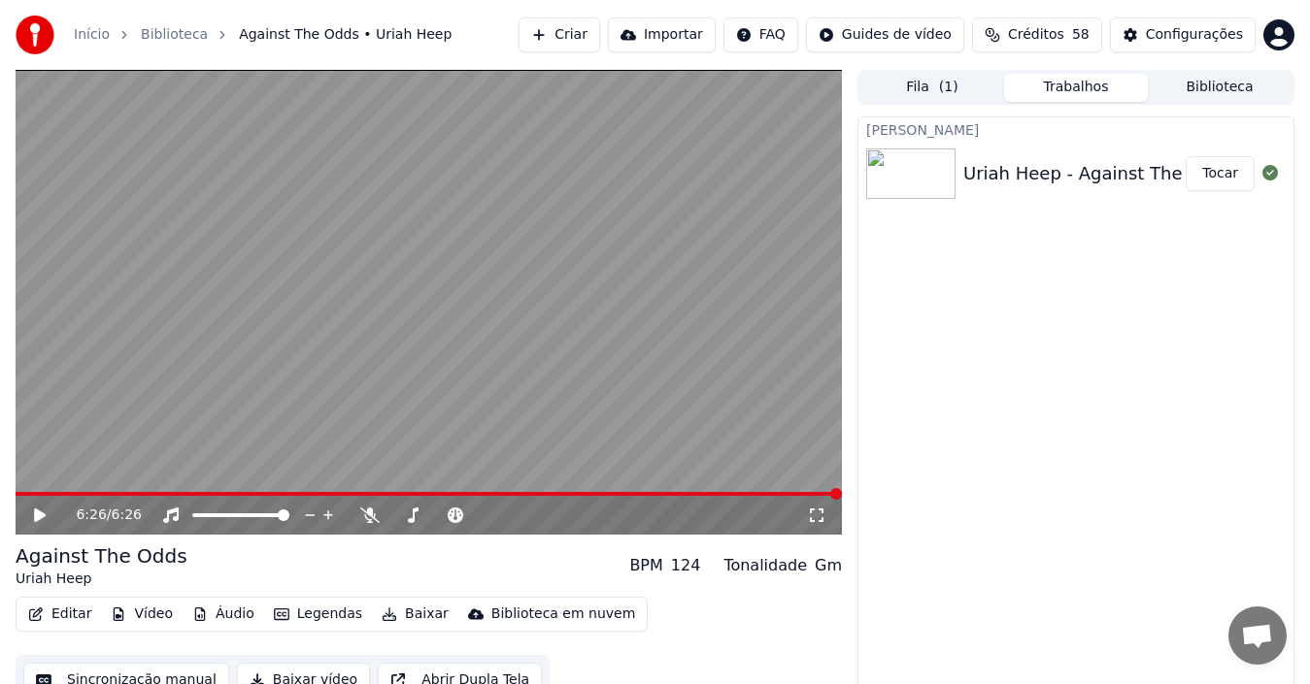
click at [36, 516] on icon at bounding box center [40, 516] width 12 height 14
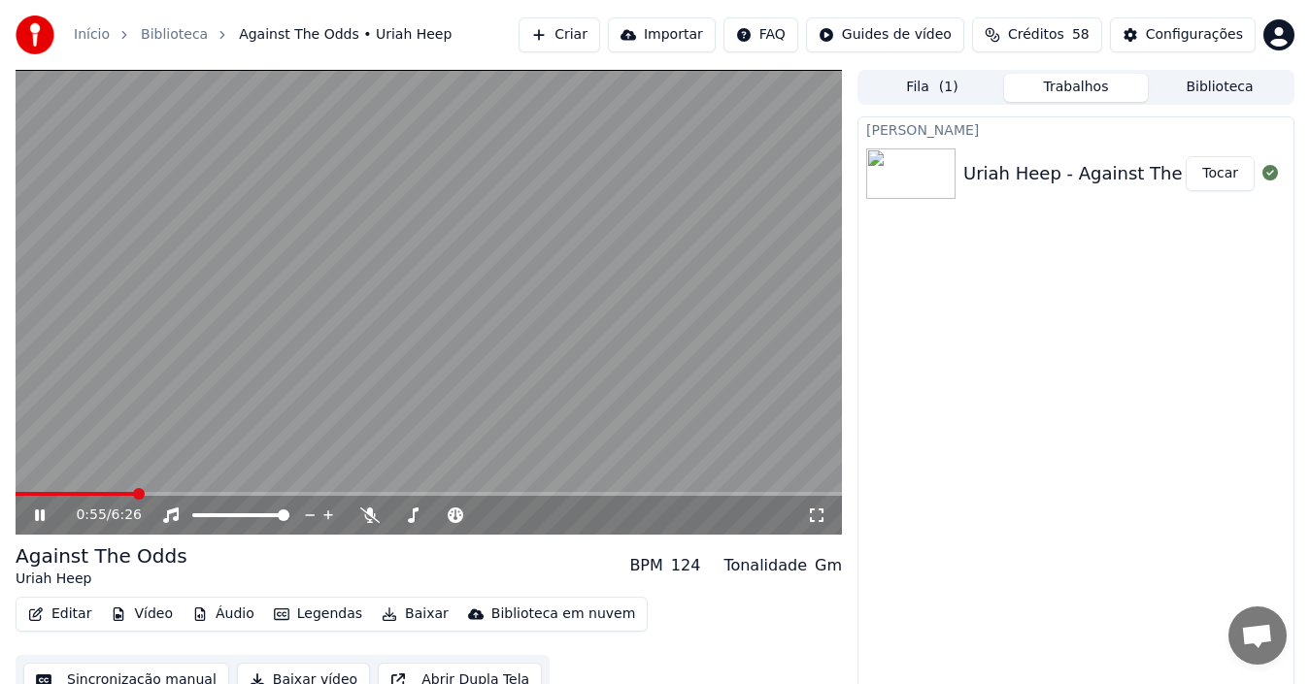
click at [36, 516] on icon at bounding box center [40, 516] width 10 height 12
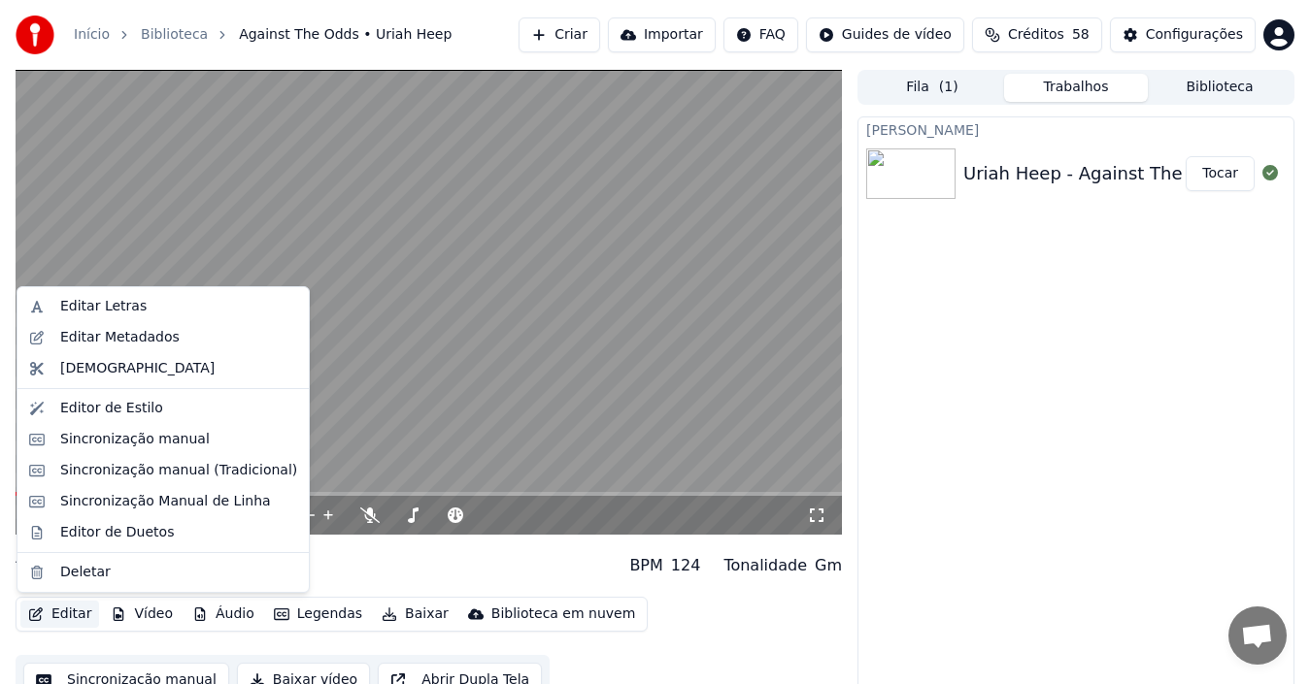
click at [62, 613] on button "Editar" at bounding box center [59, 614] width 79 height 27
click at [117, 309] on div "Editar Letras" at bounding box center [103, 306] width 86 height 19
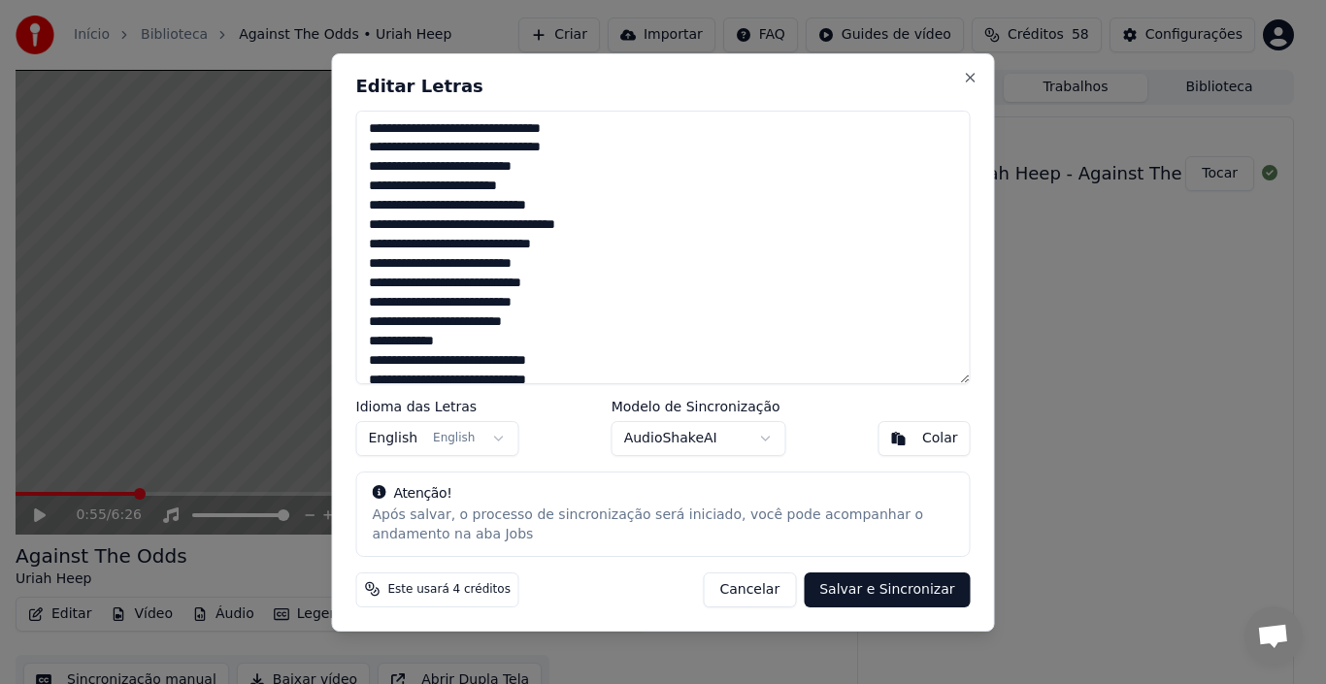
click at [783, 592] on button "Cancelar" at bounding box center [749, 589] width 93 height 35
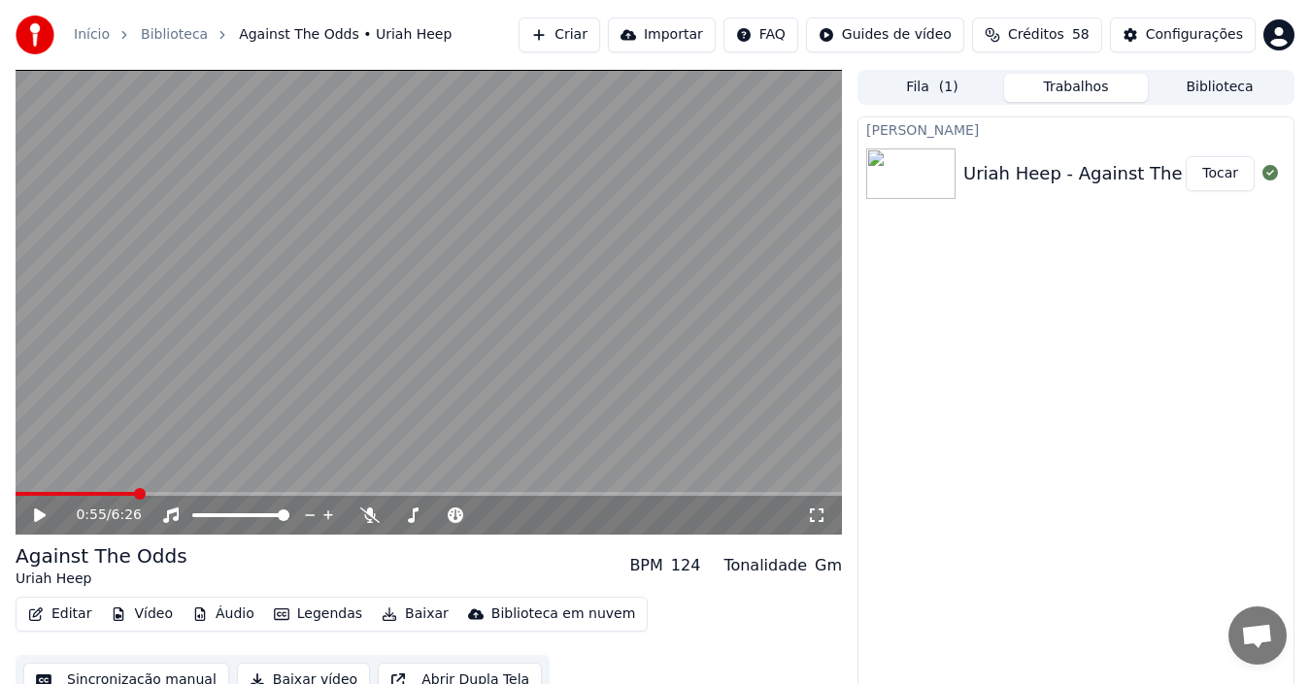
click at [1221, 86] on button "Biblioteca" at bounding box center [1219, 88] width 144 height 28
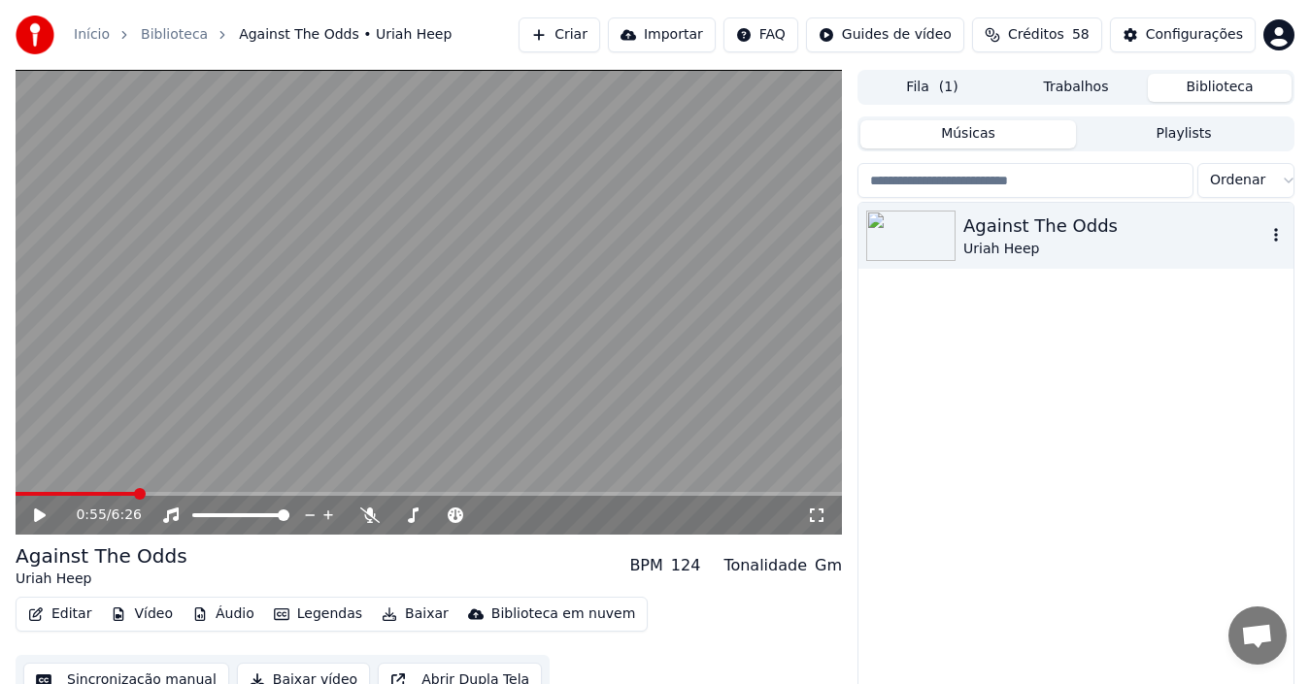
click at [1242, 239] on icon "button" at bounding box center [1275, 235] width 19 height 16
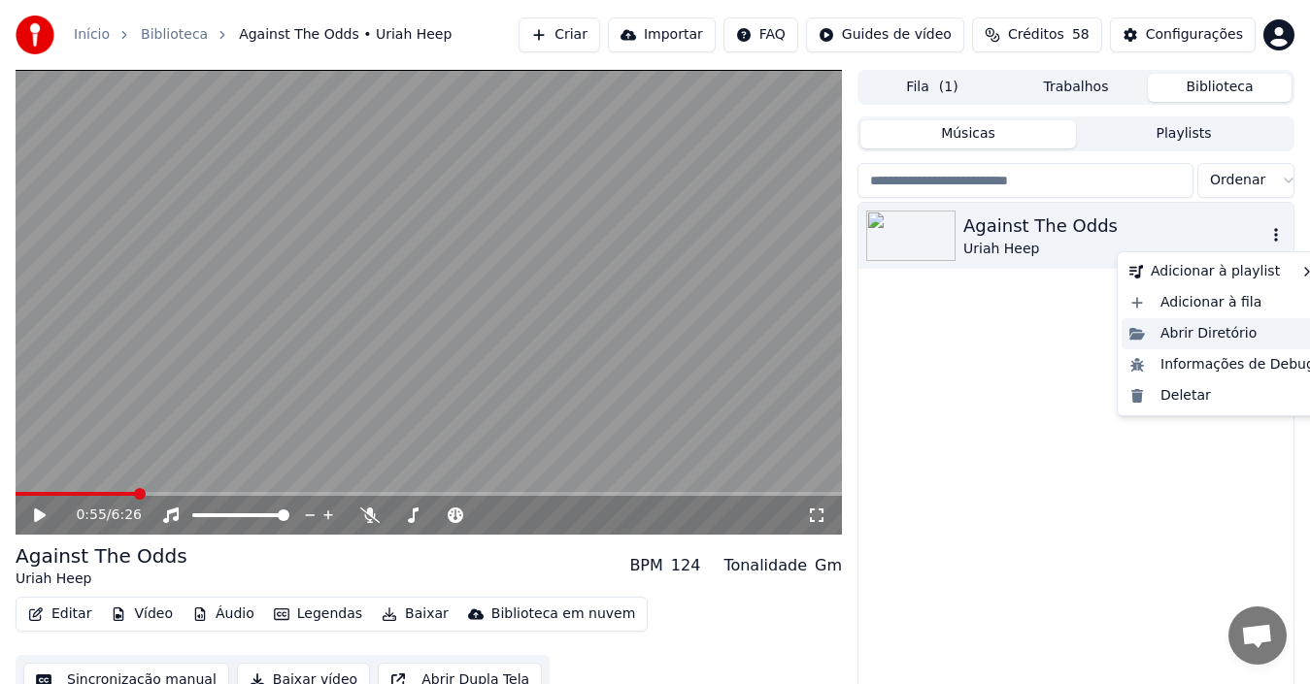
click at [1201, 329] on div "Abrir Diretório" at bounding box center [1221, 333] width 201 height 31
click at [1242, 234] on icon "button" at bounding box center [1275, 235] width 19 height 16
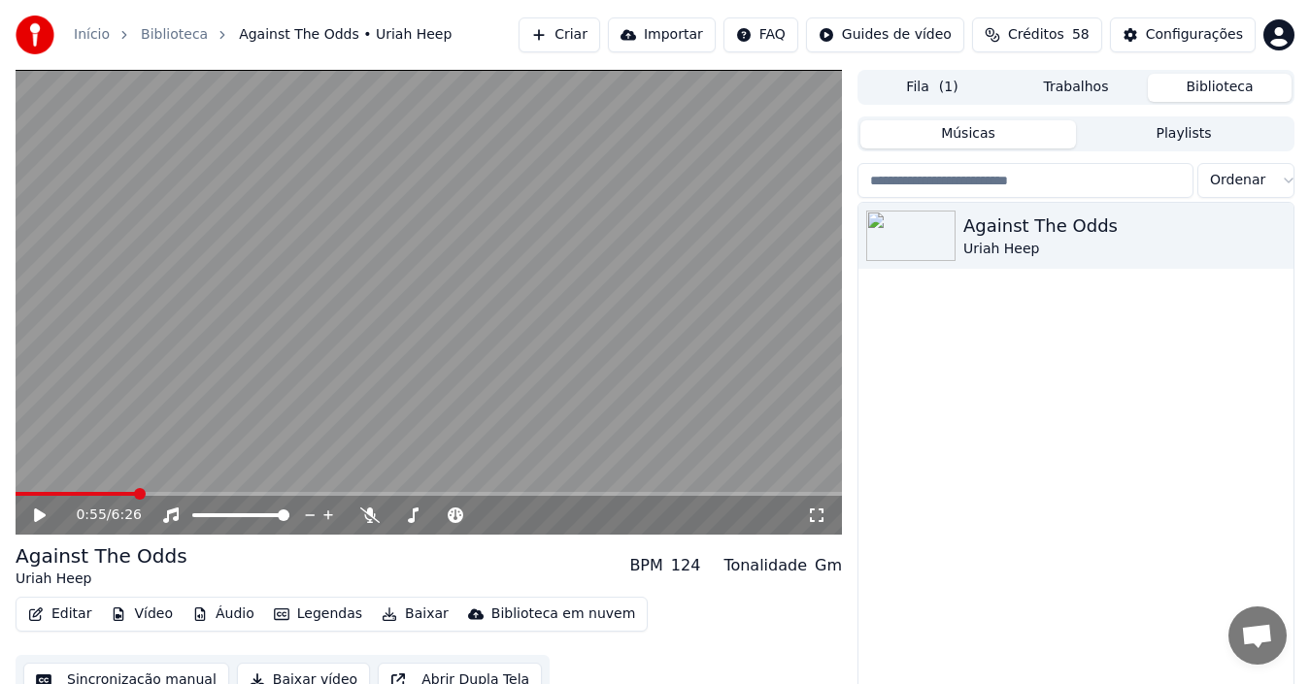
click at [209, 609] on button "Áudio" at bounding box center [223, 614] width 78 height 27
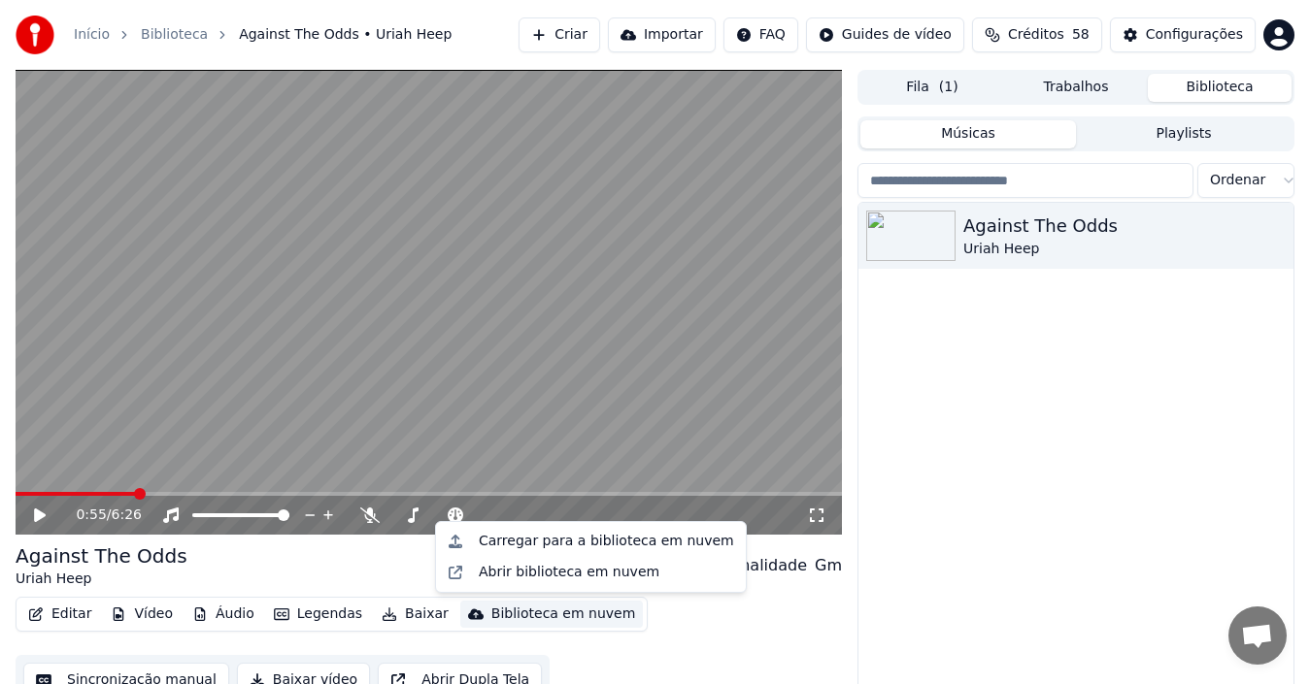
click at [1080, 416] on div "Against The Odds Uriah Heep" at bounding box center [1075, 459] width 435 height 512
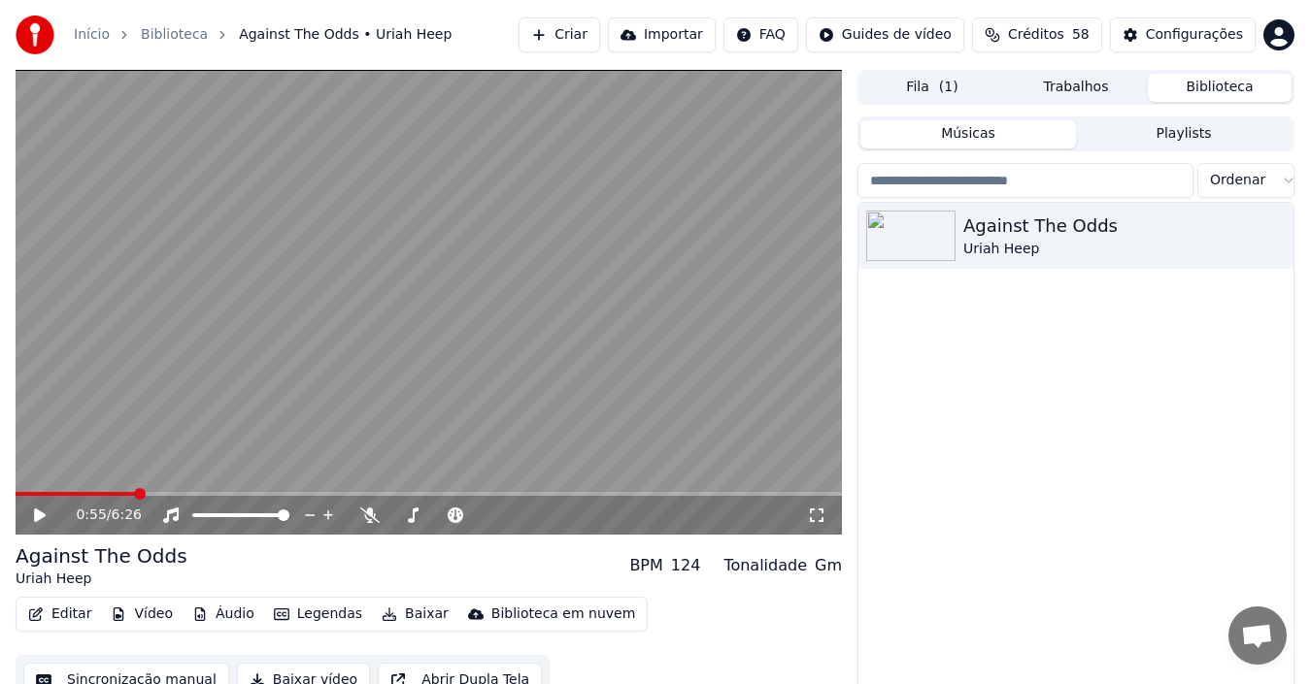
click at [73, 616] on button "Editar" at bounding box center [59, 614] width 79 height 27
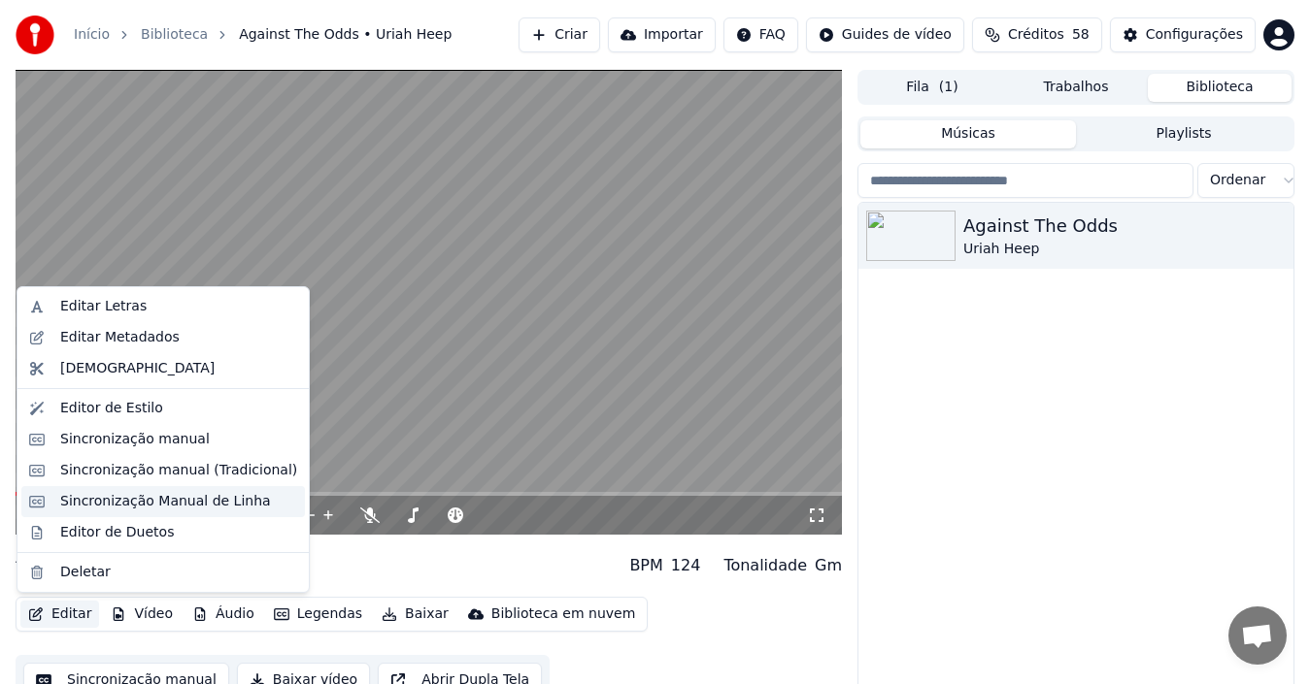
click at [107, 503] on div "Sincronização Manual de Linha" at bounding box center [165, 501] width 211 height 19
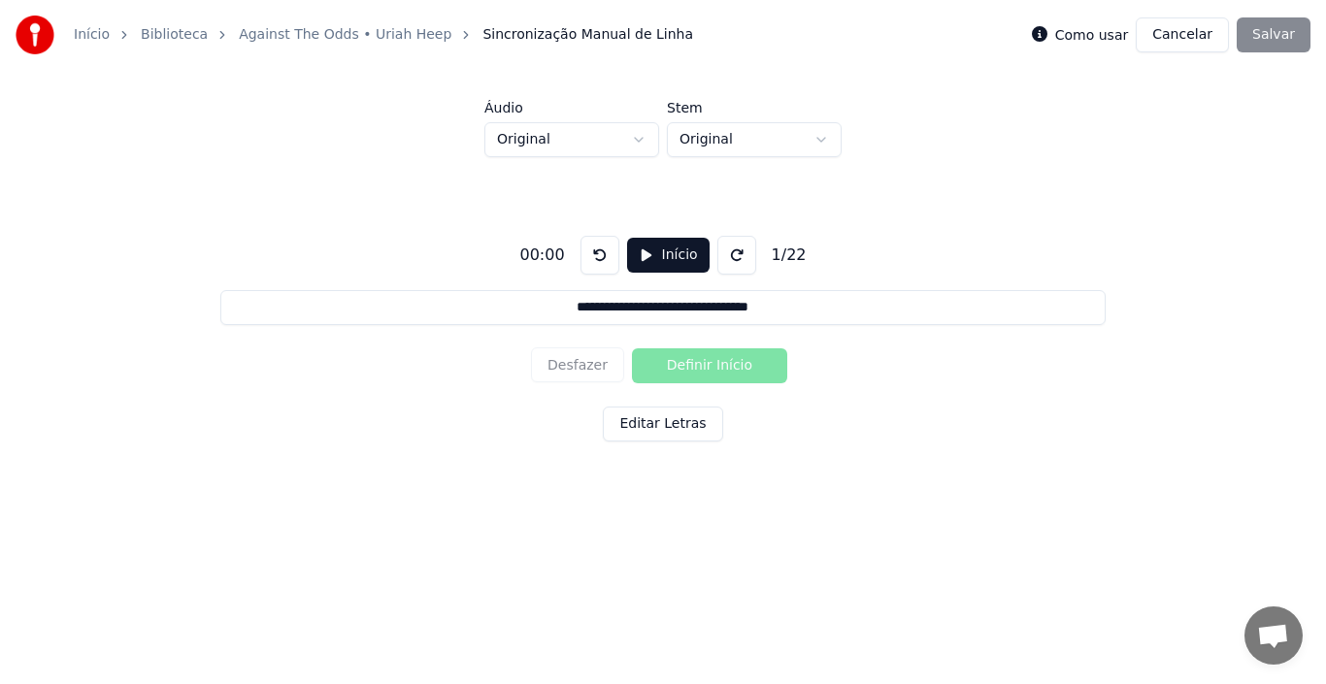
click at [642, 253] on button "Início" at bounding box center [668, 255] width 83 height 35
click at [680, 366] on button "Definir Início" at bounding box center [709, 365] width 155 height 35
click at [680, 366] on button "Definir Fim" at bounding box center [709, 365] width 155 height 35
click at [680, 366] on button "Definir Início" at bounding box center [709, 365] width 155 height 35
click at [680, 366] on button "Definir Fim" at bounding box center [709, 365] width 155 height 35
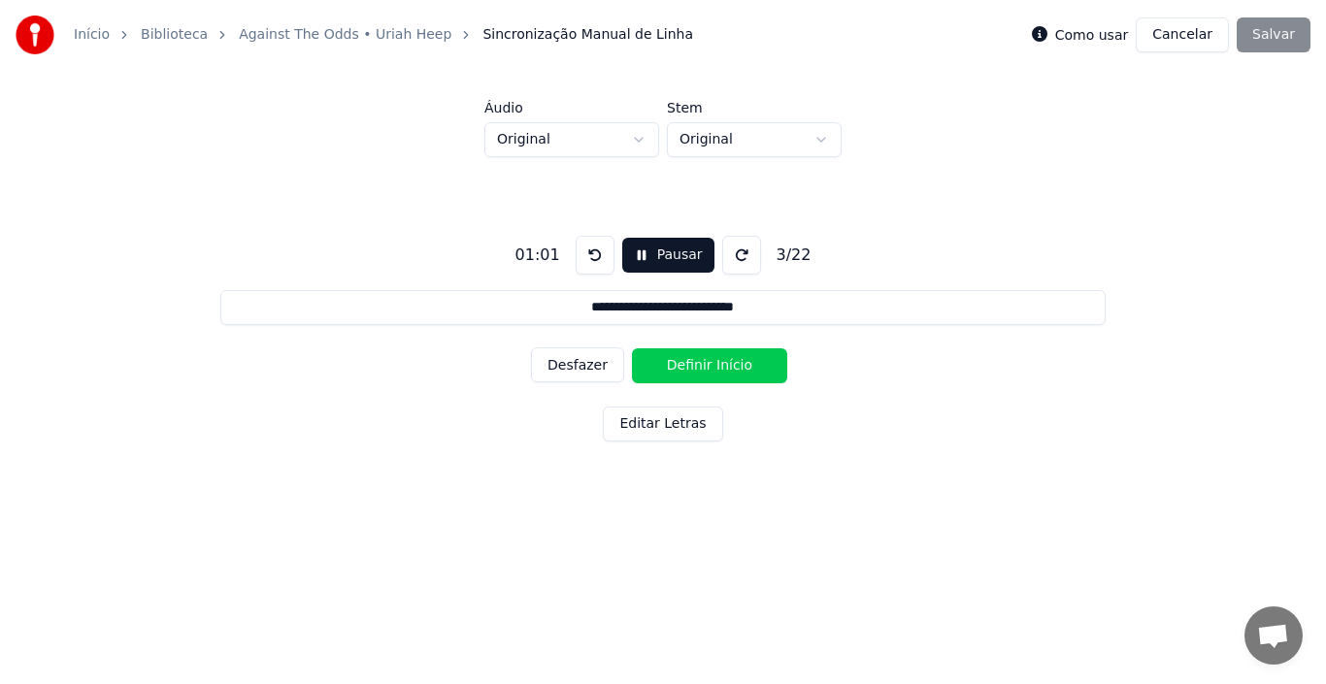
click at [680, 366] on button "Definir Início" at bounding box center [709, 365] width 155 height 35
click at [680, 366] on button "Definir Fim" at bounding box center [709, 365] width 155 height 35
type input "**********"
click at [680, 366] on button "Definir Início" at bounding box center [709, 365] width 155 height 35
click at [564, 372] on button "Desfazer" at bounding box center [577, 365] width 93 height 35
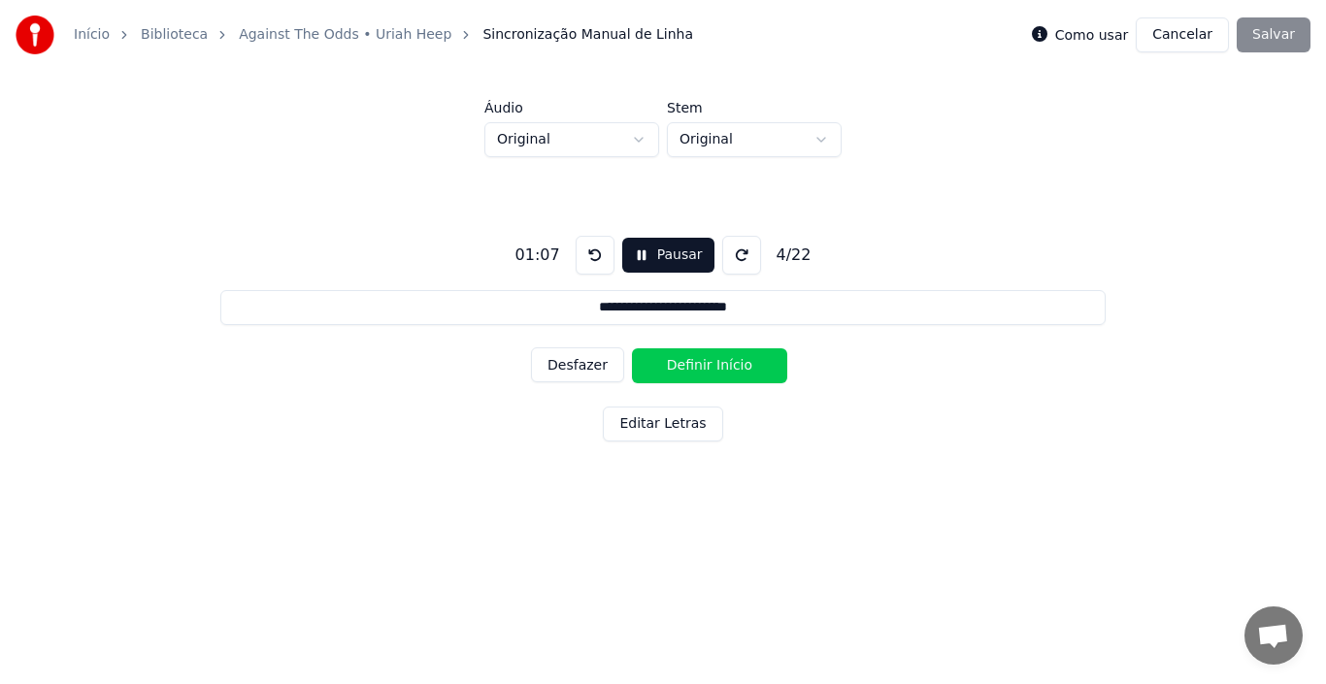
click at [531, 348] on button "Desfazer" at bounding box center [577, 365] width 93 height 35
click at [597, 373] on button "Desfazer" at bounding box center [577, 365] width 93 height 35
click at [664, 246] on button "Pausar" at bounding box center [668, 255] width 92 height 35
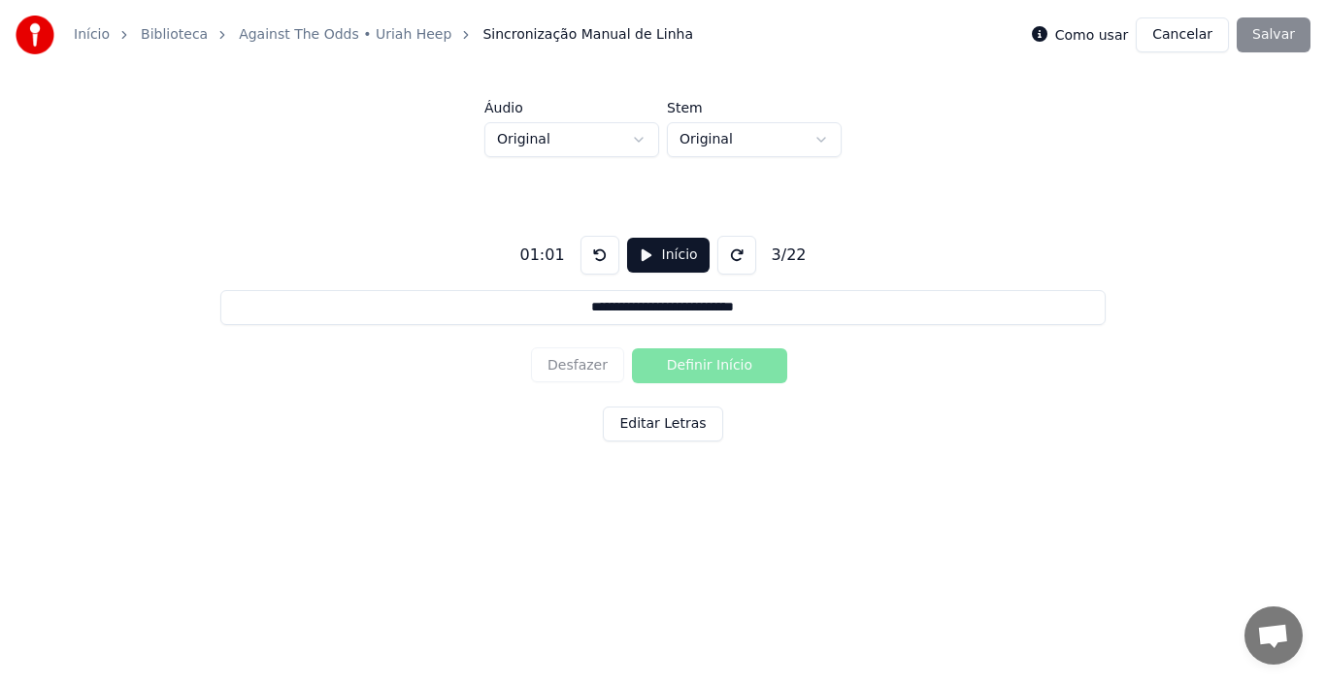
click at [592, 262] on button at bounding box center [600, 255] width 39 height 39
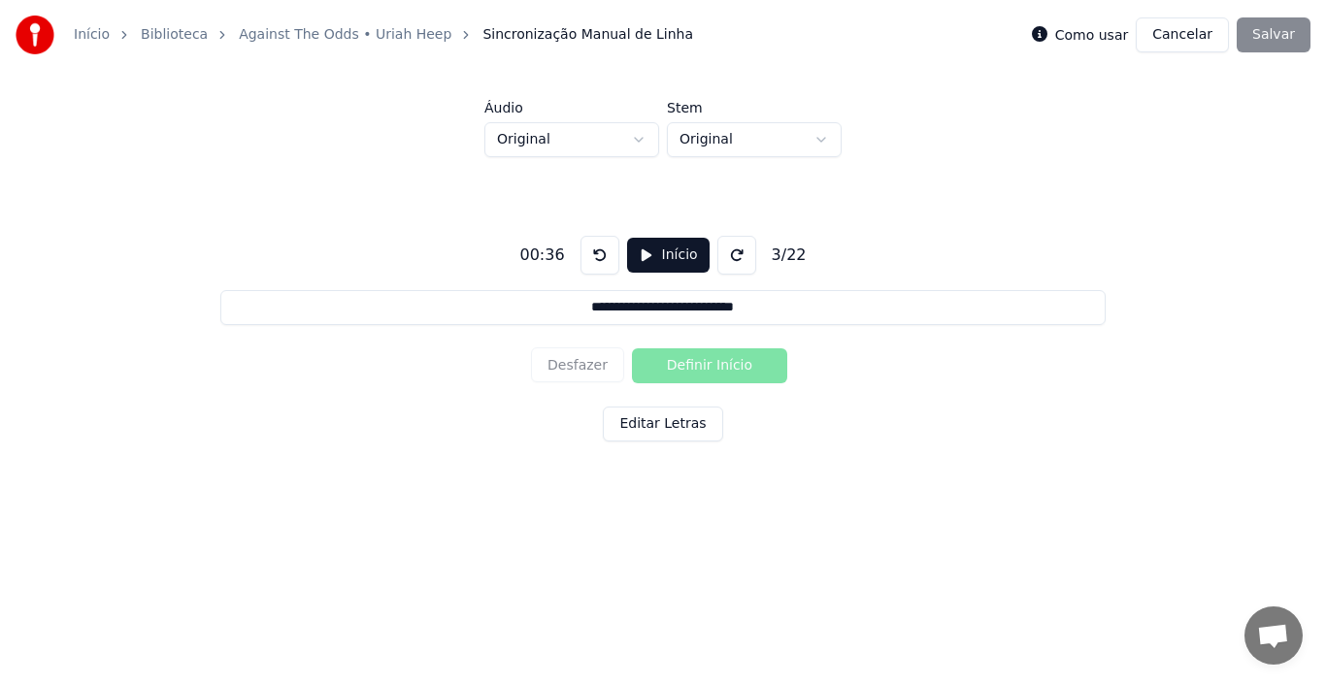
click at [592, 262] on button at bounding box center [600, 255] width 39 height 39
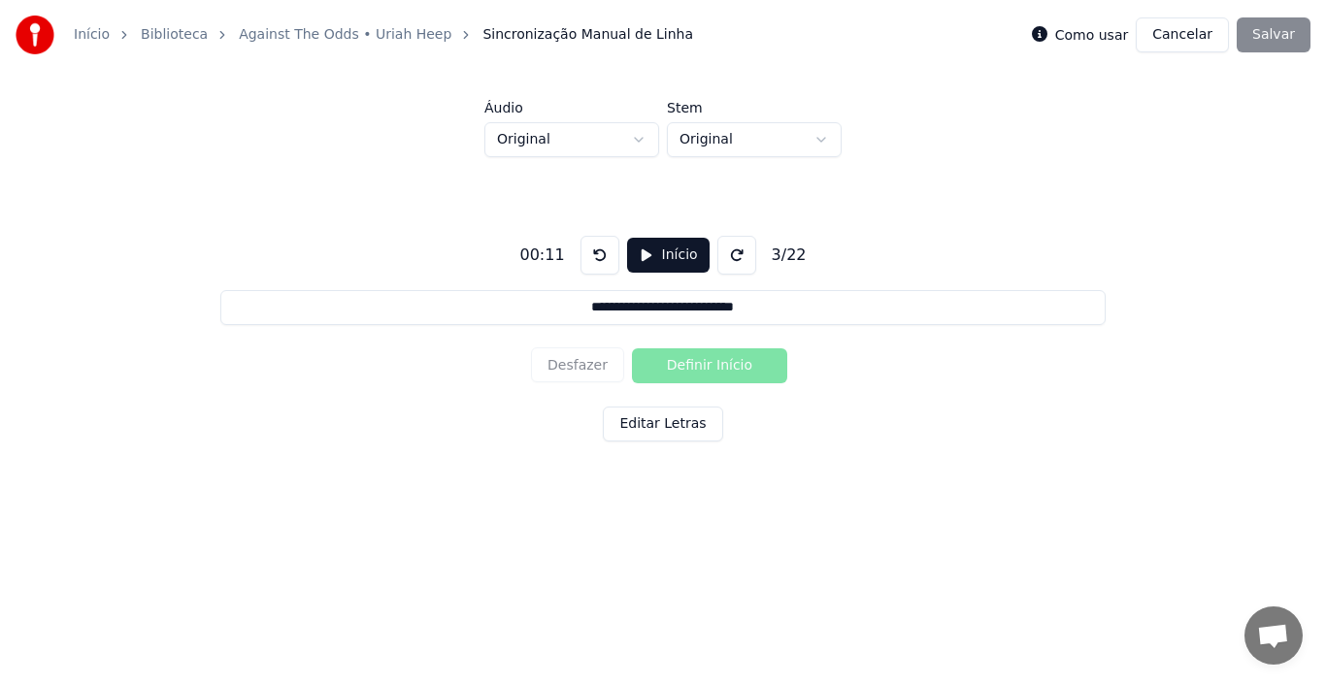
click at [592, 262] on button at bounding box center [600, 255] width 39 height 39
click at [638, 259] on button "Início" at bounding box center [668, 255] width 83 height 35
click at [582, 371] on button "Desfazer" at bounding box center [577, 365] width 93 height 35
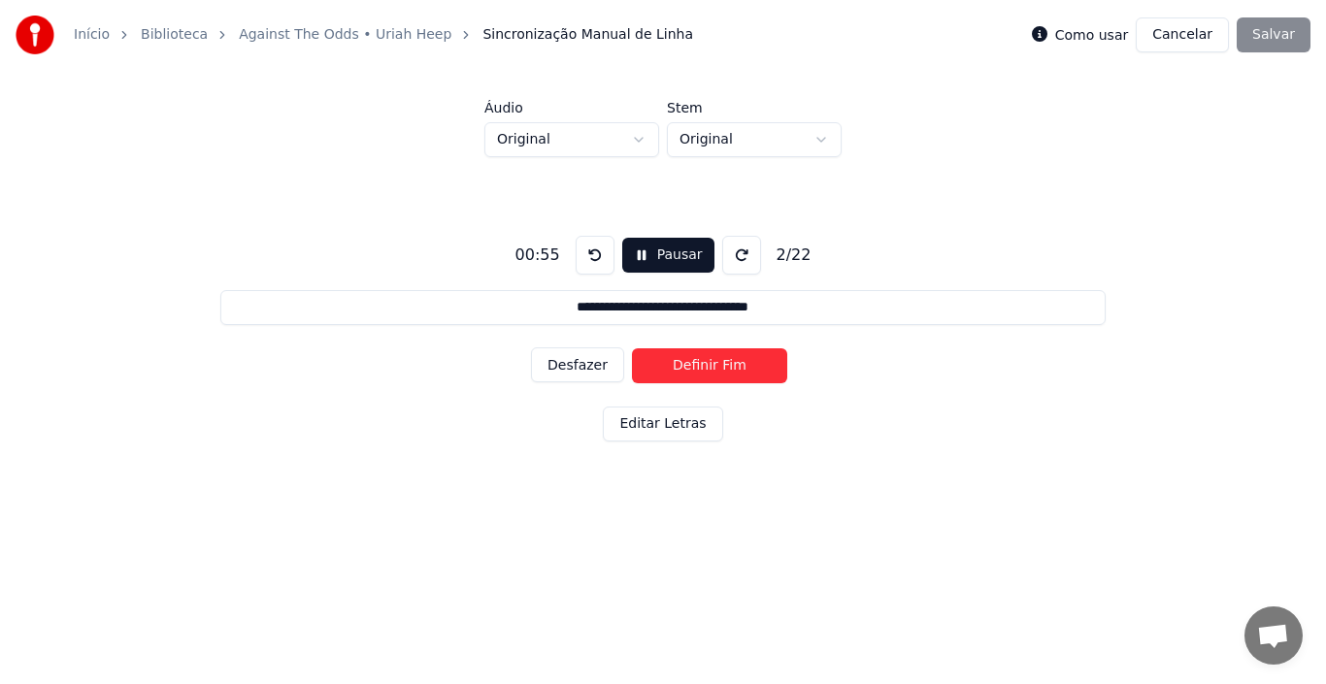
click at [582, 371] on button "Desfazer" at bounding box center [577, 365] width 93 height 35
click at [582, 371] on div "Desfazer Definir Início" at bounding box center [663, 366] width 264 height 50
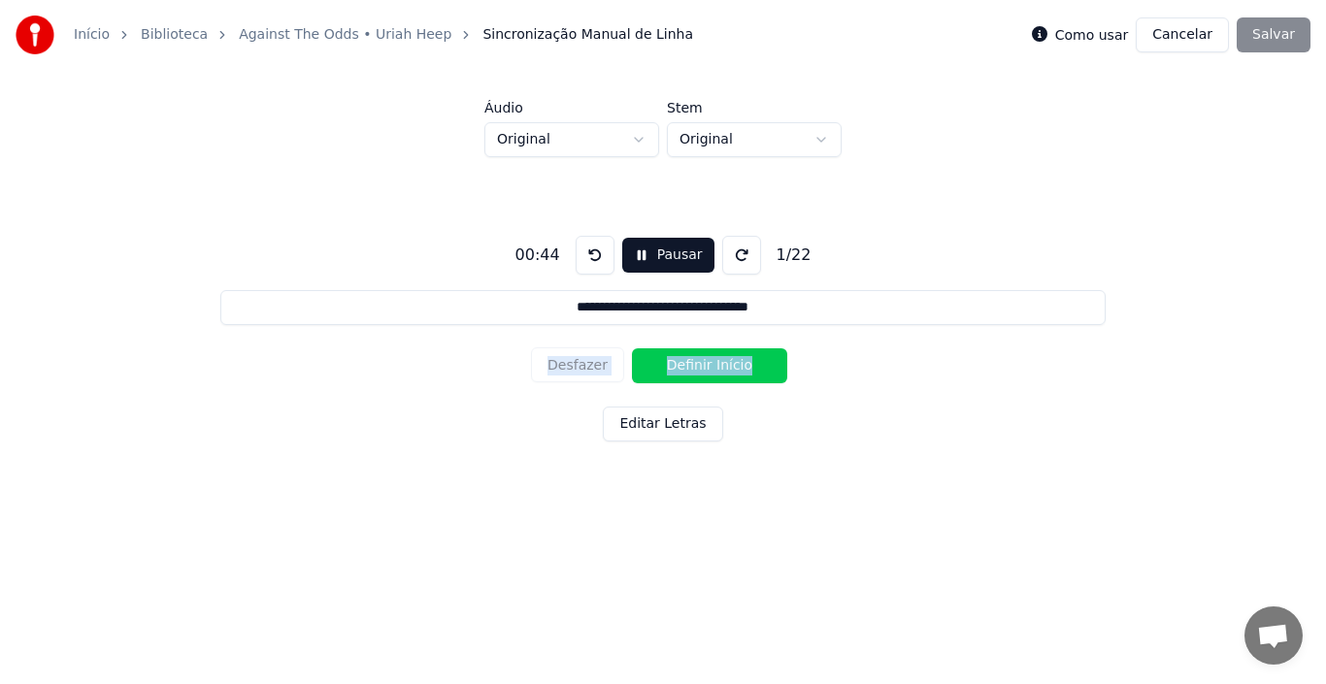
click at [582, 371] on div "Desfazer Definir Início" at bounding box center [663, 366] width 264 height 50
click at [634, 253] on button "Pausar" at bounding box center [668, 255] width 92 height 35
click at [642, 252] on button "Início" at bounding box center [668, 255] width 83 height 35
click at [692, 367] on button "Definir Início" at bounding box center [709, 365] width 155 height 35
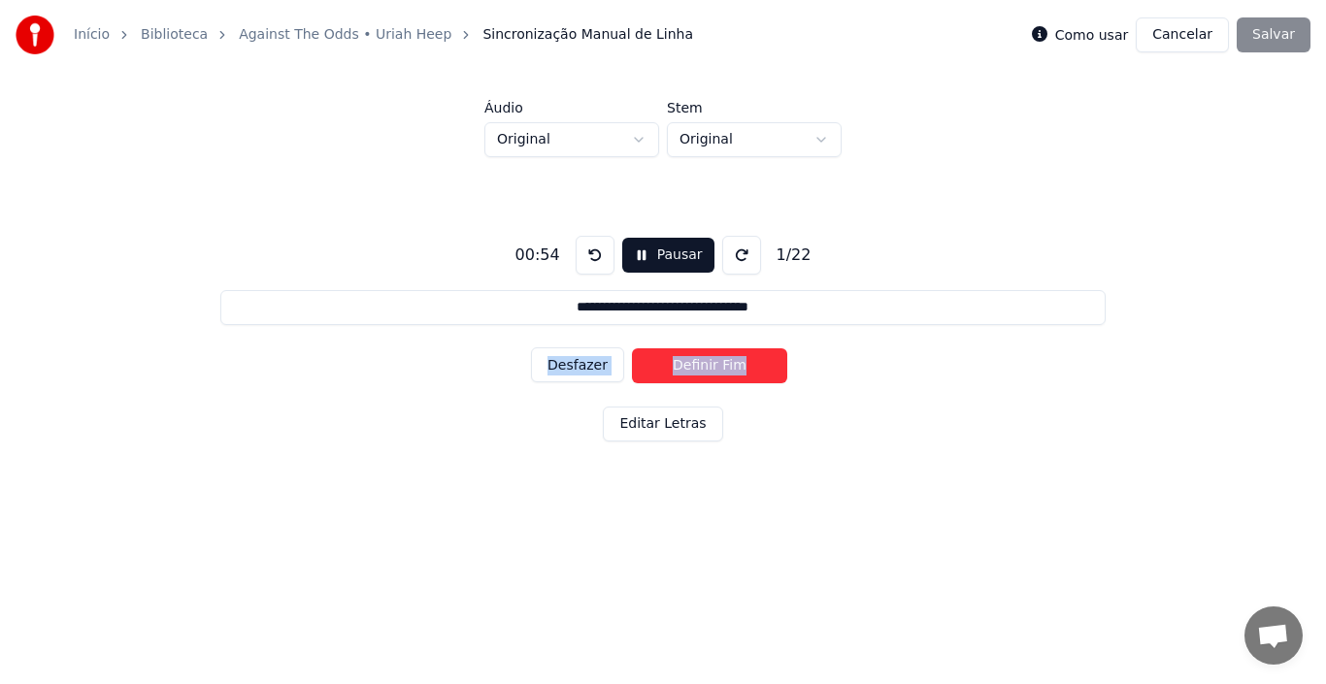
click at [692, 367] on button "Definir Fim" at bounding box center [709, 365] width 155 height 35
click at [692, 367] on button "Definir Início" at bounding box center [709, 365] width 155 height 35
click at [583, 359] on button "Desfazer" at bounding box center [577, 365] width 93 height 35
click at [632, 260] on button "Pausar" at bounding box center [668, 255] width 92 height 35
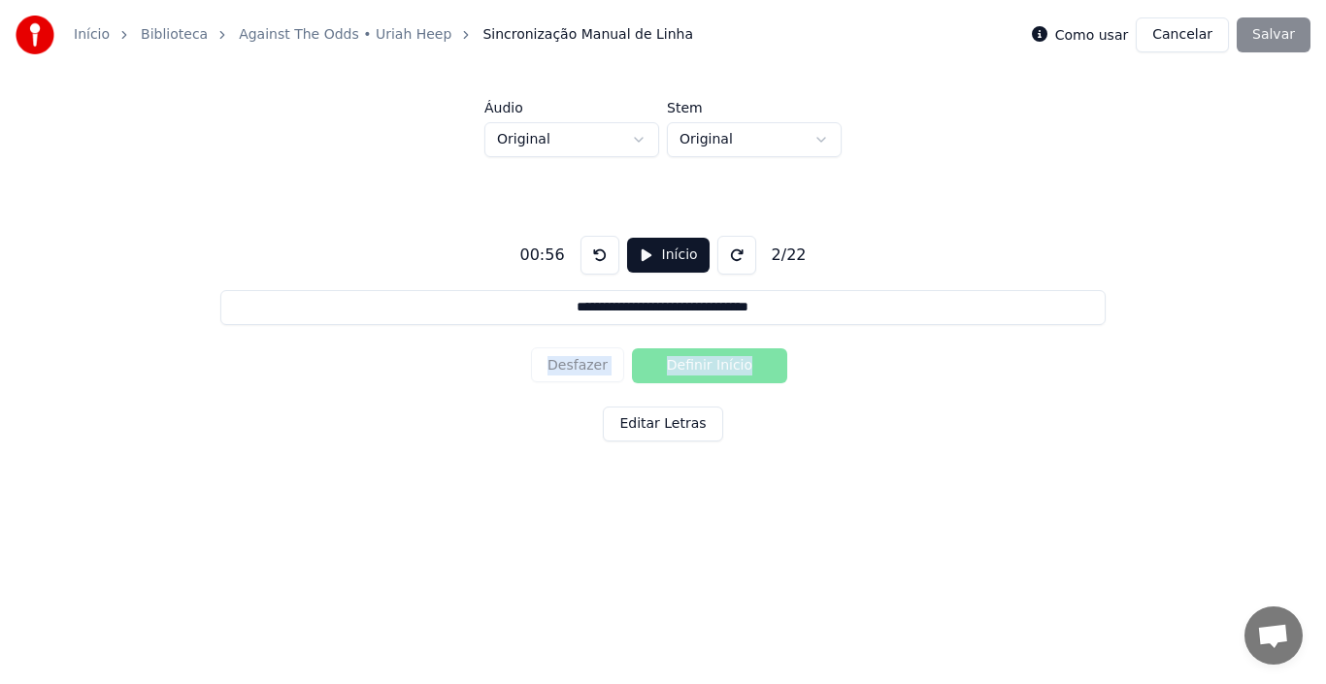
click at [597, 254] on button at bounding box center [600, 255] width 39 height 39
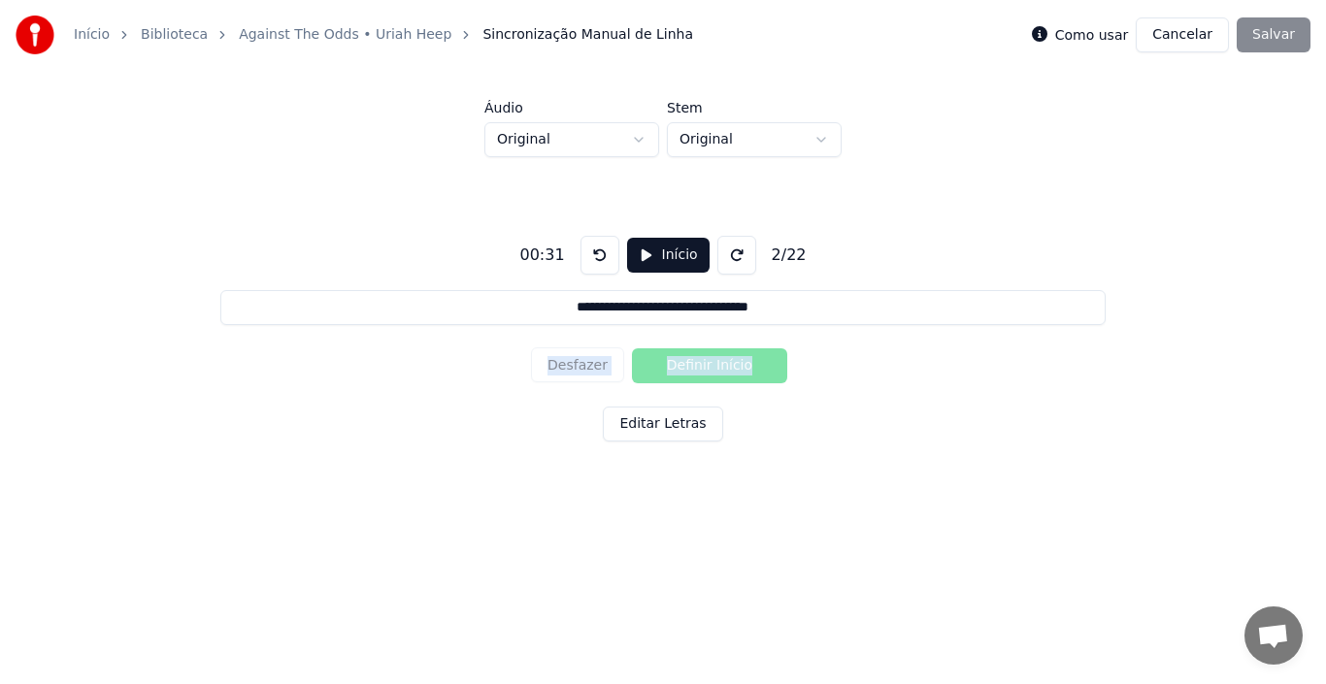
click at [593, 249] on button at bounding box center [600, 255] width 39 height 39
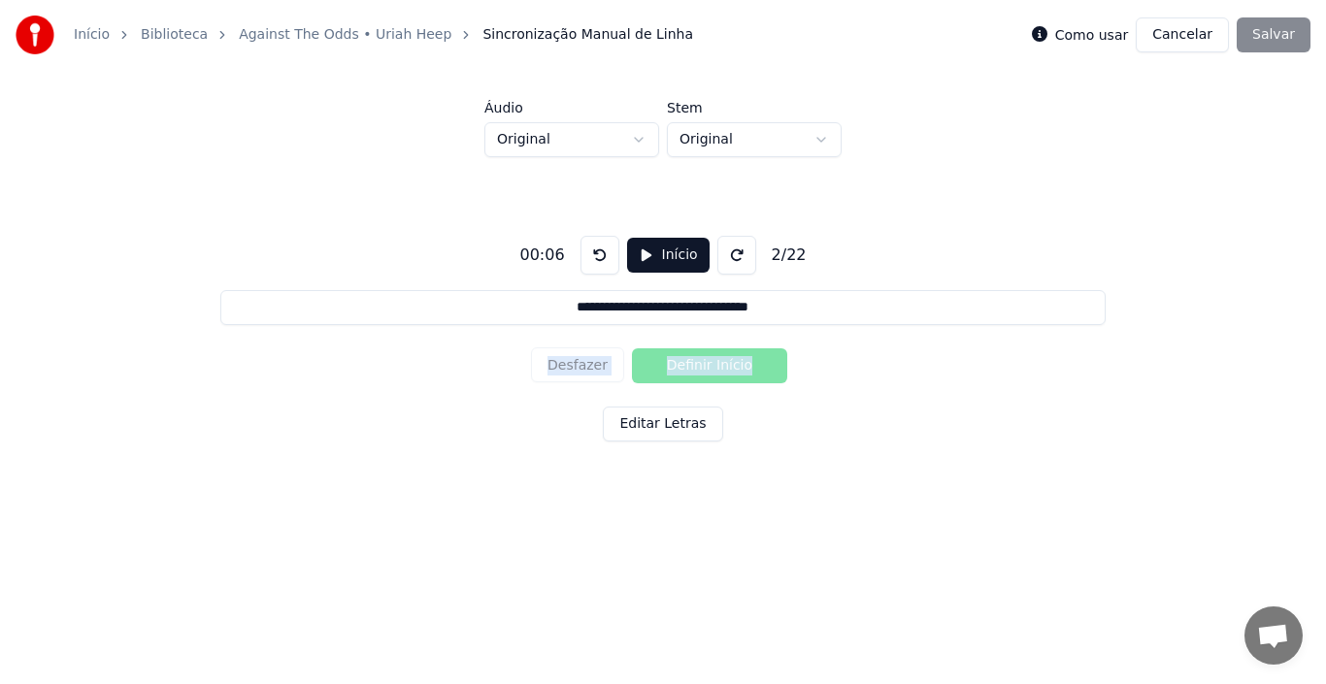
click at [593, 249] on button at bounding box center [600, 255] width 39 height 39
click at [576, 365] on div "Desfazer Definir Início" at bounding box center [663, 366] width 264 height 50
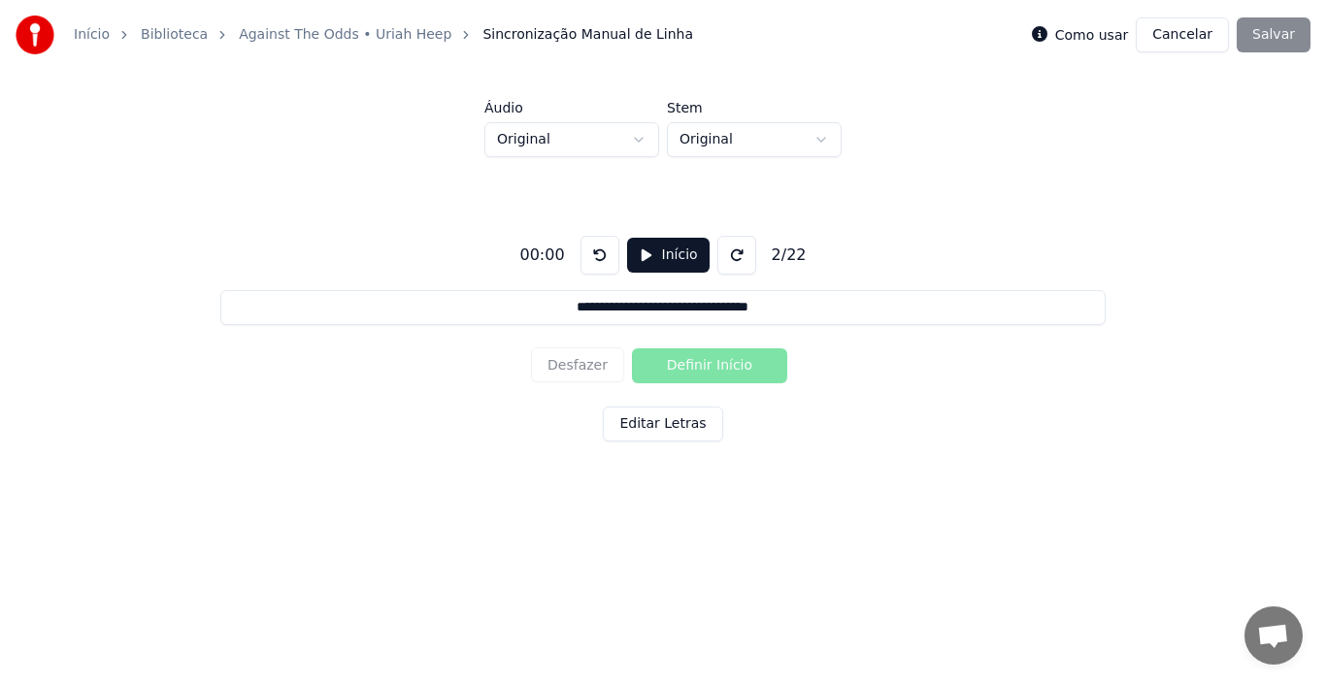
click at [576, 365] on div "Desfazer Definir Início" at bounding box center [663, 366] width 264 height 50
click at [597, 255] on button at bounding box center [600, 255] width 39 height 39
click at [695, 365] on div "Desfazer Definir Início" at bounding box center [663, 366] width 264 height 50
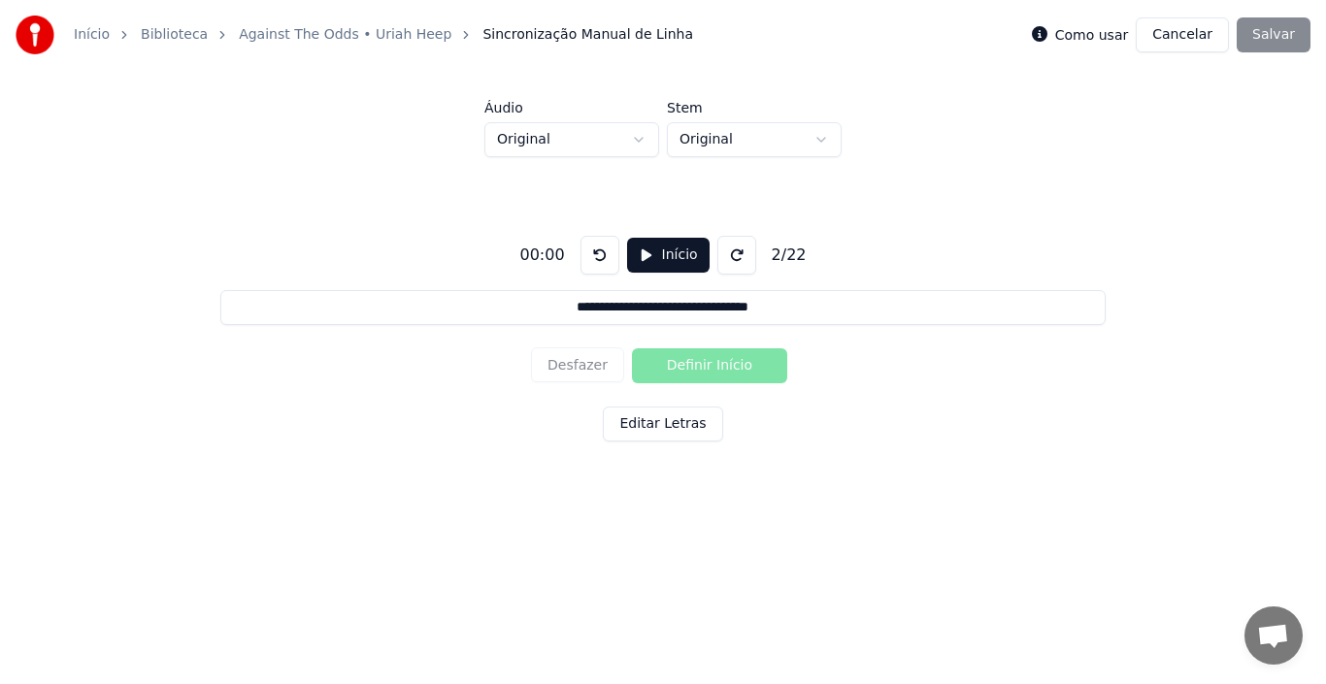
click at [642, 426] on button "Editar Letras" at bounding box center [662, 424] width 119 height 35
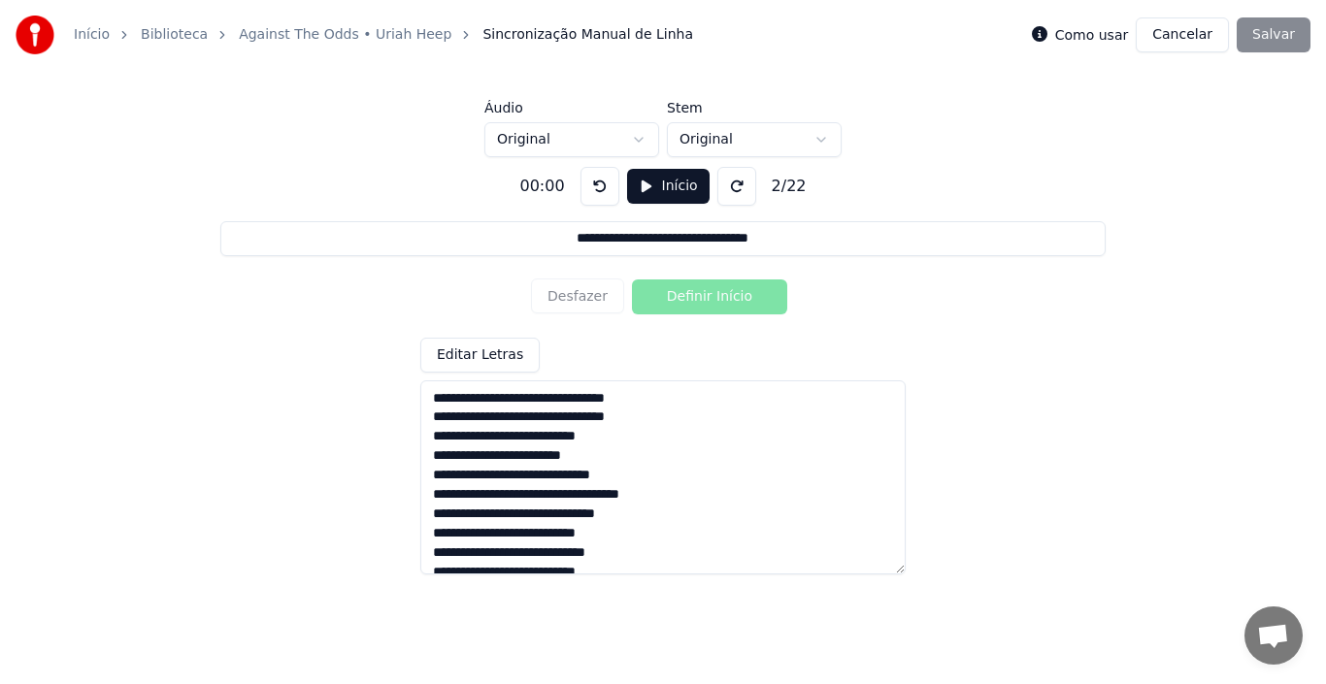
click at [427, 399] on textarea "**********" at bounding box center [662, 478] width 485 height 194
click at [589, 191] on button at bounding box center [600, 186] width 39 height 39
click at [639, 183] on button "Início" at bounding box center [668, 186] width 83 height 35
click at [562, 244] on input "**********" at bounding box center [662, 238] width 884 height 35
click at [636, 193] on button "Pausar" at bounding box center [668, 186] width 92 height 35
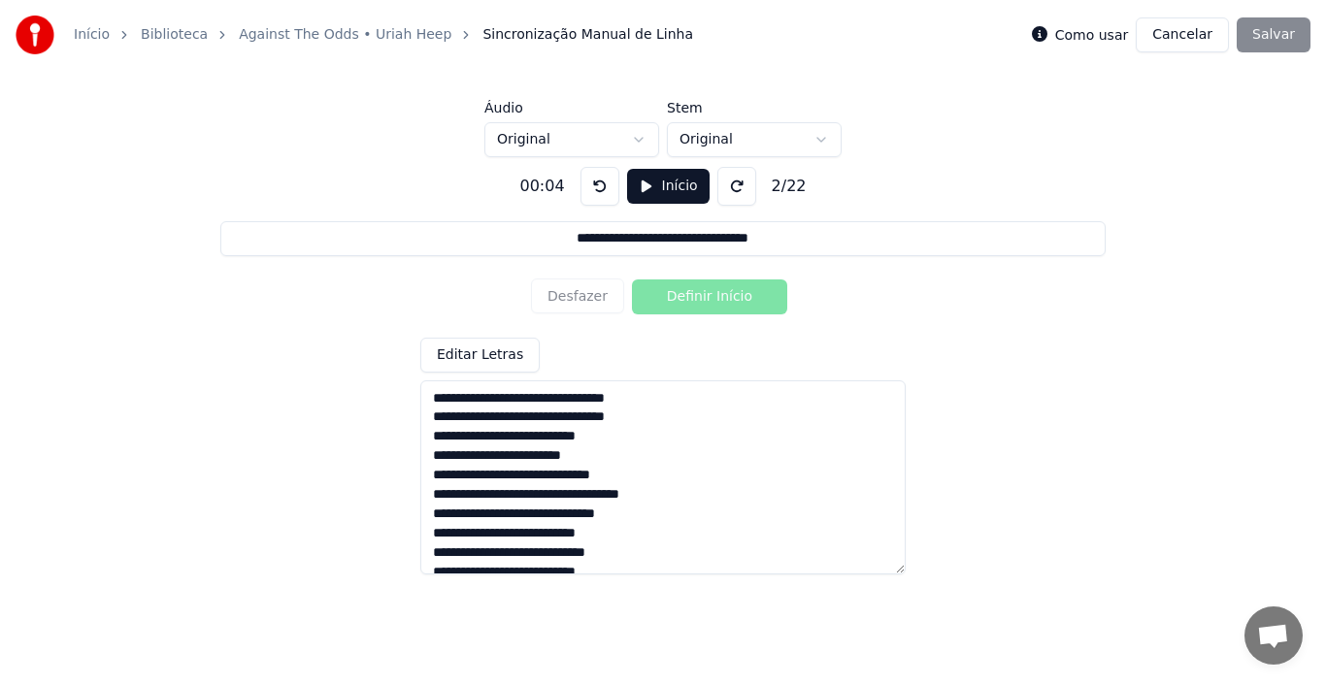
click at [555, 242] on input "**********" at bounding box center [662, 238] width 884 height 35
click at [638, 184] on button "Início" at bounding box center [668, 186] width 83 height 35
click at [689, 294] on button "Definir Início" at bounding box center [709, 297] width 155 height 35
click at [689, 294] on button "Definir Fim" at bounding box center [709, 297] width 155 height 35
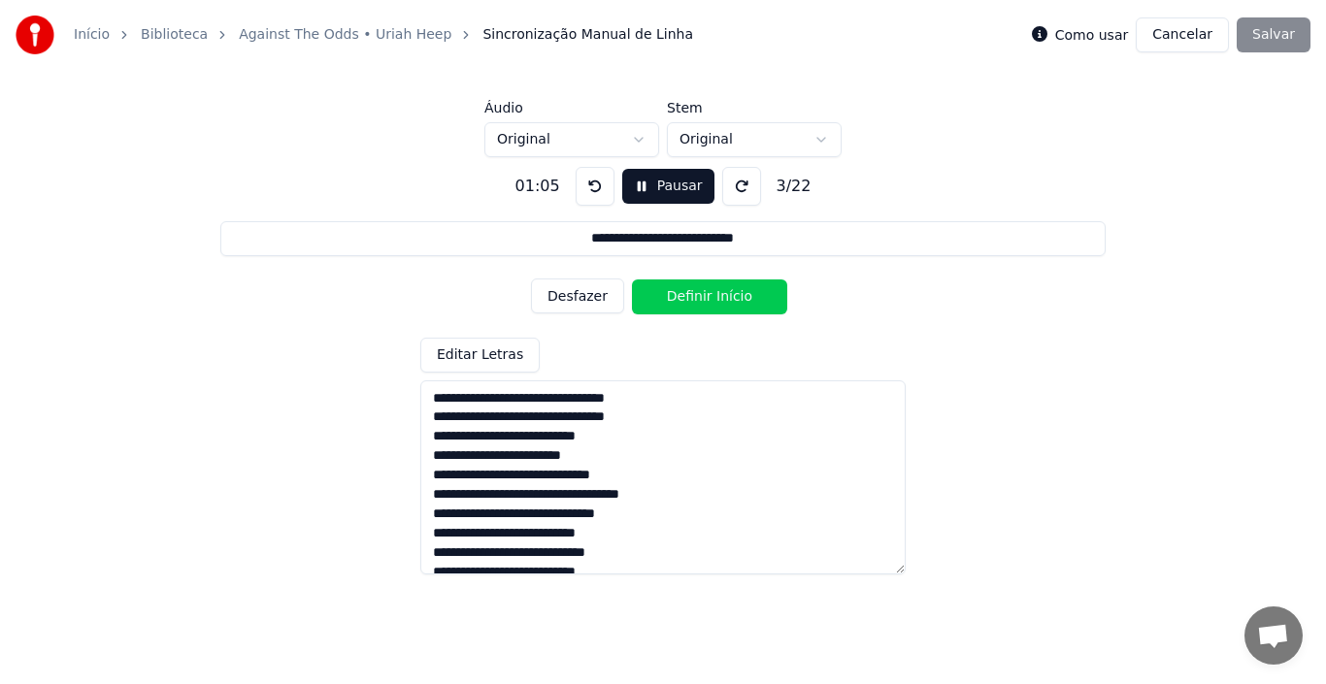
click at [584, 302] on button "Desfazer" at bounding box center [577, 296] width 93 height 35
click at [713, 297] on button "Definir Início" at bounding box center [709, 297] width 155 height 35
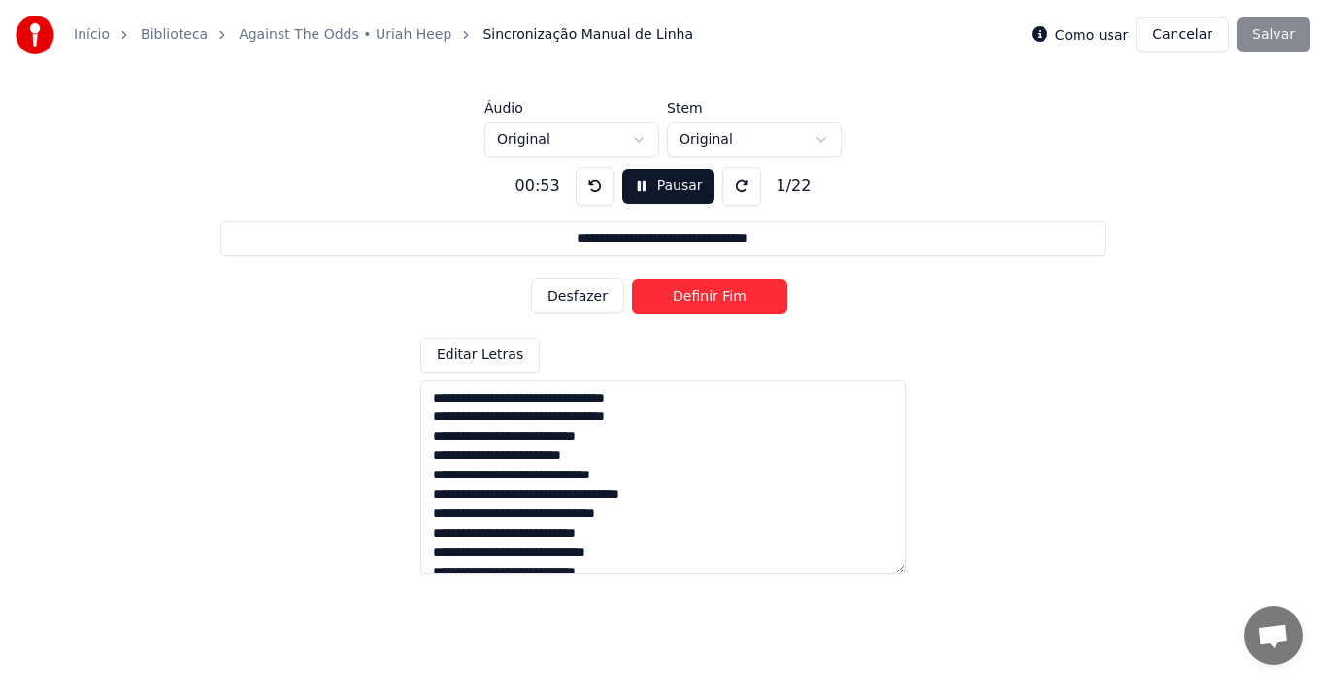
click at [706, 294] on button "Definir Fim" at bounding box center [709, 297] width 155 height 35
click at [576, 301] on button "Desfazer" at bounding box center [577, 296] width 93 height 35
click at [703, 303] on button "Definir Início" at bounding box center [709, 297] width 155 height 35
click at [703, 303] on button "Definir Fim" at bounding box center [709, 297] width 155 height 35
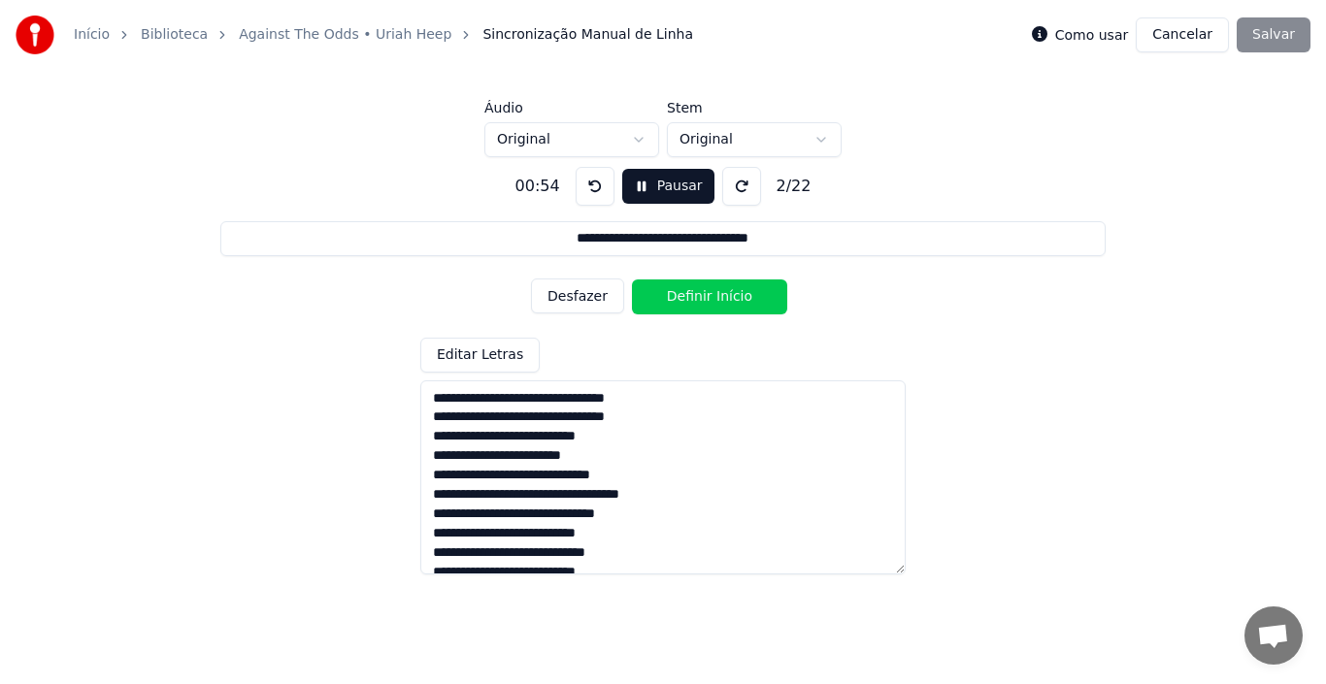
click at [703, 303] on button "Definir Início" at bounding box center [709, 297] width 155 height 35
click at [703, 303] on button "Definir Fim" at bounding box center [709, 297] width 155 height 35
click at [703, 303] on button "Definir Início" at bounding box center [709, 297] width 155 height 35
click at [703, 303] on button "Definir Fim" at bounding box center [709, 297] width 155 height 35
click at [703, 303] on button "Definir Início" at bounding box center [709, 297] width 155 height 35
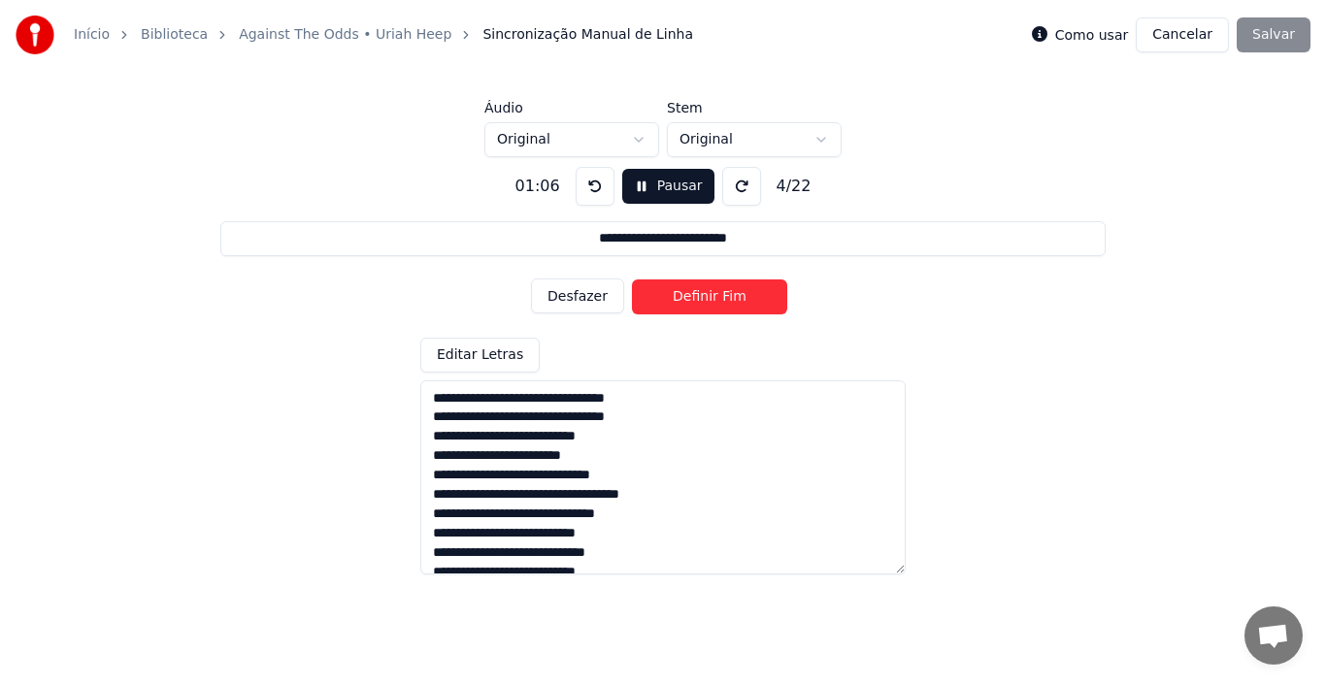
click at [703, 303] on button "Definir Fim" at bounding box center [709, 297] width 155 height 35
click at [591, 300] on button "Desfazer" at bounding box center [577, 296] width 93 height 35
click at [577, 304] on button "Desfazer" at bounding box center [577, 296] width 93 height 35
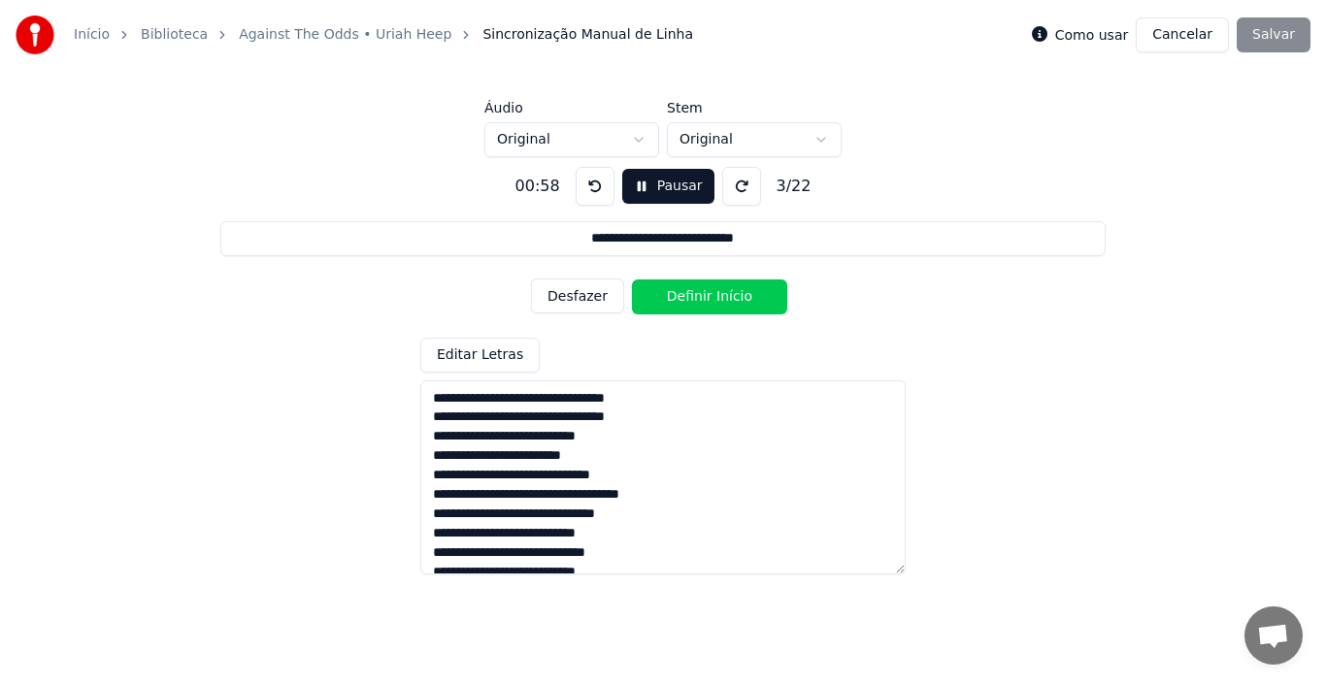
click at [577, 304] on button "Desfazer" at bounding box center [577, 296] width 93 height 35
click at [577, 304] on div "Desfazer Definir Início" at bounding box center [663, 297] width 264 height 50
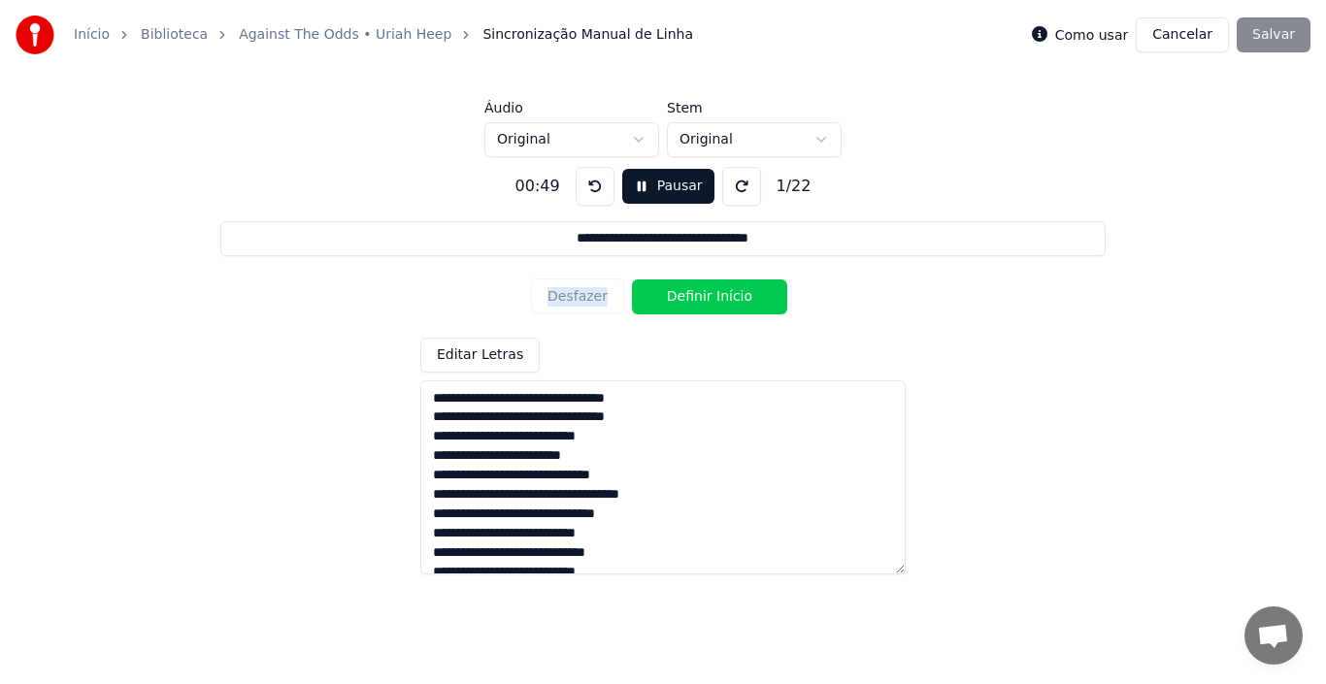
click at [681, 300] on button "Definir Início" at bounding box center [709, 297] width 155 height 35
click at [681, 300] on button "Definir Fim" at bounding box center [709, 297] width 155 height 35
click at [681, 300] on button "Definir Início" at bounding box center [709, 297] width 155 height 35
click at [681, 300] on button "Definir Fim" at bounding box center [709, 297] width 155 height 35
click at [681, 300] on button "Definir Início" at bounding box center [709, 297] width 155 height 35
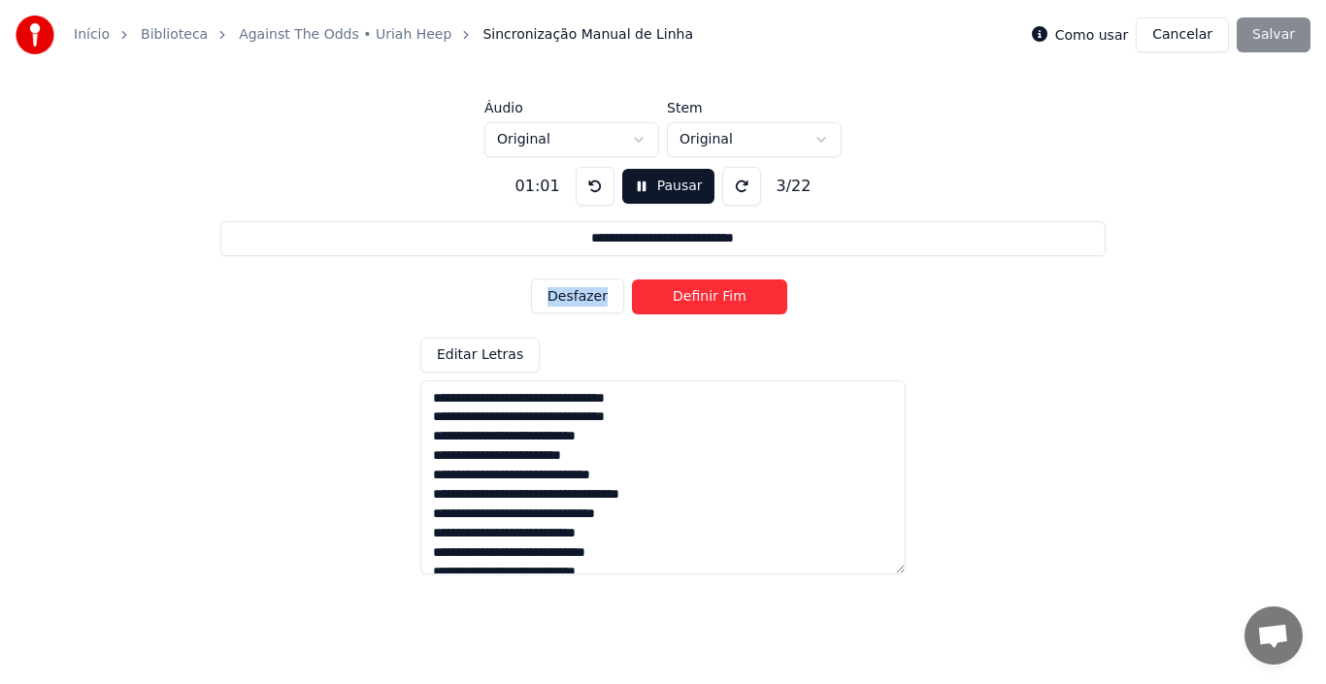
click at [681, 300] on button "Definir Fim" at bounding box center [709, 297] width 155 height 35
click at [681, 300] on button "Definir Início" at bounding box center [709, 297] width 155 height 35
click at [681, 300] on button "Definir Fim" at bounding box center [709, 297] width 155 height 35
click at [681, 300] on button "Definir Início" at bounding box center [709, 297] width 155 height 35
click at [681, 300] on button "Definir Fim" at bounding box center [709, 297] width 155 height 35
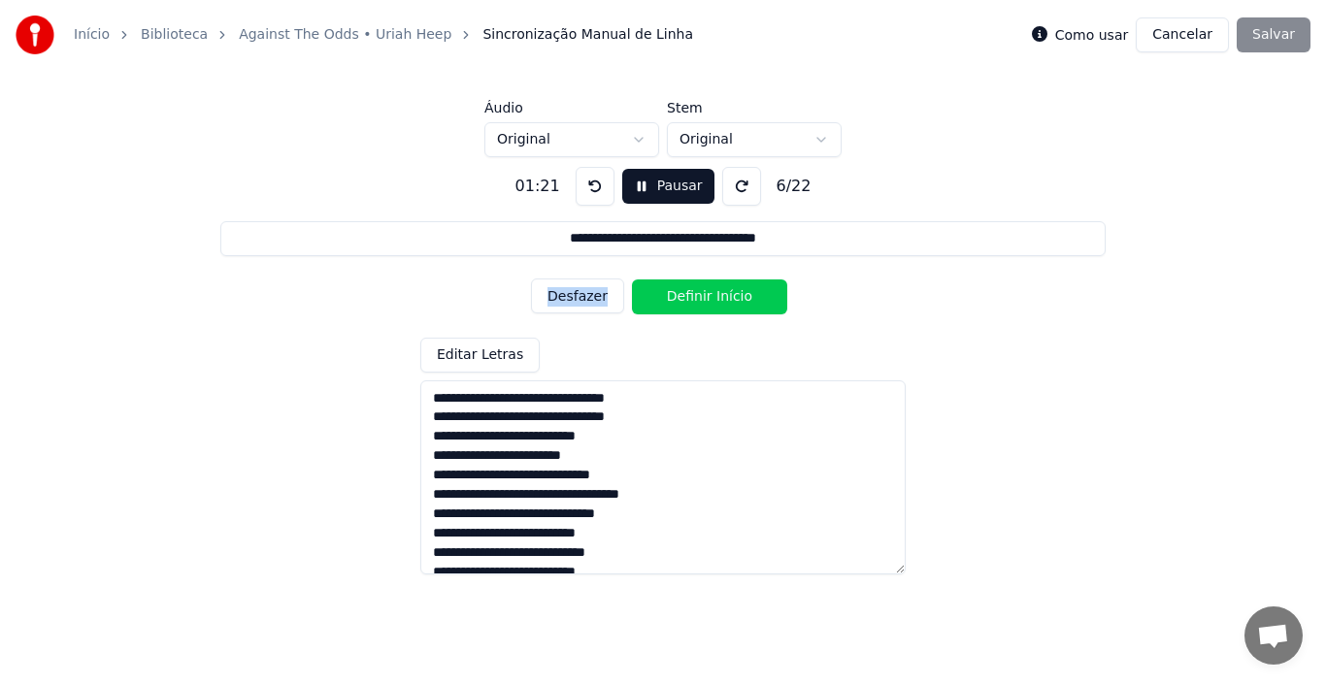
click at [681, 300] on button "Definir Início" at bounding box center [709, 297] width 155 height 35
click at [681, 300] on button "Definir Fim" at bounding box center [709, 297] width 155 height 35
click at [681, 300] on button "Definir Início" at bounding box center [709, 297] width 155 height 35
click at [681, 300] on button "Definir Fim" at bounding box center [709, 297] width 155 height 35
click at [681, 300] on button "Definir Início" at bounding box center [709, 297] width 155 height 35
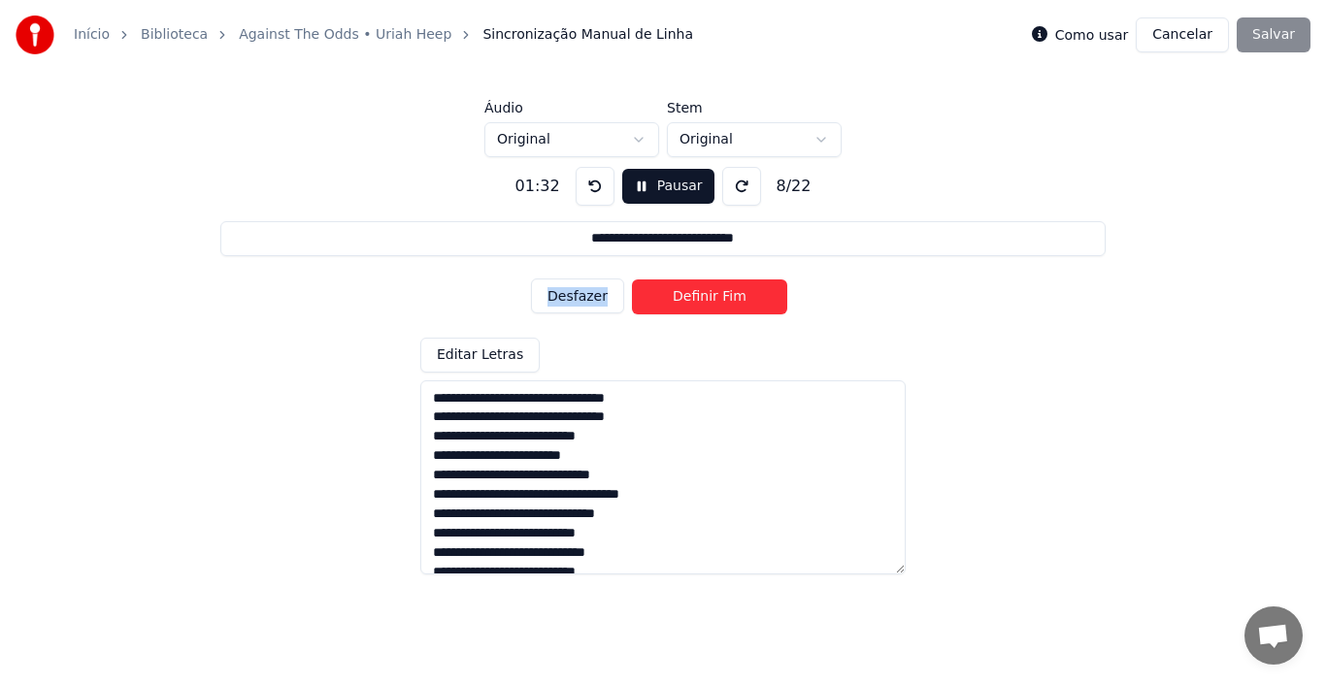
click at [681, 300] on button "Definir Fim" at bounding box center [709, 297] width 155 height 35
click at [681, 300] on button "Definir Início" at bounding box center [709, 297] width 155 height 35
click at [681, 300] on button "Definir Fim" at bounding box center [709, 297] width 155 height 35
click at [681, 300] on button "Definir Início" at bounding box center [709, 297] width 155 height 35
click at [681, 300] on button "Definir Fim" at bounding box center [709, 297] width 155 height 35
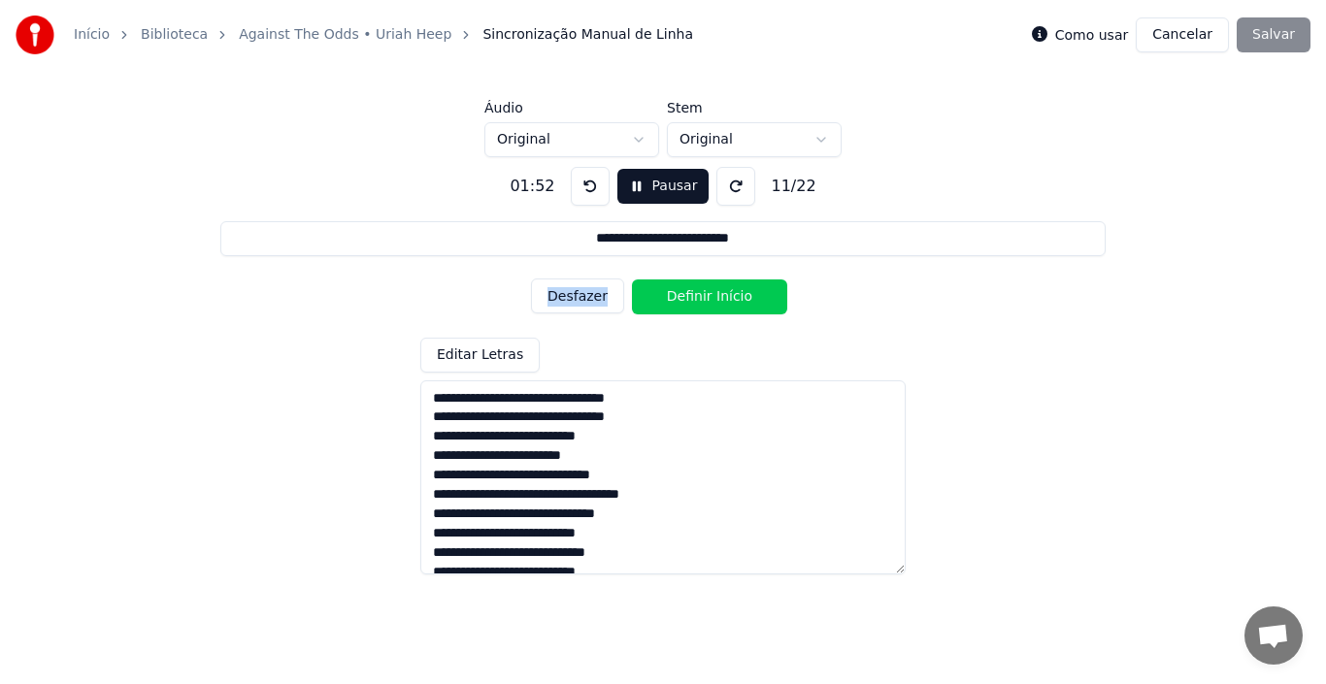
click at [681, 300] on button "Definir Início" at bounding box center [709, 297] width 155 height 35
click at [681, 300] on button "Definir Fim" at bounding box center [709, 297] width 155 height 35
click at [681, 300] on button "Definir Início" at bounding box center [709, 297] width 155 height 35
click at [681, 300] on button "Definir Fim" at bounding box center [709, 297] width 155 height 35
click at [681, 300] on button "Definir Início" at bounding box center [709, 297] width 155 height 35
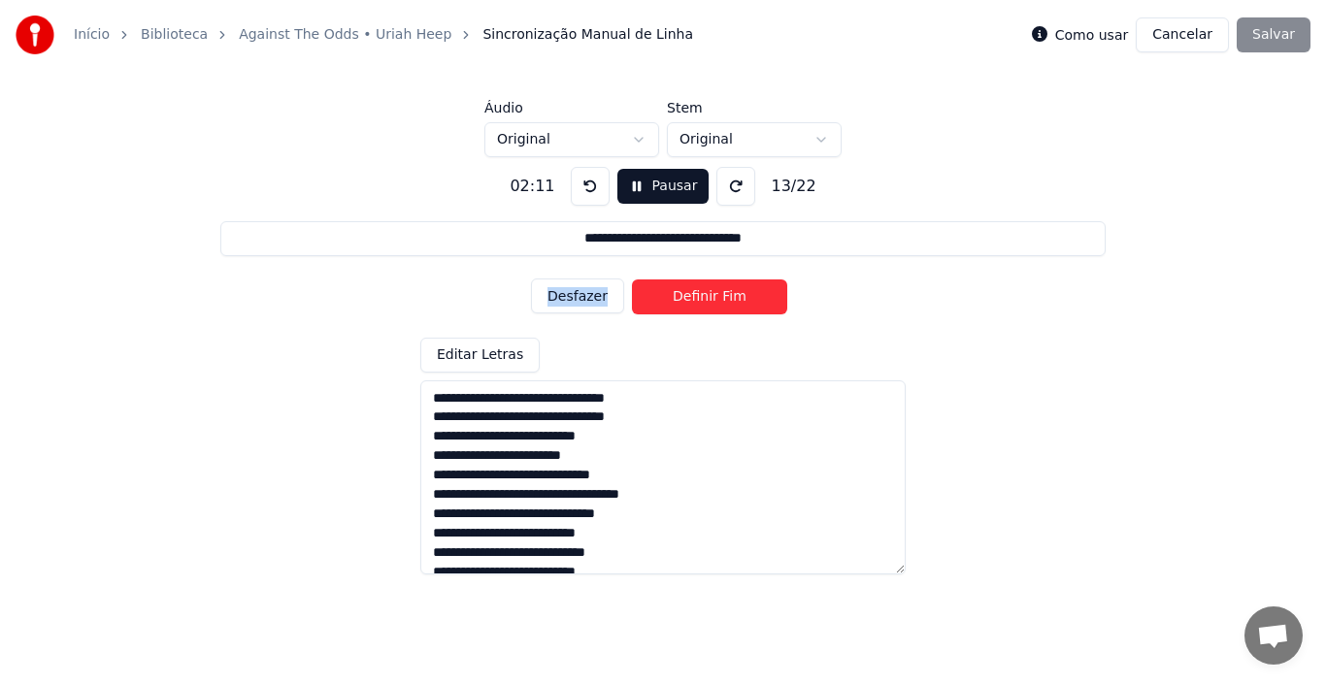
click at [681, 300] on button "Definir Fim" at bounding box center [709, 297] width 155 height 35
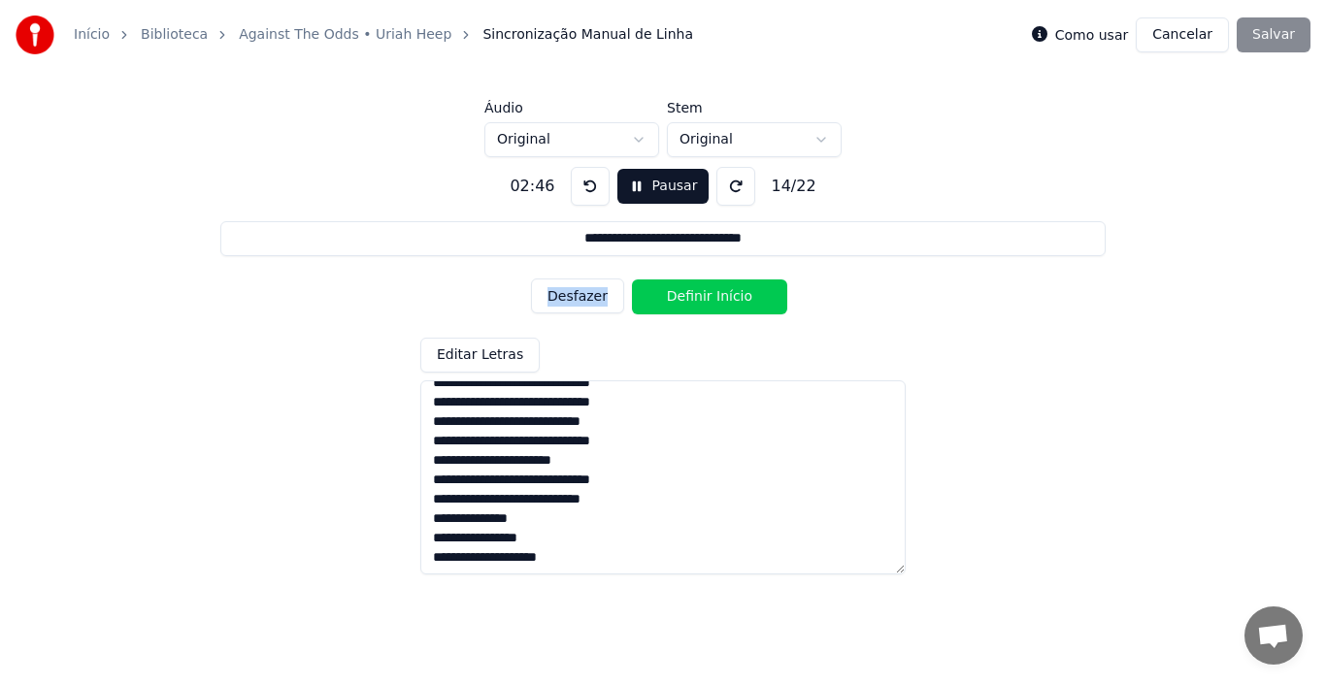
scroll to position [249, 0]
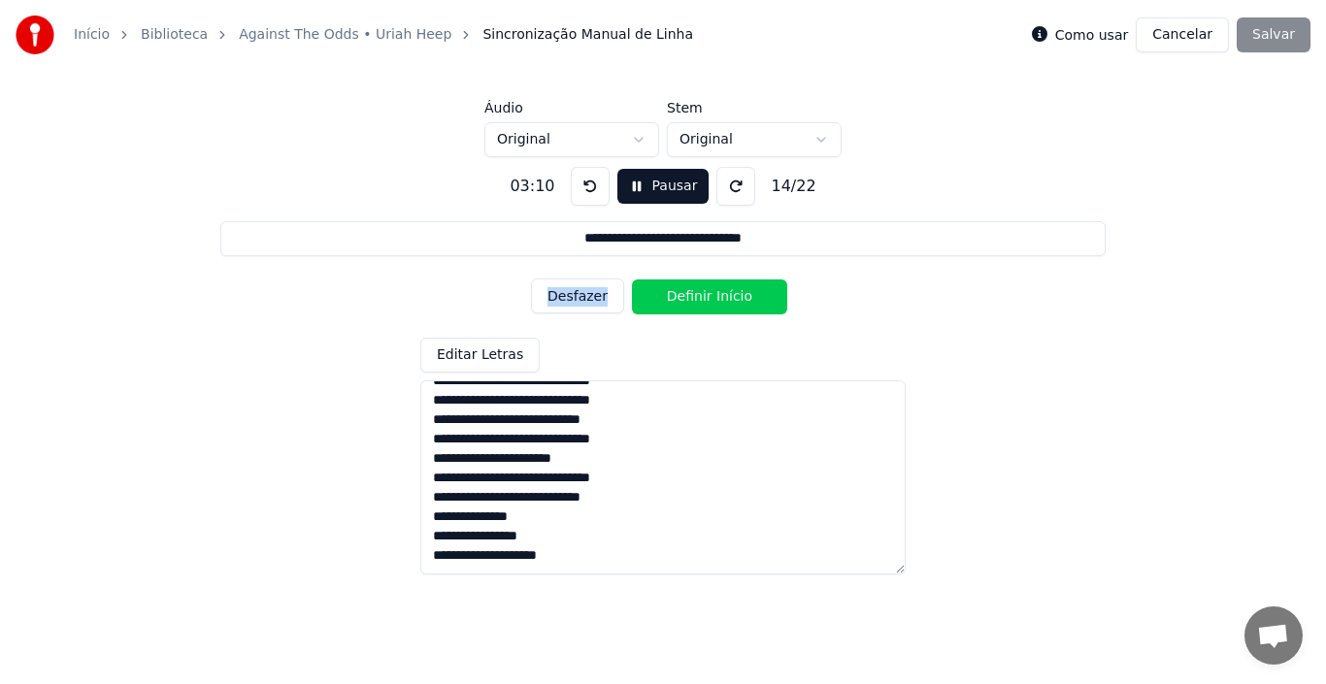
click at [686, 293] on button "Definir Início" at bounding box center [709, 297] width 155 height 35
click at [686, 293] on button "Definir Fim" at bounding box center [709, 297] width 155 height 35
click at [686, 293] on button "Definir Início" at bounding box center [709, 297] width 155 height 35
click at [686, 293] on button "Definir Fim" at bounding box center [709, 297] width 155 height 35
click at [686, 293] on button "Definir Início" at bounding box center [709, 297] width 155 height 35
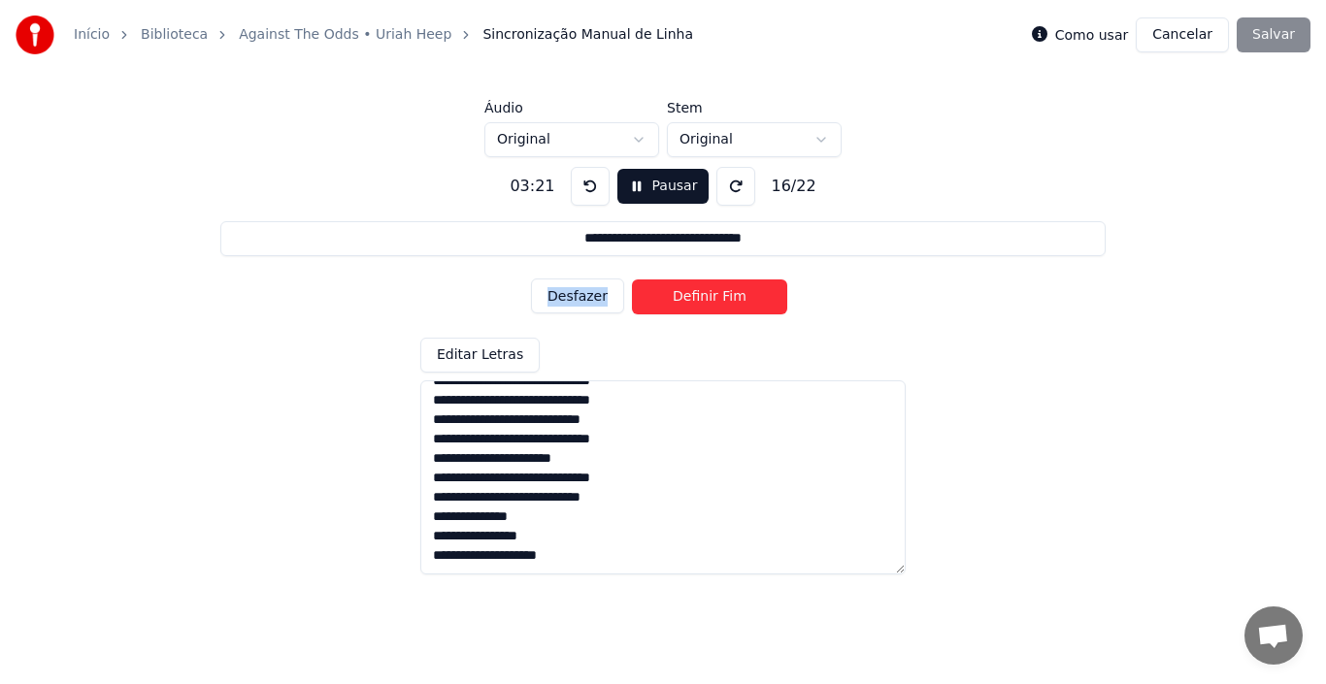
click at [686, 293] on button "Definir Fim" at bounding box center [709, 297] width 155 height 35
click at [686, 293] on button "Definir Início" at bounding box center [709, 297] width 155 height 35
click at [686, 293] on button "Definir Fim" at bounding box center [709, 297] width 155 height 35
click at [686, 293] on button "Definir Início" at bounding box center [709, 297] width 155 height 35
click at [686, 293] on button "Definir Fim" at bounding box center [709, 297] width 155 height 35
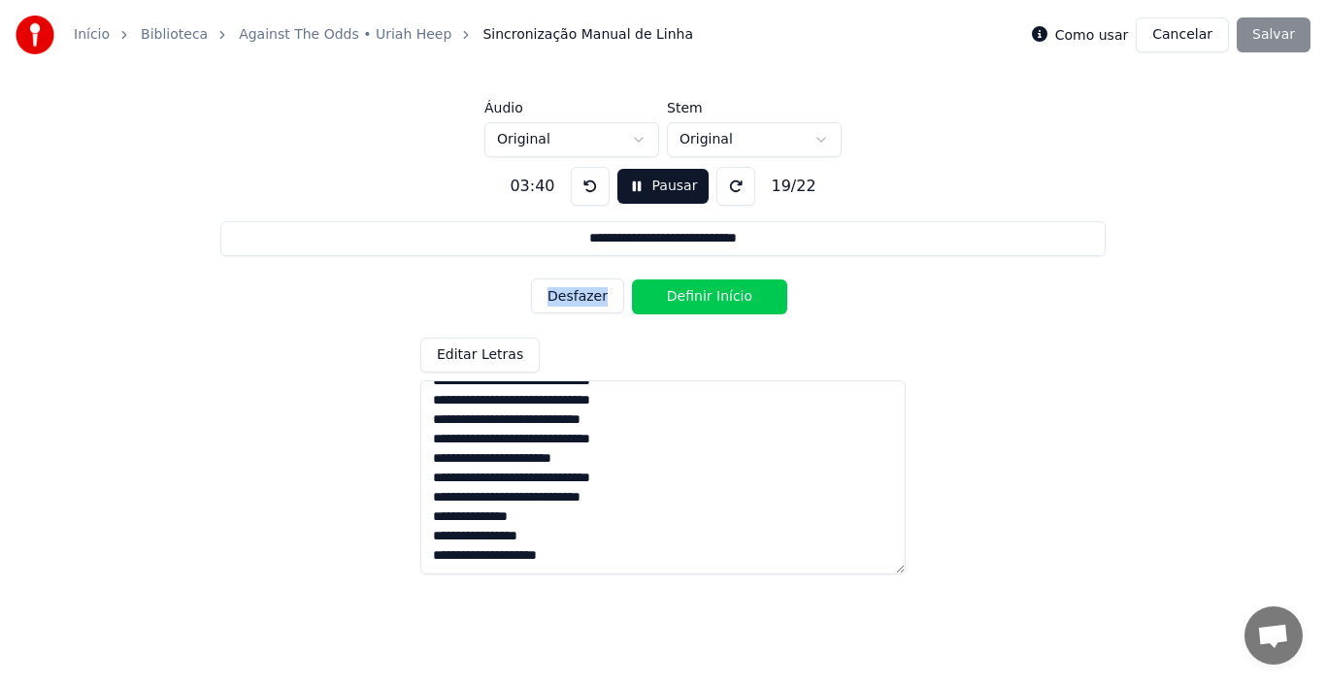
click at [686, 293] on button "Definir Início" at bounding box center [709, 297] width 155 height 35
click at [686, 293] on button "Definir Fim" at bounding box center [709, 297] width 155 height 35
click at [686, 293] on button "Definir Início" at bounding box center [709, 297] width 155 height 35
click at [686, 293] on button "Definir Fim" at bounding box center [709, 297] width 155 height 35
click at [686, 293] on button "Definir Início" at bounding box center [709, 297] width 155 height 35
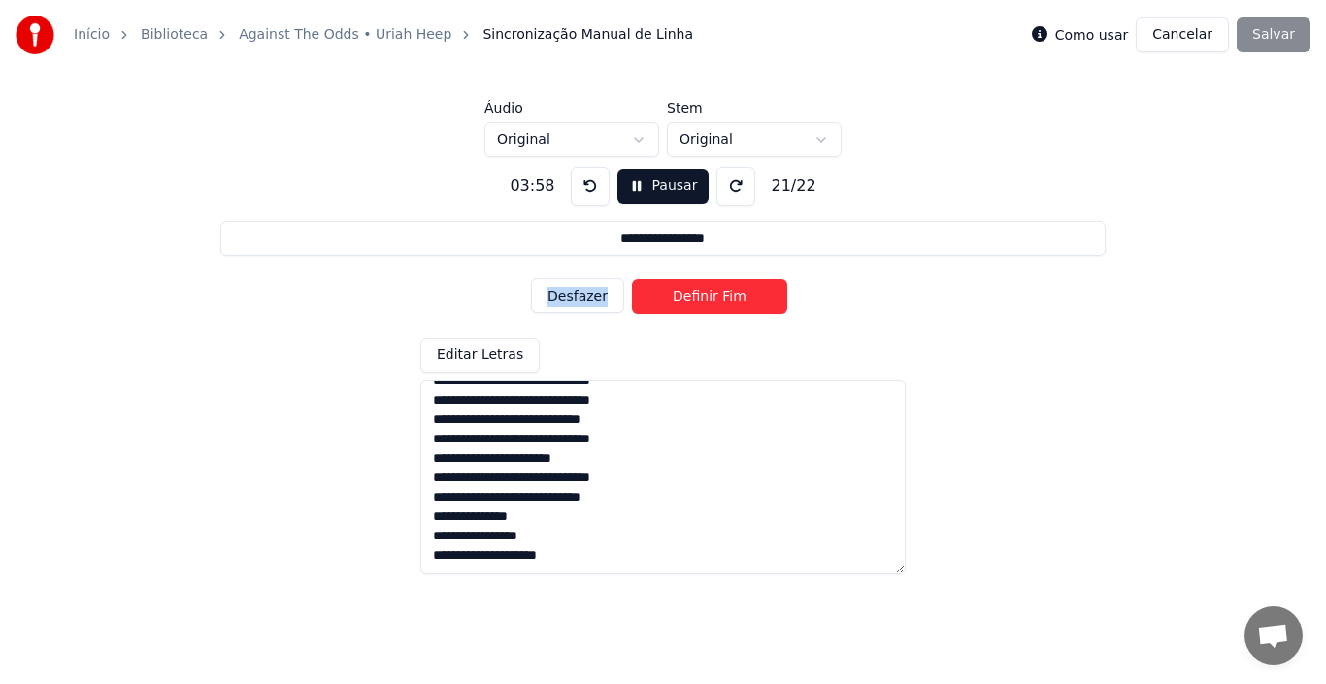
click at [686, 293] on button "Definir Fim" at bounding box center [709, 297] width 155 height 35
click at [686, 293] on button "Definir Início" at bounding box center [709, 297] width 155 height 35
click at [685, 293] on button "Definir Fim" at bounding box center [709, 297] width 155 height 35
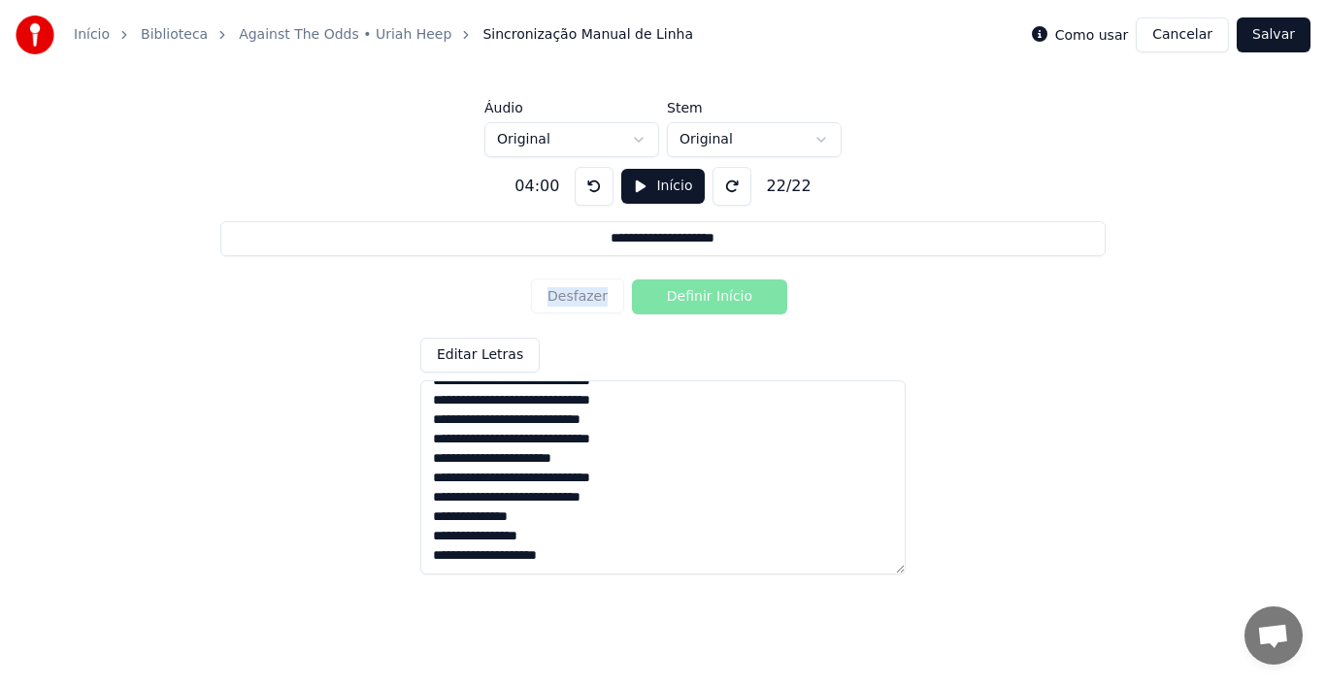
click at [685, 293] on div "Desfazer Definir Início" at bounding box center [663, 297] width 264 height 50
click at [668, 298] on div "Desfazer Definir Início" at bounding box center [663, 297] width 264 height 50
click at [698, 300] on div "Desfazer Definir Início" at bounding box center [663, 297] width 264 height 50
click at [573, 297] on div "Desfazer Definir Início" at bounding box center [663, 297] width 264 height 50
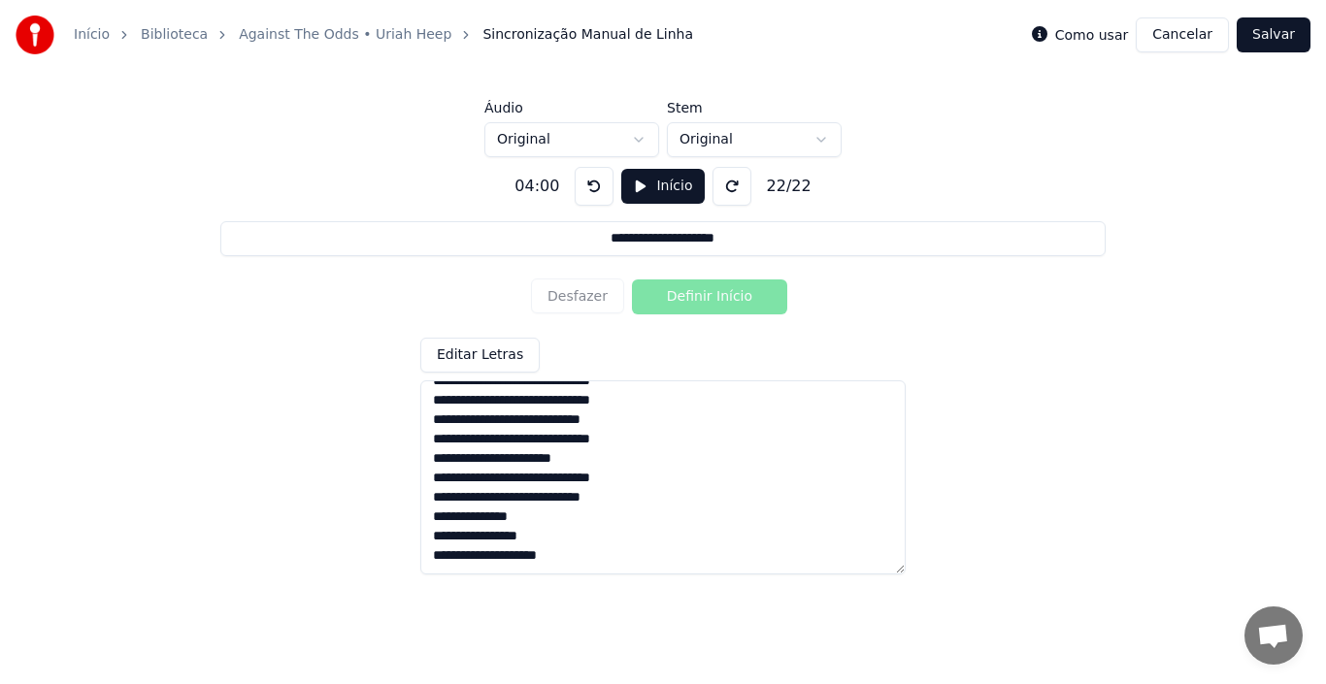
click at [573, 297] on div "Desfazer Definir Início" at bounding box center [663, 297] width 264 height 50
click at [631, 179] on button "Início" at bounding box center [662, 186] width 83 height 35
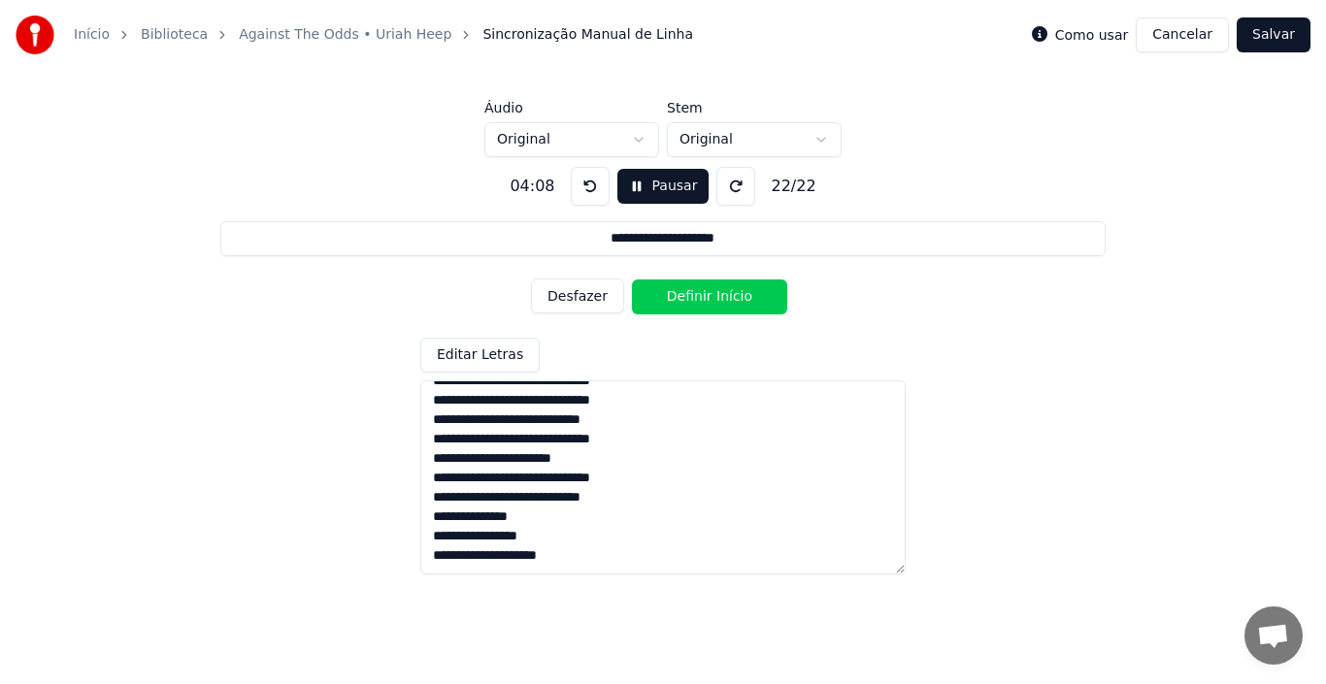
click at [582, 302] on button "Desfazer" at bounding box center [577, 296] width 93 height 35
click at [571, 299] on button "Desfazer" at bounding box center [577, 296] width 93 height 35
click at [679, 298] on button "Definir Início" at bounding box center [709, 297] width 155 height 35
click at [679, 298] on button "Definir Fim" at bounding box center [709, 297] width 155 height 35
click at [599, 295] on button "Desfazer" at bounding box center [577, 296] width 93 height 35
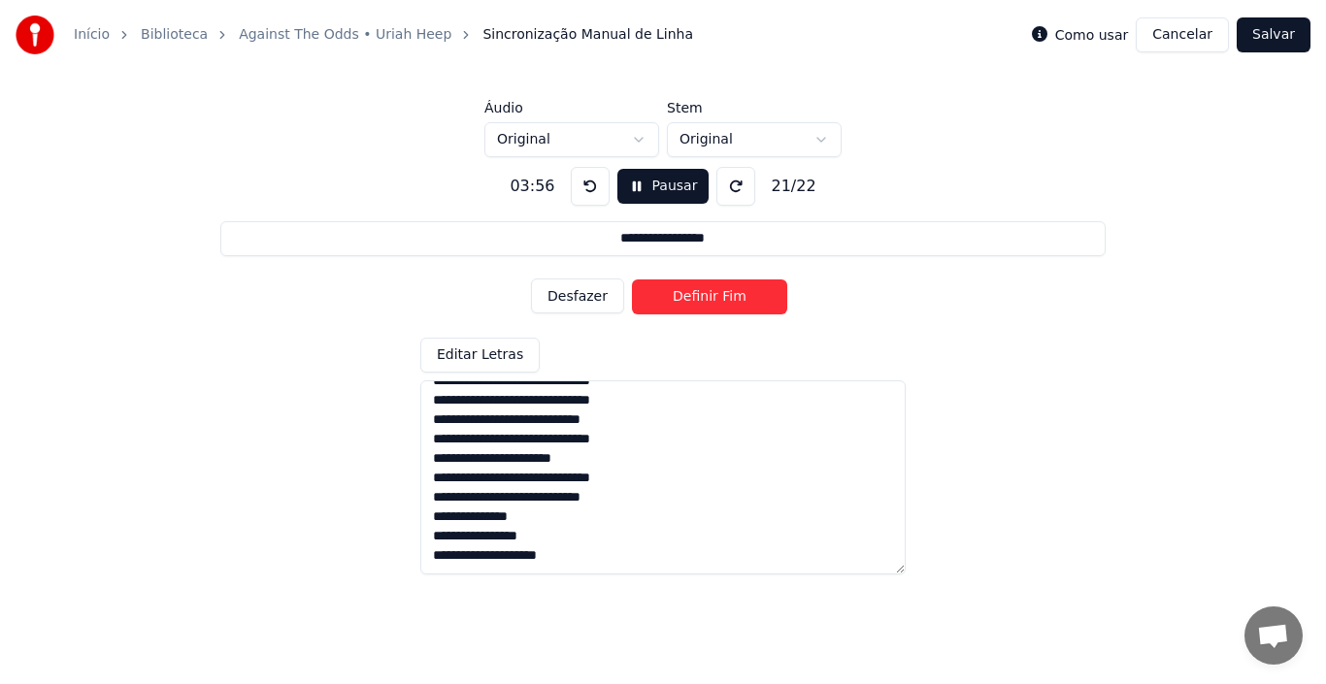
click at [598, 295] on button "Desfazer" at bounding box center [577, 296] width 93 height 35
click at [677, 297] on button "Definir Início" at bounding box center [709, 297] width 155 height 35
click at [677, 297] on button "Definir Fim" at bounding box center [709, 297] width 155 height 35
type input "**********"
click at [677, 297] on button "Definir Início" at bounding box center [709, 297] width 155 height 35
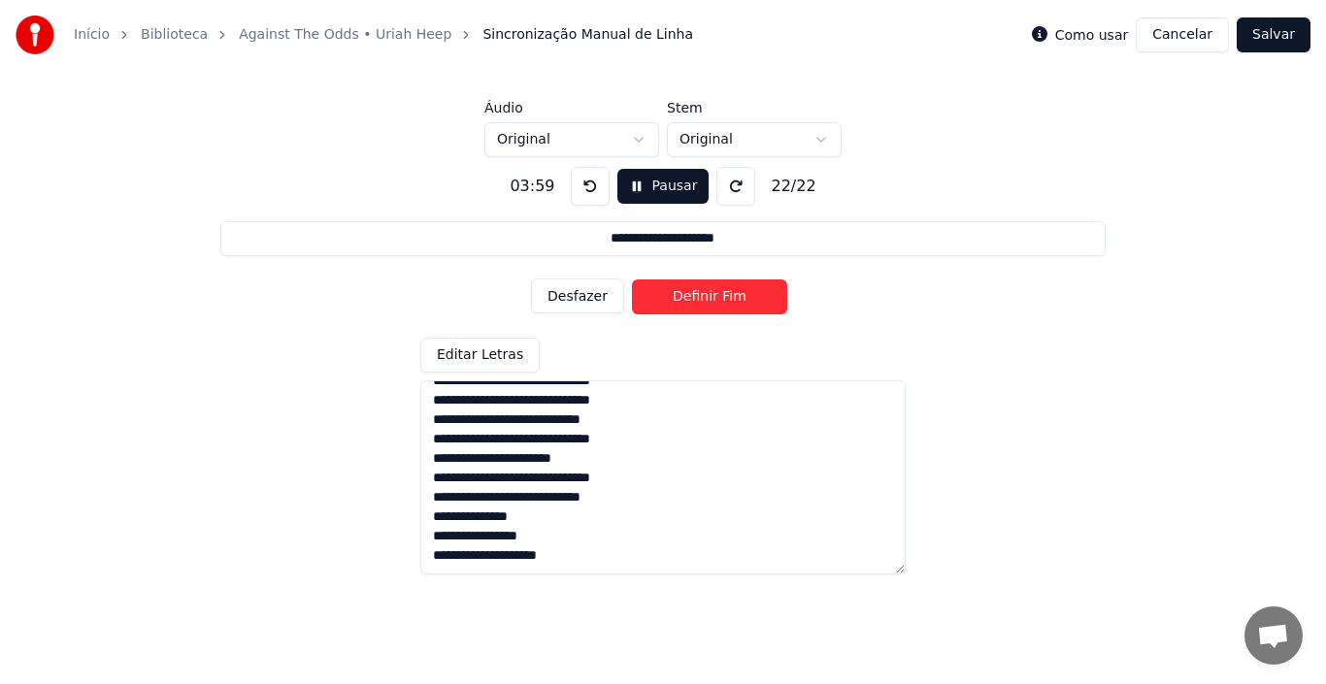
click at [677, 297] on button "Definir Fim" at bounding box center [709, 297] width 155 height 35
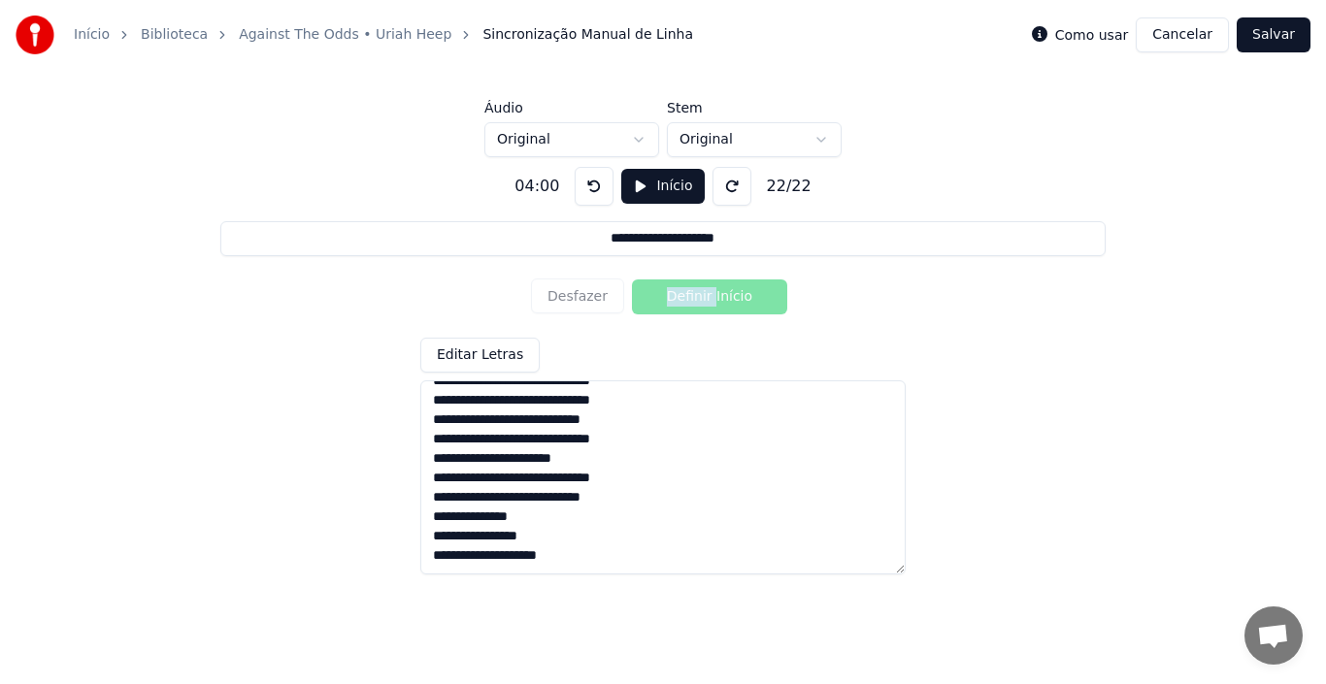
click at [677, 297] on div "Desfazer Definir Início" at bounding box center [663, 297] width 264 height 50
click at [567, 295] on div "Desfazer Definir Início" at bounding box center [663, 297] width 264 height 50
click at [624, 188] on button "Início" at bounding box center [662, 186] width 83 height 35
click at [1242, 30] on button "Salvar" at bounding box center [1274, 34] width 74 height 35
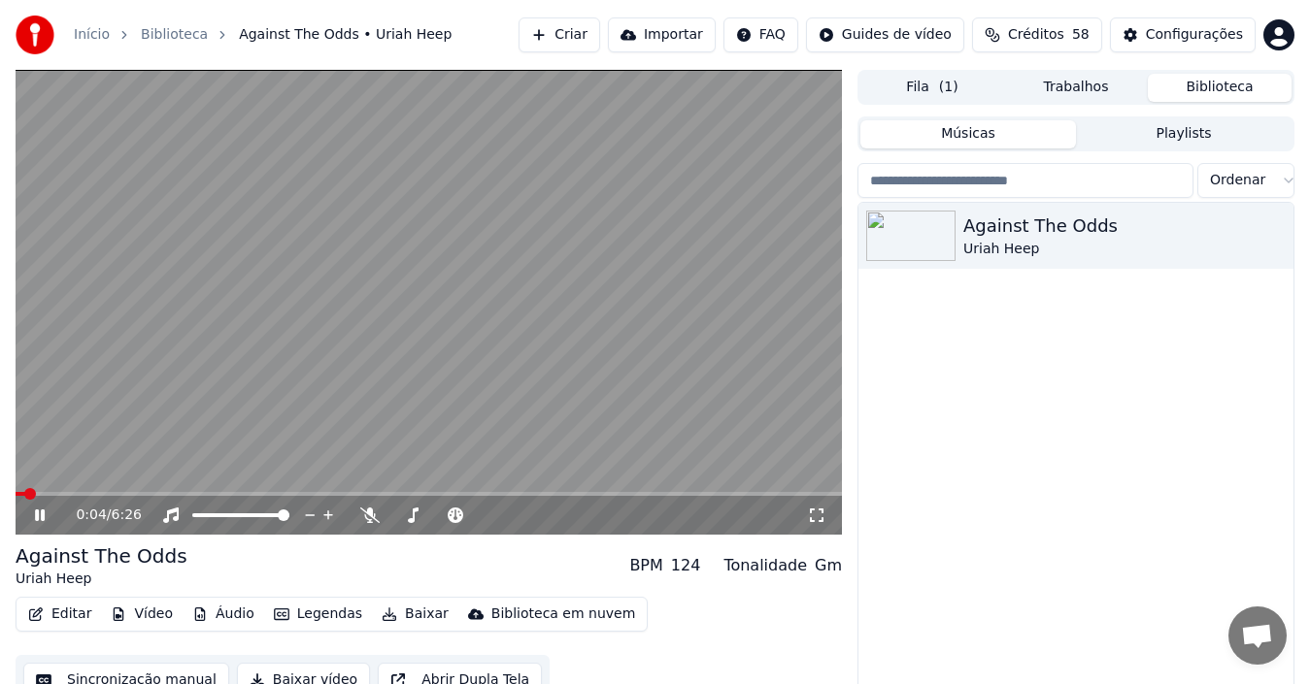
click at [77, 493] on span at bounding box center [429, 494] width 826 height 4
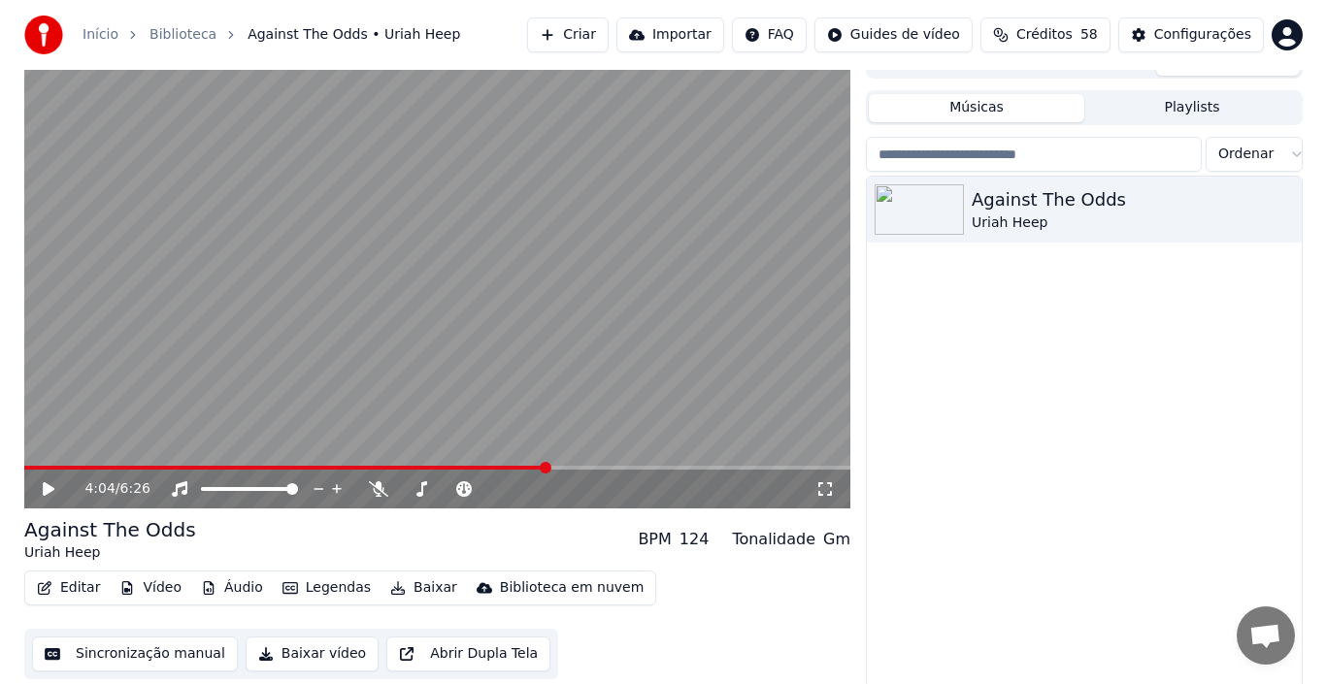
scroll to position [31, 0]
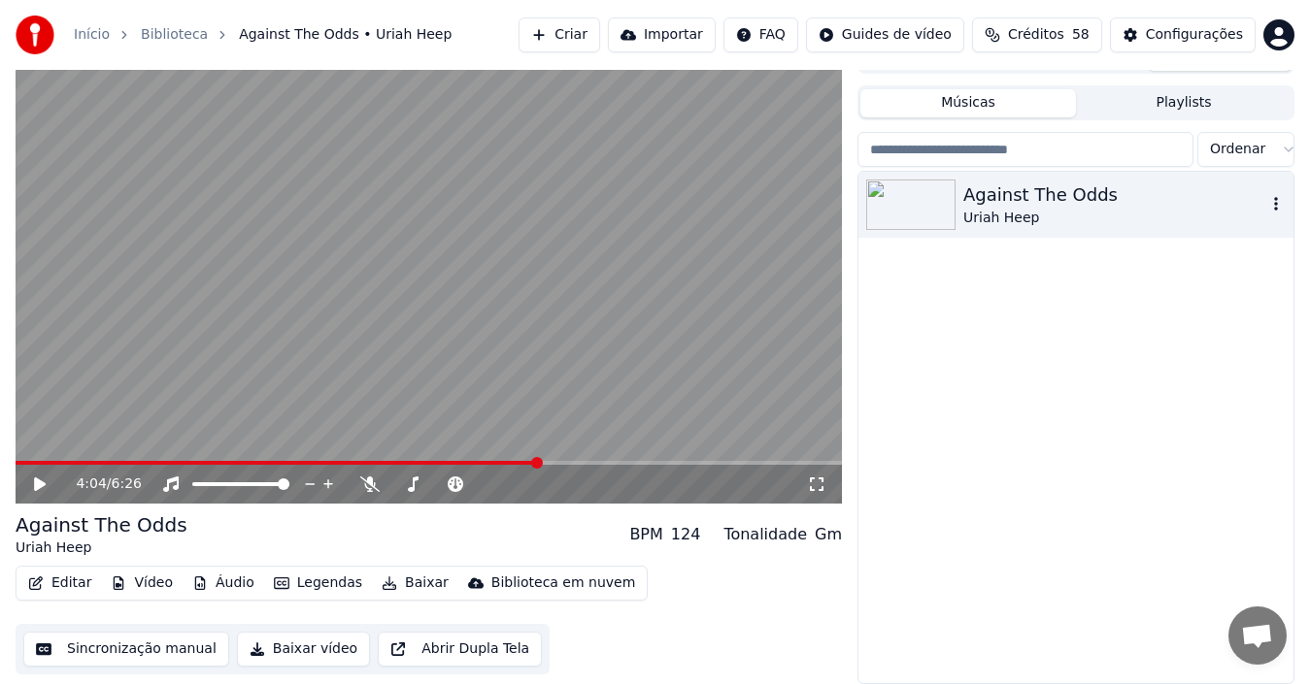
click at [1242, 208] on icon "button" at bounding box center [1275, 204] width 19 height 16
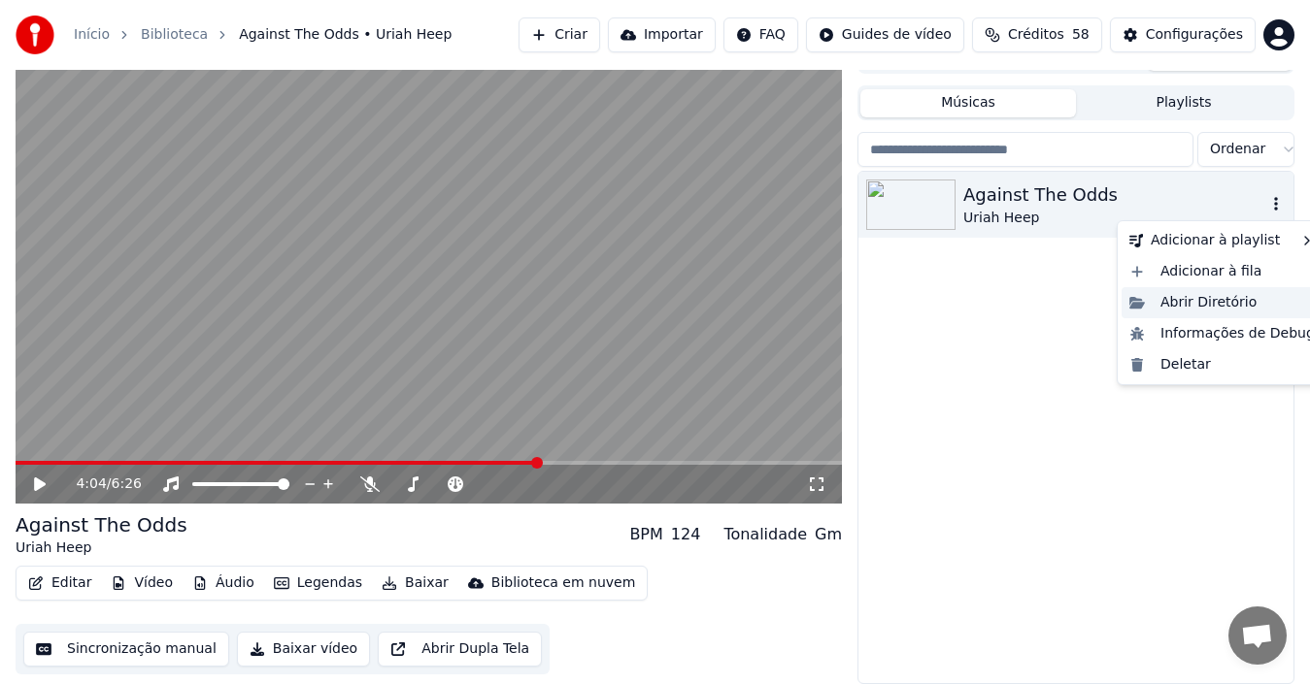
click at [1181, 298] on div "Abrir Diretório" at bounding box center [1221, 302] width 201 height 31
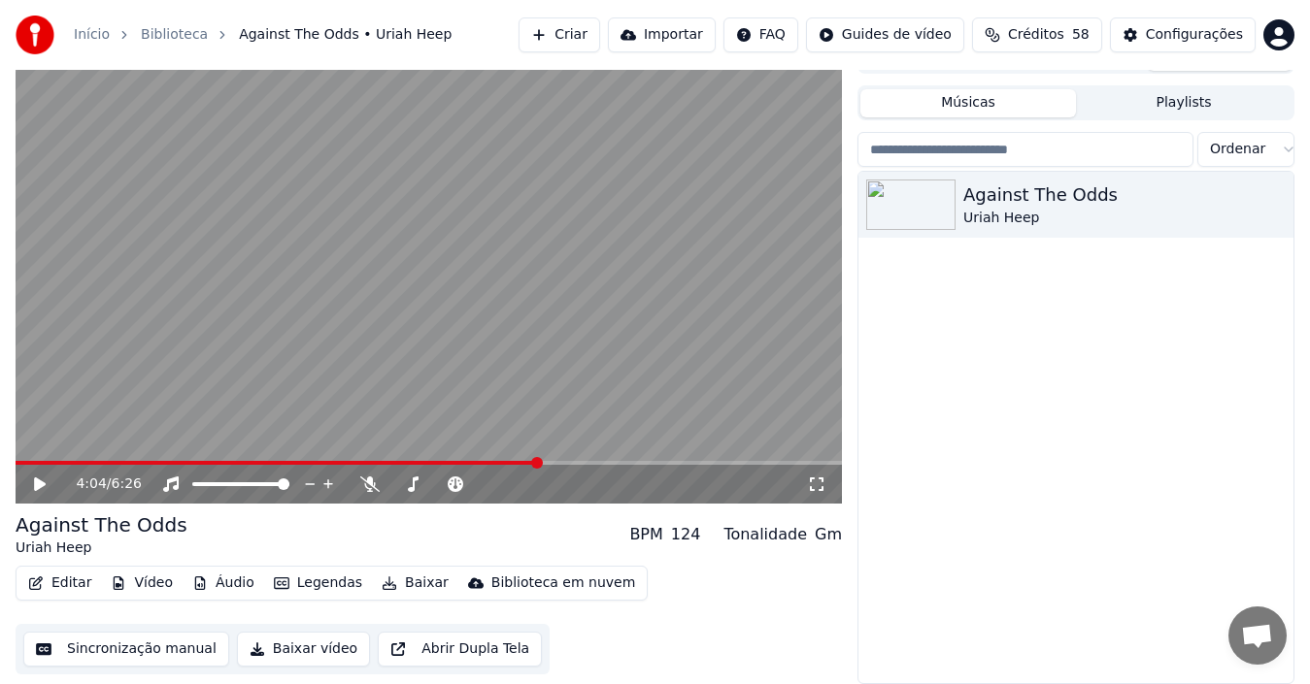
click at [153, 29] on link "Biblioteca" at bounding box center [174, 34] width 67 height 19
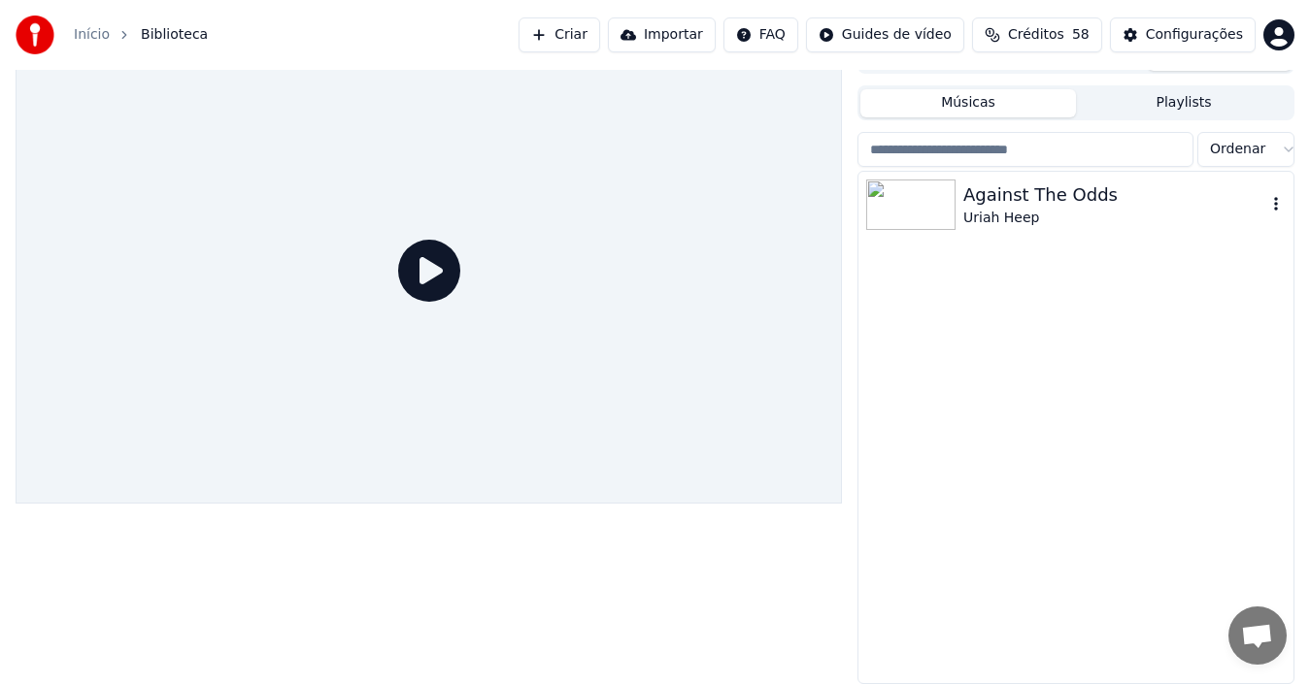
click at [902, 214] on img at bounding box center [910, 205] width 89 height 50
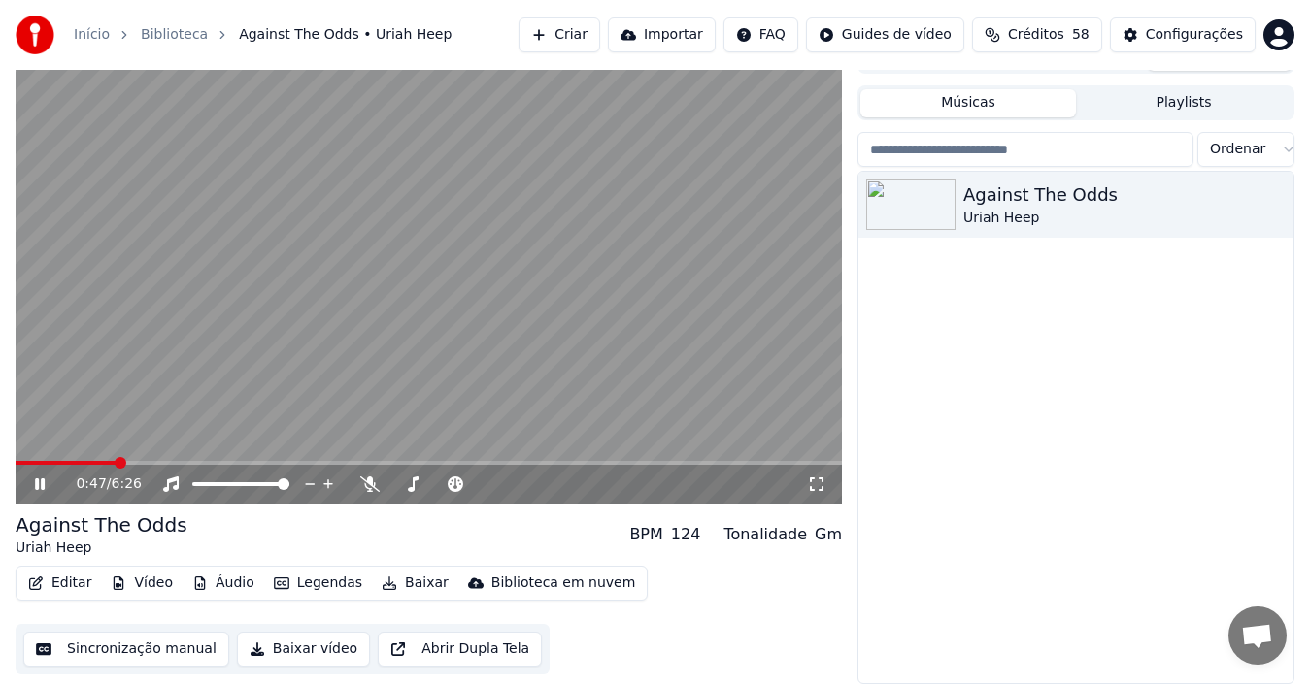
click at [116, 462] on span at bounding box center [429, 463] width 826 height 4
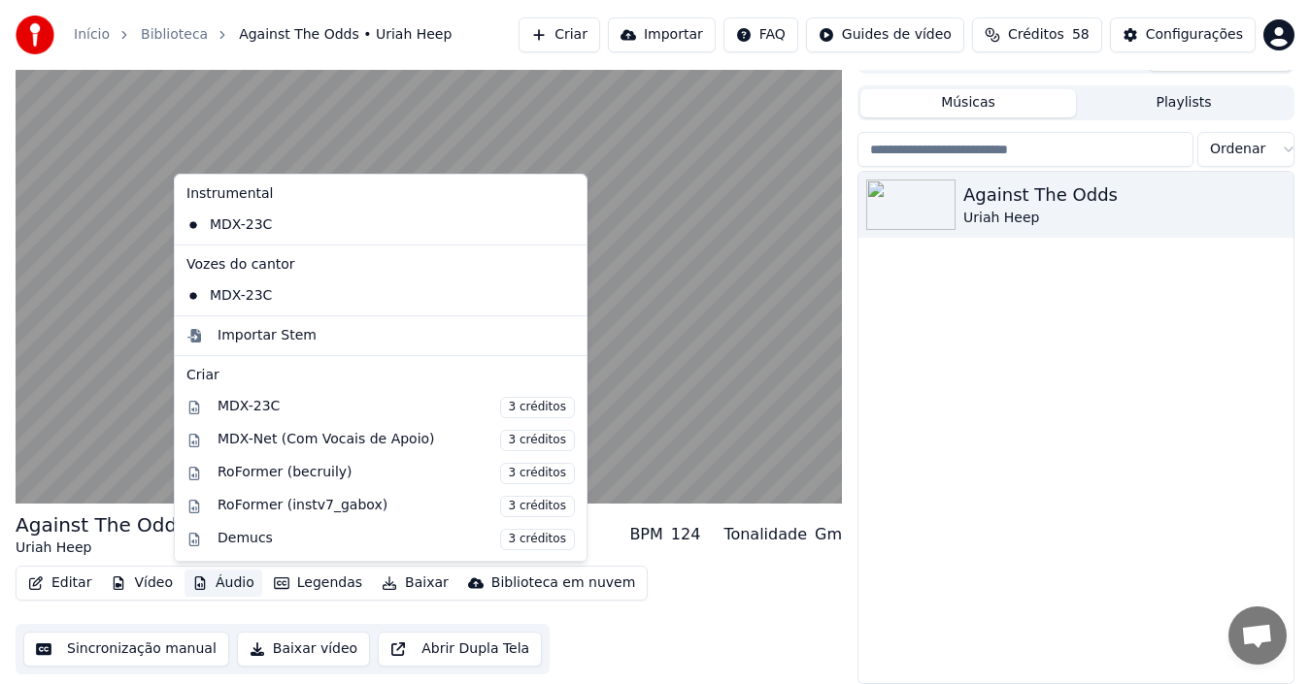
click at [198, 585] on icon "button" at bounding box center [200, 584] width 11 height 14
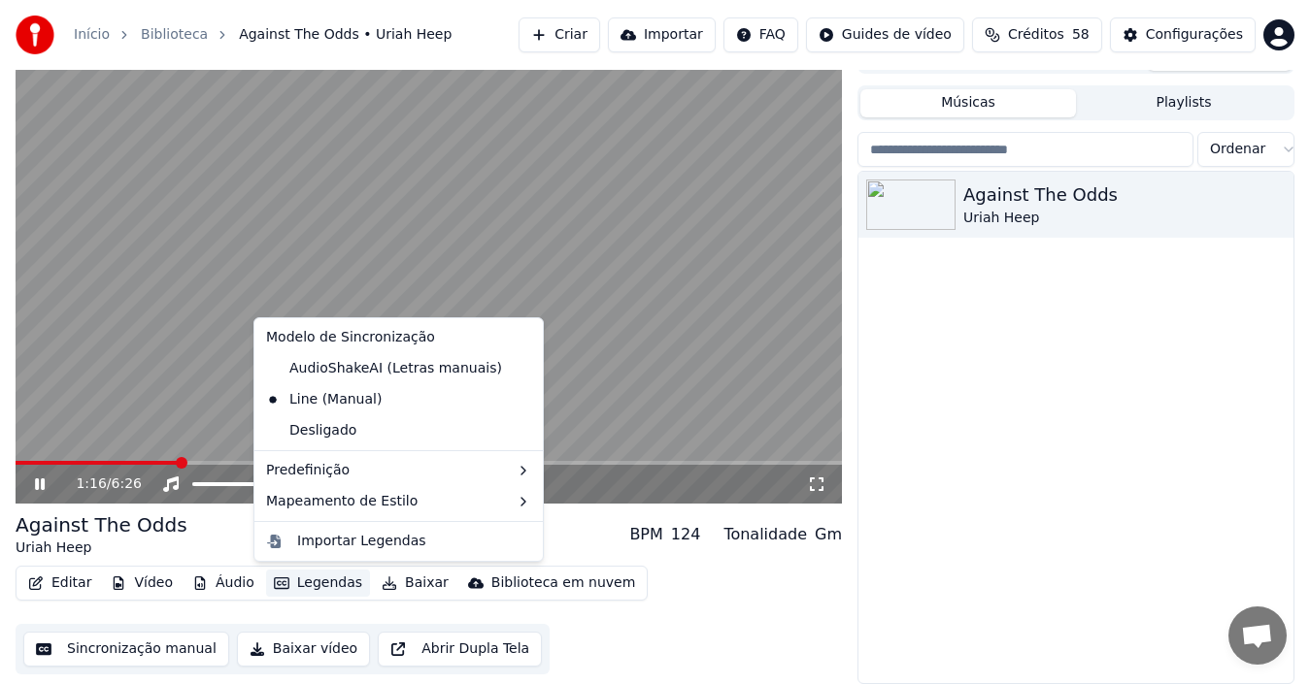
click at [1008, 427] on div "Against The Odds Uriah Heep" at bounding box center [1075, 428] width 435 height 512
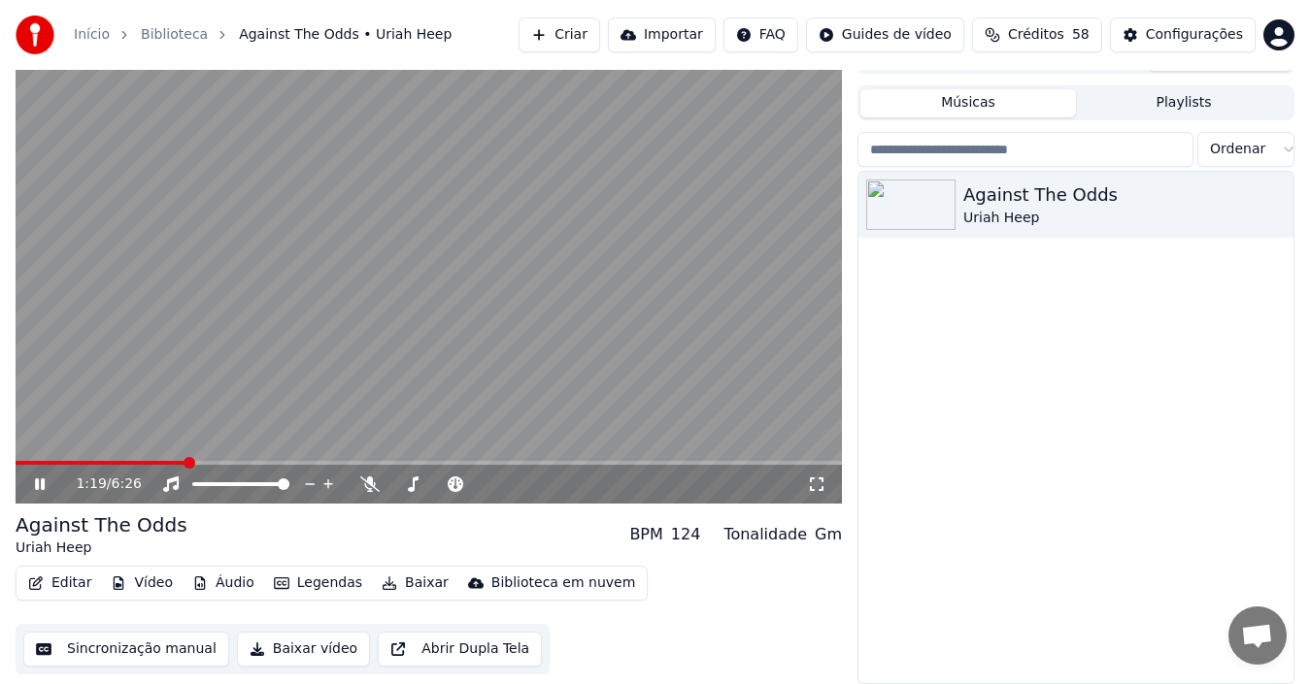
click at [36, 477] on icon at bounding box center [53, 485] width 45 height 16
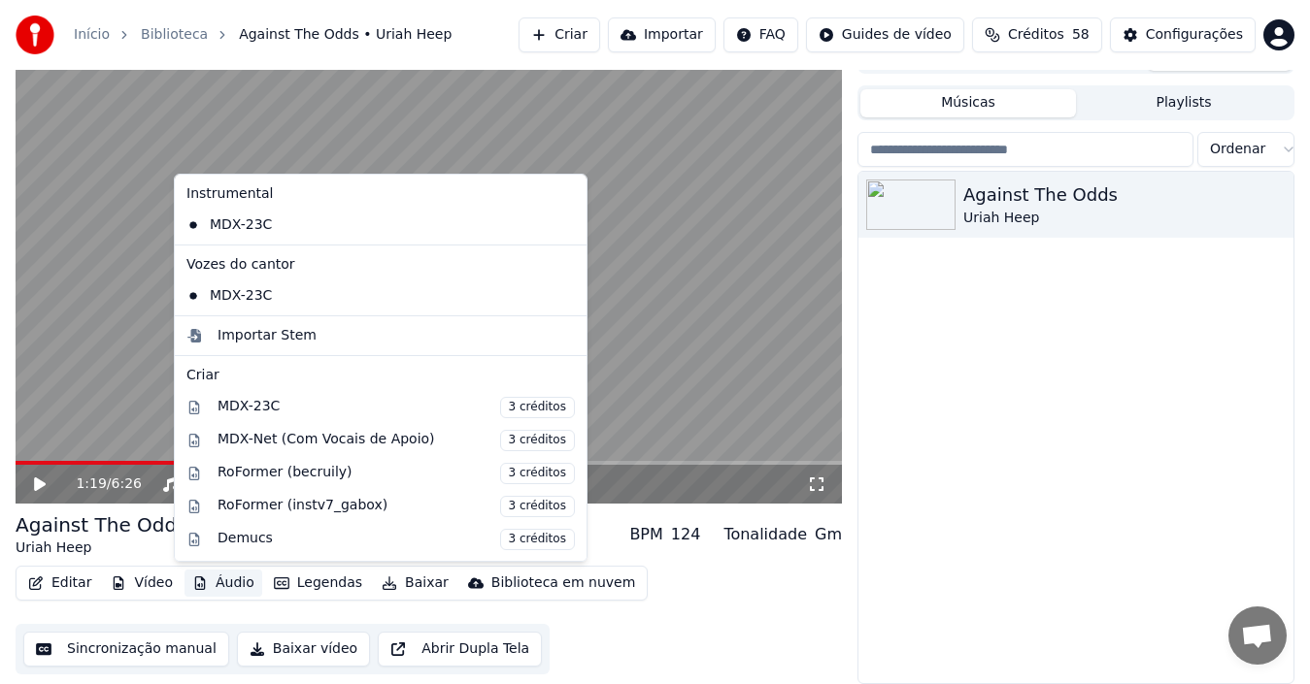
click at [213, 581] on button "Áudio" at bounding box center [223, 583] width 78 height 27
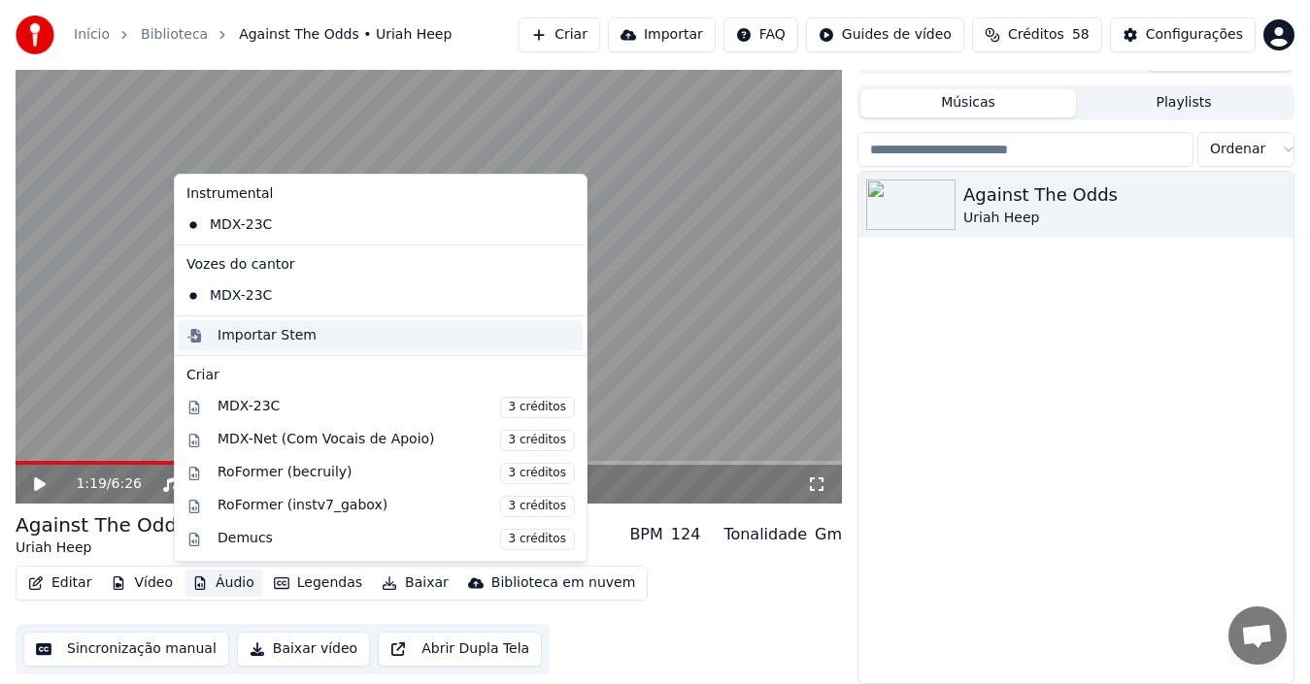
click at [254, 333] on div "Importar Stem" at bounding box center [266, 335] width 99 height 19
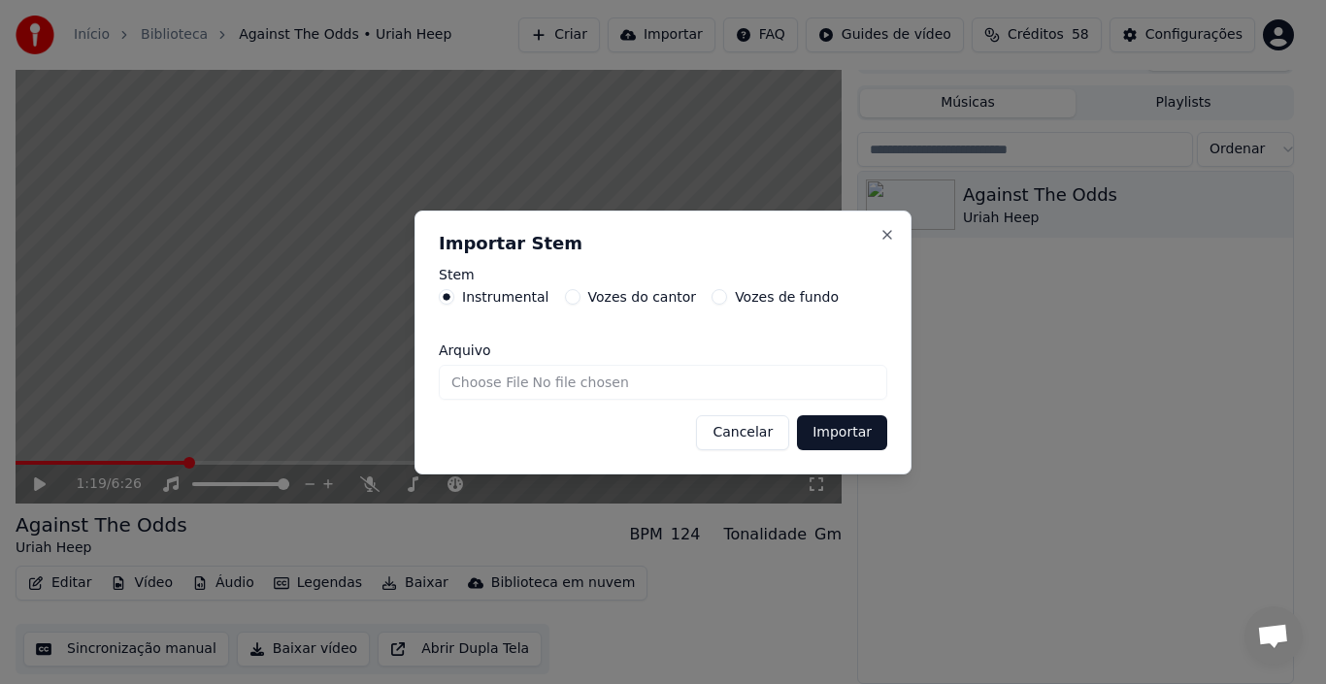
click at [496, 382] on input "Arquivo" at bounding box center [663, 382] width 448 height 35
type input "**********"
click at [854, 439] on button "Importar" at bounding box center [842, 432] width 90 height 35
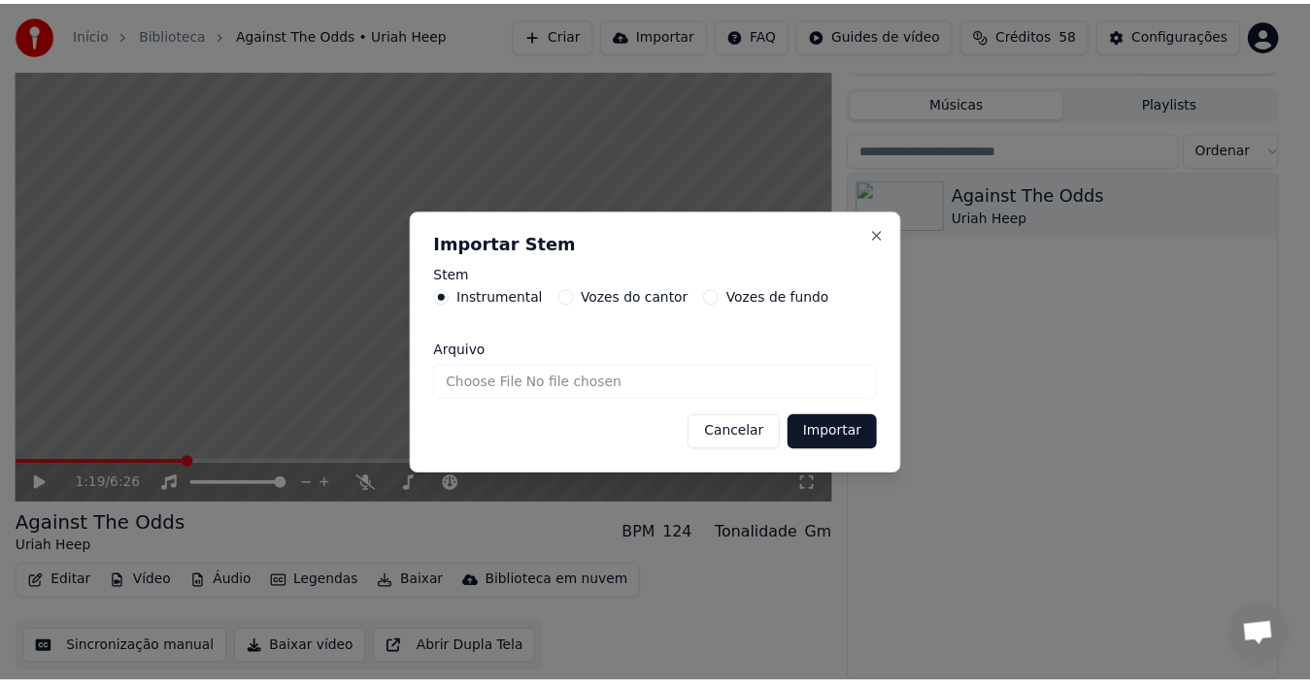
scroll to position [21, 0]
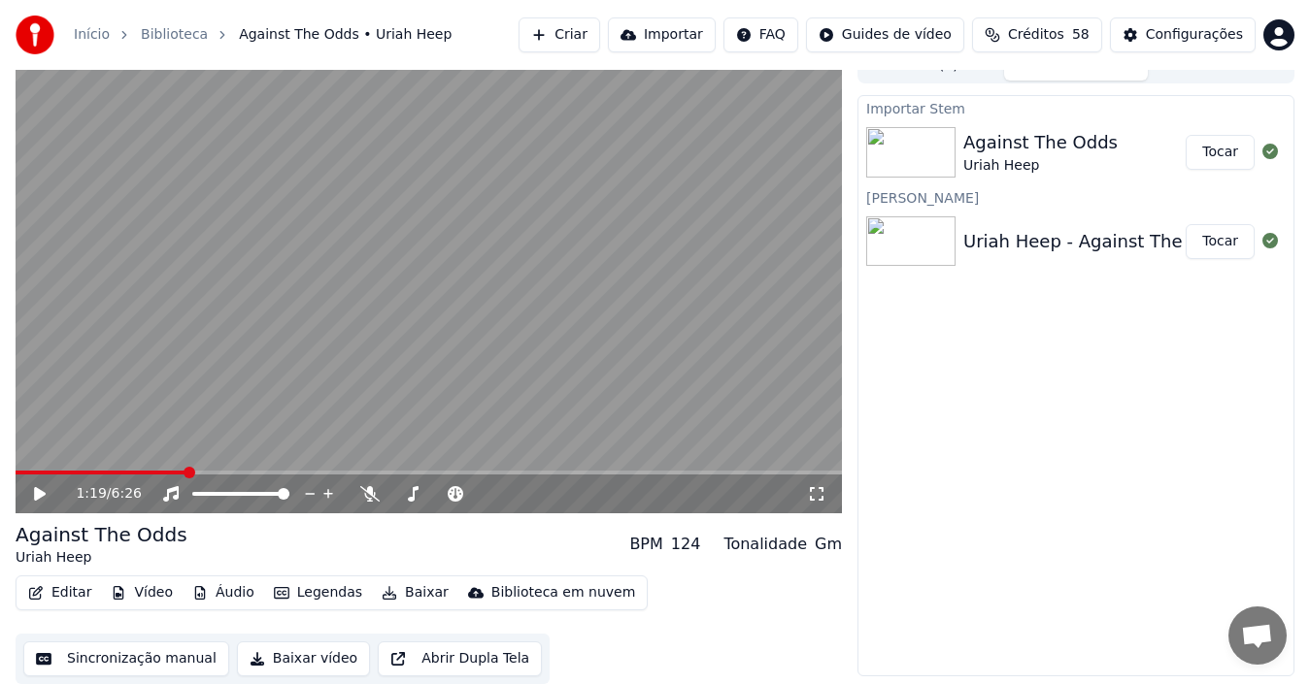
click at [1214, 152] on button "Tocar" at bounding box center [1219, 152] width 69 height 35
click at [185, 469] on video at bounding box center [429, 281] width 826 height 465
click at [174, 471] on span at bounding box center [429, 473] width 826 height 4
click at [37, 495] on icon at bounding box center [40, 494] width 12 height 14
click at [151, 471] on span at bounding box center [104, 473] width 176 height 4
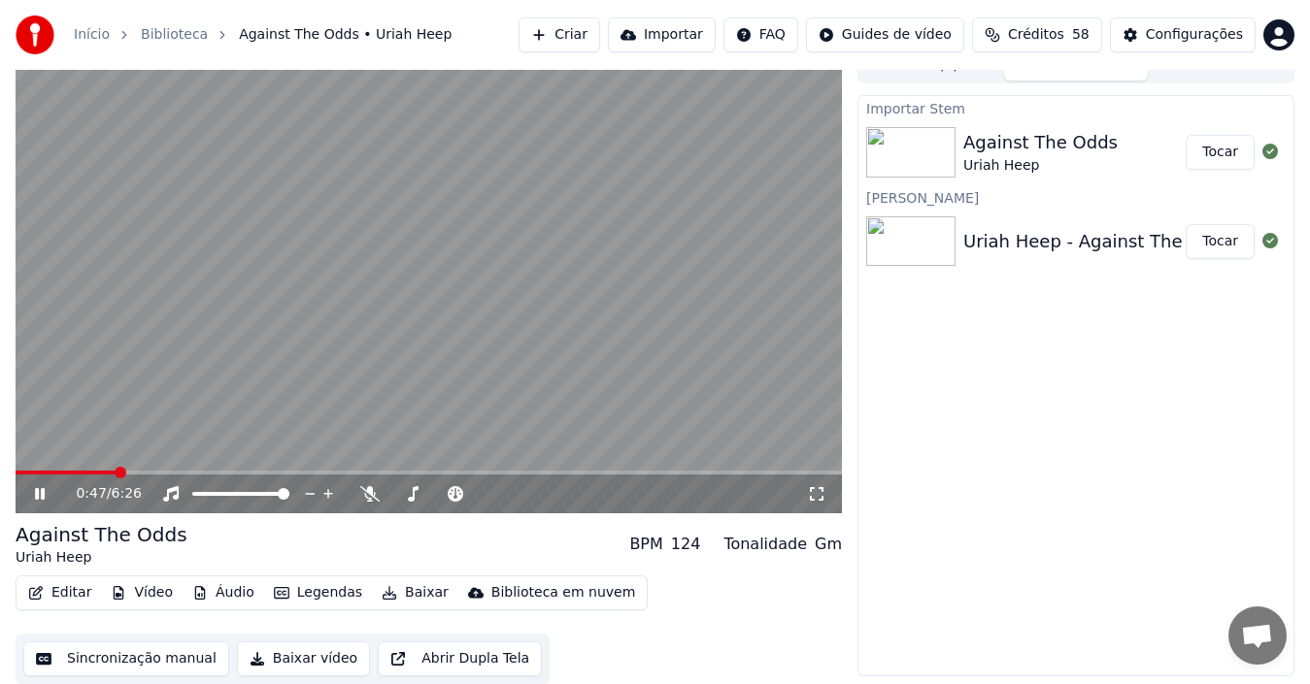
click at [116, 471] on span at bounding box center [66, 473] width 101 height 4
click at [155, 39] on link "Biblioteca" at bounding box center [174, 34] width 67 height 19
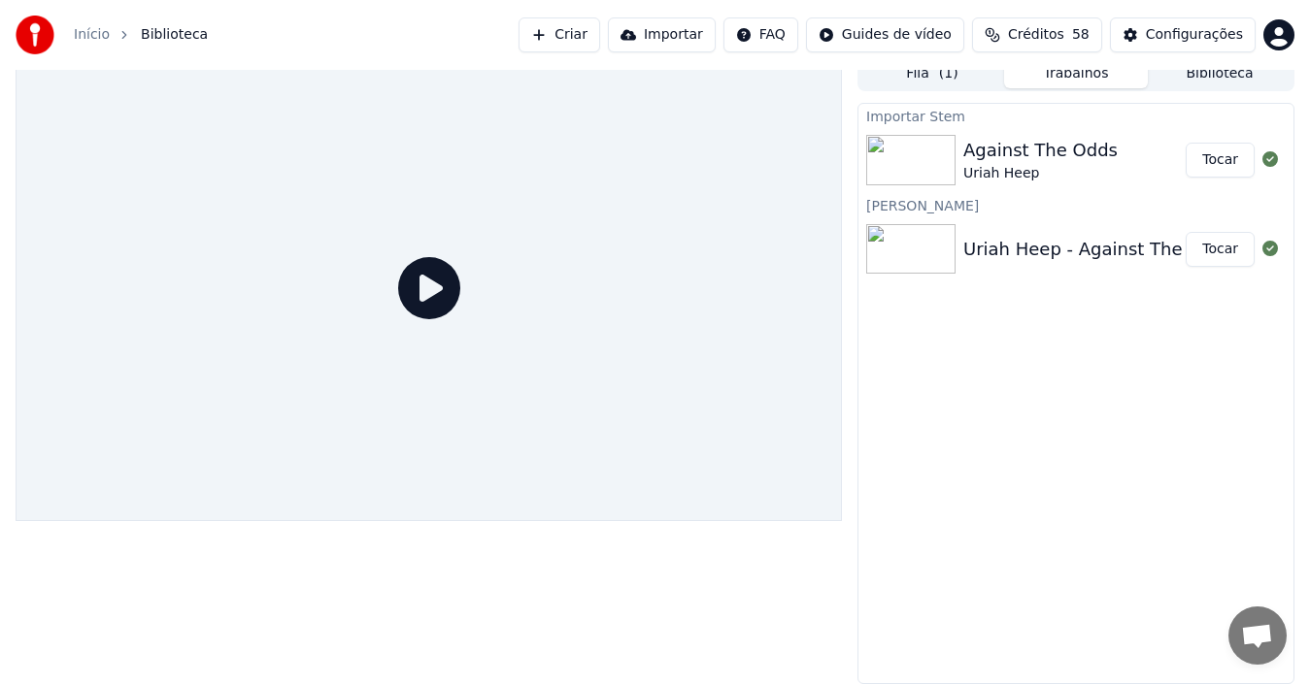
scroll to position [14, 0]
click at [906, 83] on button "Fila ( 1 )" at bounding box center [932, 74] width 144 height 28
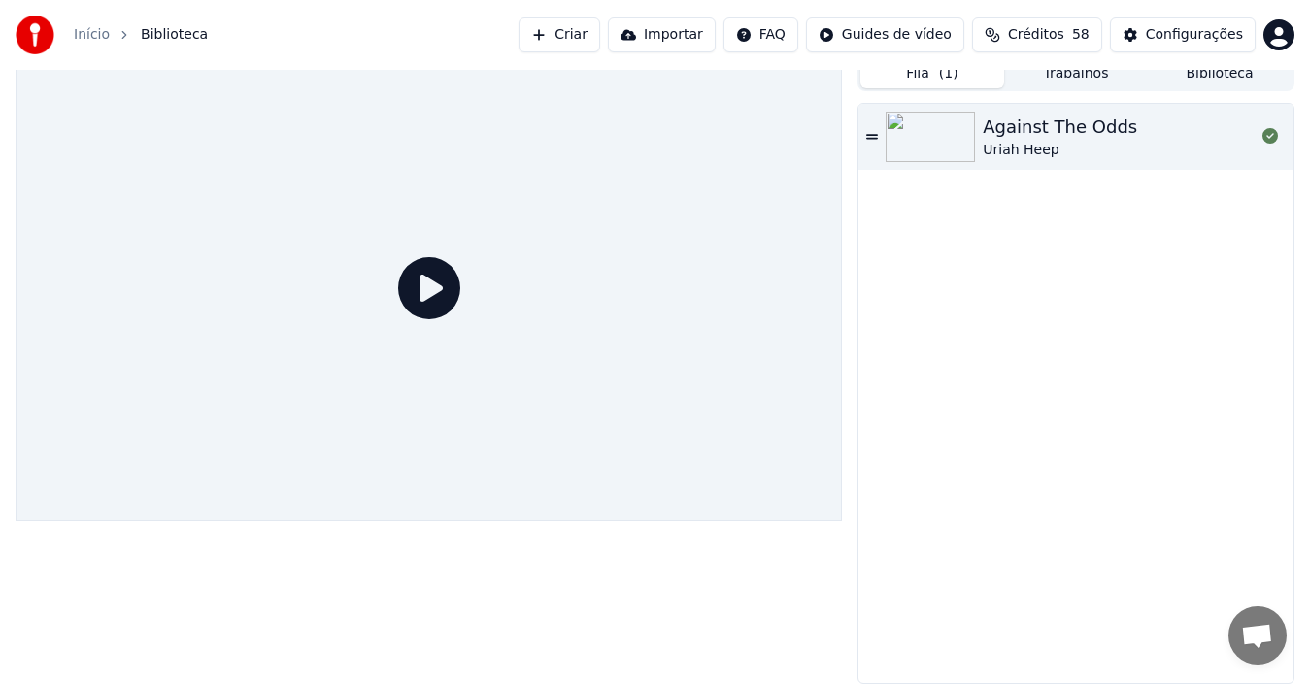
click at [1094, 151] on div "Uriah Heep" at bounding box center [1059, 150] width 154 height 19
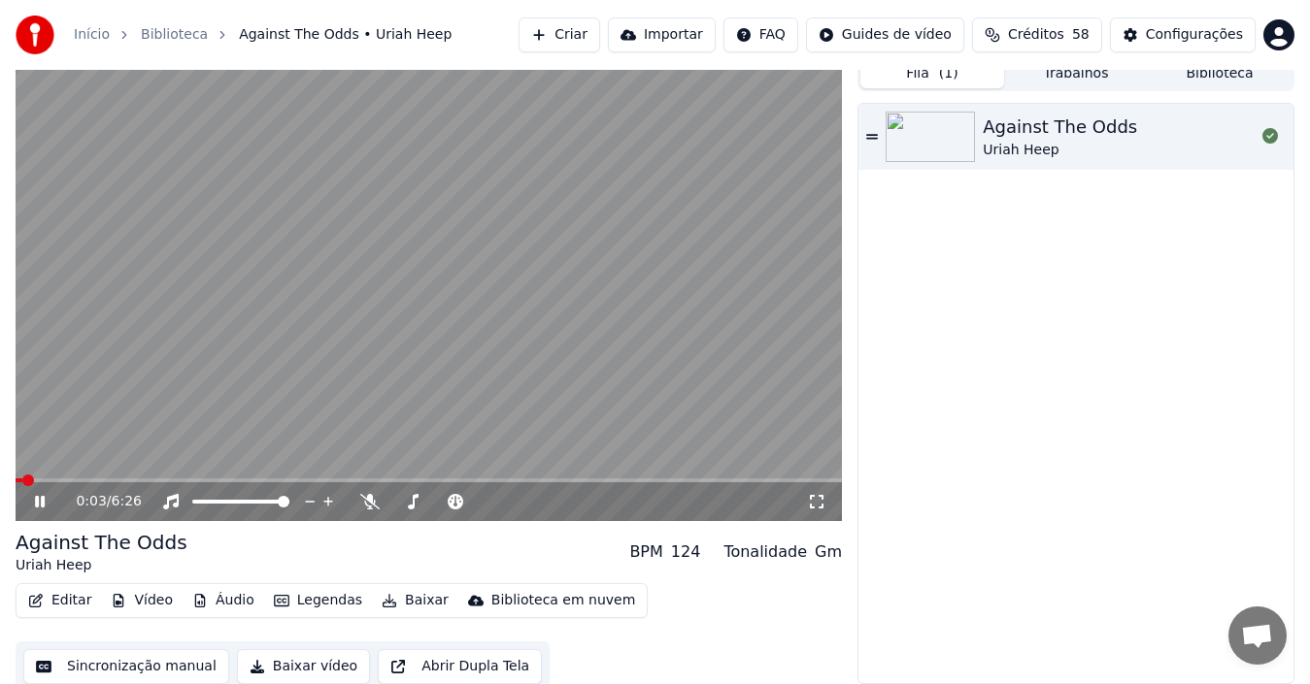
click at [692, 477] on video at bounding box center [429, 288] width 826 height 465
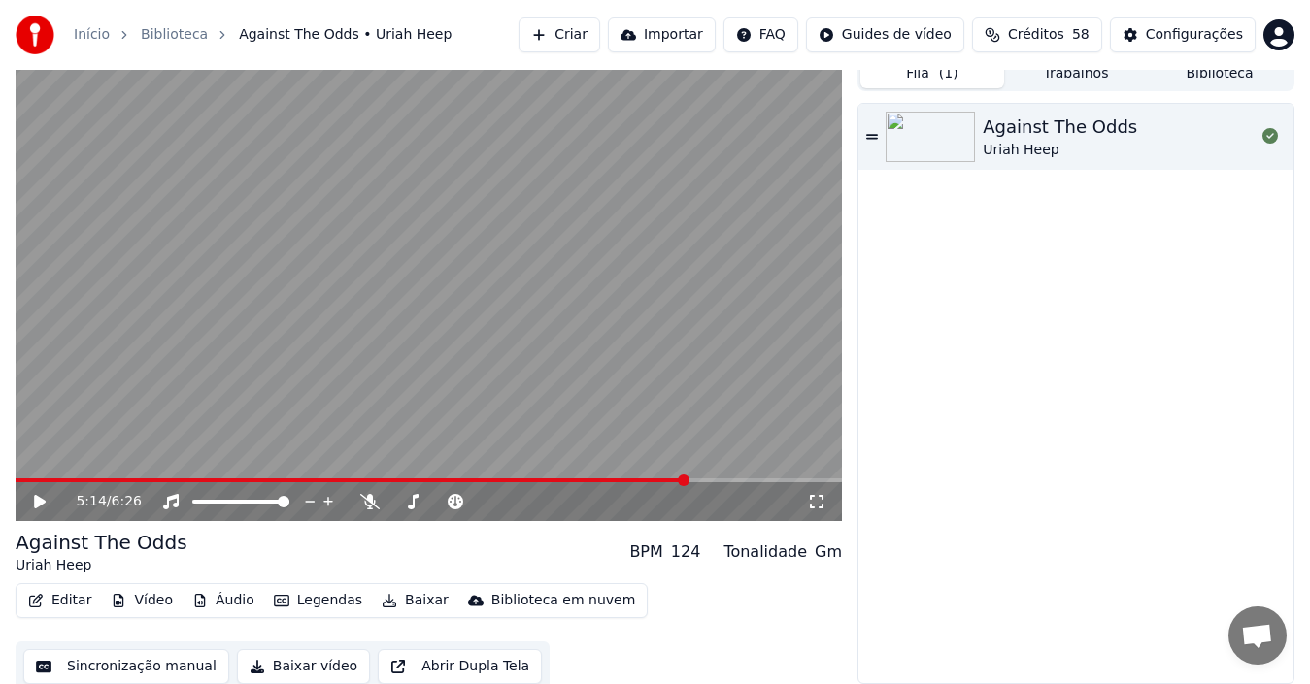
click at [688, 481] on span at bounding box center [429, 481] width 826 height 4
click at [37, 496] on icon at bounding box center [40, 502] width 12 height 14
click at [749, 481] on span at bounding box center [429, 481] width 826 height 4
click at [85, 479] on span at bounding box center [389, 481] width 747 height 4
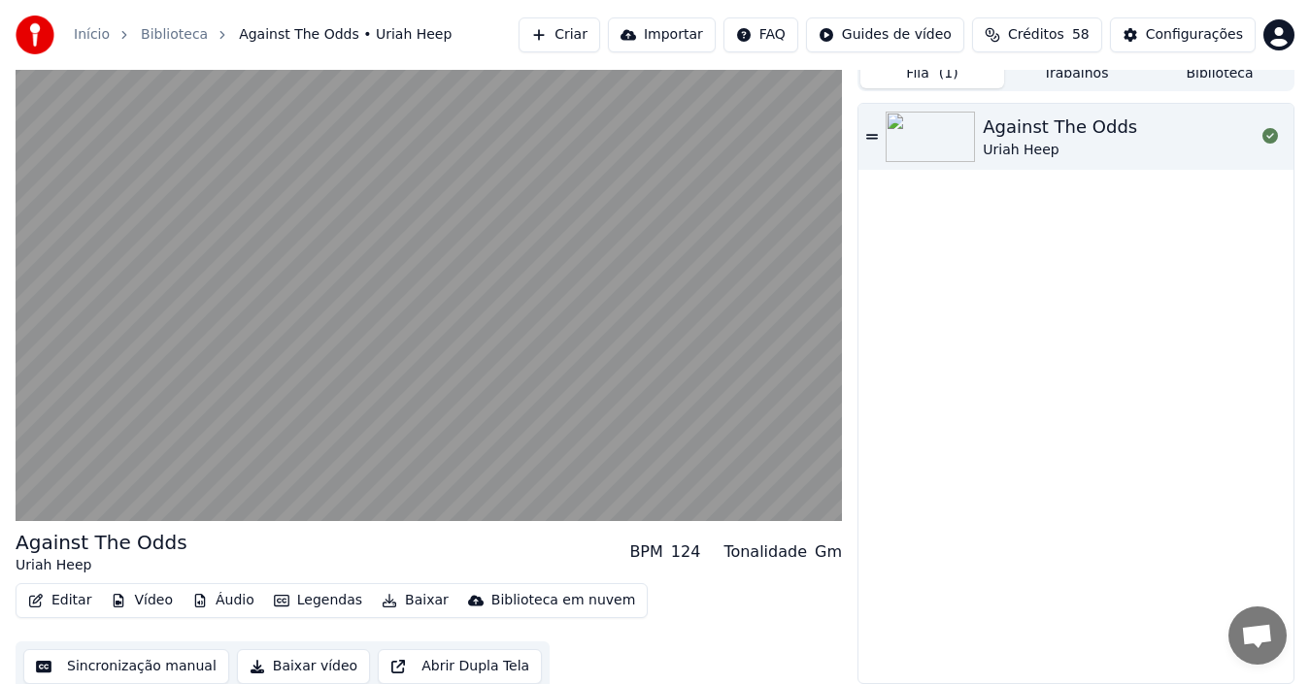
scroll to position [21, 0]
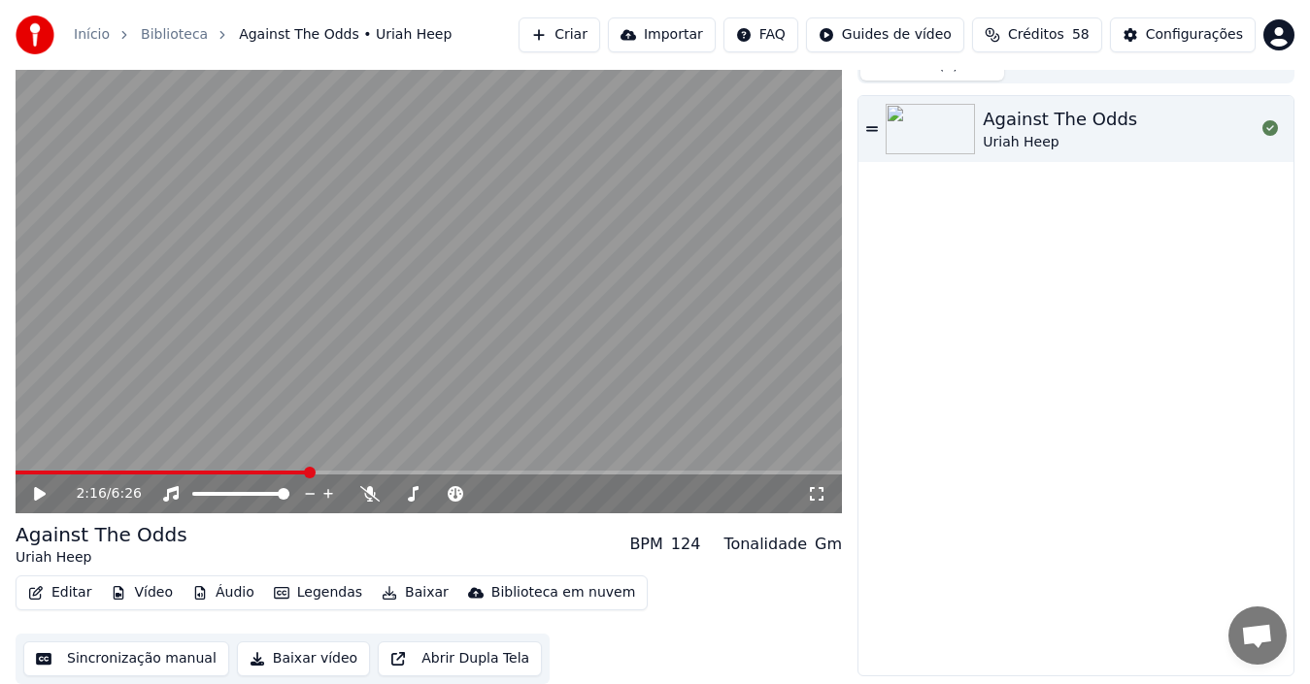
click at [37, 496] on icon at bounding box center [40, 494] width 12 height 14
click at [700, 474] on span at bounding box center [429, 473] width 826 height 4
click at [785, 471] on span at bounding box center [429, 473] width 826 height 4
click at [744, 468] on video at bounding box center [429, 281] width 826 height 465
click at [753, 474] on span at bounding box center [385, 473] width 738 height 4
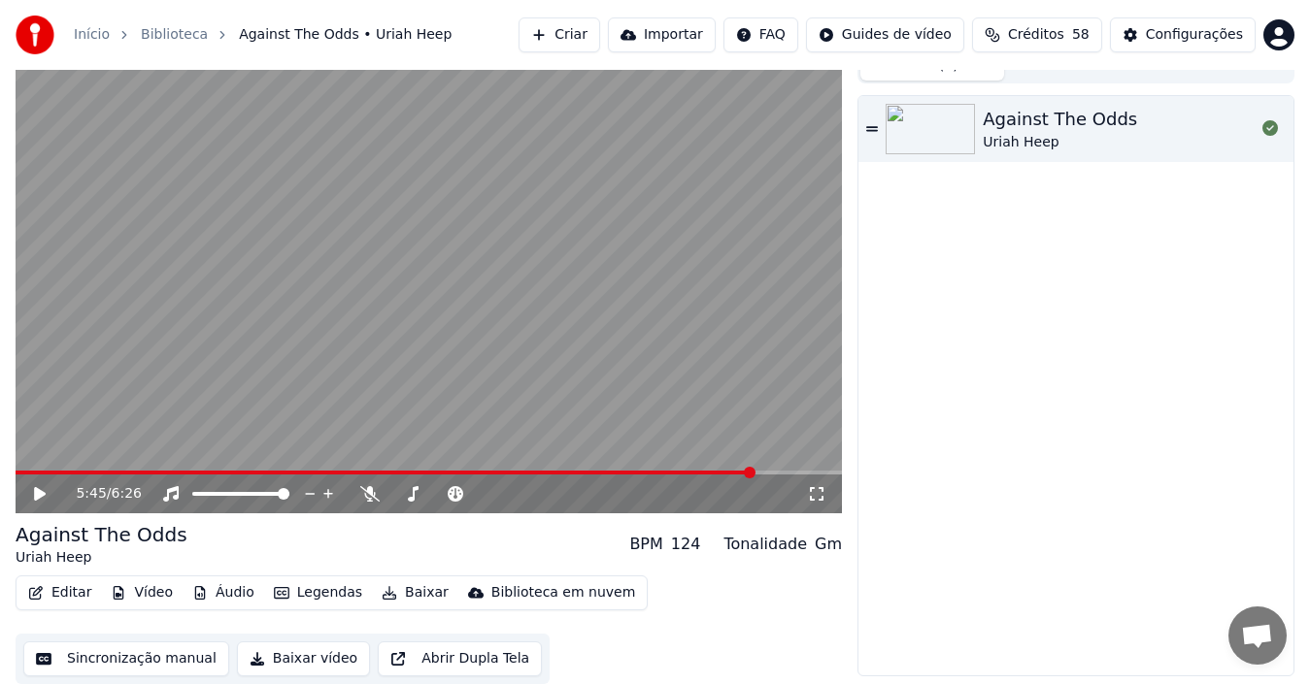
click at [37, 493] on icon at bounding box center [40, 494] width 12 height 14
click at [42, 495] on icon at bounding box center [40, 494] width 10 height 12
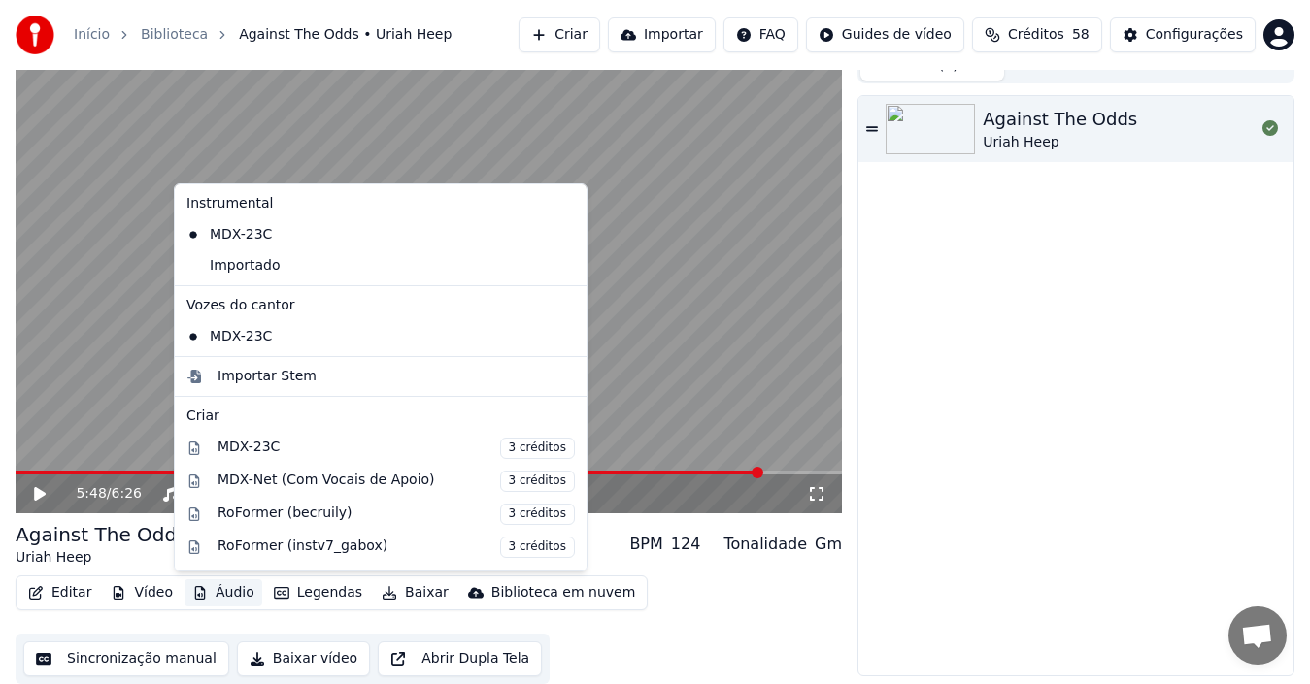
click at [211, 592] on button "Áudio" at bounding box center [223, 593] width 78 height 27
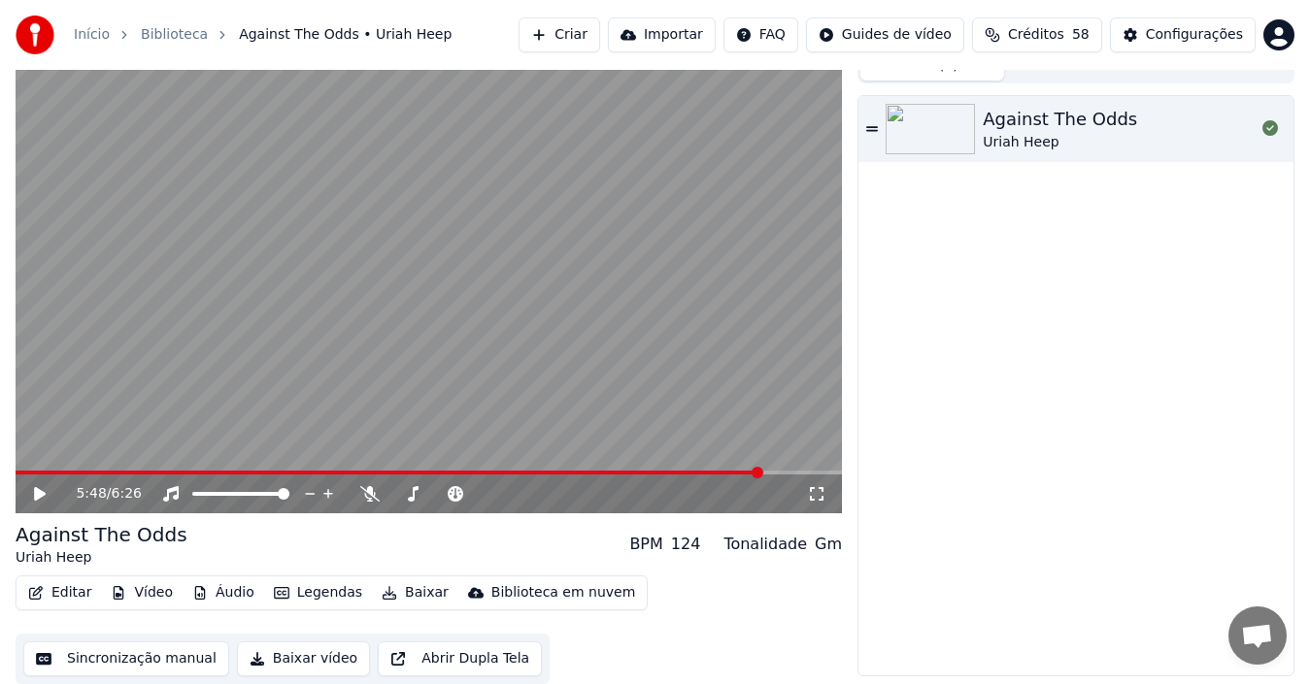
click at [1064, 386] on div "Against The Odds Uriah Heep" at bounding box center [1075, 386] width 435 height 580
click at [715, 41] on button "Importar" at bounding box center [662, 34] width 108 height 35
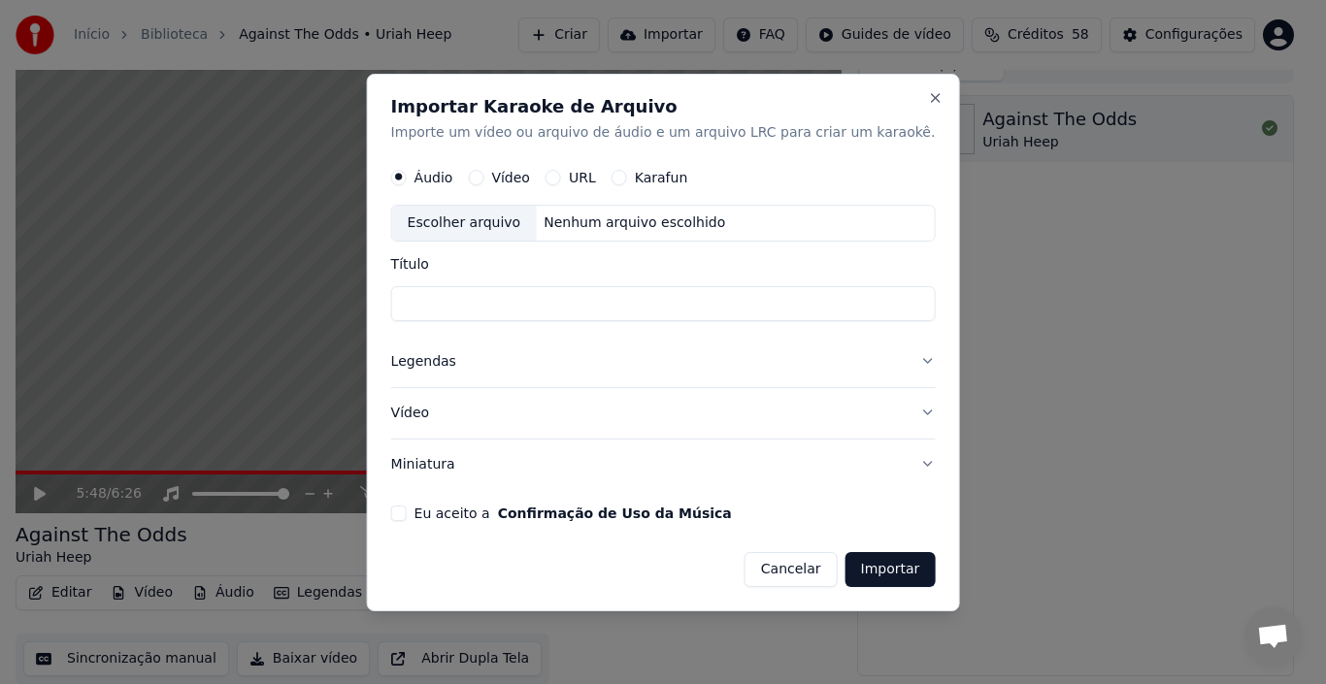
click at [505, 220] on div "Escolher arquivo" at bounding box center [464, 223] width 145 height 35
type input "**********"
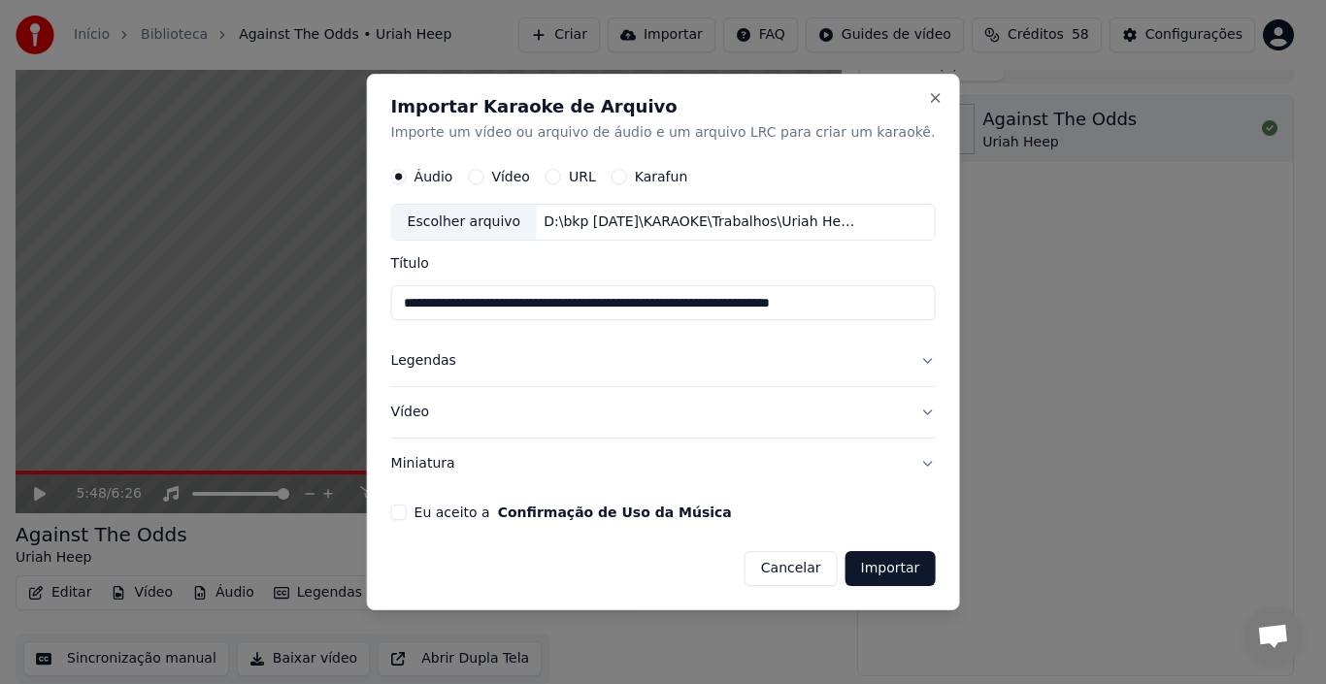
click at [407, 519] on button "Eu aceito a Confirmação de Uso da Música" at bounding box center [399, 513] width 16 height 16
click at [856, 569] on button "Importar" at bounding box center [891, 568] width 90 height 35
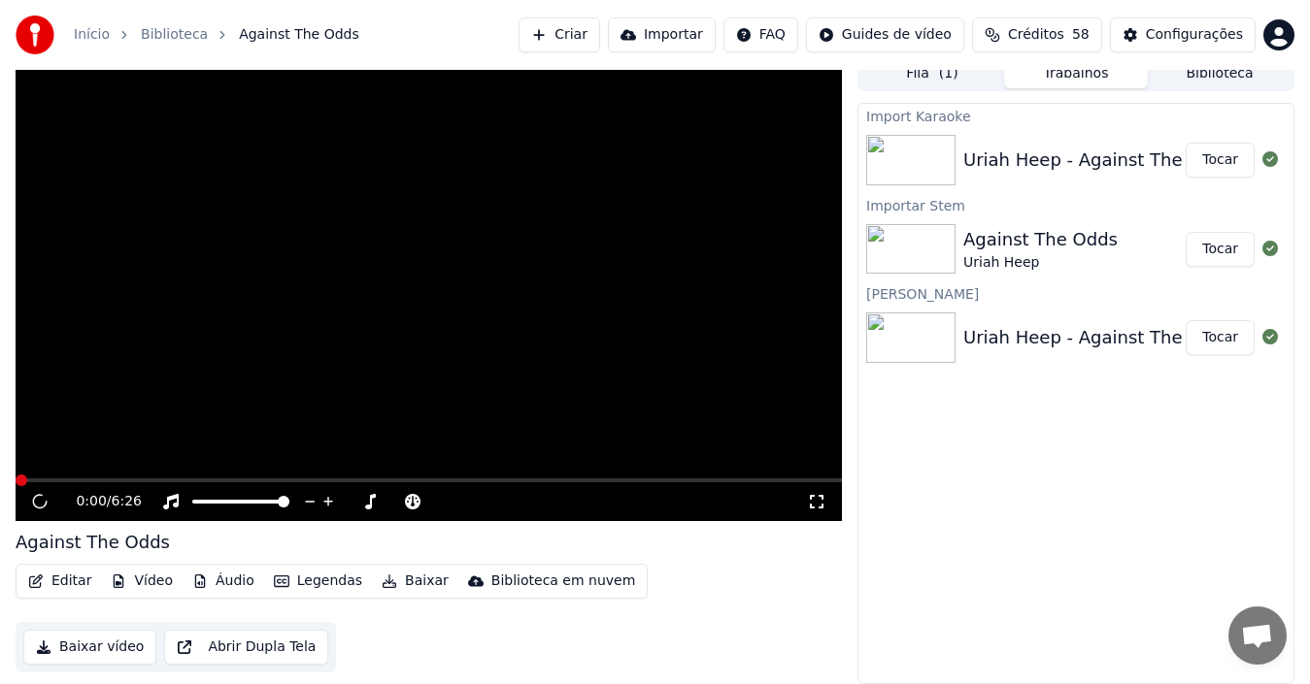
scroll to position [14, 0]
click at [111, 480] on span at bounding box center [429, 481] width 826 height 4
click at [41, 508] on icon at bounding box center [53, 502] width 45 height 16
click at [1045, 245] on div "Against The Odds" at bounding box center [1040, 239] width 154 height 27
click at [1230, 249] on button "Tocar" at bounding box center [1219, 249] width 69 height 35
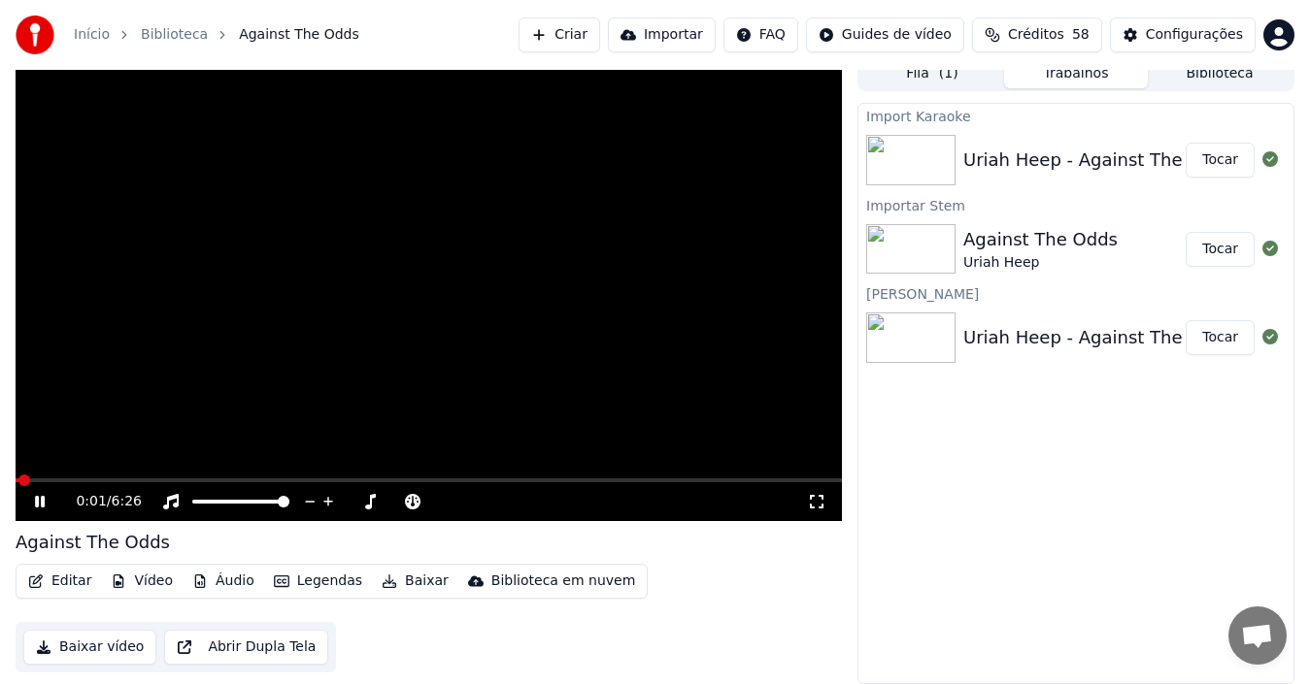
click at [95, 484] on div "0:01 / 6:26" at bounding box center [429, 501] width 826 height 39
click at [111, 479] on span at bounding box center [429, 481] width 826 height 4
click at [42, 501] on icon at bounding box center [40, 502] width 10 height 12
click at [1227, 337] on button "Tocar" at bounding box center [1219, 337] width 69 height 35
click at [89, 479] on span at bounding box center [429, 481] width 826 height 4
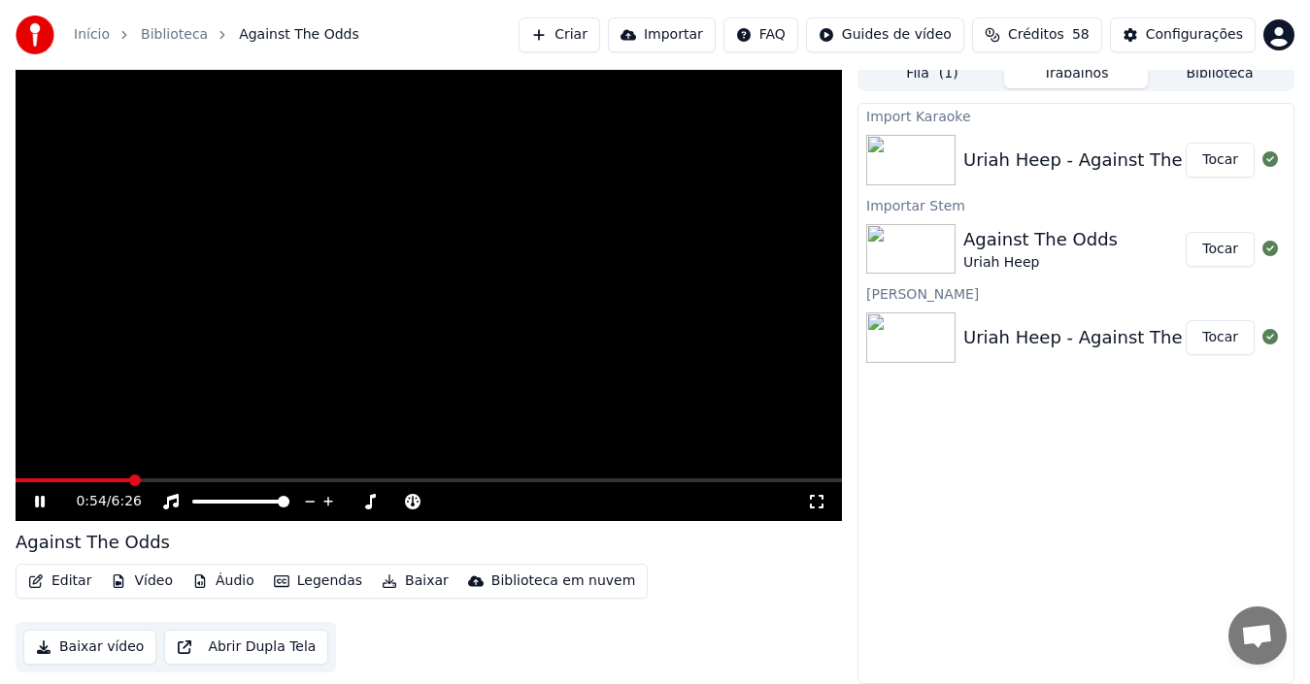
click at [132, 479] on span at bounding box center [429, 481] width 826 height 4
click at [952, 542] on div "Import Karaoke Uriah Heep - Against The Odds (from Sea of Light)-G-125bpm-440hz…" at bounding box center [1075, 393] width 437 height 581
click at [712, 475] on video at bounding box center [429, 288] width 826 height 465
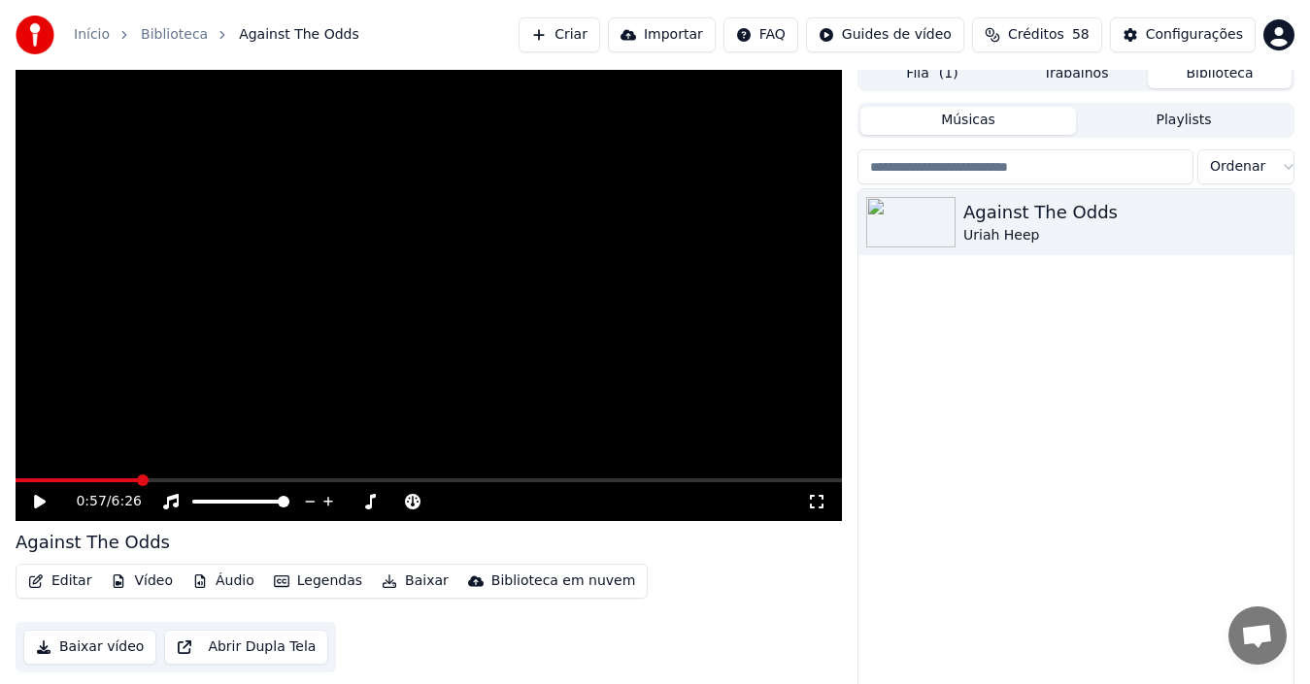
click at [1183, 75] on button "Biblioteca" at bounding box center [1219, 74] width 144 height 28
click at [906, 229] on img at bounding box center [910, 222] width 89 height 50
click at [109, 479] on span at bounding box center [429, 481] width 826 height 4
click at [427, 360] on video at bounding box center [429, 288] width 826 height 465
click at [989, 121] on button "Músicas" at bounding box center [968, 121] width 216 height 28
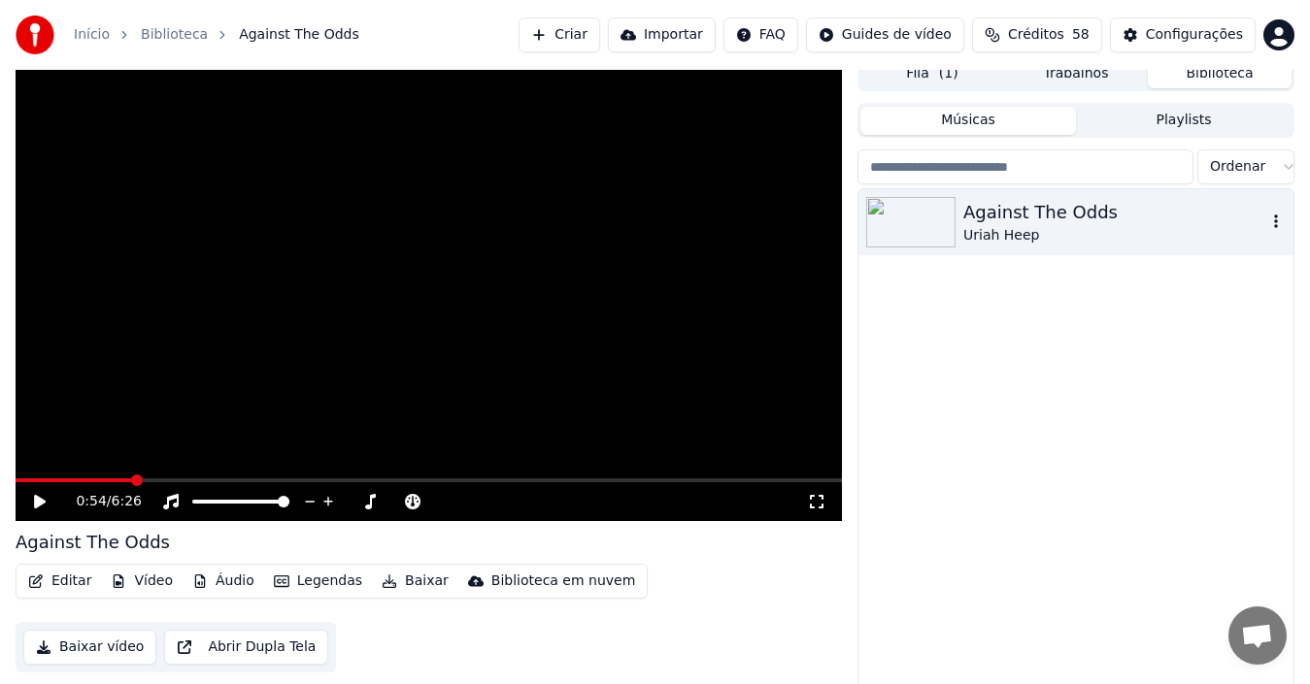
click at [1242, 221] on icon "button" at bounding box center [1276, 222] width 4 height 14
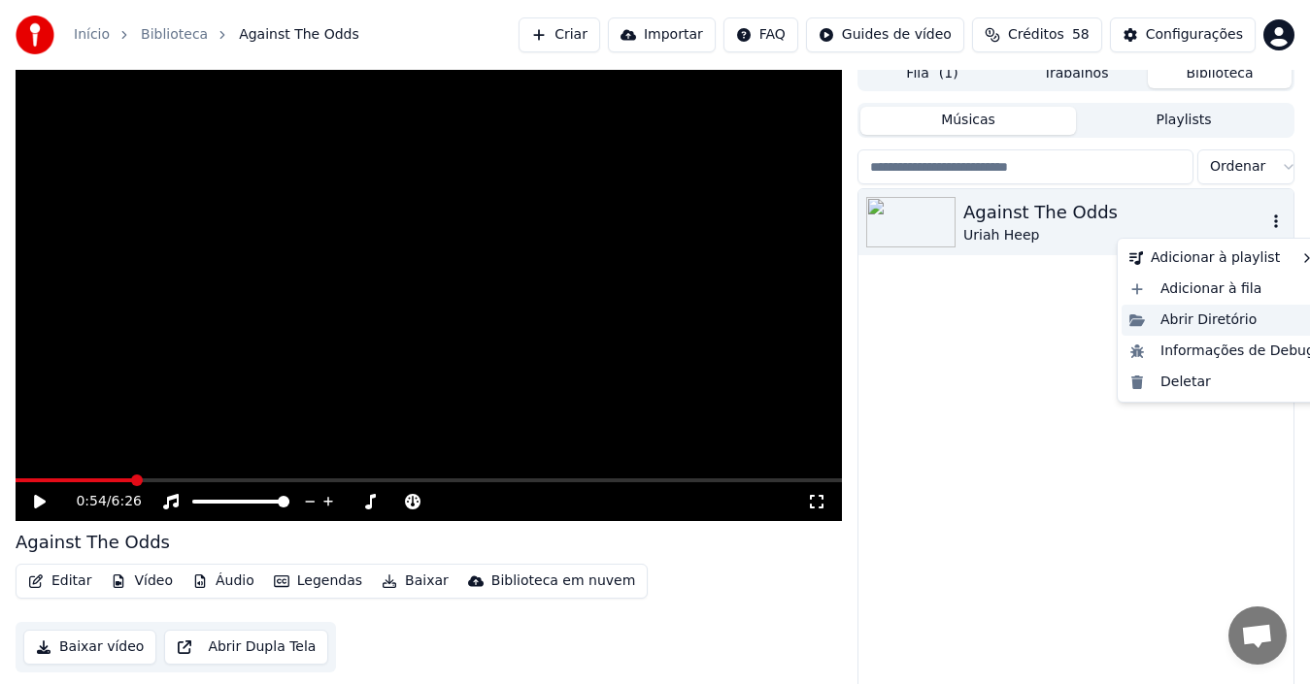
click at [1172, 324] on div "Abrir Diretório" at bounding box center [1221, 320] width 201 height 31
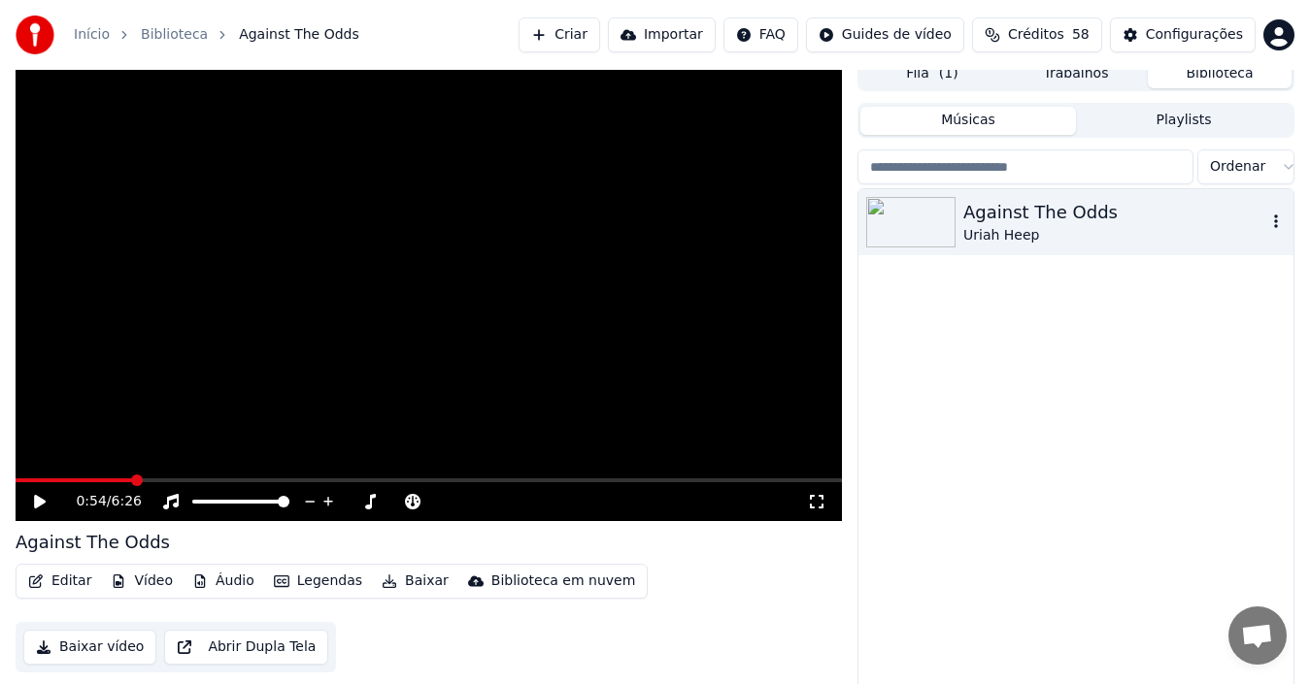
click at [1191, 356] on div "Against The Odds Uriah Heep" at bounding box center [1075, 445] width 435 height 512
click at [16, 486] on span at bounding box center [22, 481] width 12 height 12
click at [35, 496] on icon at bounding box center [40, 502] width 12 height 14
click at [124, 480] on span at bounding box center [429, 481] width 826 height 4
click at [607, 638] on div "Editar Vídeo Áudio Legendas Baixar Biblioteca em nuvem Baixar vídeo Abrir Dupla…" at bounding box center [429, 618] width 826 height 109
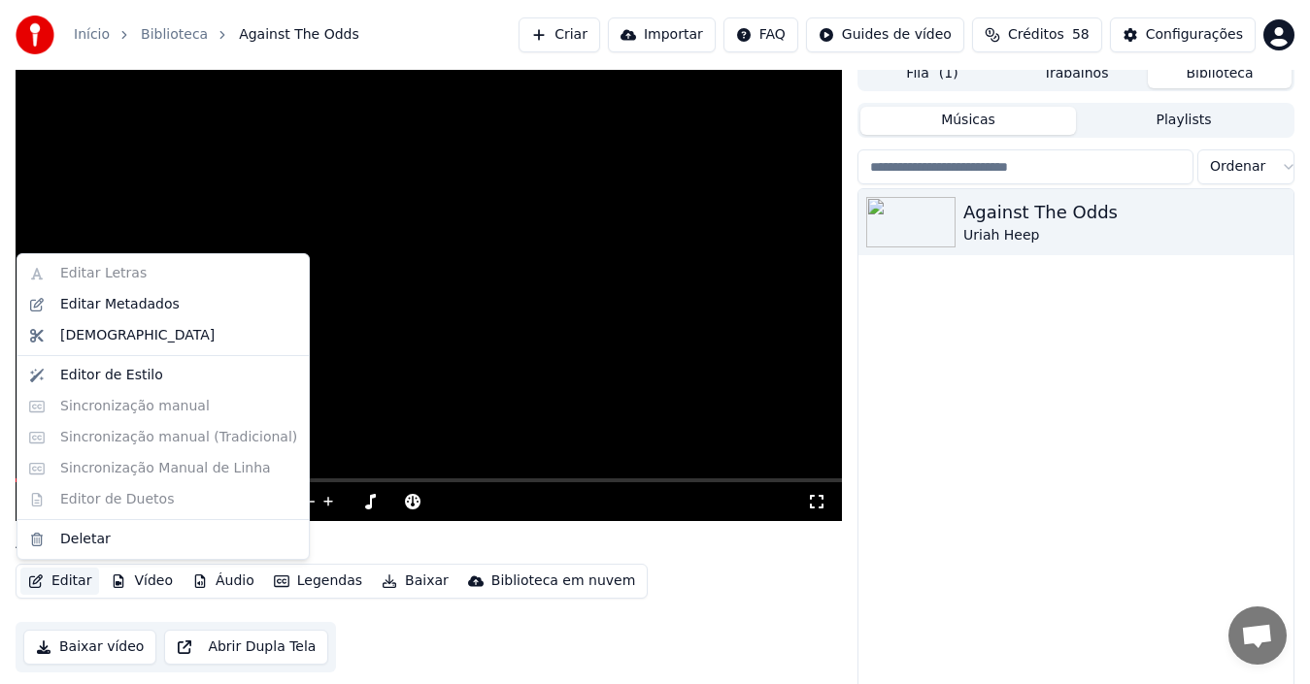
click at [64, 585] on button "Editar" at bounding box center [59, 581] width 79 height 27
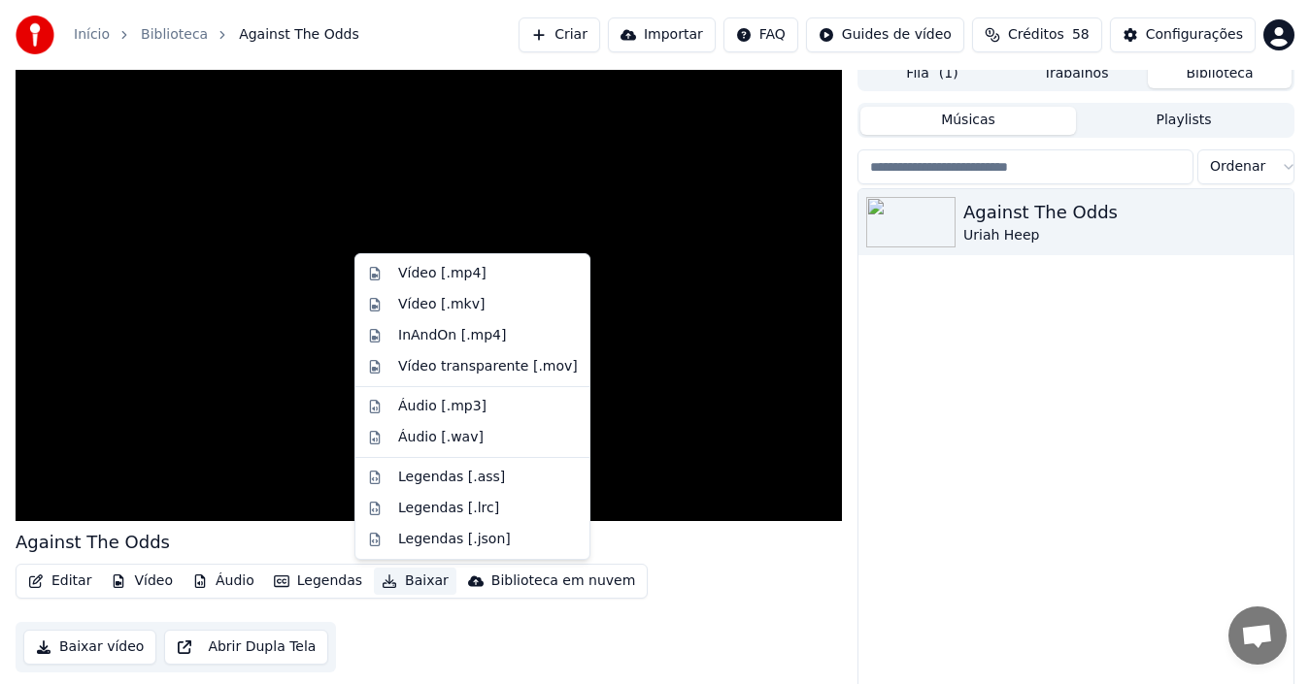
click at [554, 622] on div "Editar Vídeo Áudio Legendas Baixar Biblioteca em nuvem Baixar vídeo Abrir Dupla…" at bounding box center [429, 618] width 826 height 109
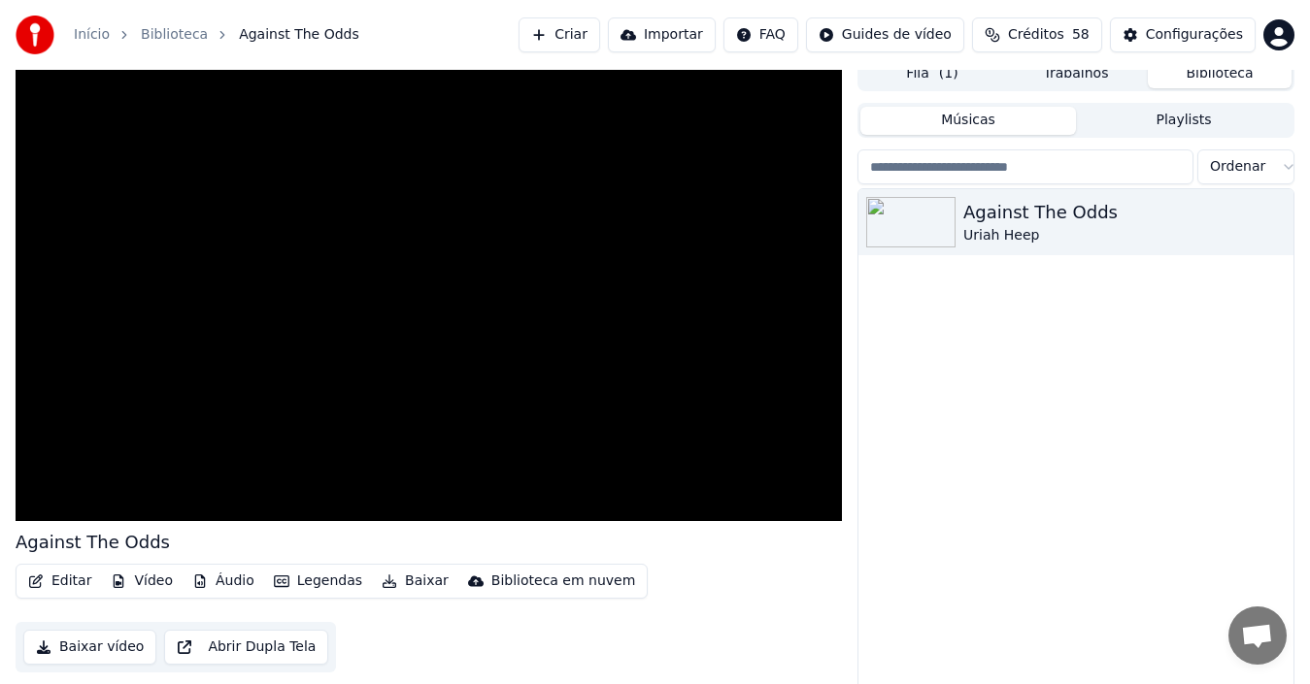
click at [985, 433] on div "Against The Odds Uriah Heep" at bounding box center [1075, 445] width 435 height 512
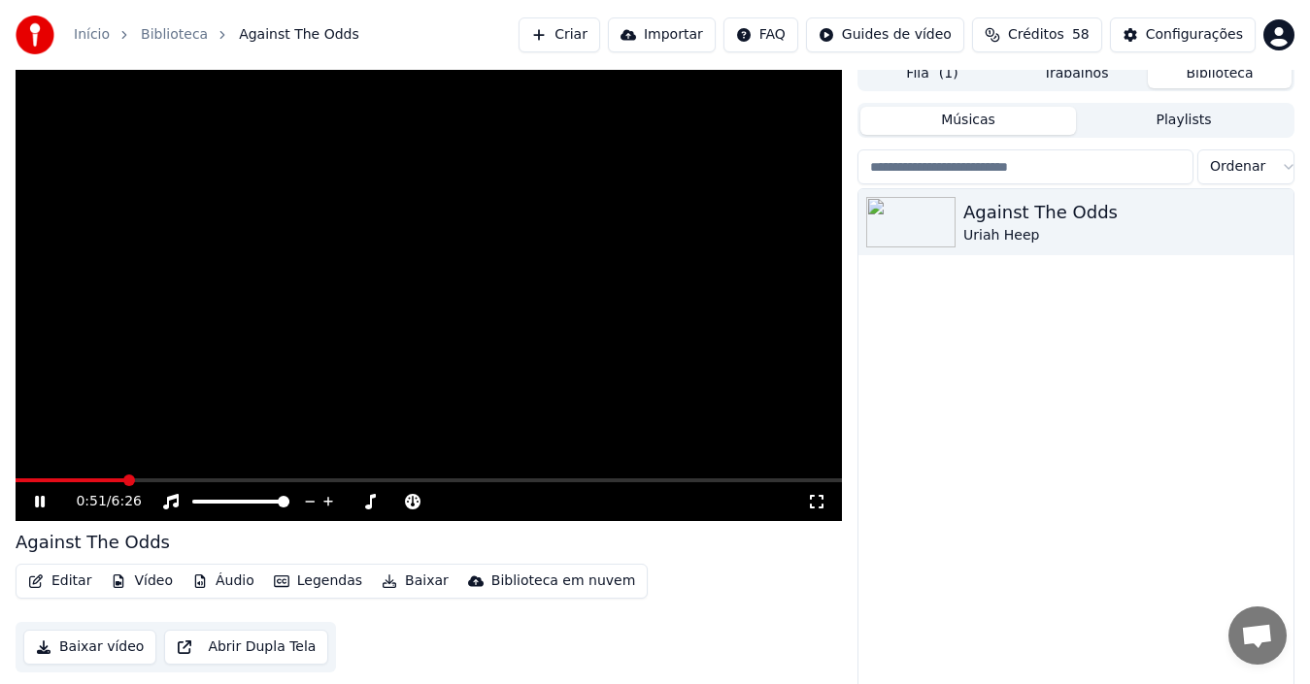
click at [482, 309] on video at bounding box center [429, 288] width 826 height 465
click at [680, 35] on button "Importar" at bounding box center [662, 34] width 108 height 35
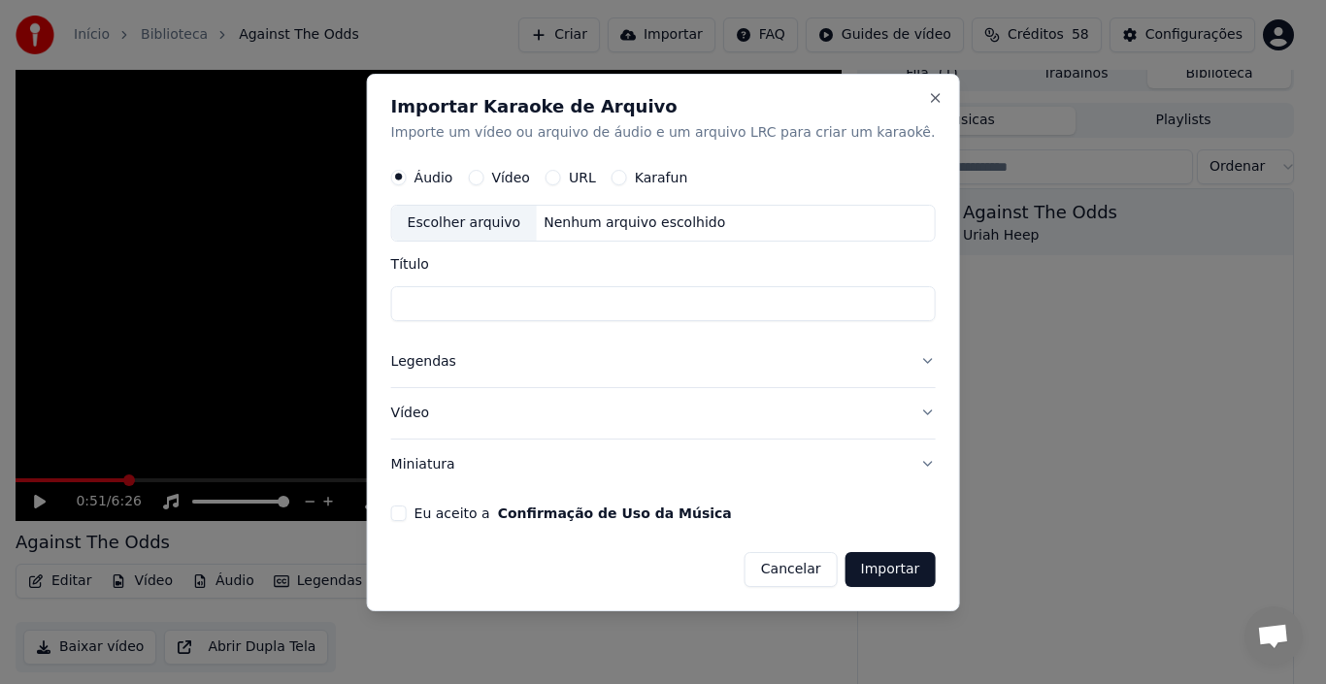
click at [898, 363] on button "Legendas" at bounding box center [663, 362] width 545 height 50
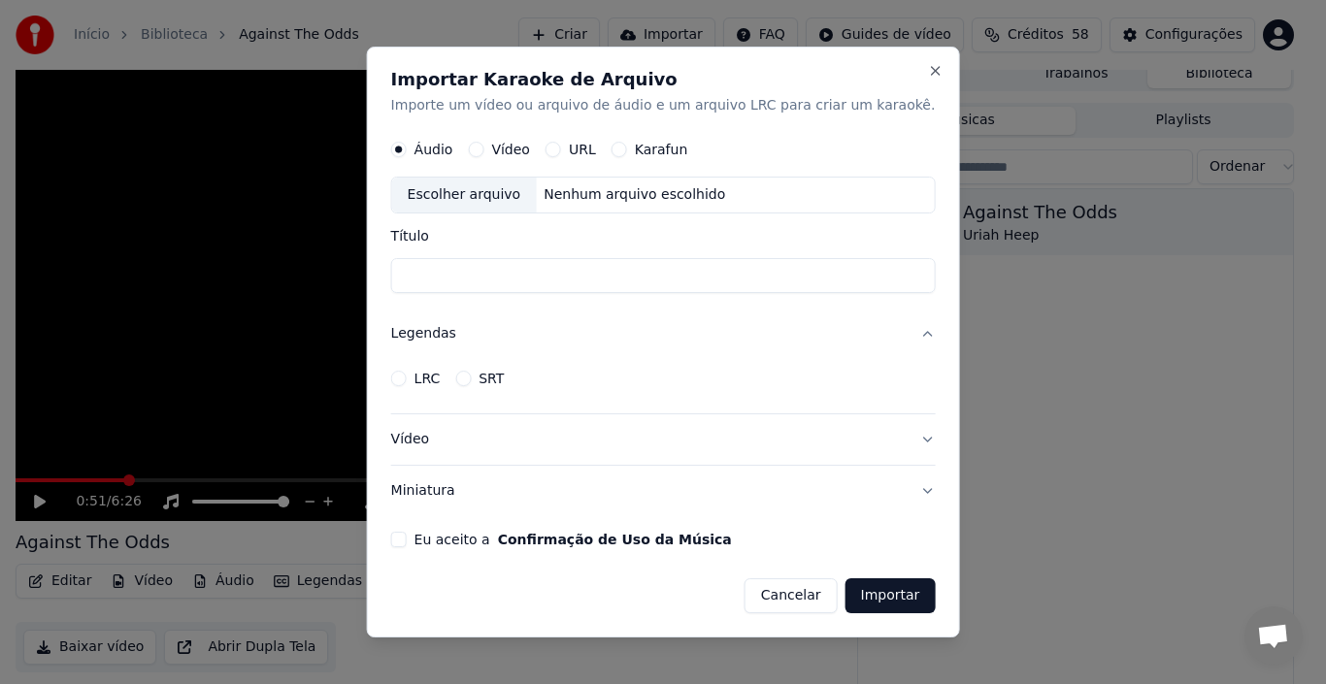
click at [898, 363] on div "LRC SRT" at bounding box center [663, 378] width 545 height 39
click at [895, 333] on button "Legendas" at bounding box center [663, 335] width 545 height 50
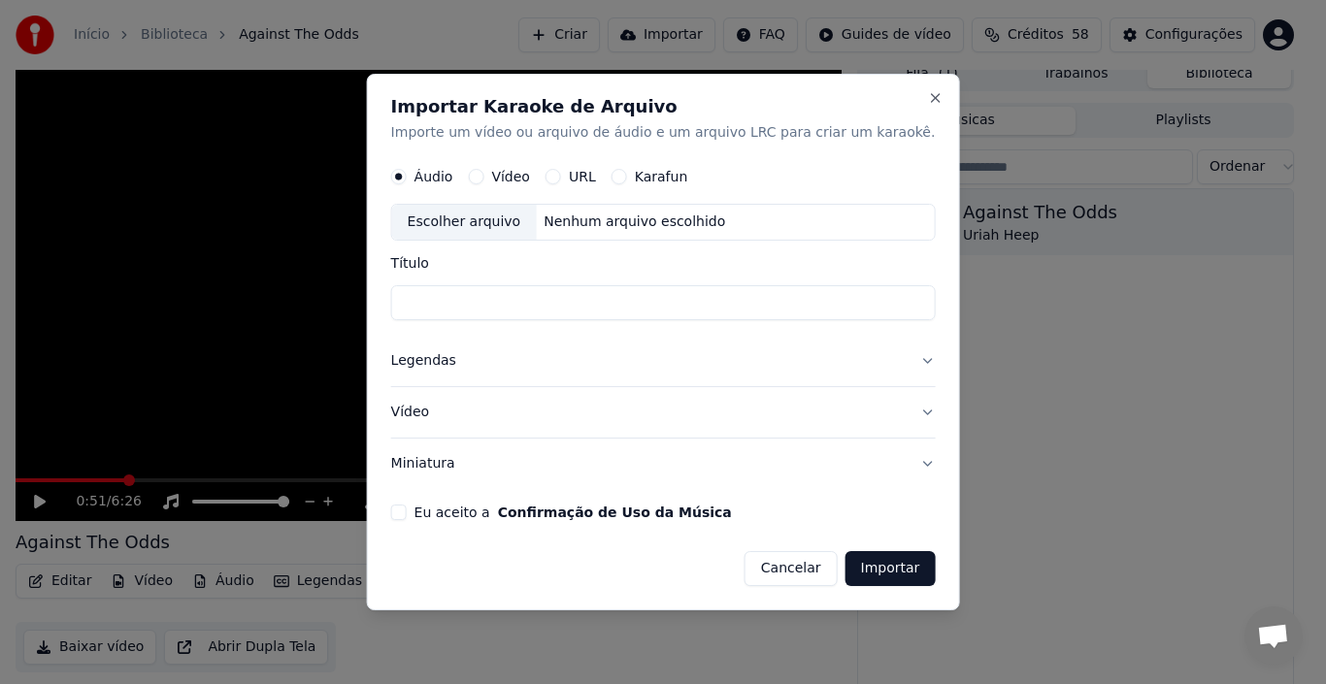
click at [912, 97] on div "Importar Karaoke de Arquivo Importe um vídeo ou arquivo de áudio e um arquivo L…" at bounding box center [663, 343] width 593 height 538
click at [927, 97] on button "Close" at bounding box center [935, 98] width 16 height 16
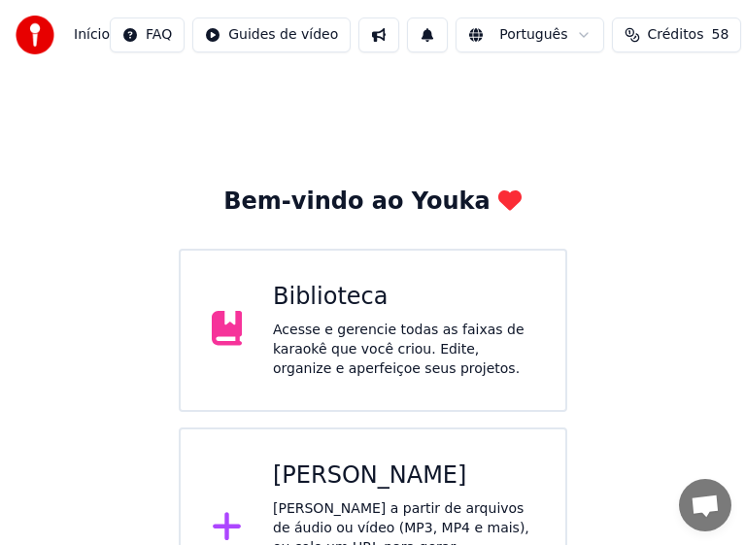
click at [350, 329] on div "Acesse e gerencie todas as faixas de karaokê que você criou. Edite, organize e …" at bounding box center [403, 349] width 261 height 58
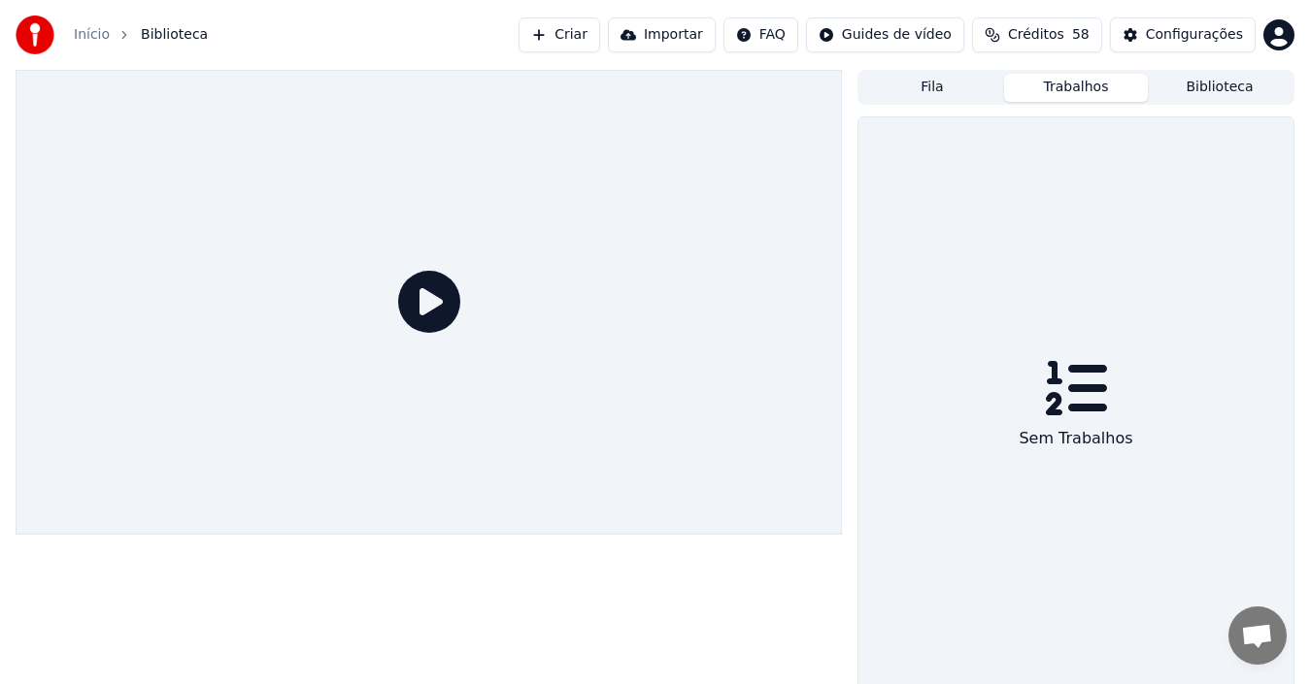
click at [1070, 90] on button "Trabalhos" at bounding box center [1076, 88] width 144 height 28
drag, startPoint x: 892, startPoint y: 80, endPoint x: 905, endPoint y: 85, distance: 13.9
click at [902, 84] on button "Fila" at bounding box center [932, 88] width 144 height 28
click at [1231, 91] on button "Biblioteca" at bounding box center [1219, 88] width 144 height 28
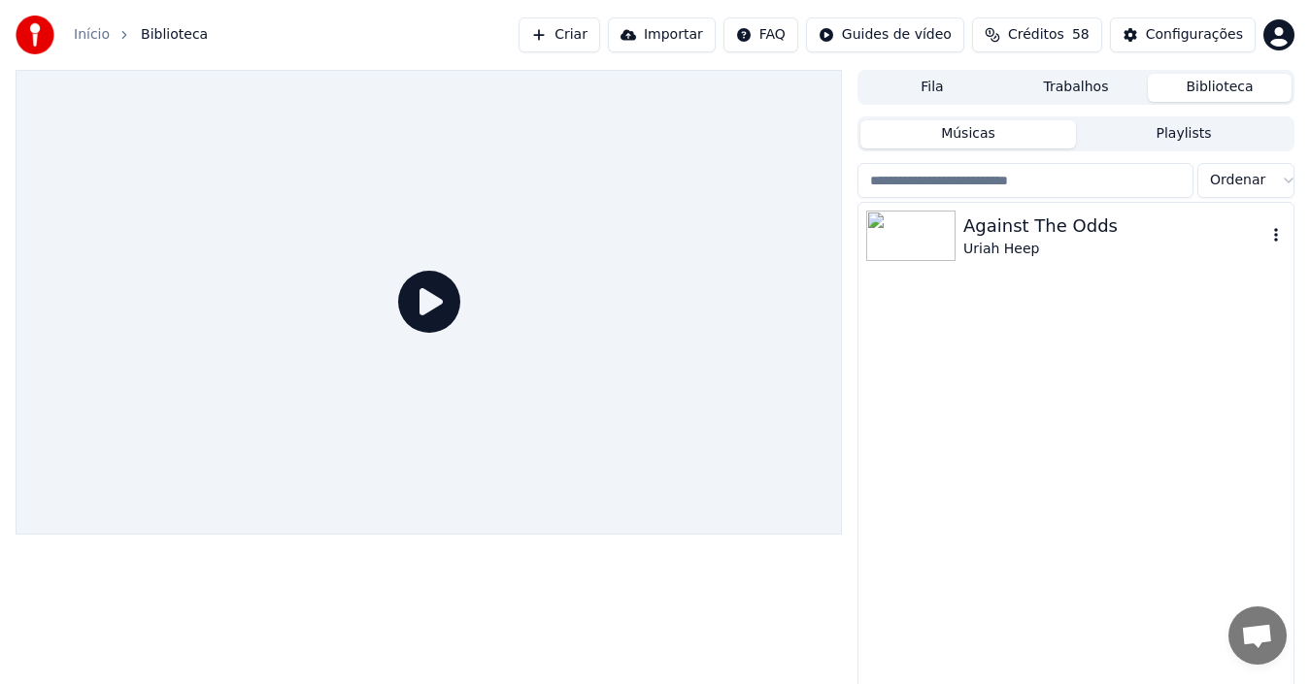
click at [925, 228] on img at bounding box center [910, 236] width 89 height 50
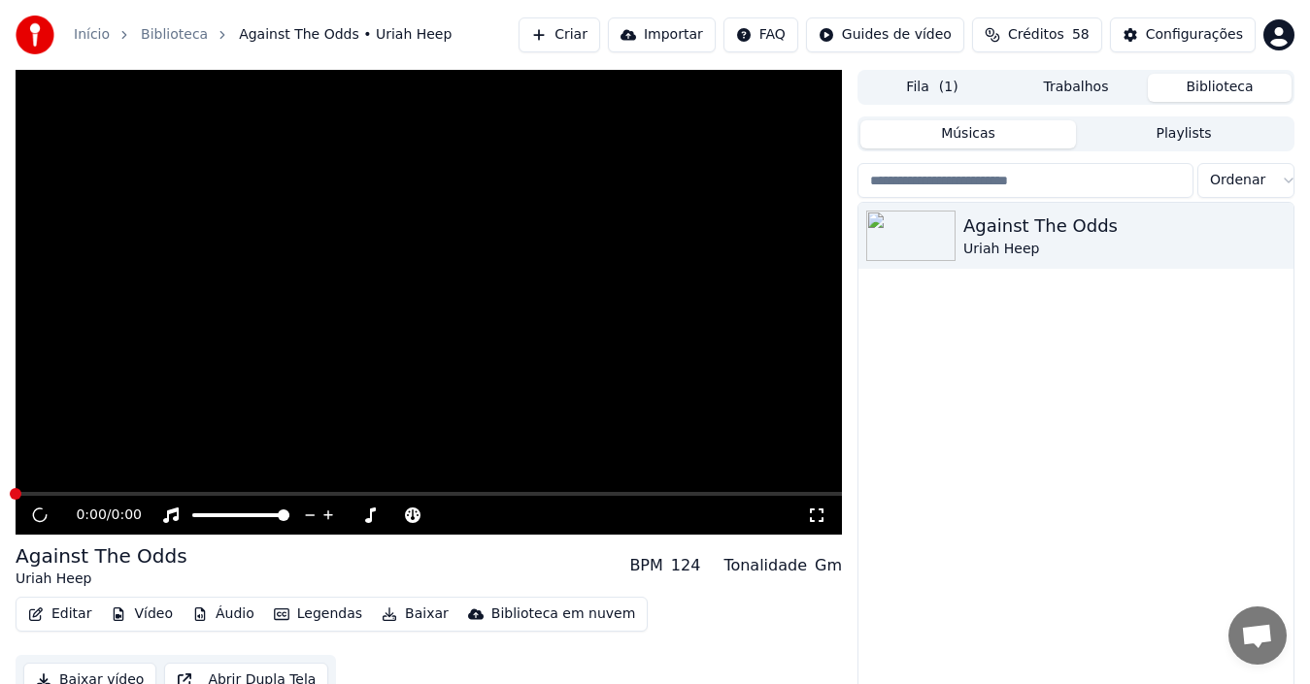
click at [82, 452] on video at bounding box center [429, 302] width 826 height 465
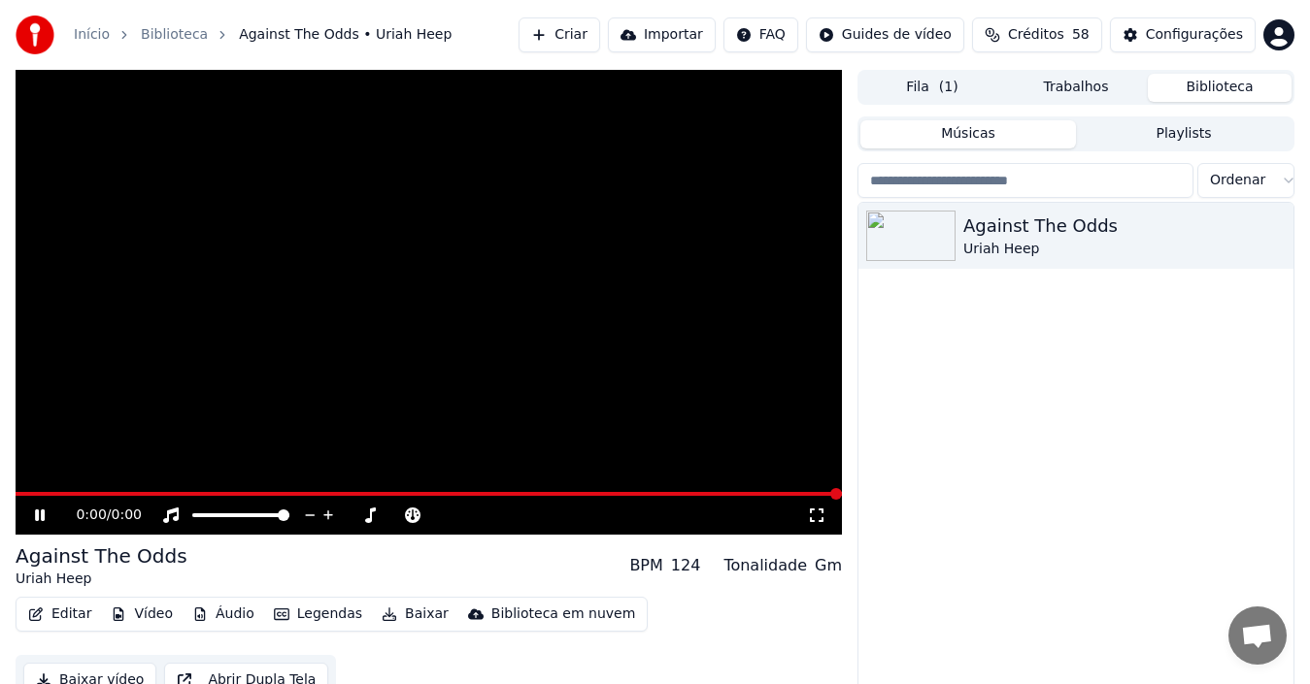
click at [48, 522] on icon at bounding box center [53, 516] width 45 height 16
click at [830, 500] on span at bounding box center [836, 494] width 12 height 12
click at [97, 493] on span at bounding box center [429, 494] width 826 height 4
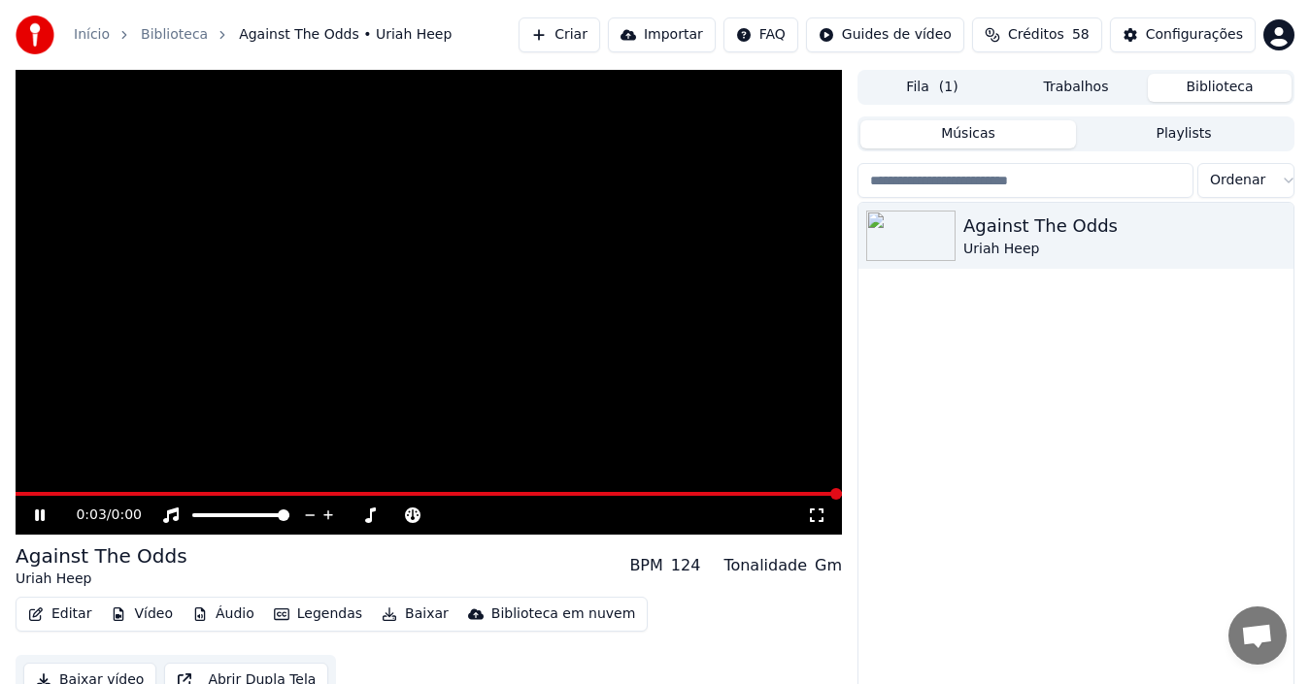
click at [125, 495] on div "0:03 / 0:00" at bounding box center [429, 302] width 826 height 465
click at [44, 514] on icon at bounding box center [40, 516] width 12 height 14
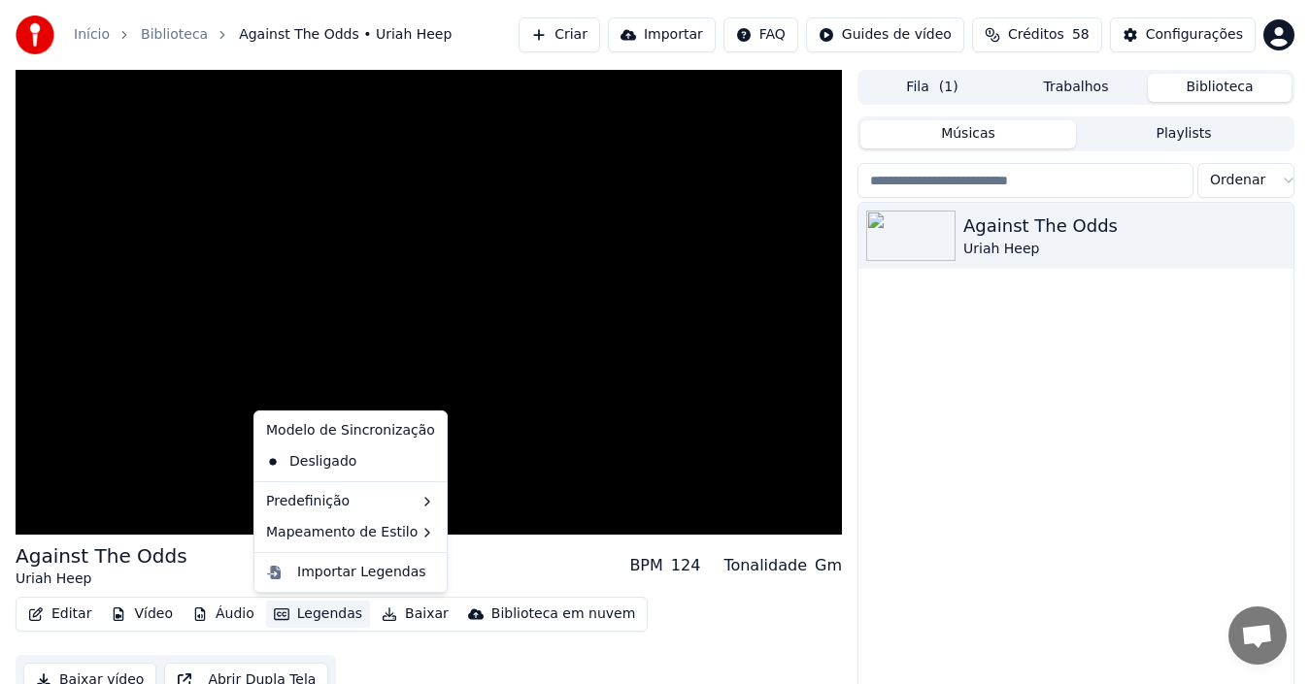
click at [291, 617] on button "Legendas" at bounding box center [318, 614] width 104 height 27
click at [321, 575] on div "Importar Legendas" at bounding box center [361, 572] width 129 height 19
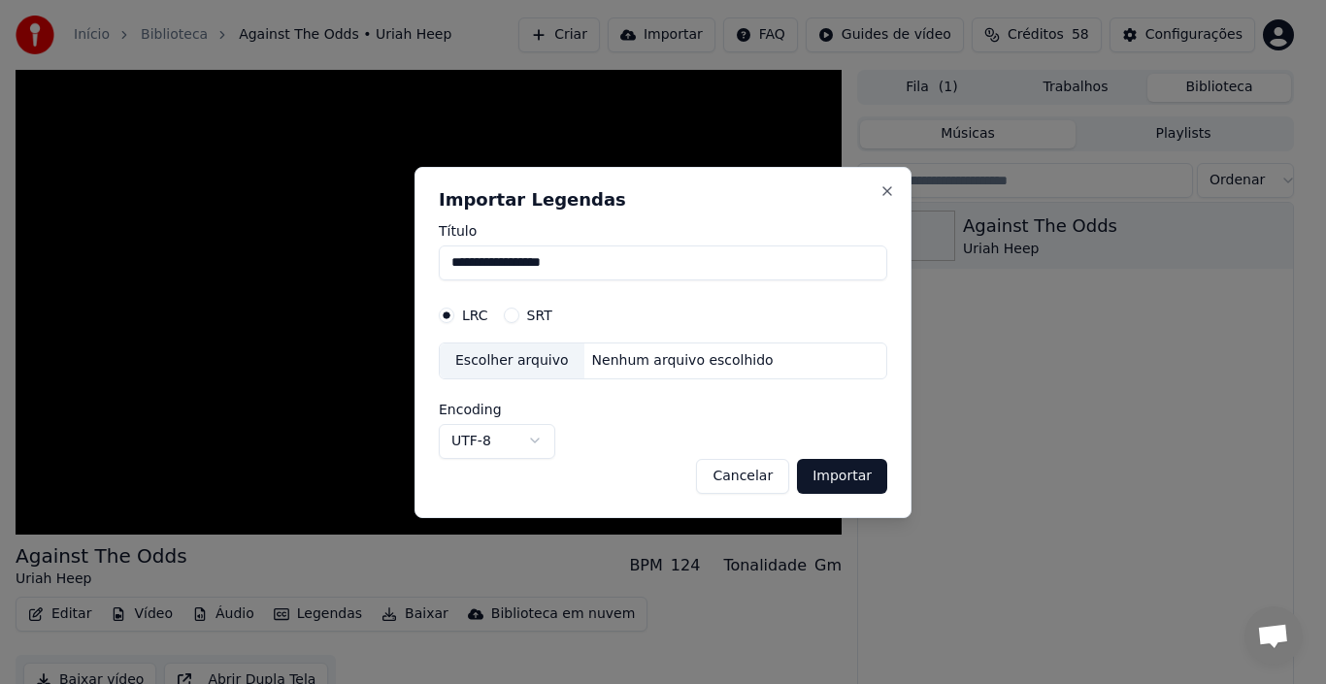
click at [730, 482] on button "Cancelar" at bounding box center [742, 475] width 93 height 35
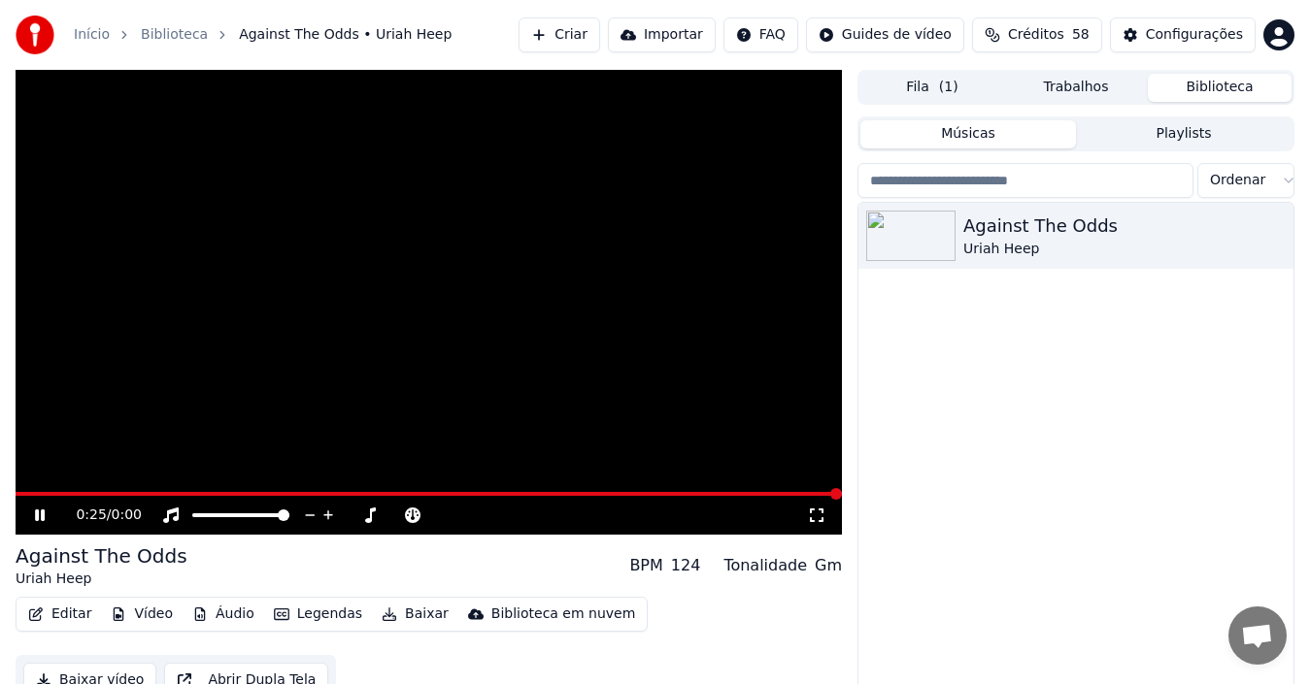
click at [68, 619] on button "Editar" at bounding box center [59, 614] width 79 height 27
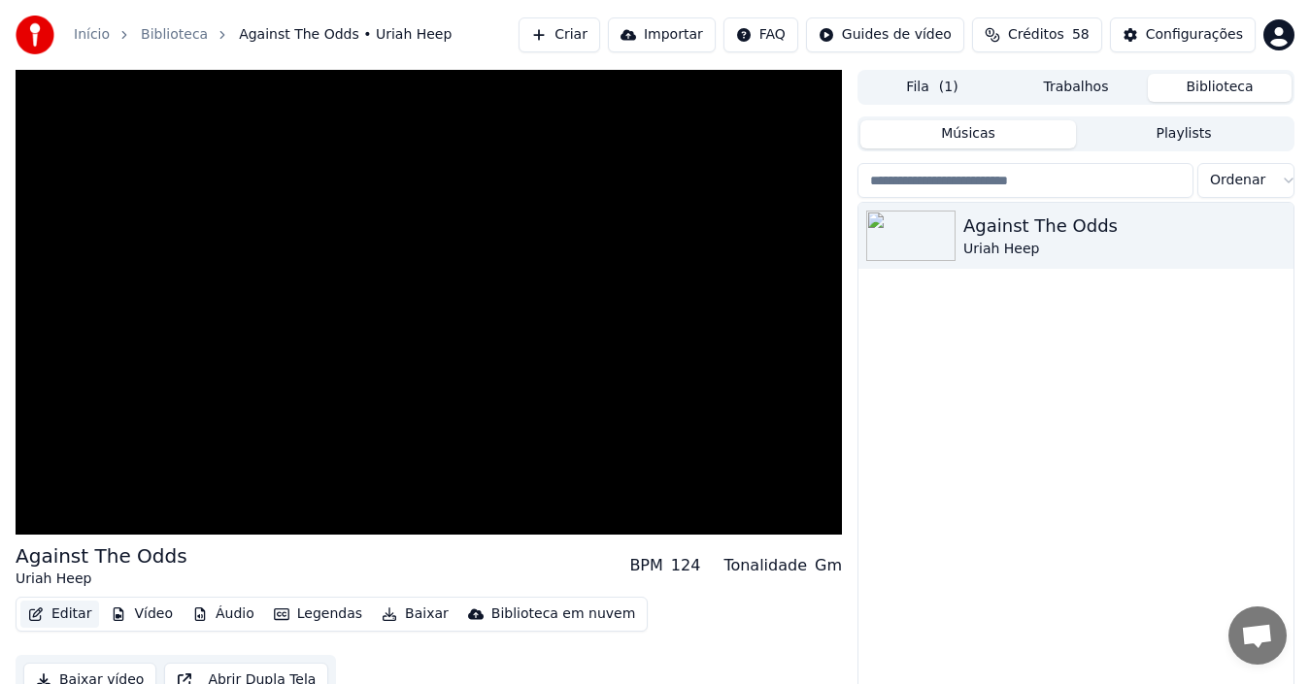
click at [68, 619] on button "Editar" at bounding box center [59, 614] width 79 height 27
click at [923, 86] on button "Fila ( 1 )" at bounding box center [932, 88] width 144 height 28
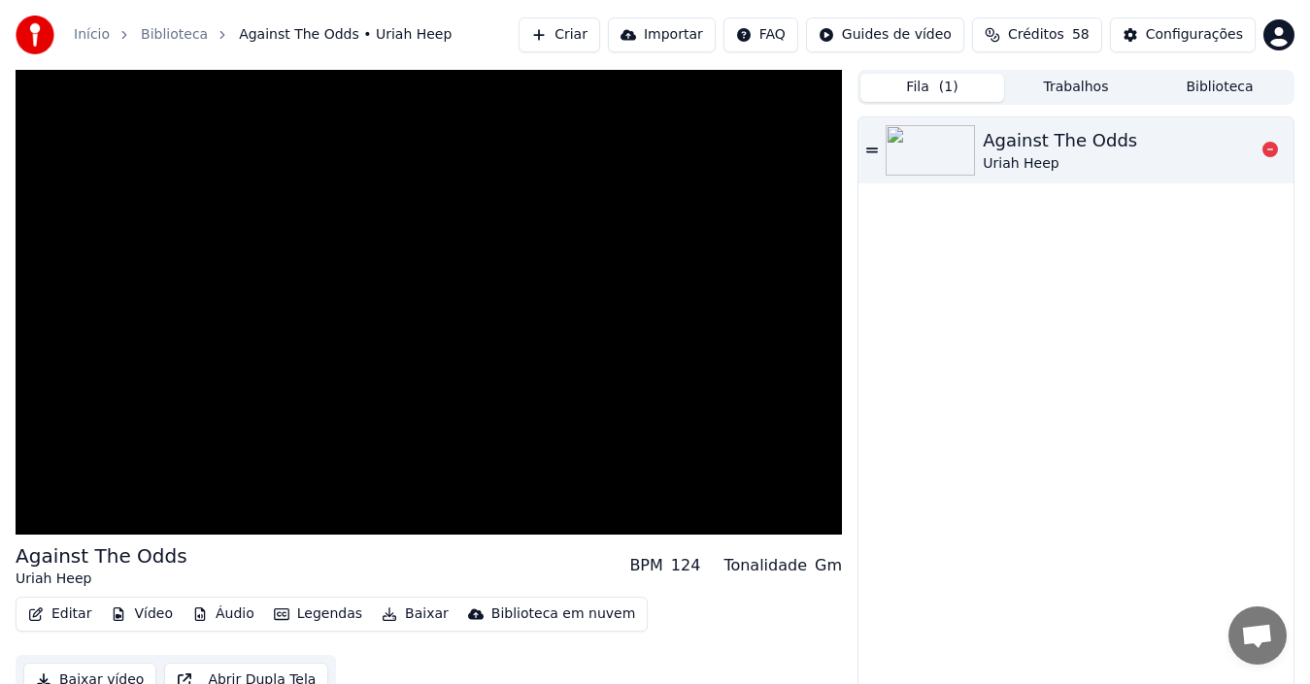
click at [868, 149] on icon at bounding box center [872, 150] width 12 height 5
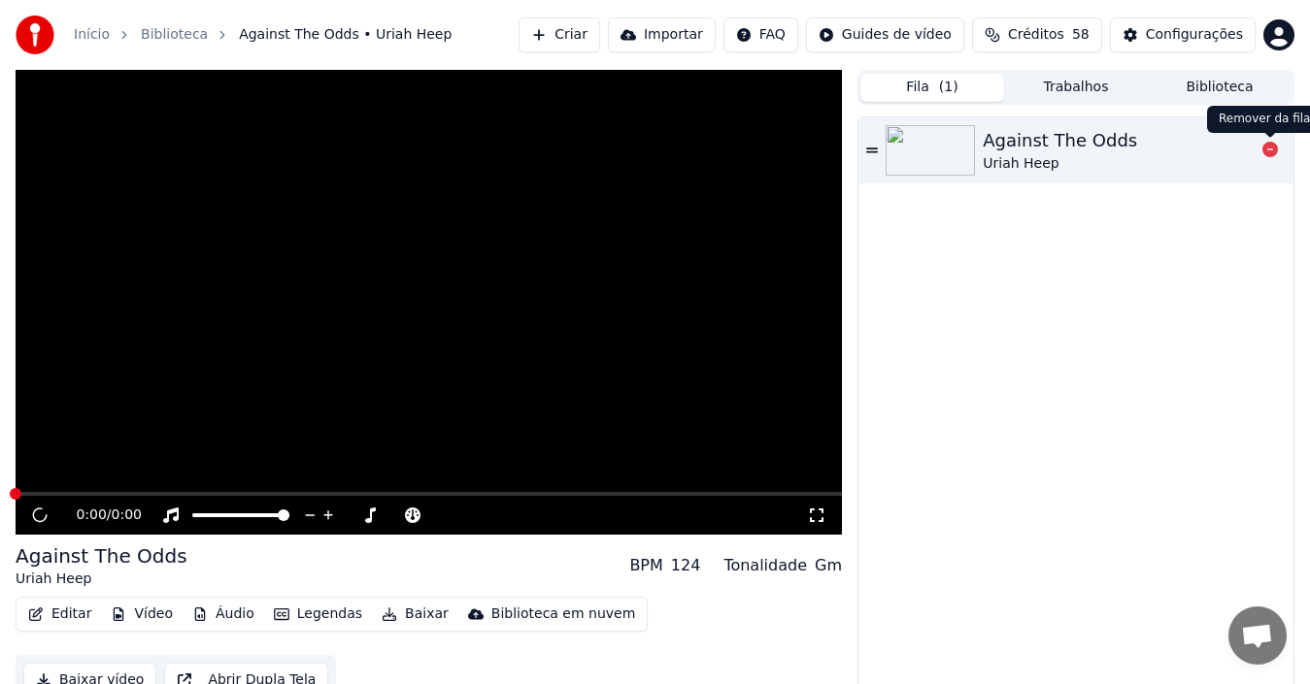
click at [1242, 152] on icon at bounding box center [1270, 150] width 16 height 16
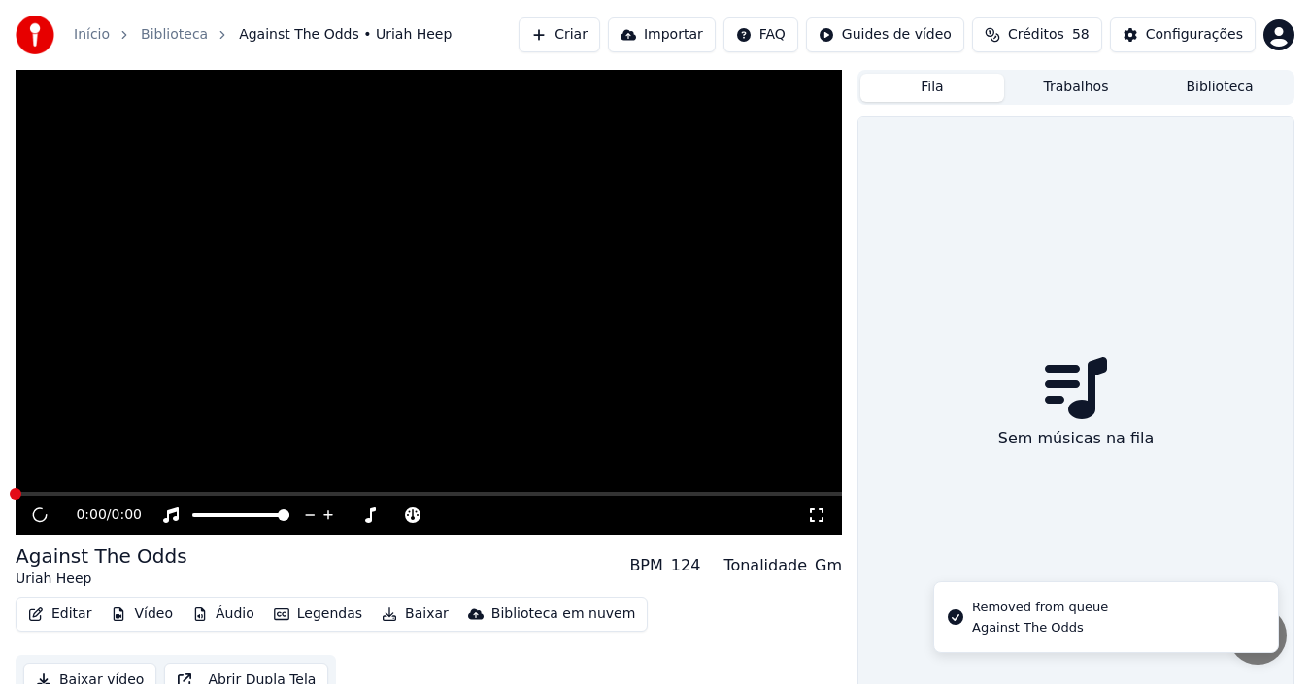
click at [1202, 83] on button "Biblioteca" at bounding box center [1219, 88] width 144 height 28
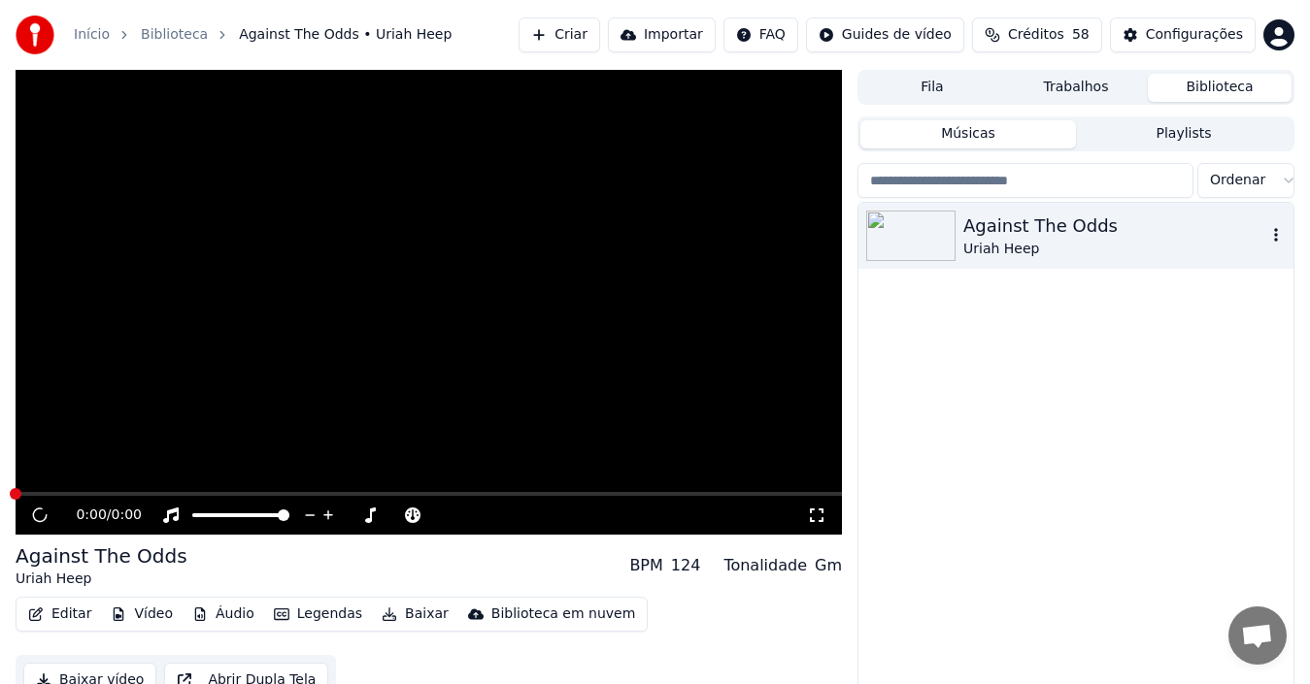
click at [949, 241] on img at bounding box center [910, 236] width 89 height 50
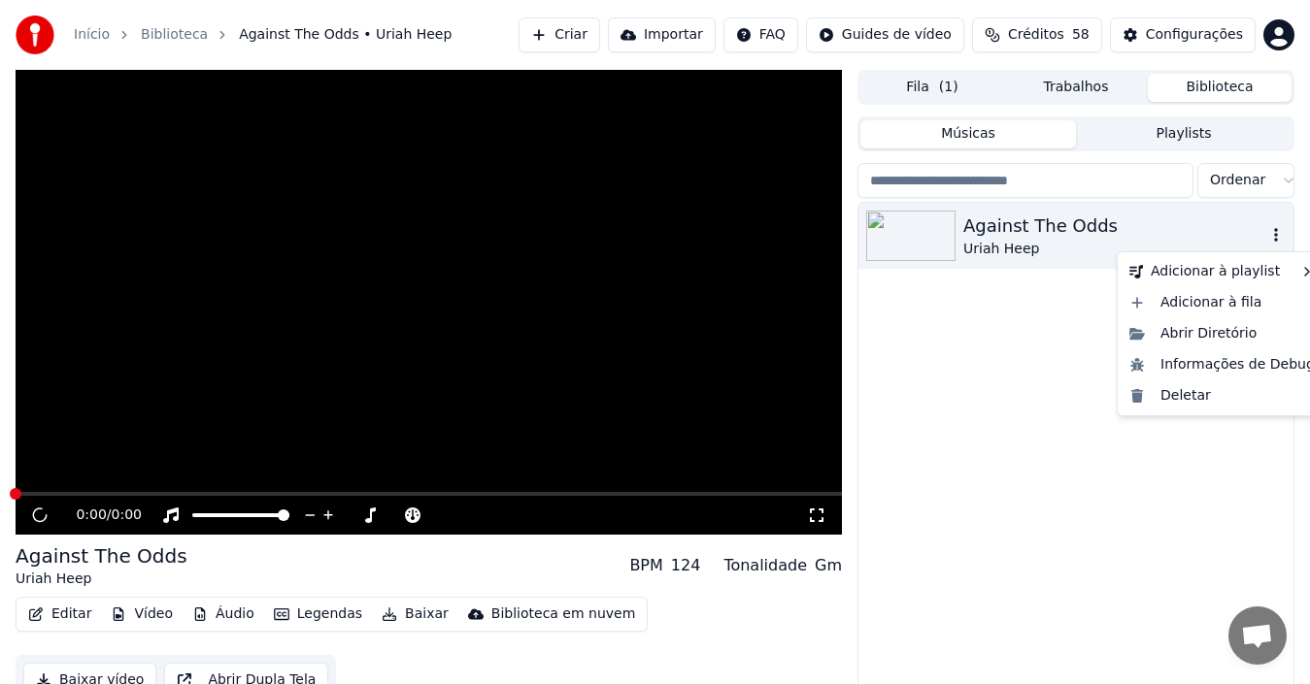
click at [1242, 240] on icon "button" at bounding box center [1276, 235] width 4 height 14
click at [1161, 334] on div "Abrir Diretório" at bounding box center [1221, 333] width 201 height 31
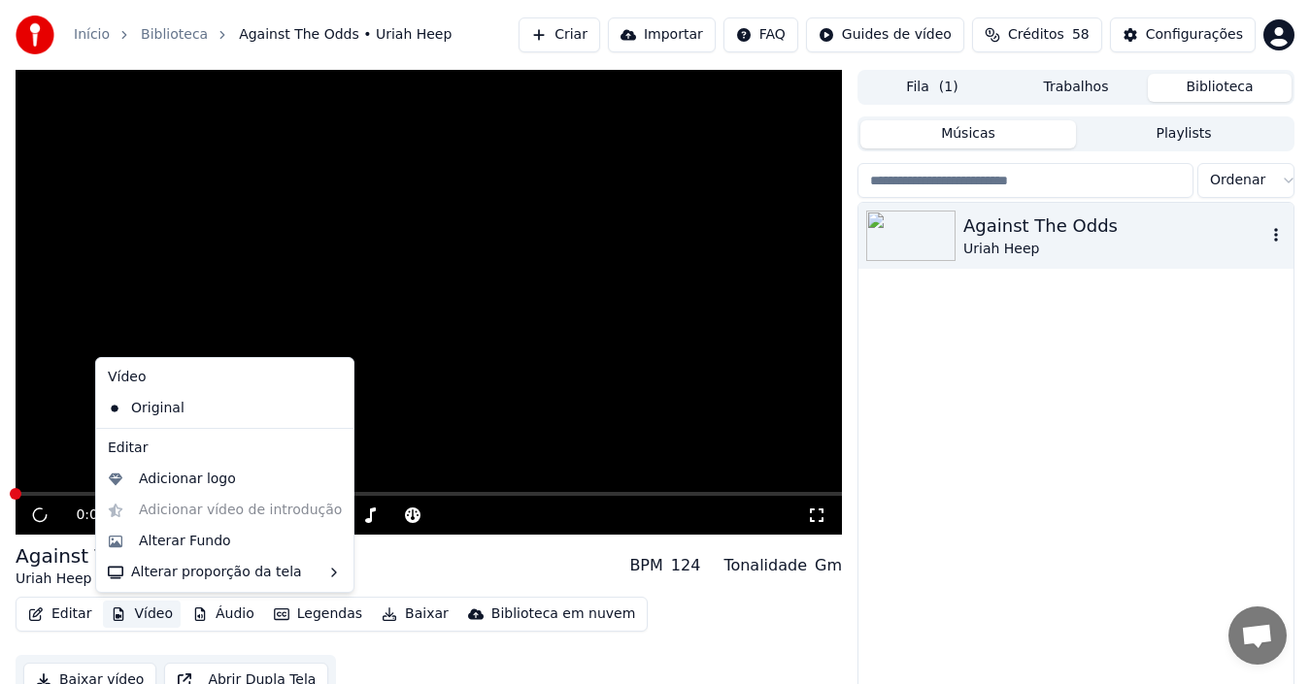
click at [141, 616] on button "Vídeo" at bounding box center [142, 614] width 78 height 27
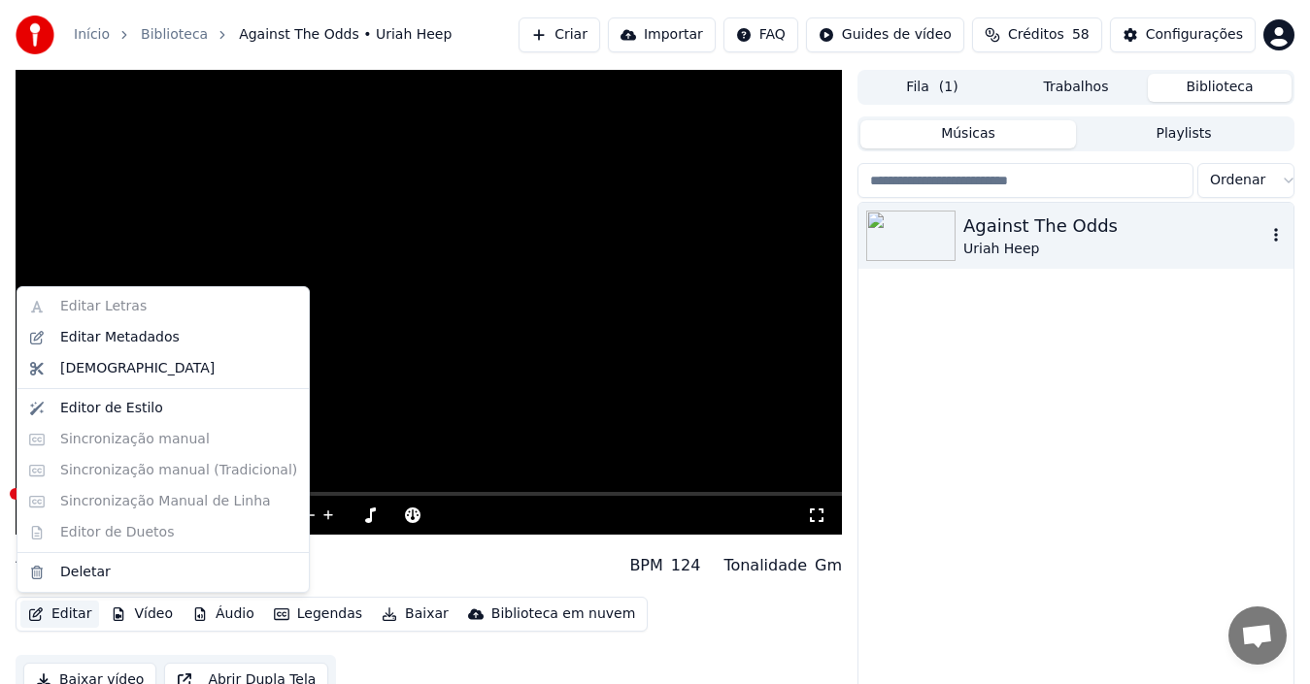
click at [55, 607] on button "Editar" at bounding box center [59, 614] width 79 height 27
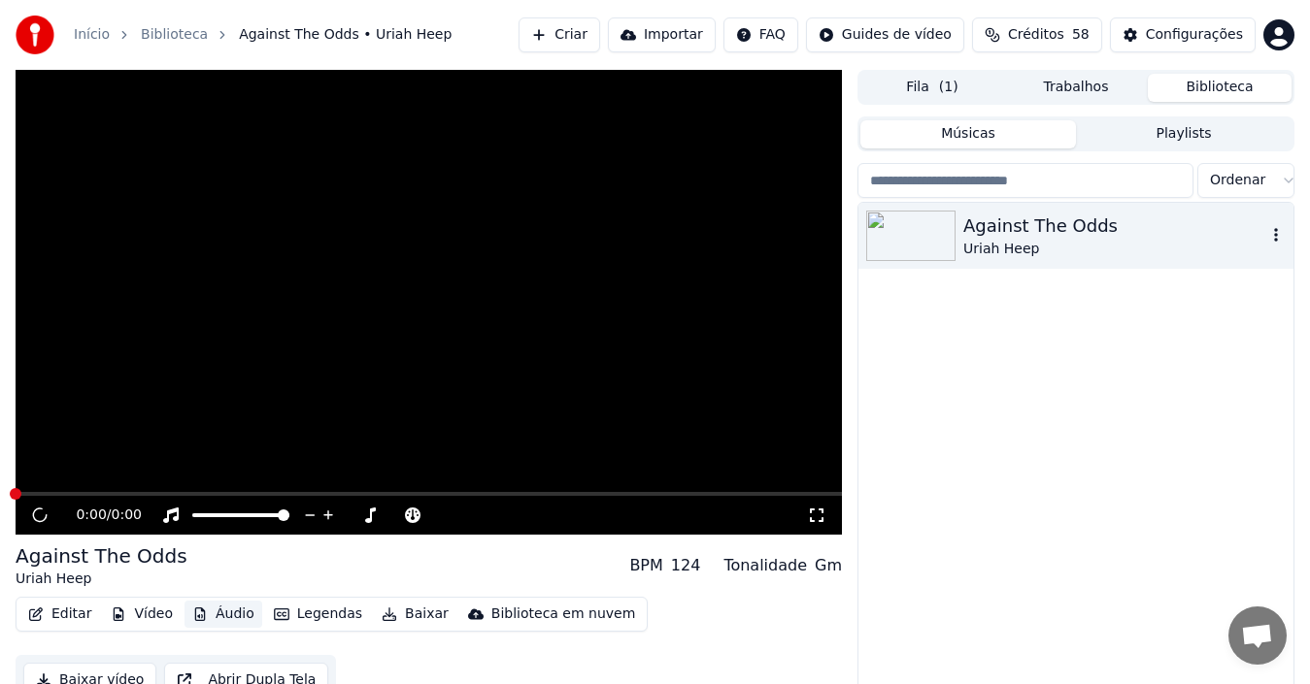
click at [237, 615] on button "Áudio" at bounding box center [223, 614] width 78 height 27
click at [228, 611] on button "Áudio" at bounding box center [223, 614] width 78 height 27
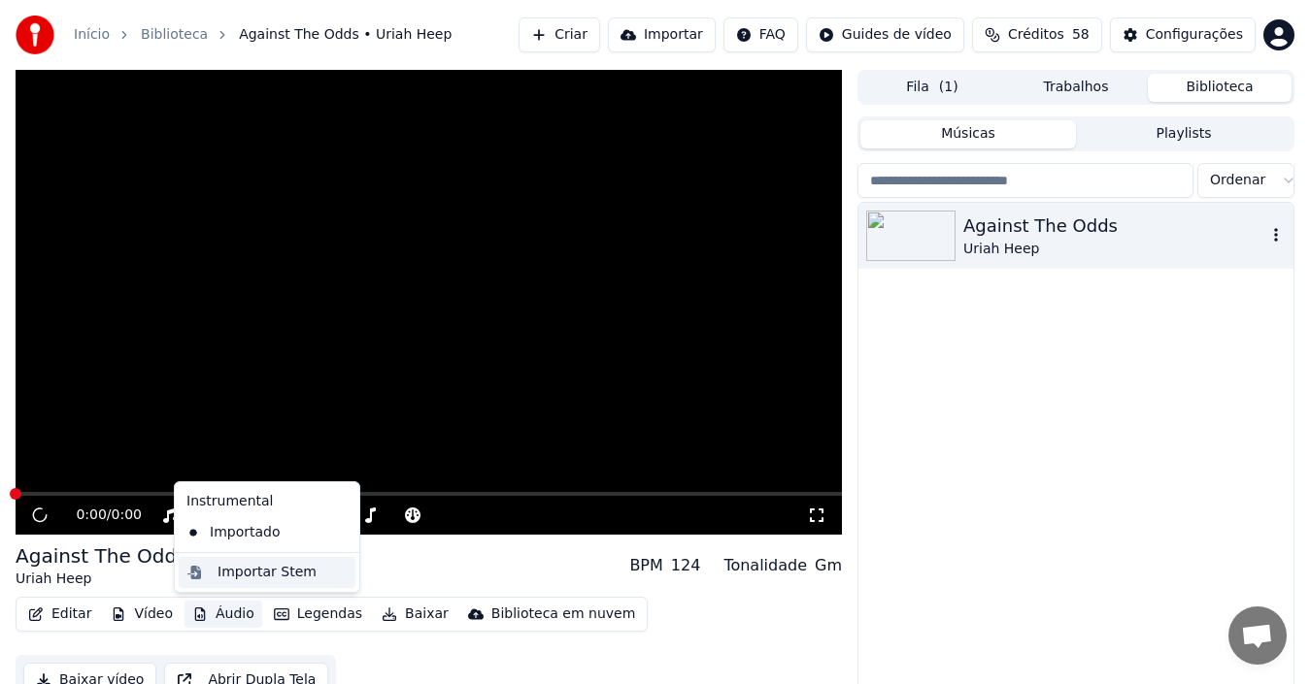
click at [236, 575] on div "Importar Stem" at bounding box center [266, 572] width 99 height 19
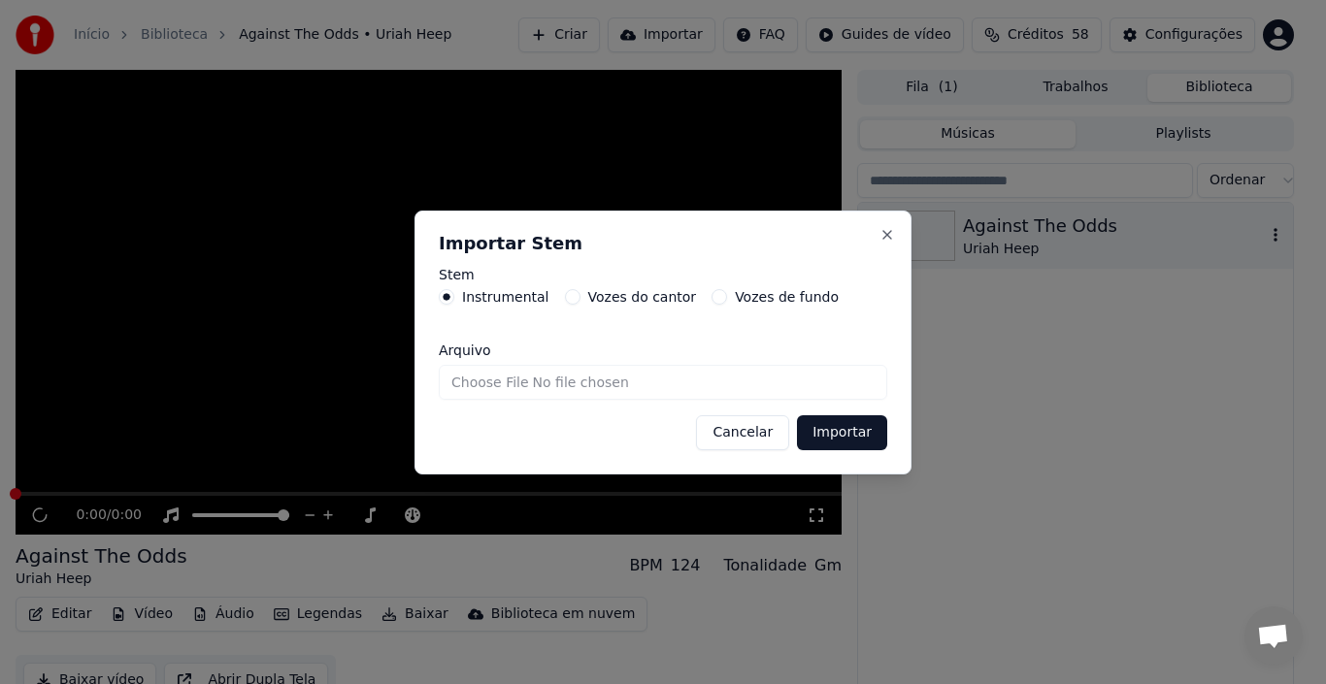
click at [778, 294] on label "Vozes de fundo" at bounding box center [787, 297] width 104 height 14
click at [727, 294] on button "Vozes de fundo" at bounding box center [720, 297] width 16 height 16
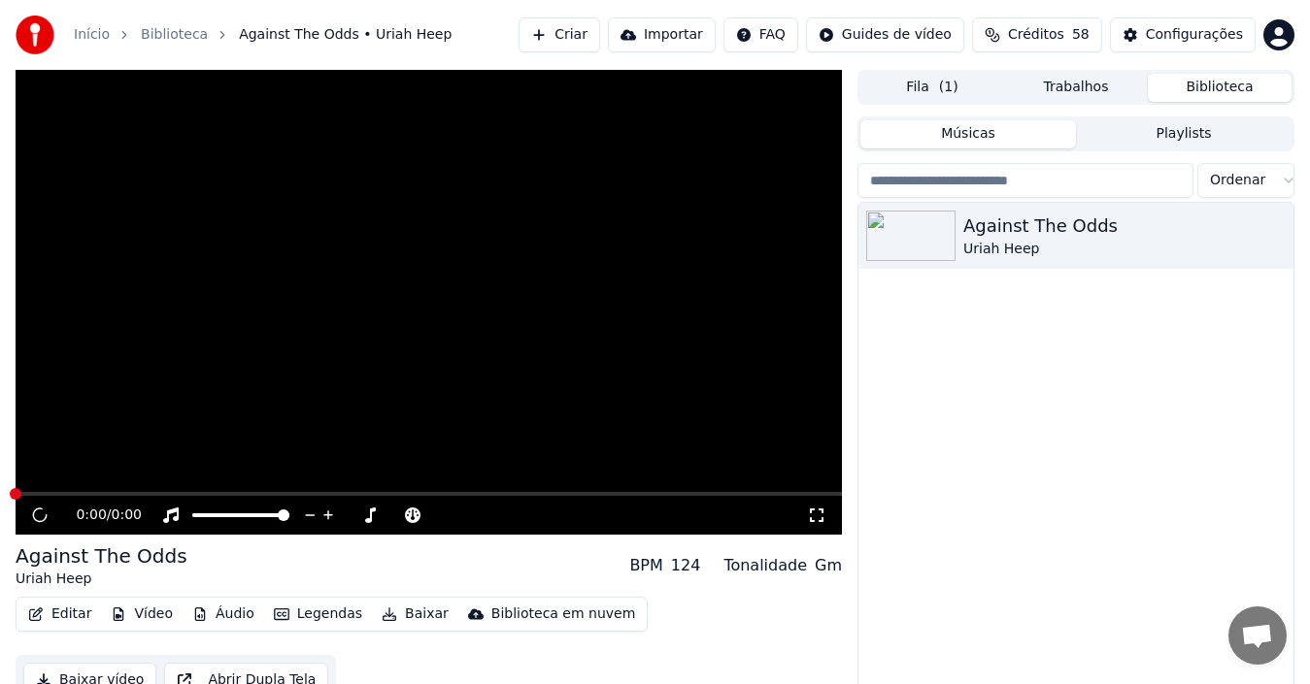
click at [700, 38] on button "Importar" at bounding box center [662, 34] width 108 height 35
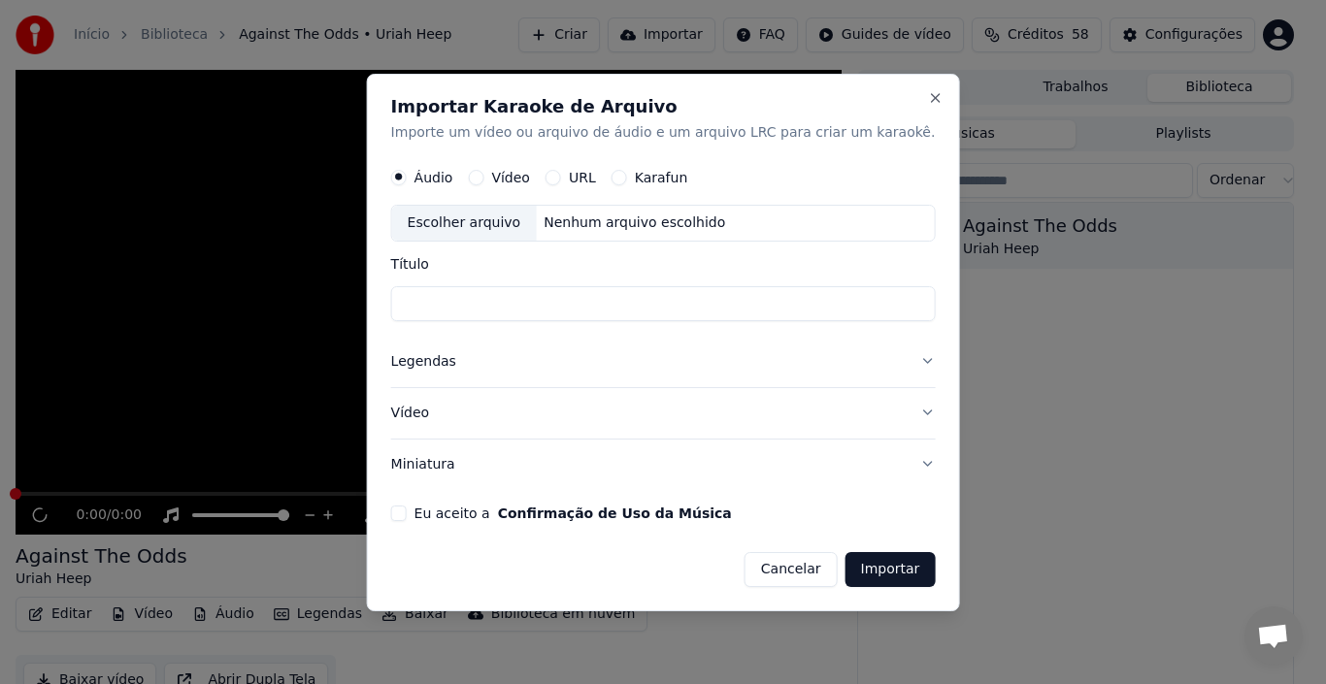
click at [522, 232] on div "Escolher arquivo" at bounding box center [464, 223] width 145 height 35
type input "**********"
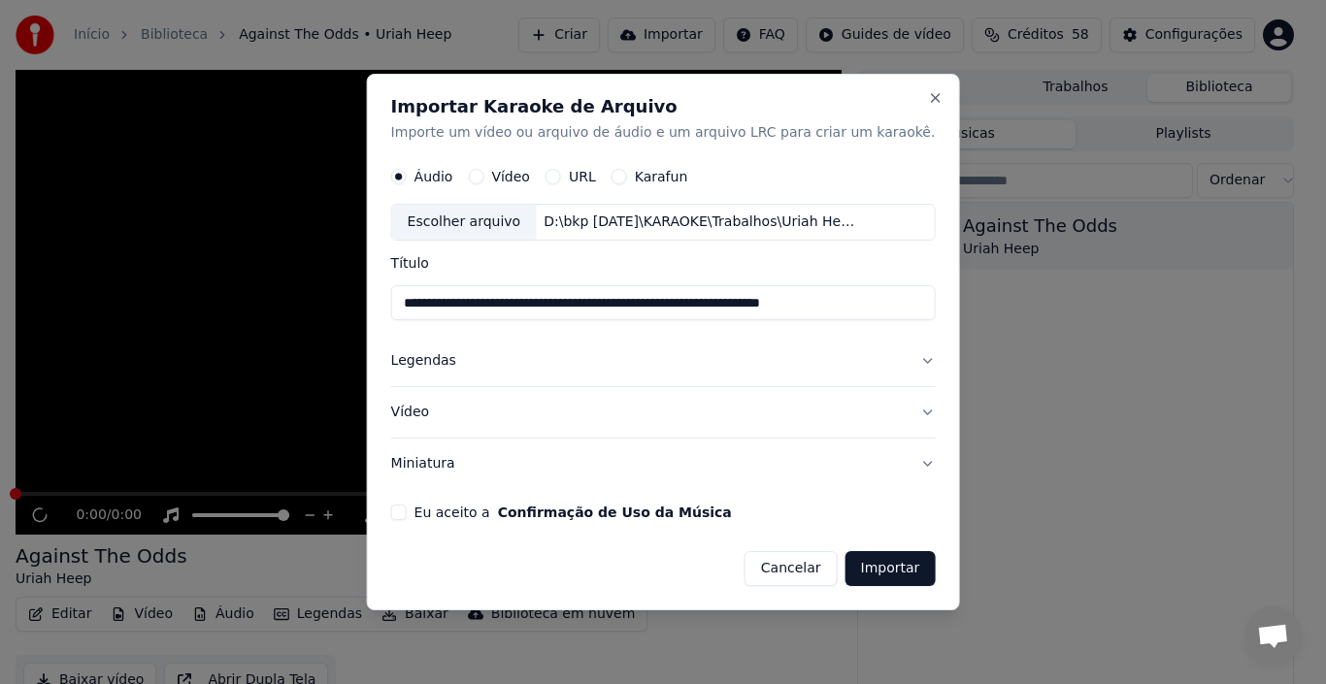
click at [407, 514] on button "Eu aceito a Confirmação de Uso da Música" at bounding box center [399, 513] width 16 height 16
click at [894, 468] on button "Miniatura" at bounding box center [663, 464] width 545 height 50
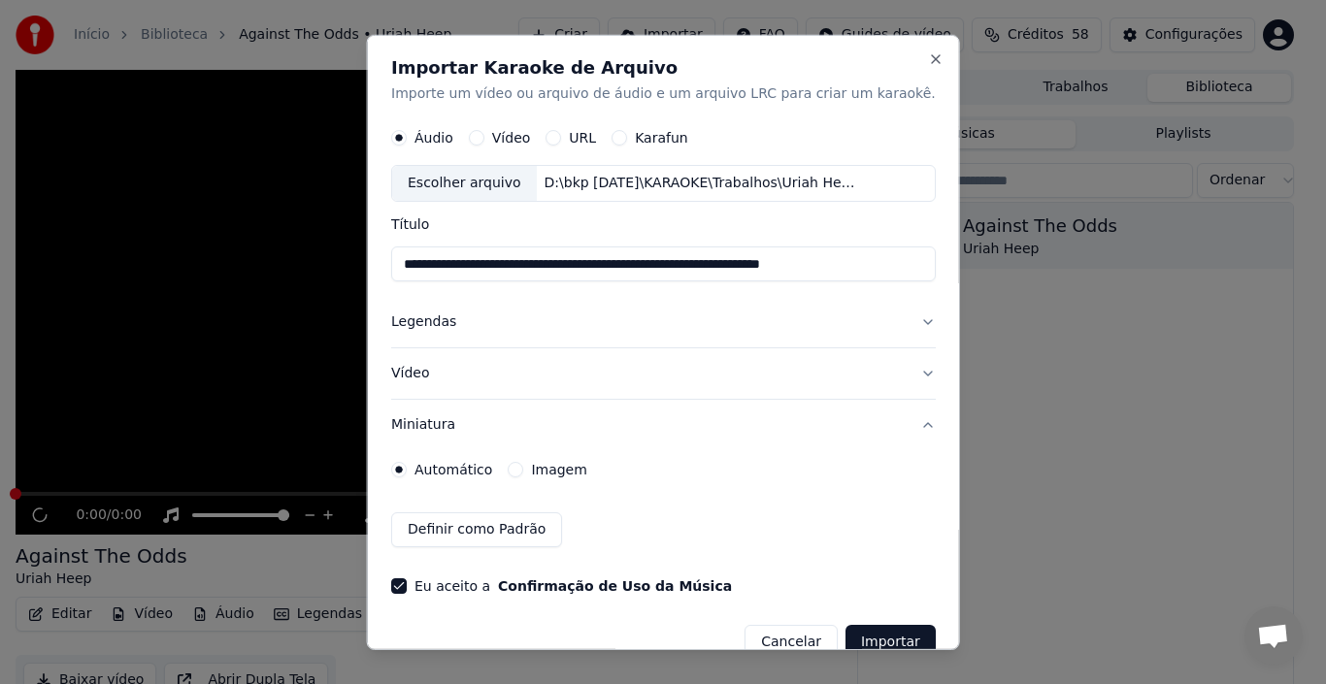
click at [523, 469] on button "Imagem" at bounding box center [516, 470] width 16 height 16
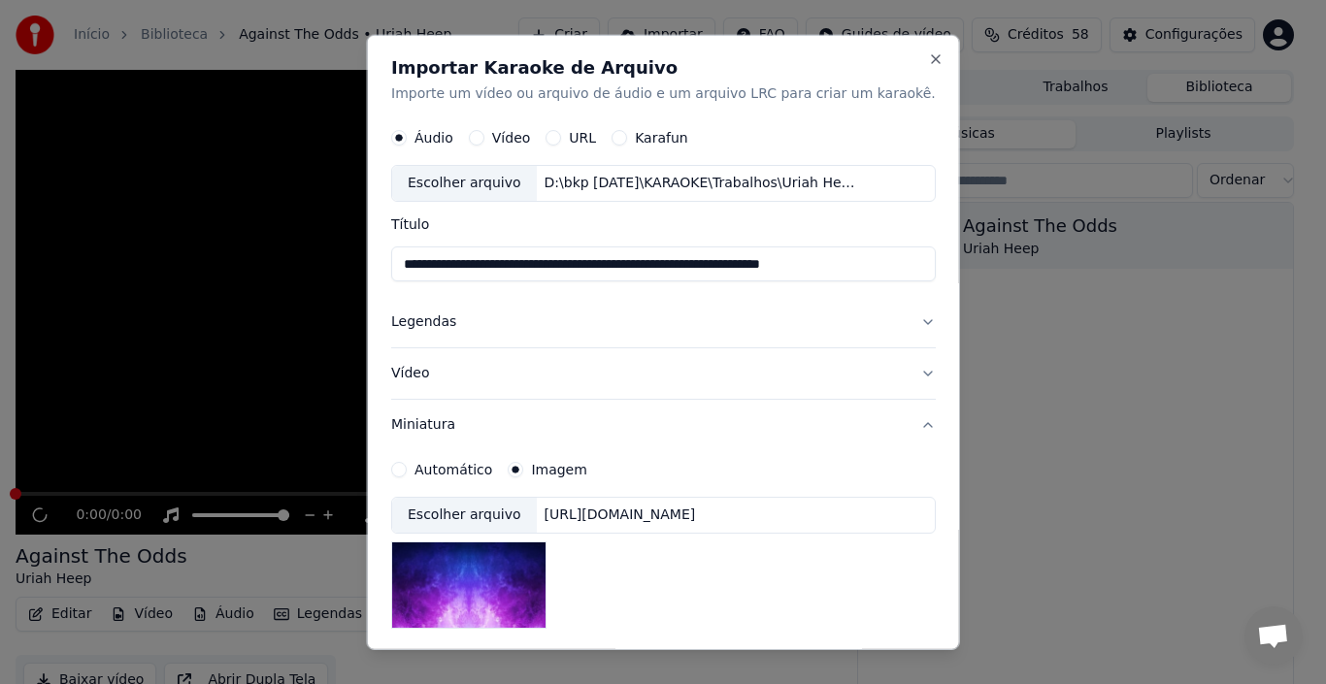
click at [532, 515] on div "Escolher arquivo" at bounding box center [464, 515] width 145 height 35
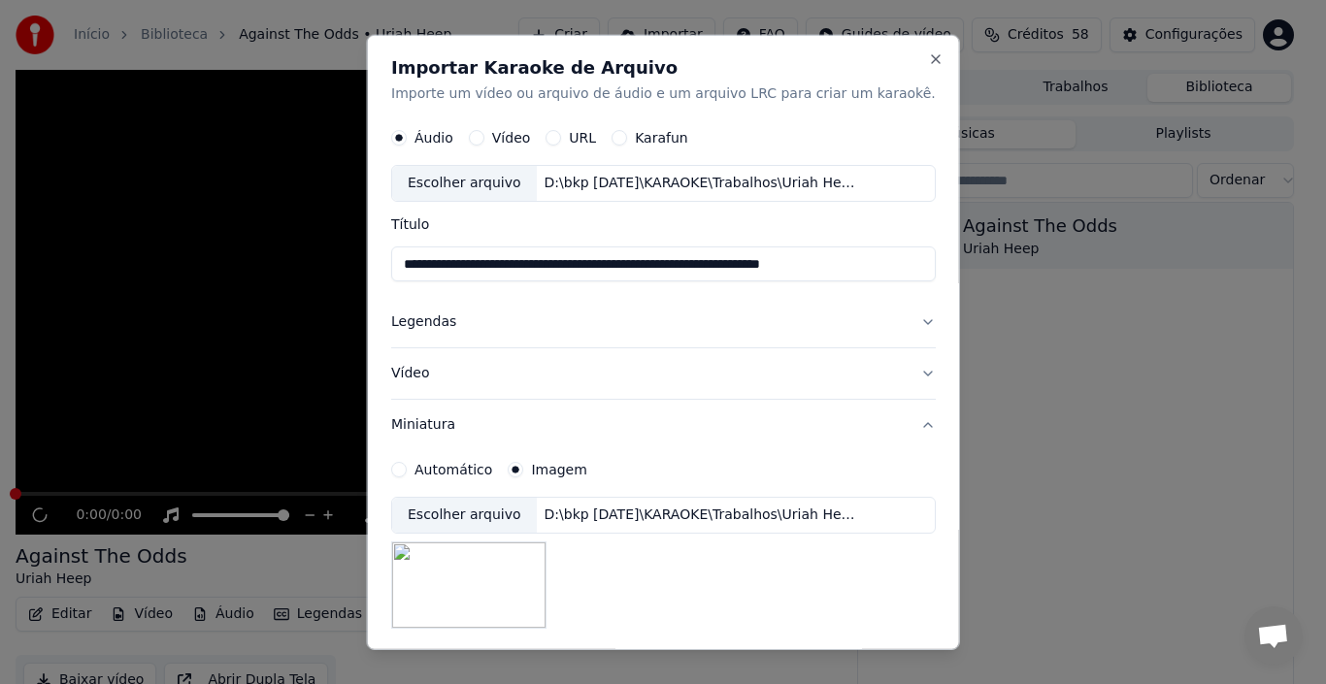
click at [877, 371] on button "Vídeo" at bounding box center [663, 373] width 545 height 50
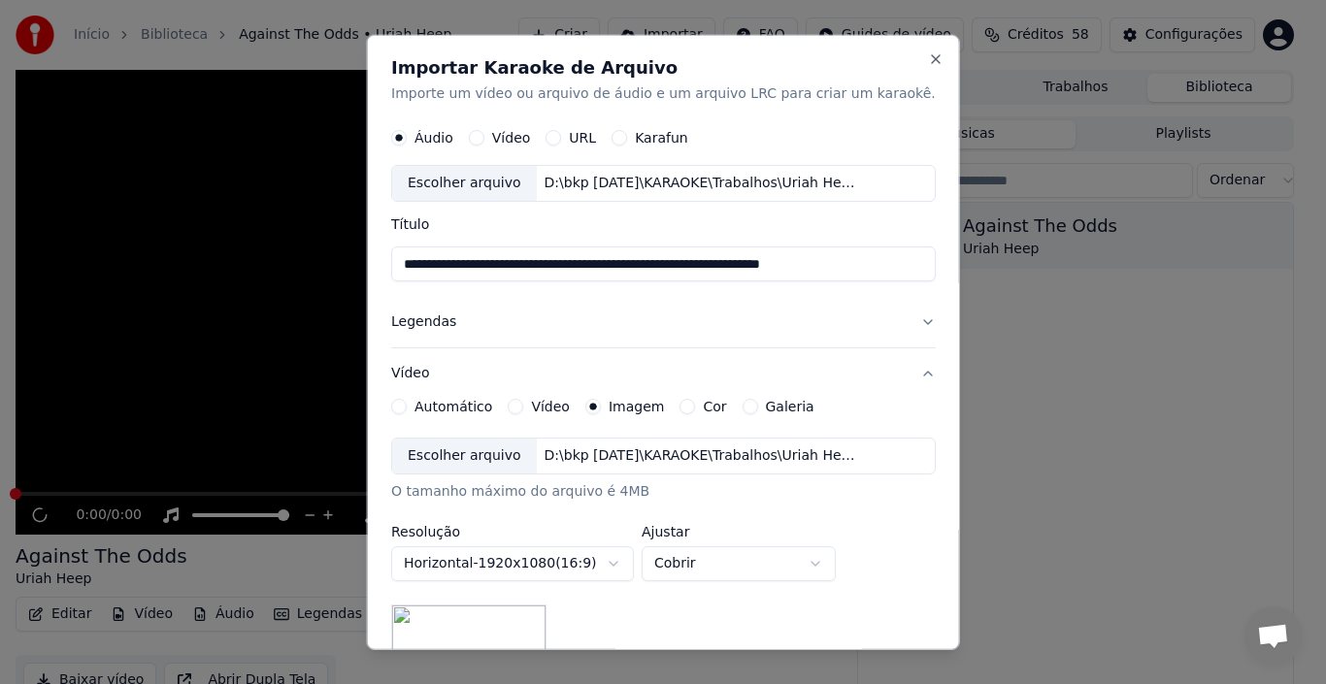
click at [523, 408] on button "Vídeo" at bounding box center [516, 407] width 16 height 16
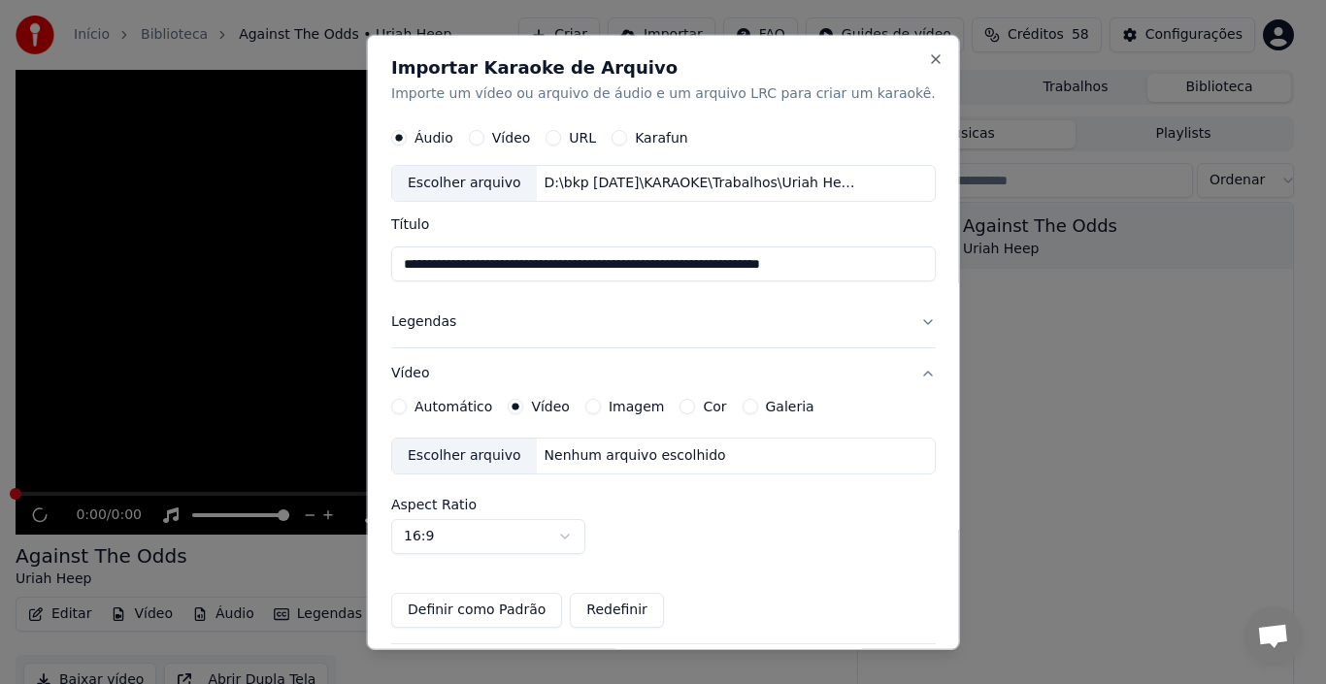
click at [472, 447] on div "Escolher arquivo" at bounding box center [464, 456] width 145 height 35
click at [601, 409] on button "Imagem" at bounding box center [593, 407] width 16 height 16
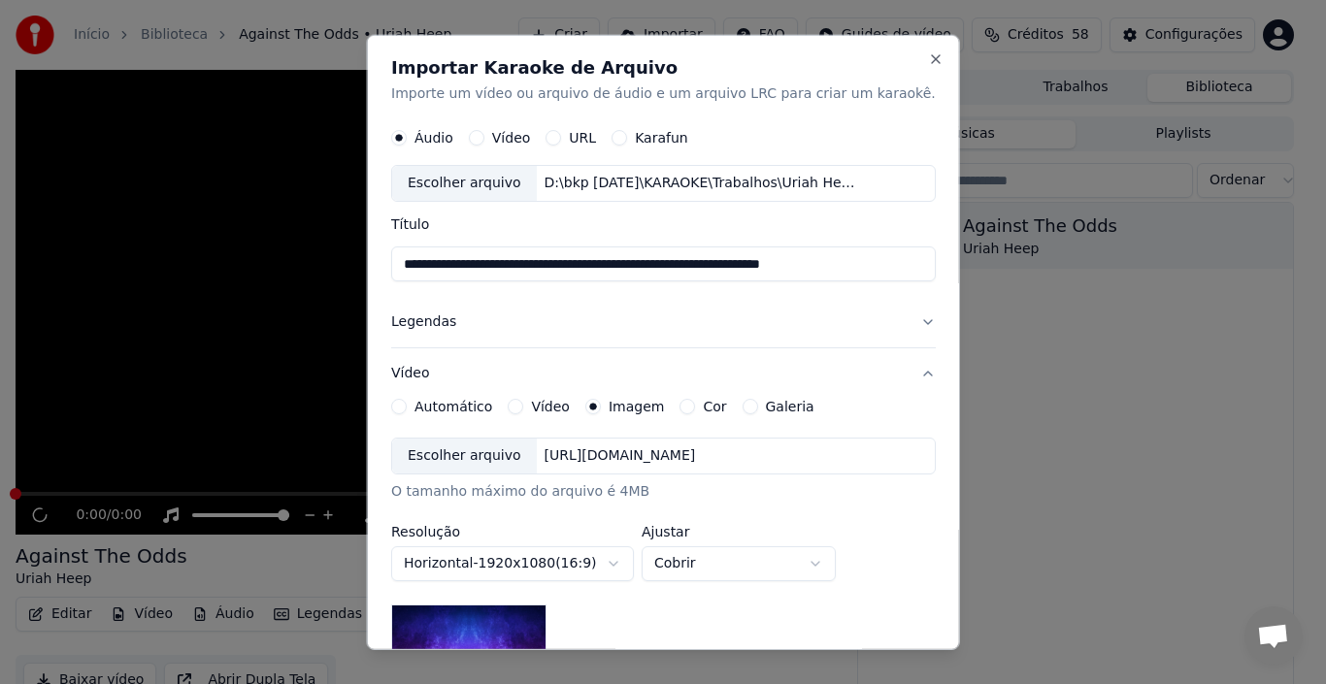
click at [521, 462] on div "Escolher arquivo" at bounding box center [464, 456] width 145 height 35
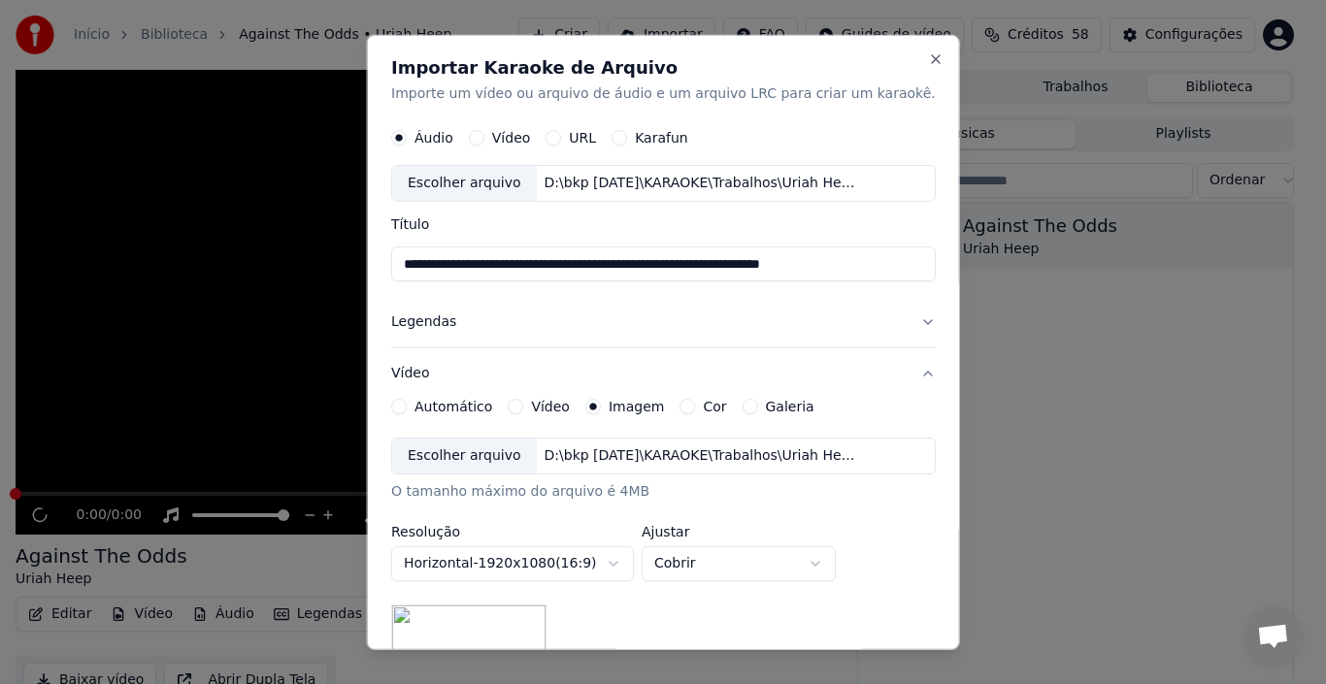
click at [846, 570] on body "**********" at bounding box center [655, 342] width 1310 height 684
select select "****"
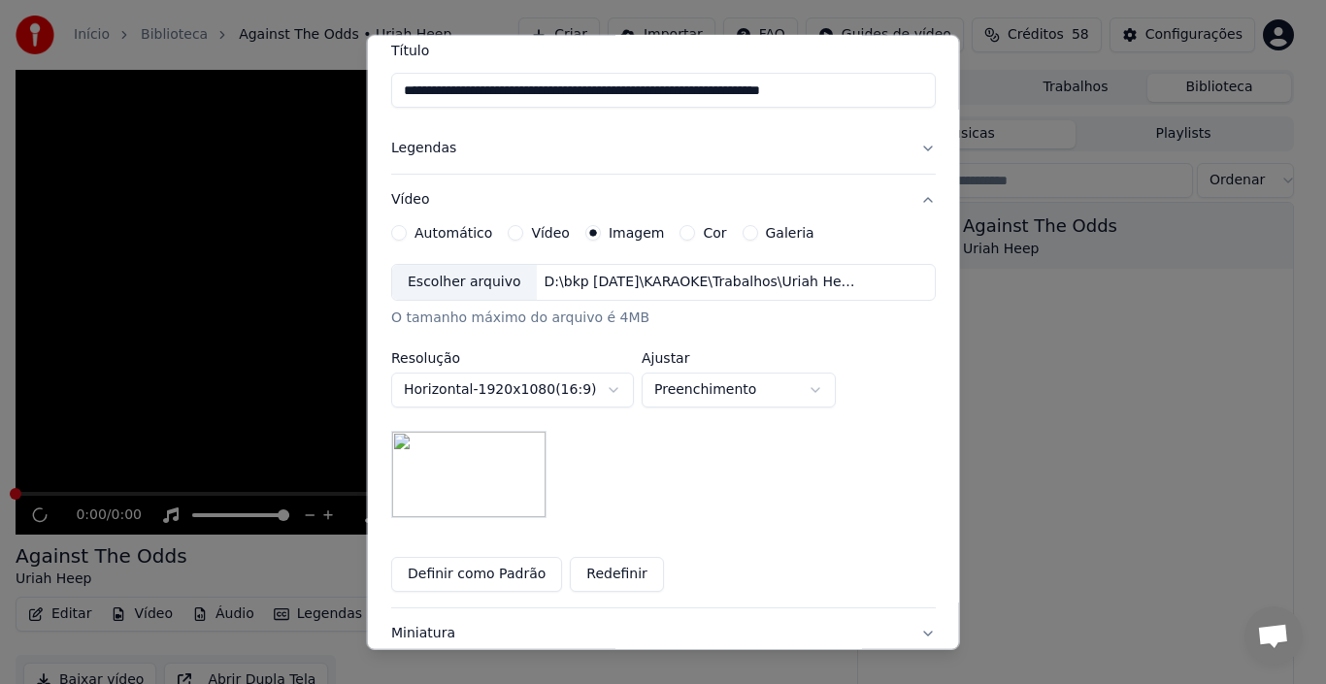
scroll to position [194, 0]
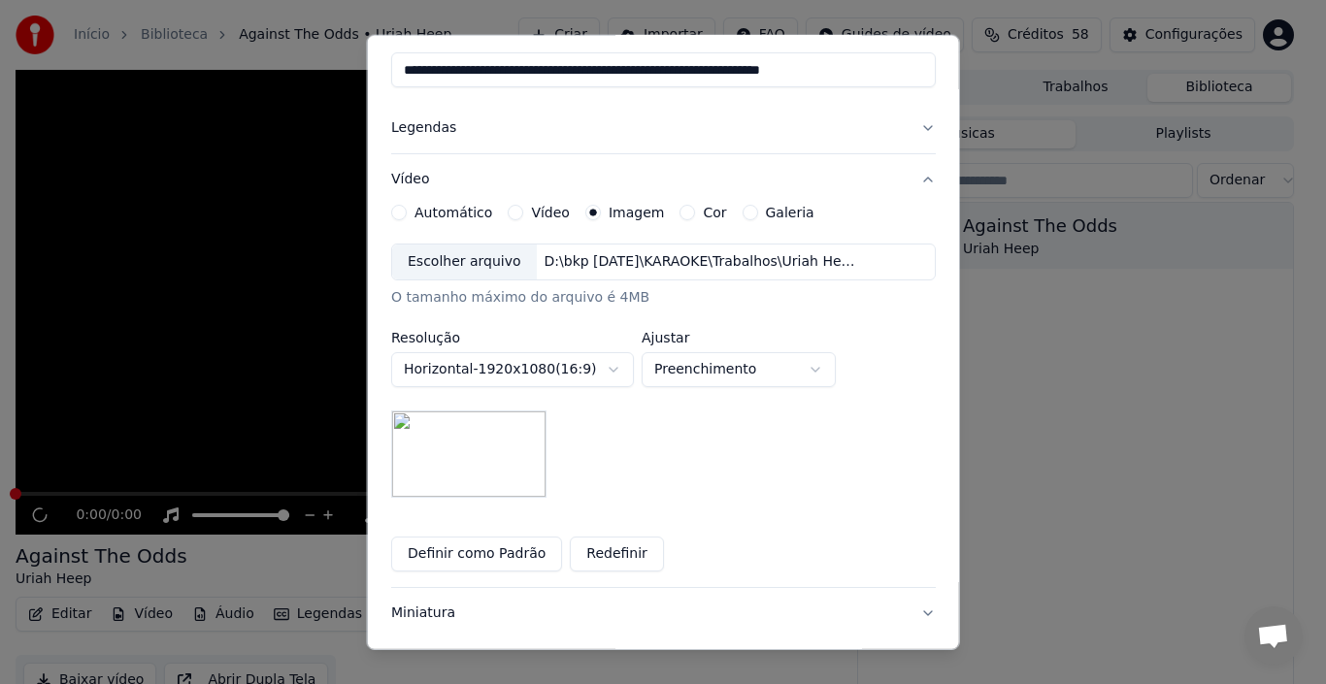
click at [507, 557] on button "Definir como Padrão" at bounding box center [476, 554] width 171 height 35
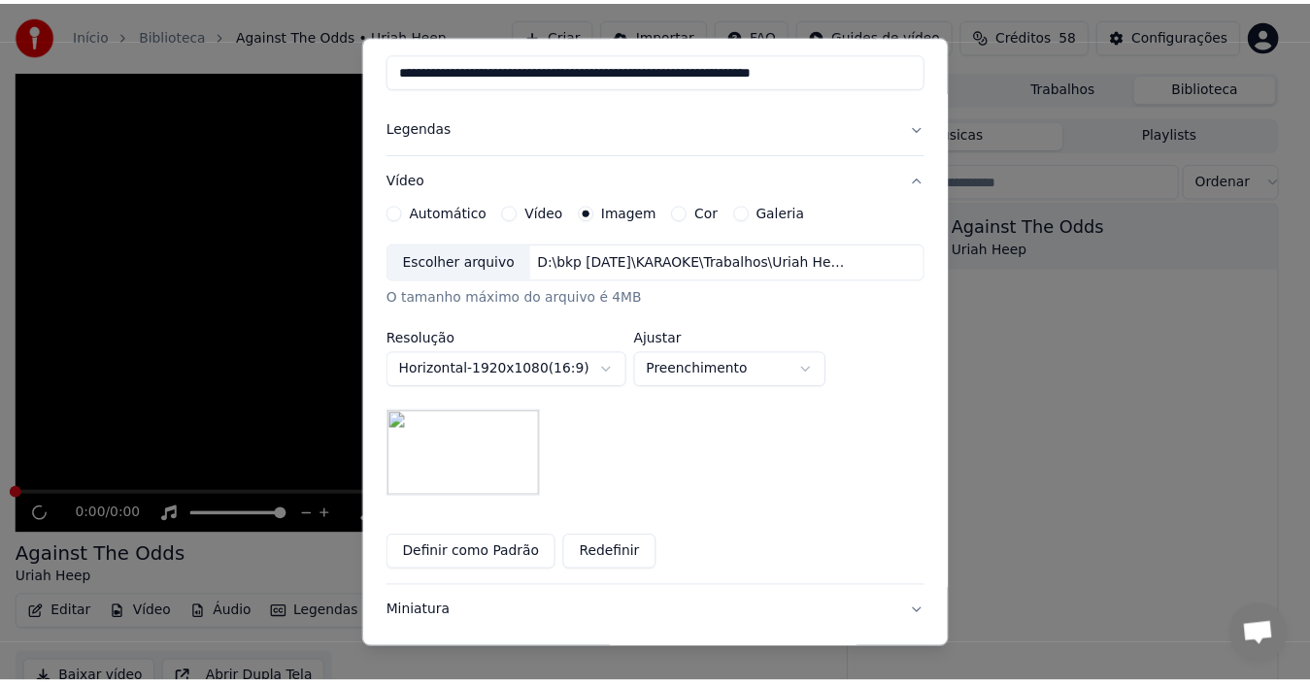
scroll to position [304, 0]
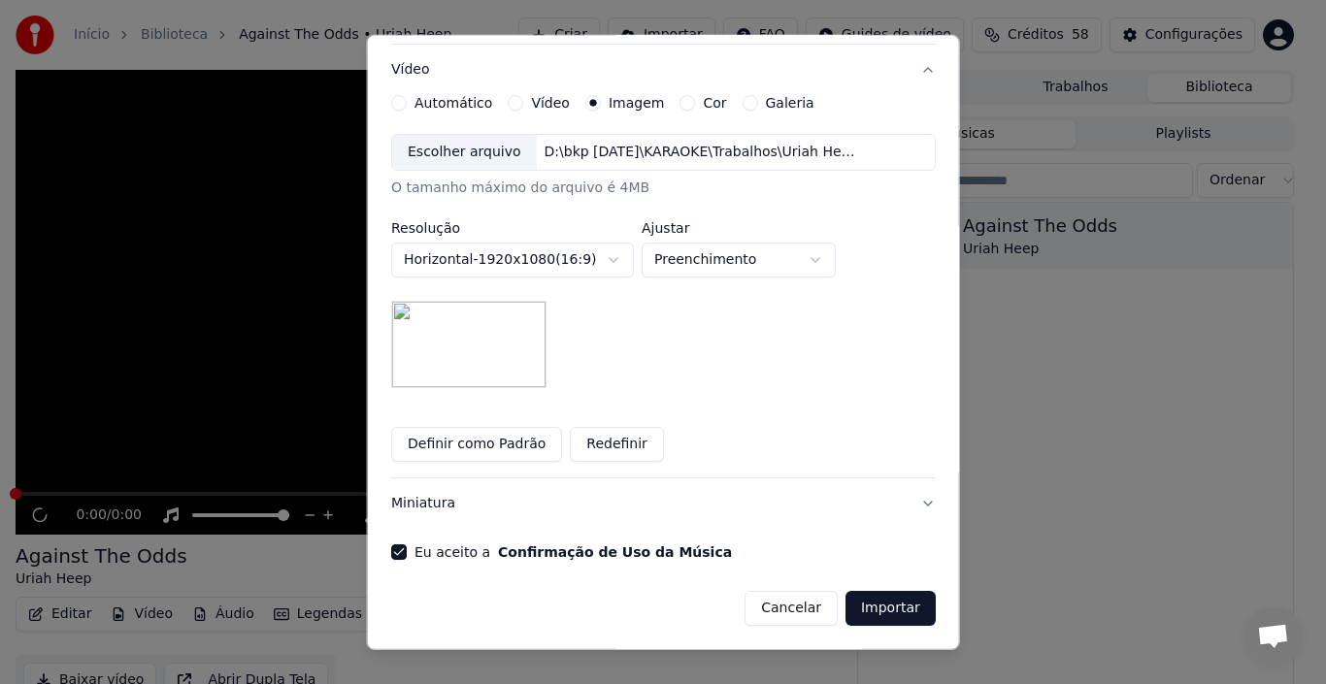
click at [846, 608] on button "Importar" at bounding box center [891, 608] width 90 height 35
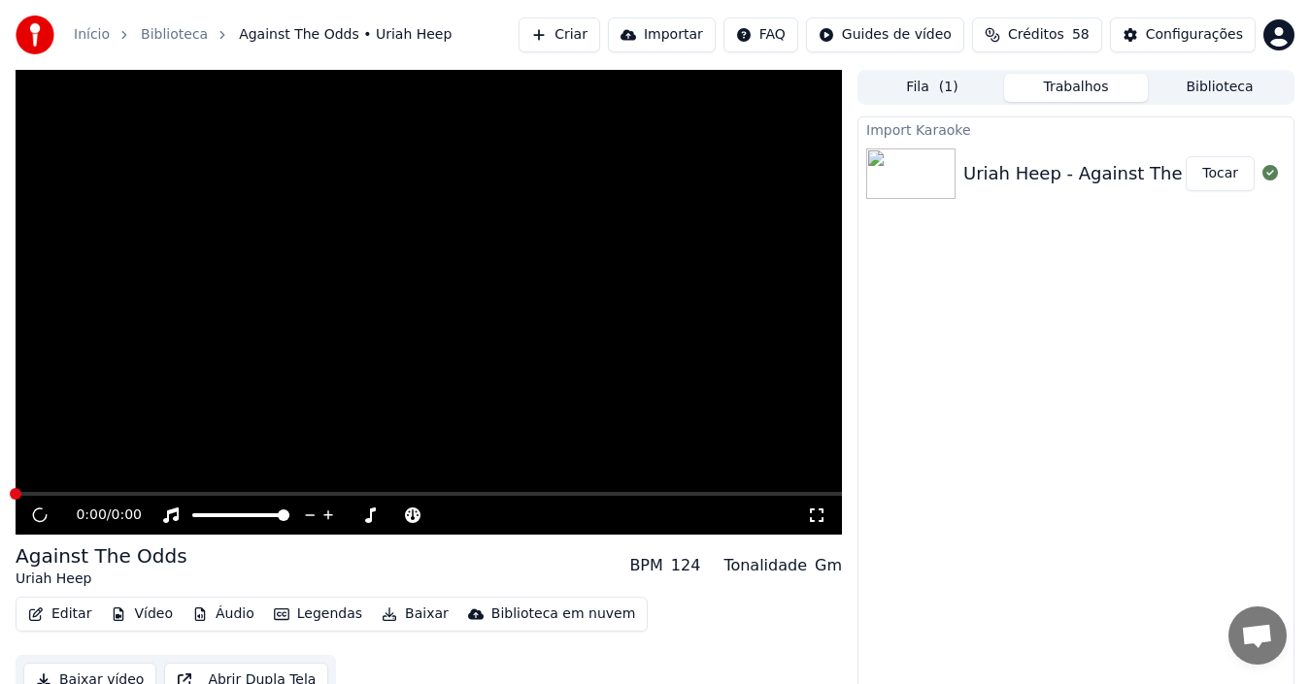
click at [1231, 172] on button "Tocar" at bounding box center [1219, 173] width 69 height 35
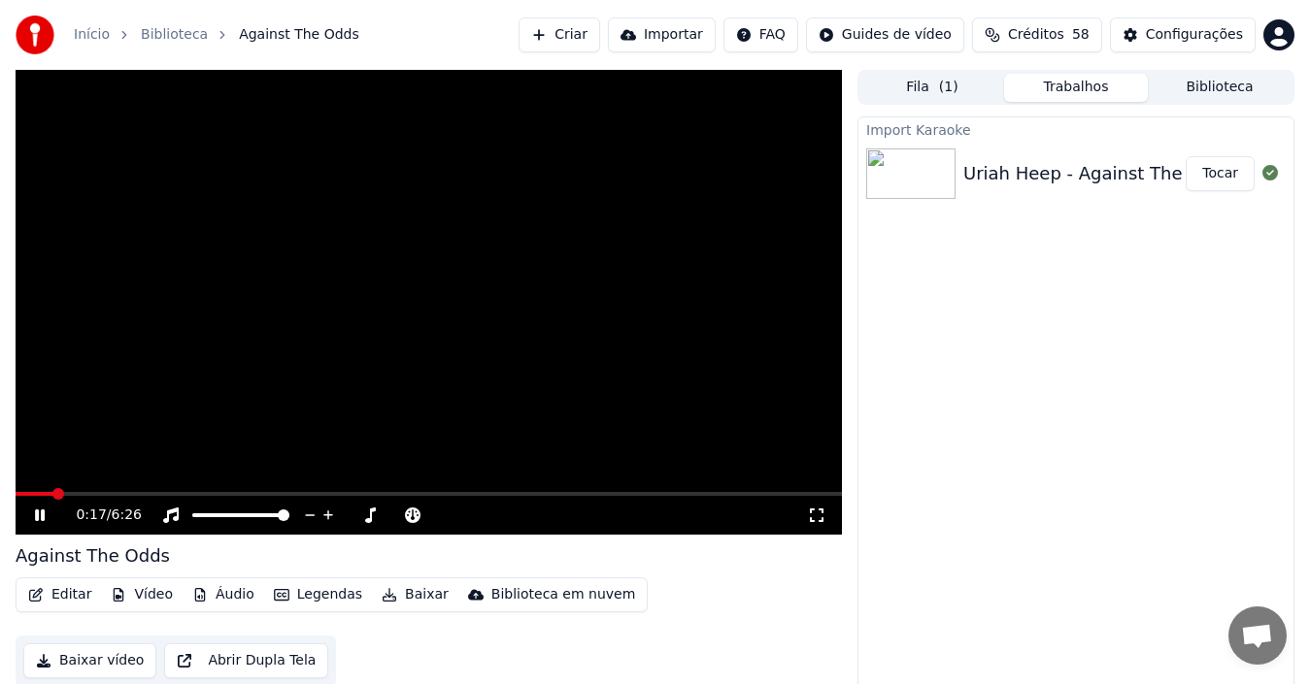
click at [151, 413] on video at bounding box center [429, 302] width 826 height 465
click at [20, 496] on div "0:21 / 6:26" at bounding box center [429, 515] width 826 height 39
click at [17, 494] on span at bounding box center [41, 494] width 50 height 4
click at [16, 500] on span at bounding box center [22, 494] width 12 height 12
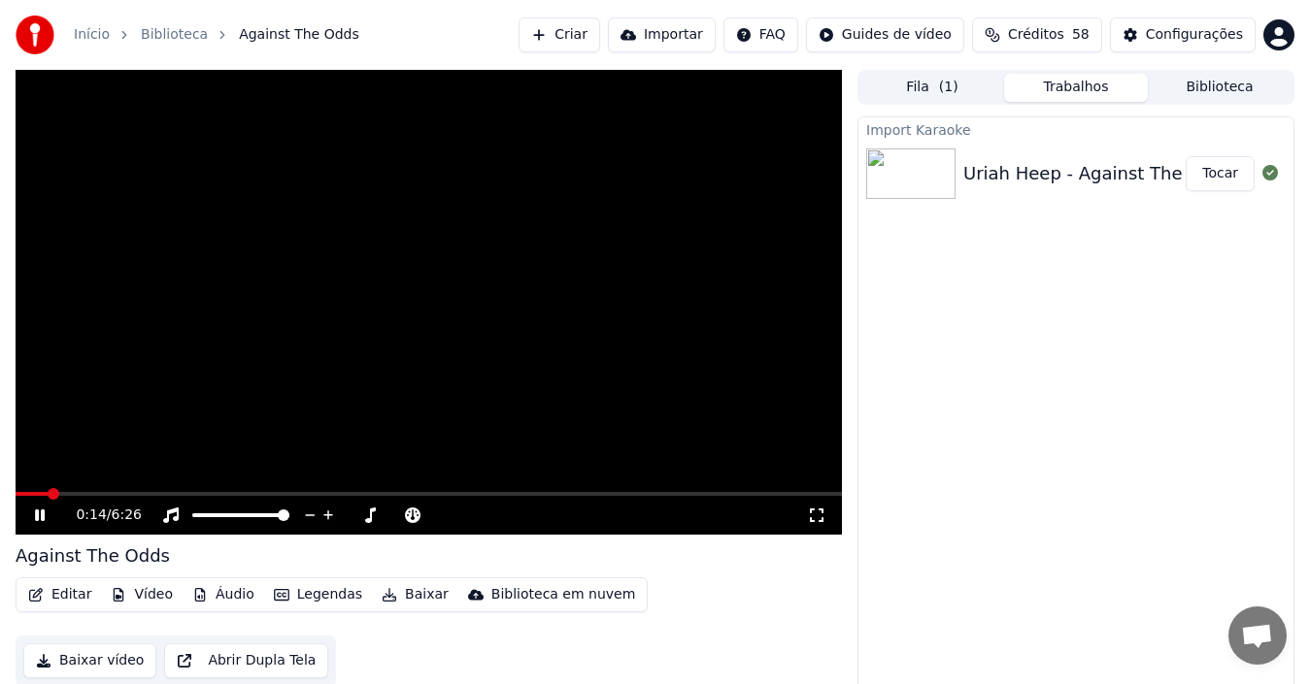
click at [1222, 176] on button "Tocar" at bounding box center [1219, 173] width 69 height 35
click at [120, 496] on div "0:07 / 6:26" at bounding box center [429, 515] width 826 height 39
click at [120, 492] on span at bounding box center [429, 494] width 826 height 4
click at [195, 489] on video at bounding box center [429, 302] width 826 height 465
click at [172, 494] on span at bounding box center [429, 494] width 826 height 4
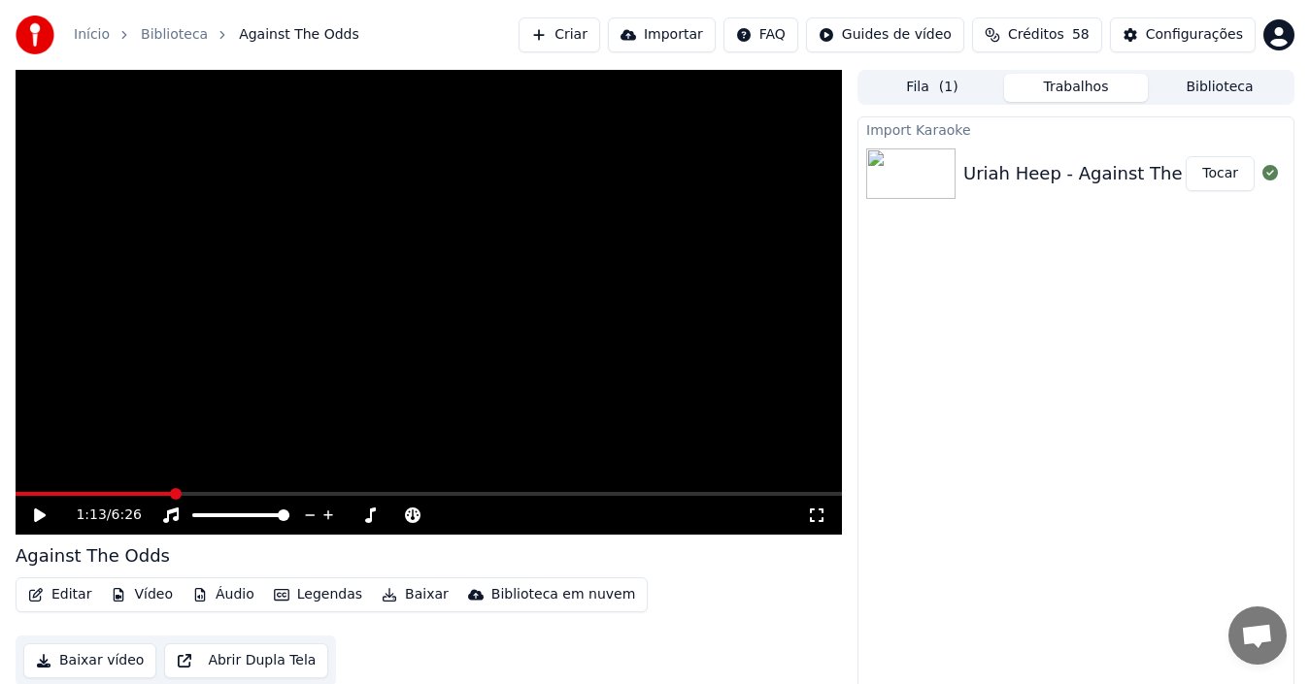
click at [37, 516] on icon at bounding box center [40, 516] width 12 height 14
click at [37, 516] on icon at bounding box center [40, 516] width 10 height 12
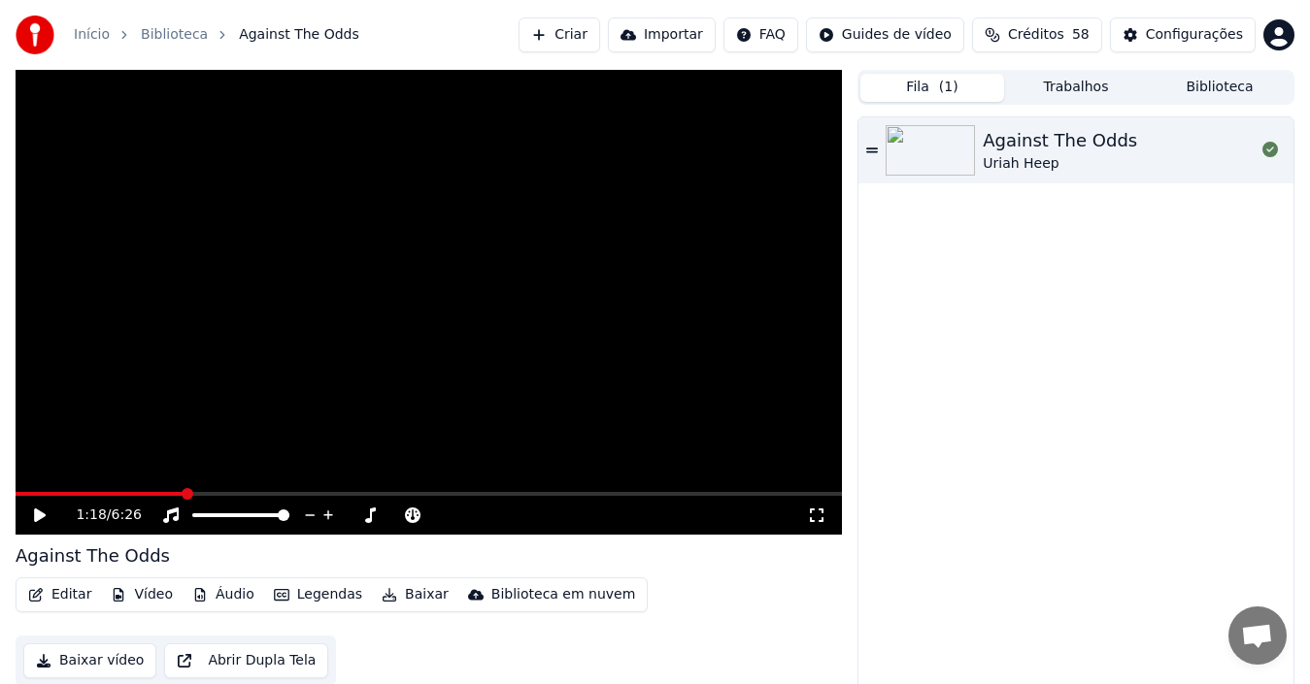
click at [937, 91] on button "Fila ( 1 )" at bounding box center [932, 88] width 144 height 28
click at [1209, 82] on button "Biblioteca" at bounding box center [1219, 88] width 144 height 28
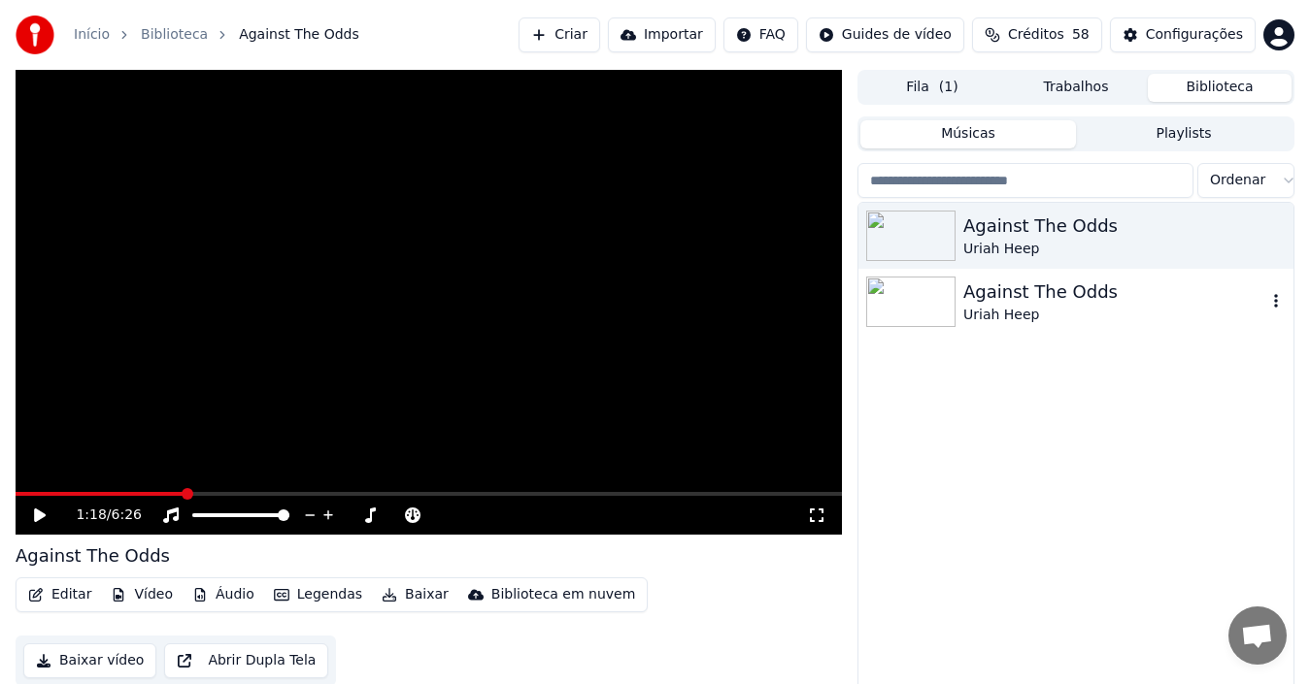
click at [1242, 301] on icon "button" at bounding box center [1275, 301] width 19 height 16
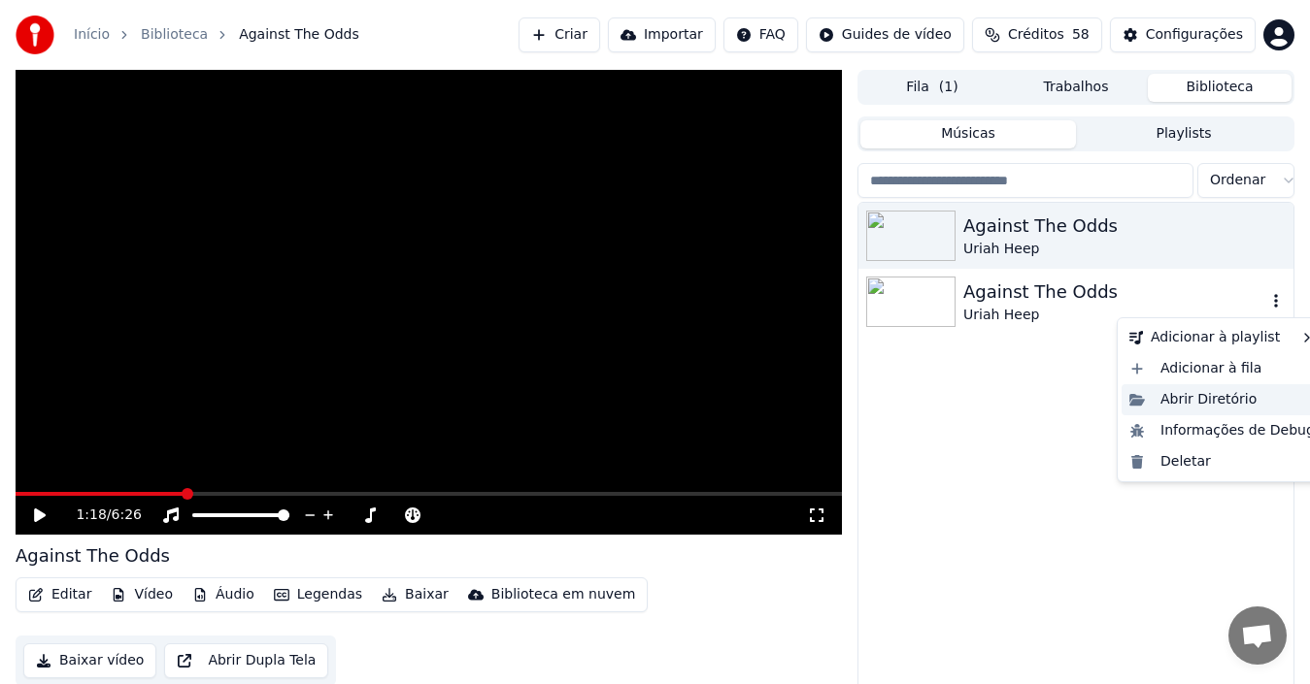
click at [1198, 397] on div "Abrir Diretório" at bounding box center [1221, 399] width 201 height 31
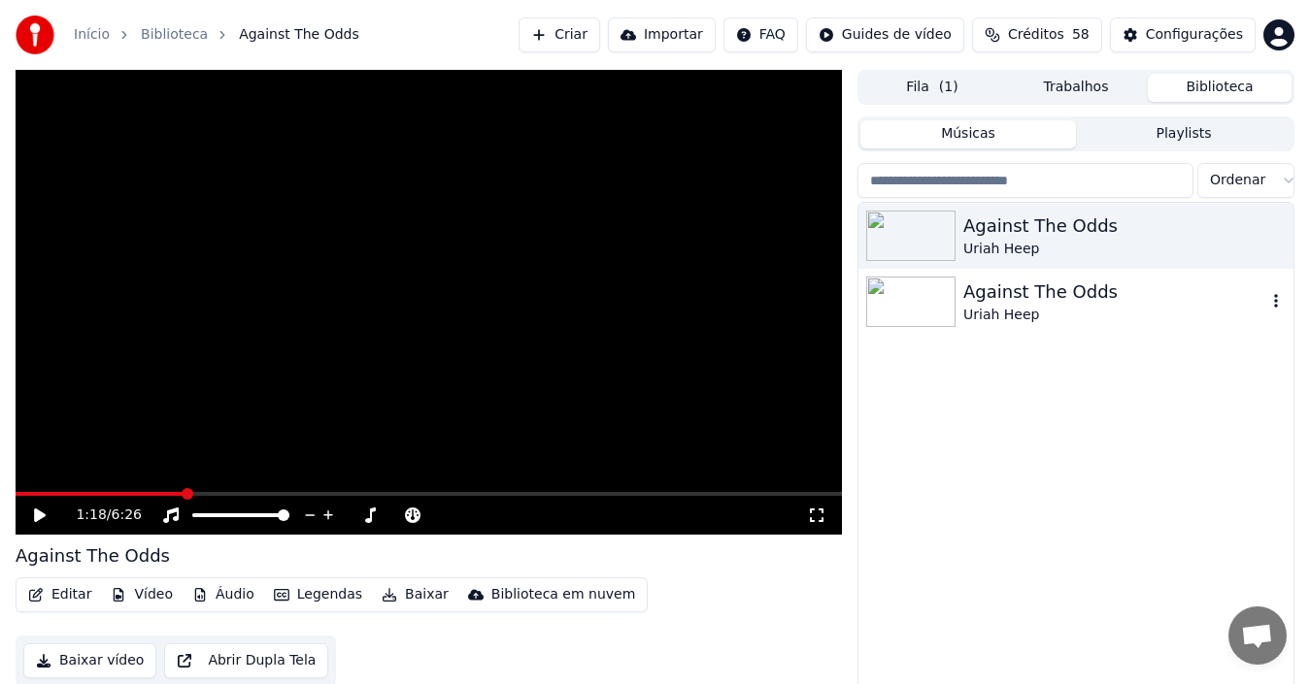
click at [1242, 301] on icon "button" at bounding box center [1276, 301] width 4 height 14
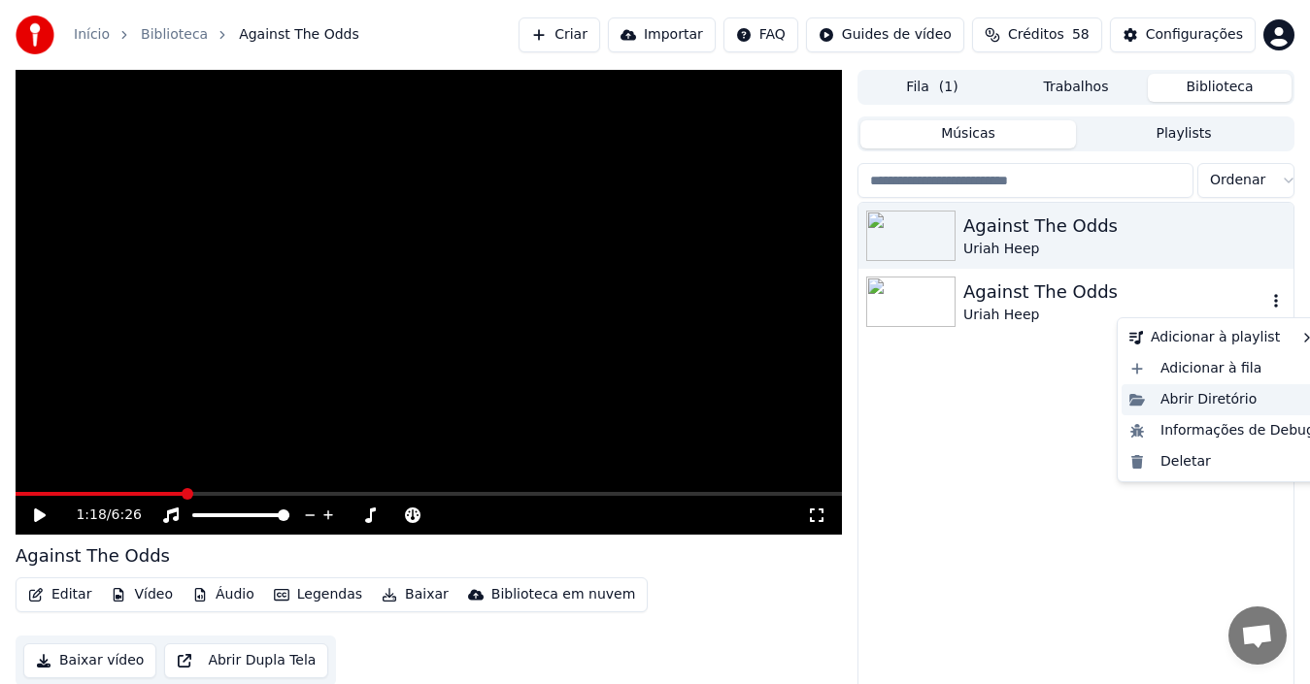
click at [1160, 398] on div "Abrir Diretório" at bounding box center [1221, 399] width 201 height 31
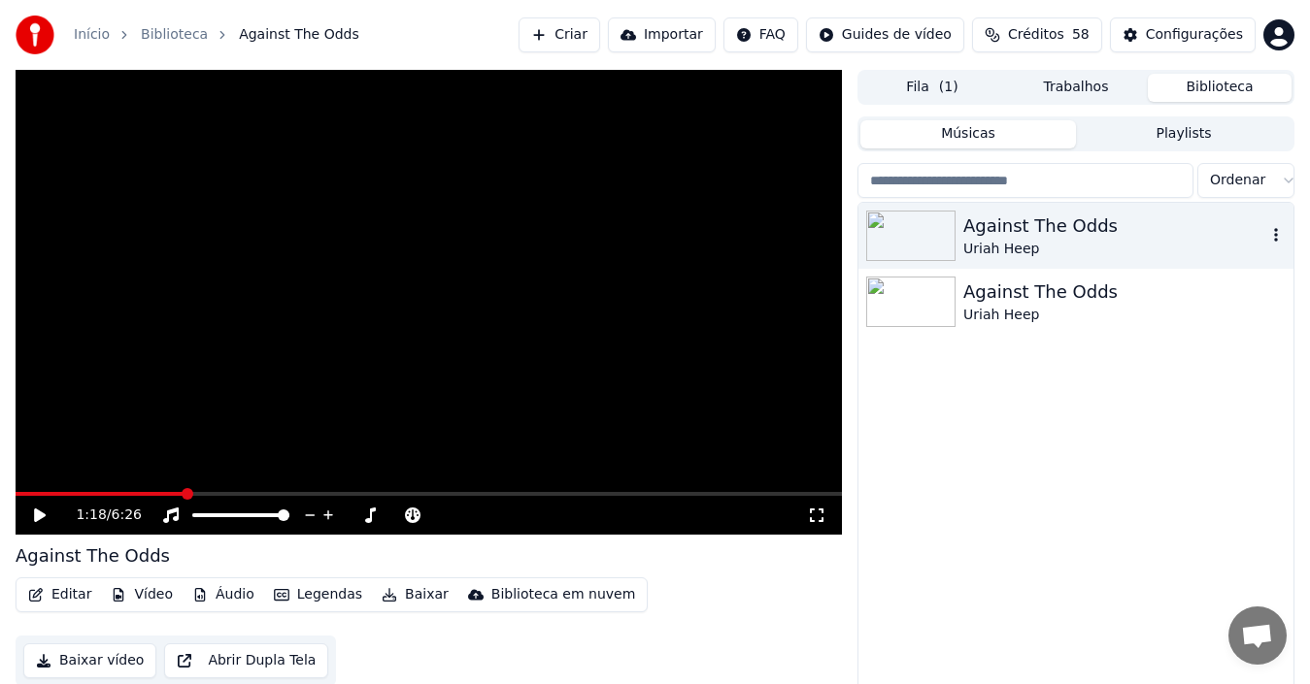
click at [966, 236] on div "Against The Odds" at bounding box center [1114, 226] width 303 height 27
click at [173, 493] on span at bounding box center [429, 494] width 826 height 4
click at [42, 519] on icon at bounding box center [40, 516] width 10 height 12
click at [700, 34] on button "Importar" at bounding box center [662, 34] width 108 height 35
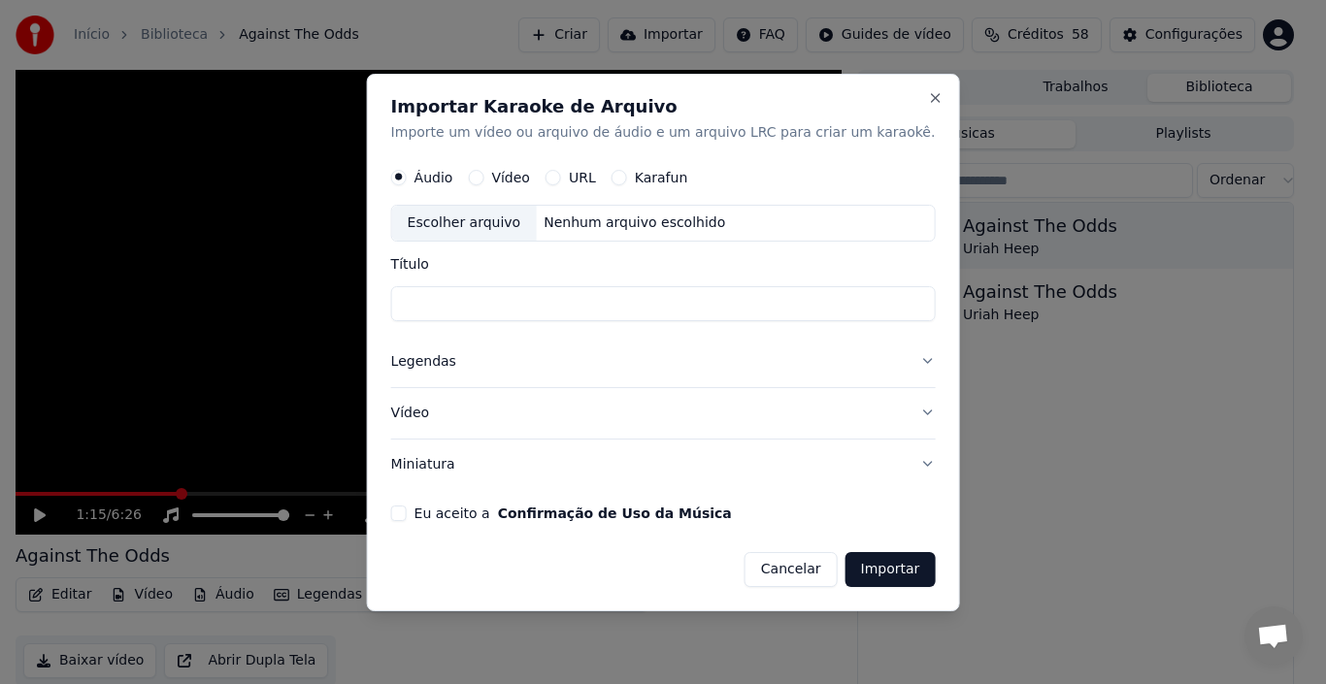
click at [499, 220] on div "Escolher arquivo" at bounding box center [464, 223] width 145 height 35
type input "**********"
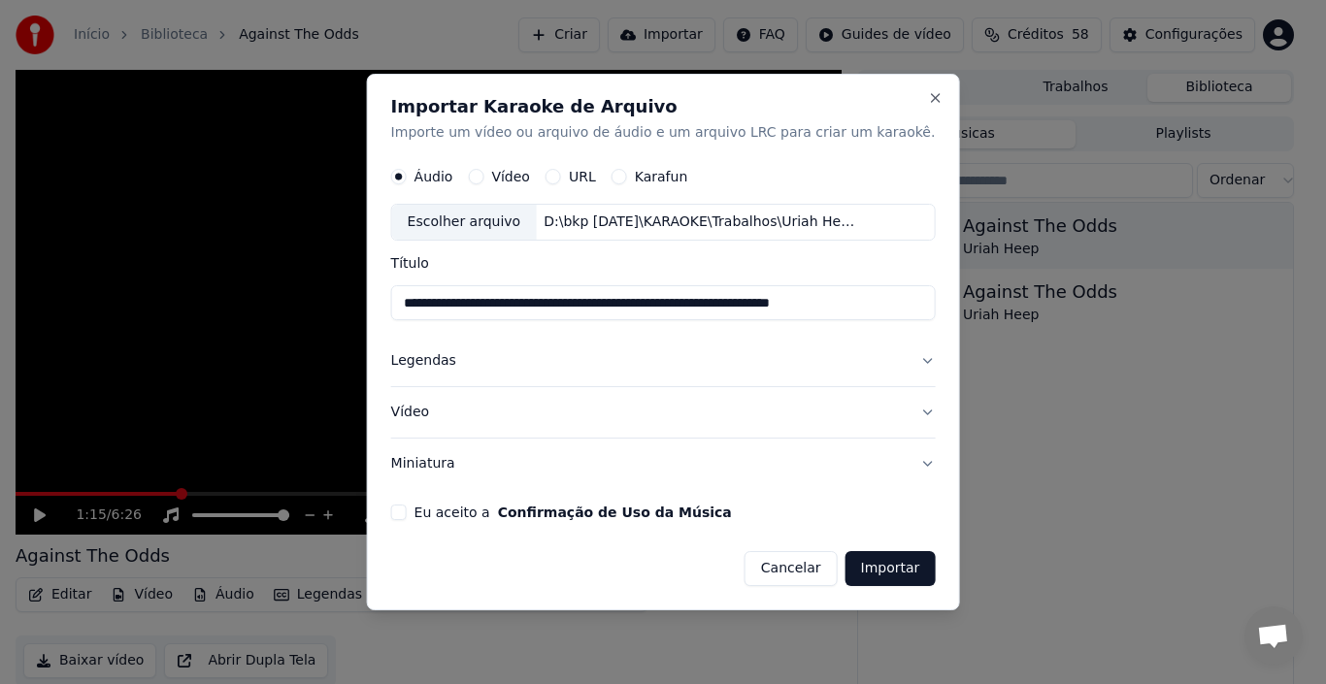
click at [407, 514] on button "Eu aceito a Confirmação de Uso da Música" at bounding box center [399, 513] width 16 height 16
click at [890, 363] on button "Legendas" at bounding box center [663, 362] width 545 height 50
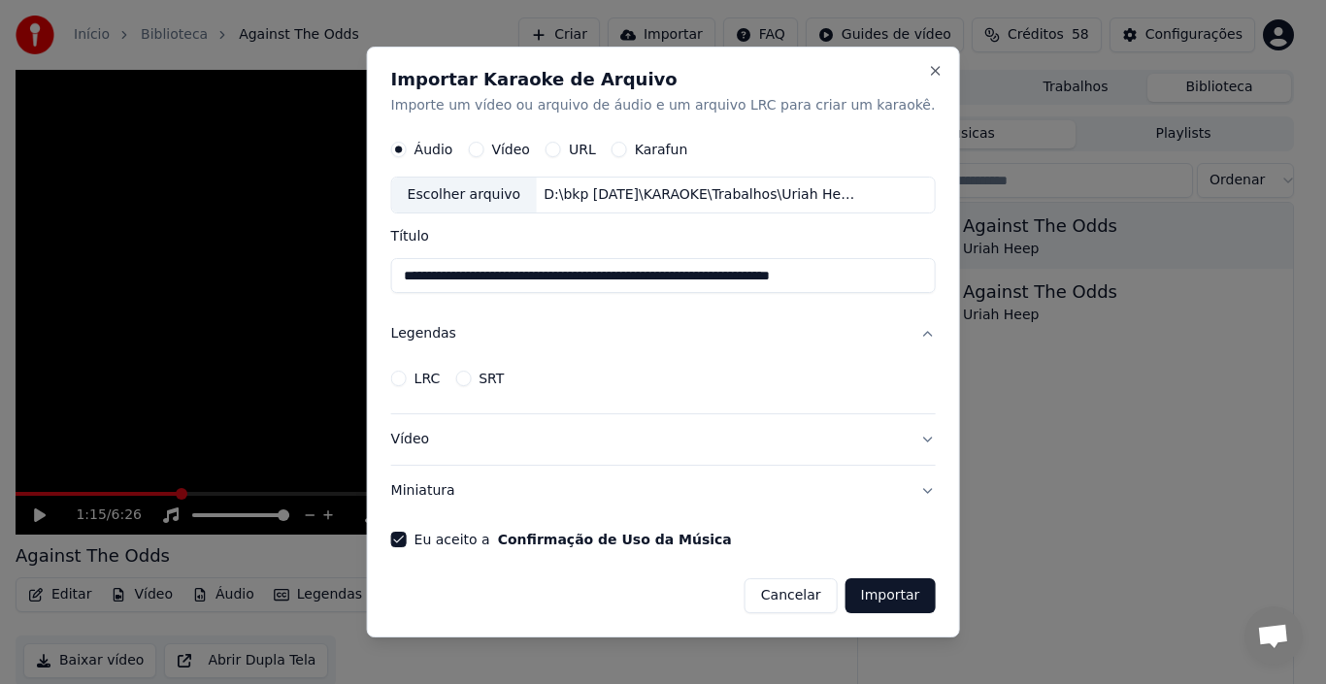
click at [890, 363] on div "LRC SRT" at bounding box center [663, 378] width 545 height 39
click at [895, 341] on button "Legendas" at bounding box center [663, 335] width 545 height 50
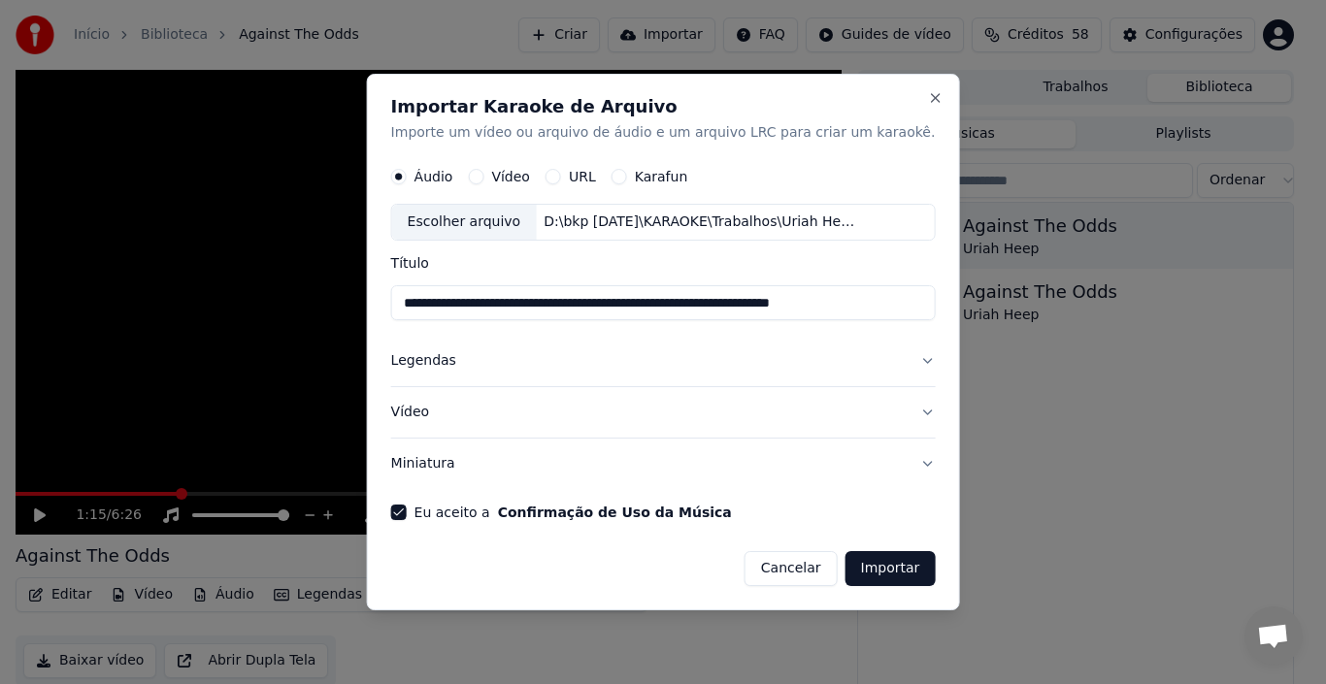
click at [854, 575] on button "Importar" at bounding box center [891, 568] width 90 height 35
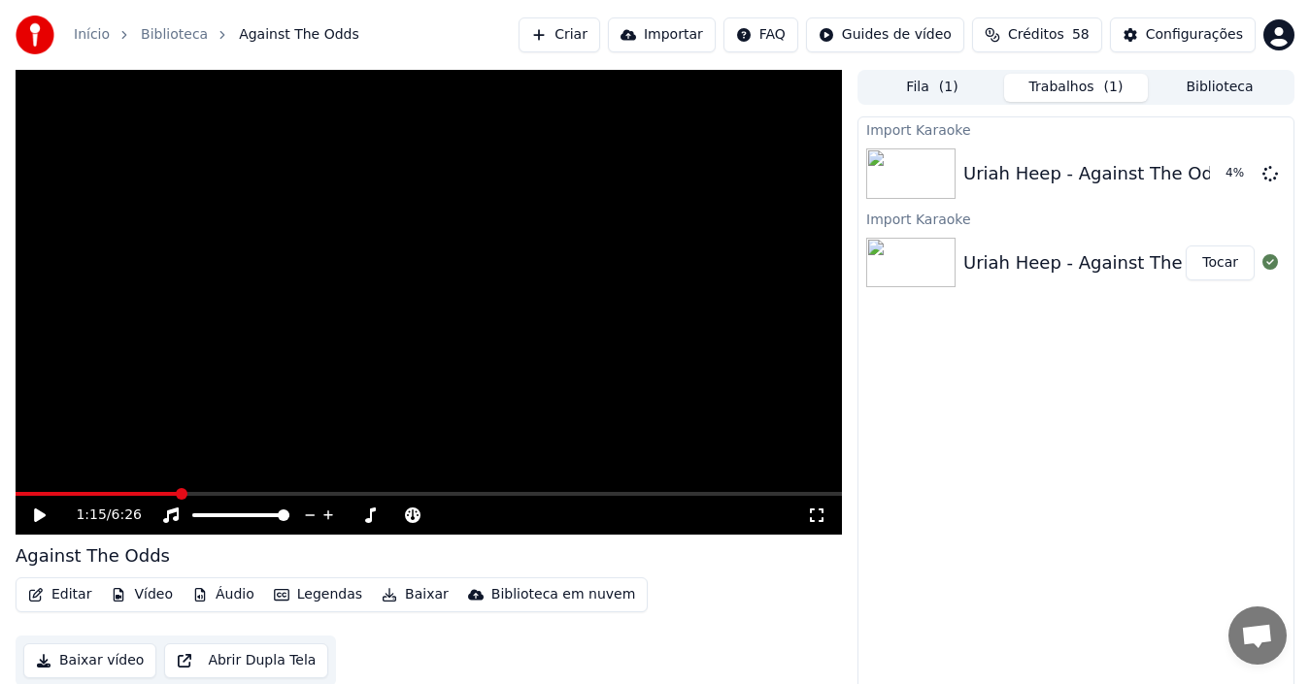
click at [1204, 84] on button "Biblioteca" at bounding box center [1219, 88] width 144 height 28
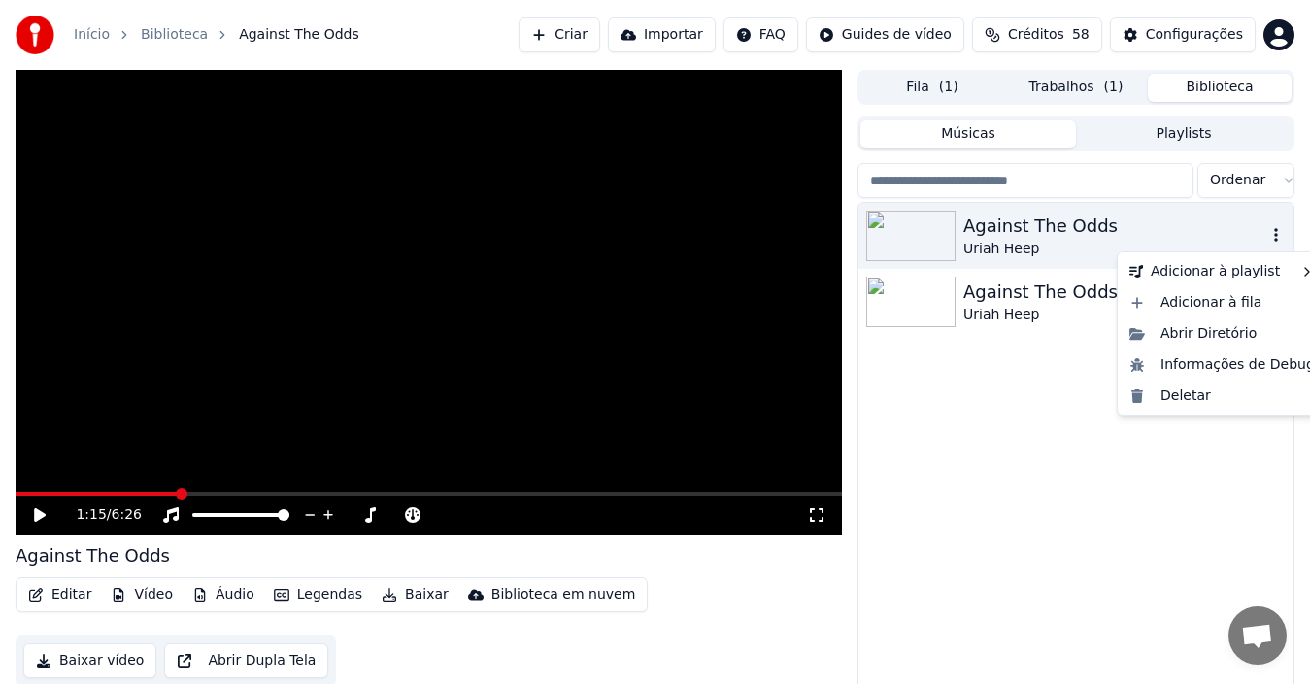
click at [1242, 238] on icon "button" at bounding box center [1275, 235] width 19 height 16
click at [1210, 341] on div "Abrir Diretório" at bounding box center [1221, 333] width 201 height 31
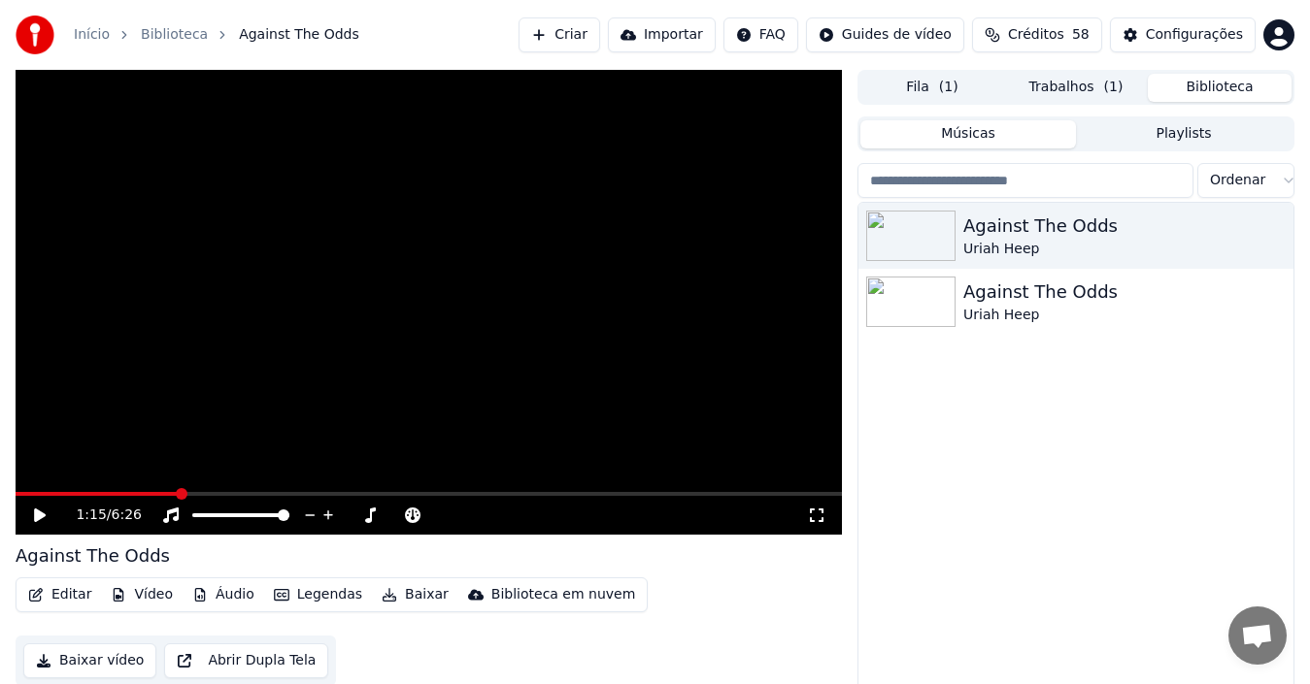
click at [941, 93] on span "( 1 )" at bounding box center [948, 87] width 19 height 19
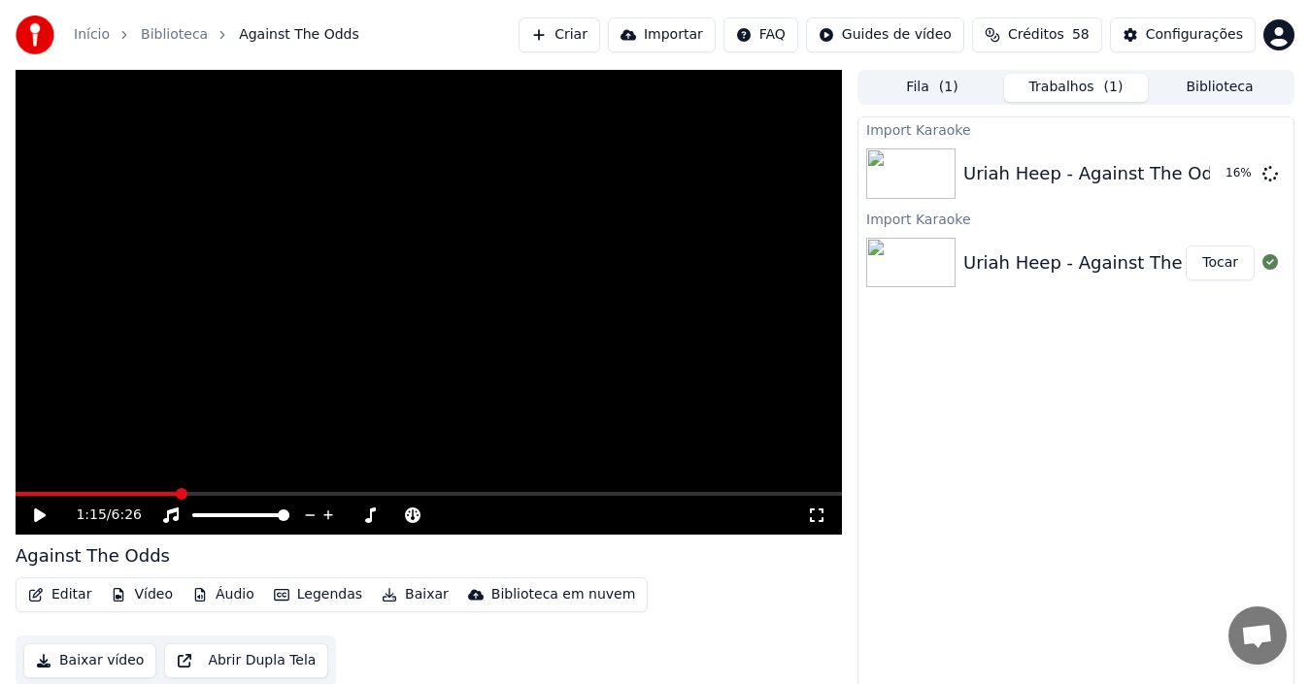
click at [1073, 88] on button "Trabalhos ( 1 )" at bounding box center [1076, 88] width 144 height 28
